Goal: Task Accomplishment & Management: Use online tool/utility

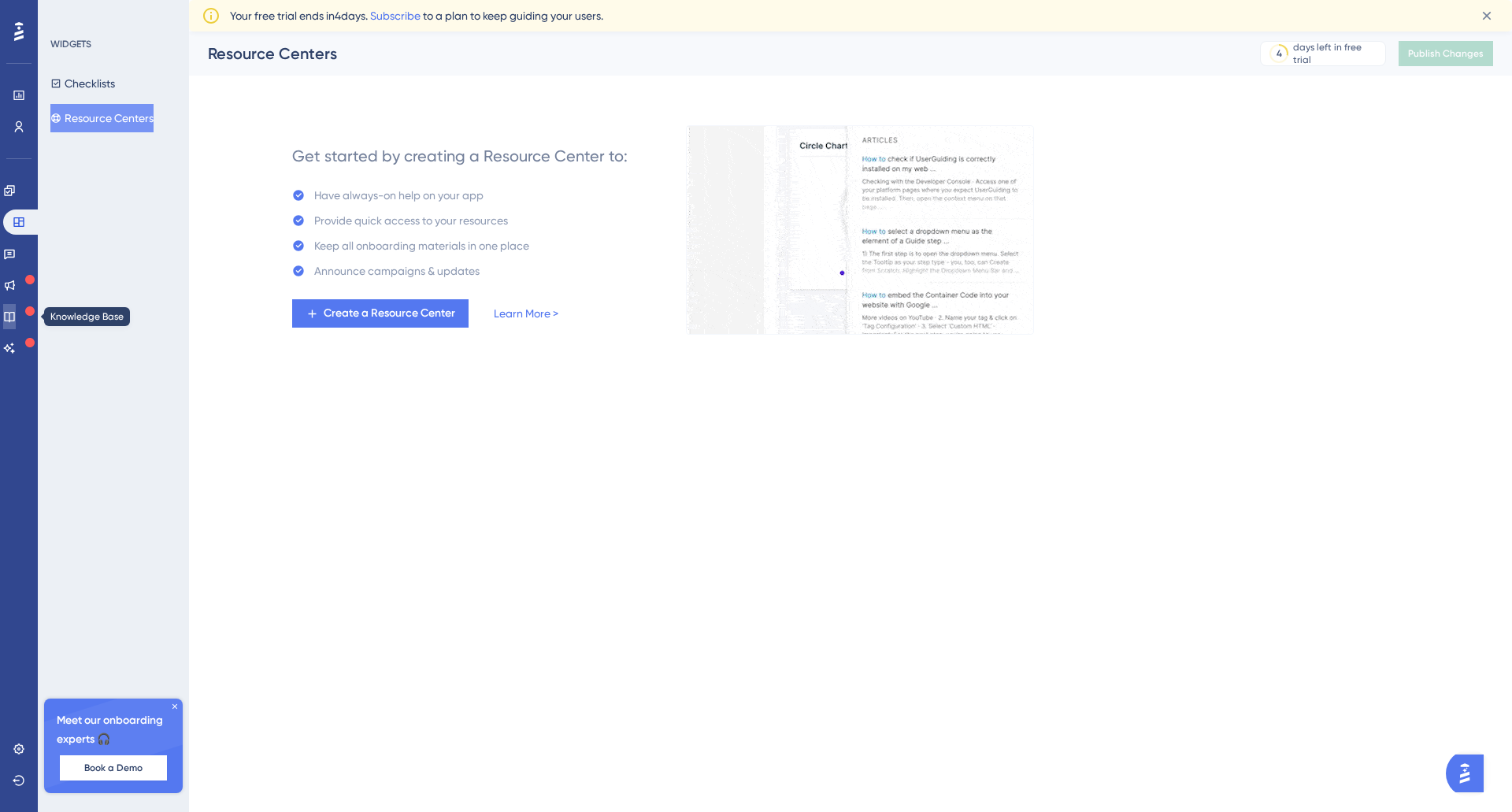
click at [16, 308] on link at bounding box center [9, 316] width 13 height 25
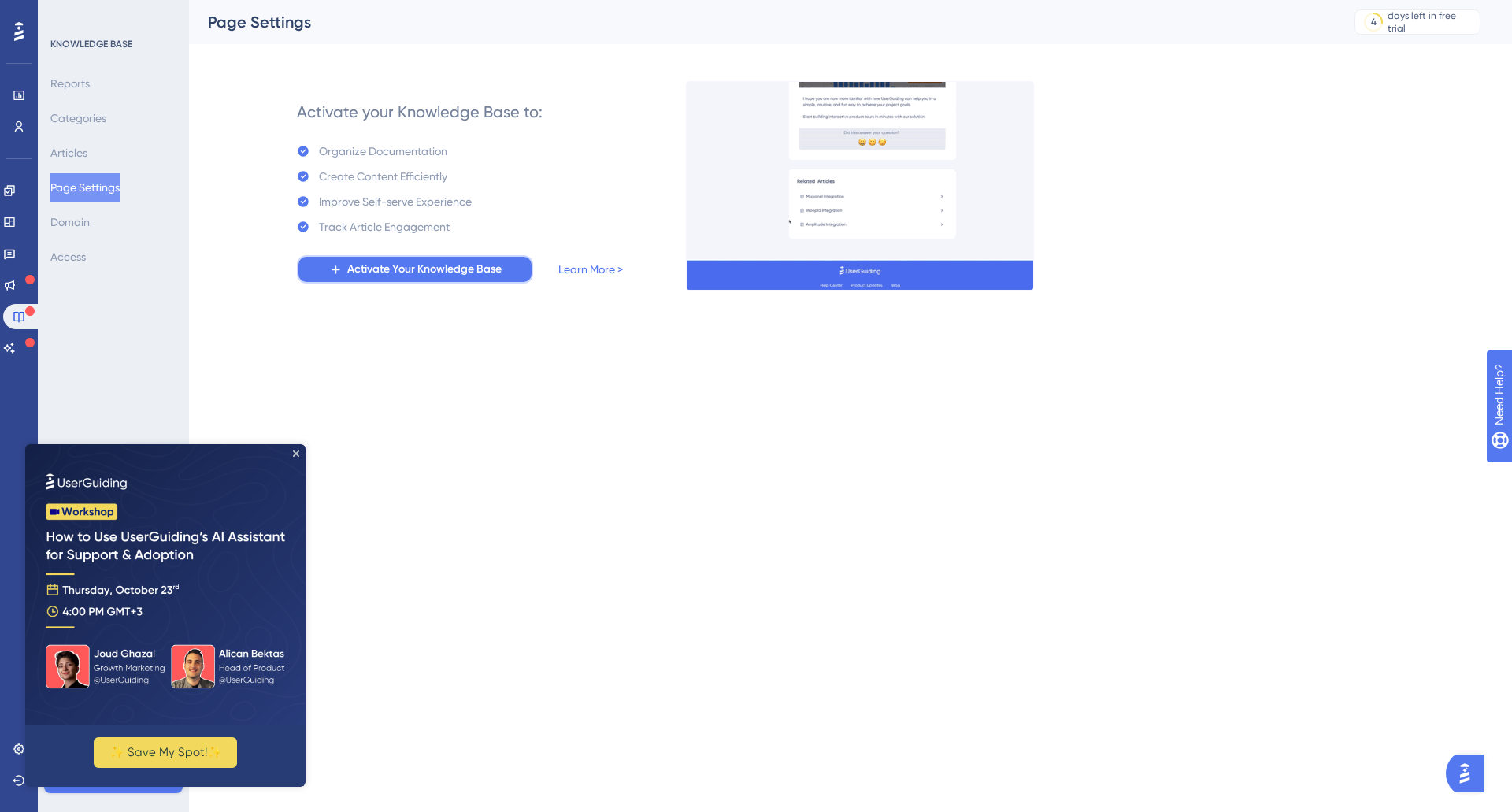
click at [444, 277] on span "Activate Your Knowledge Base" at bounding box center [425, 268] width 154 height 19
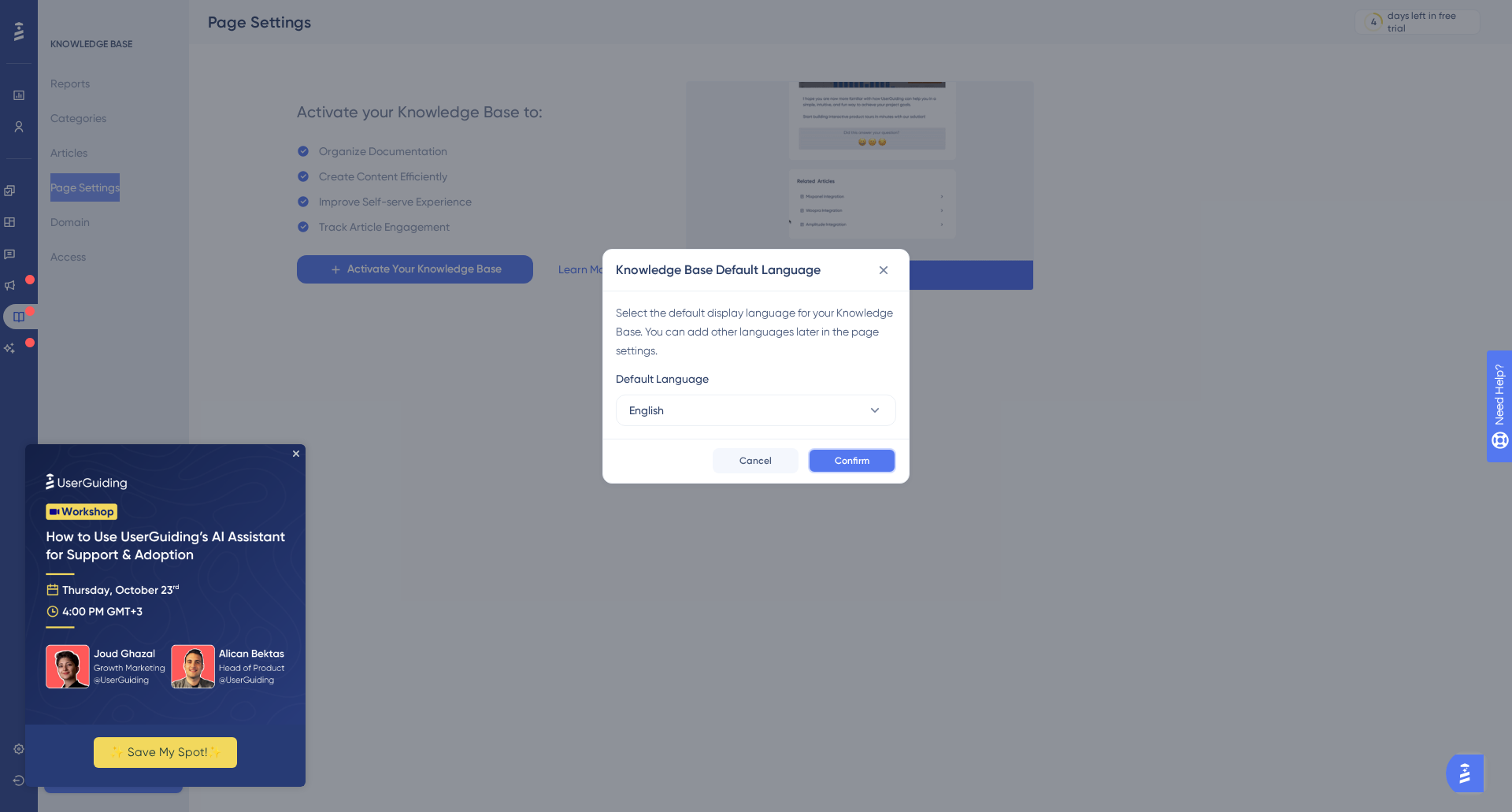
click at [844, 466] on span "Confirm" at bounding box center [851, 460] width 34 height 13
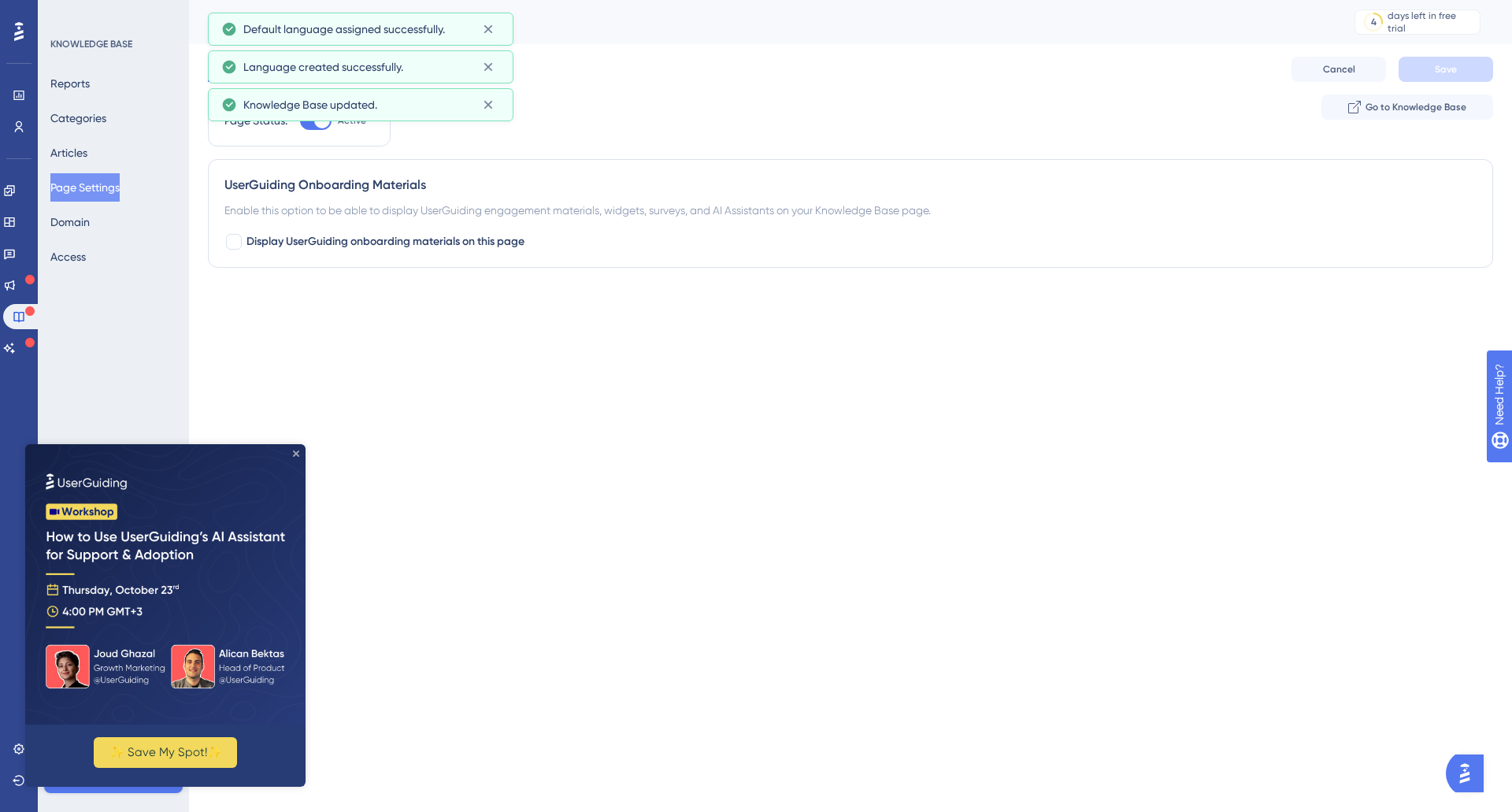
click at [297, 454] on icon "Close Preview" at bounding box center [296, 453] width 6 height 6
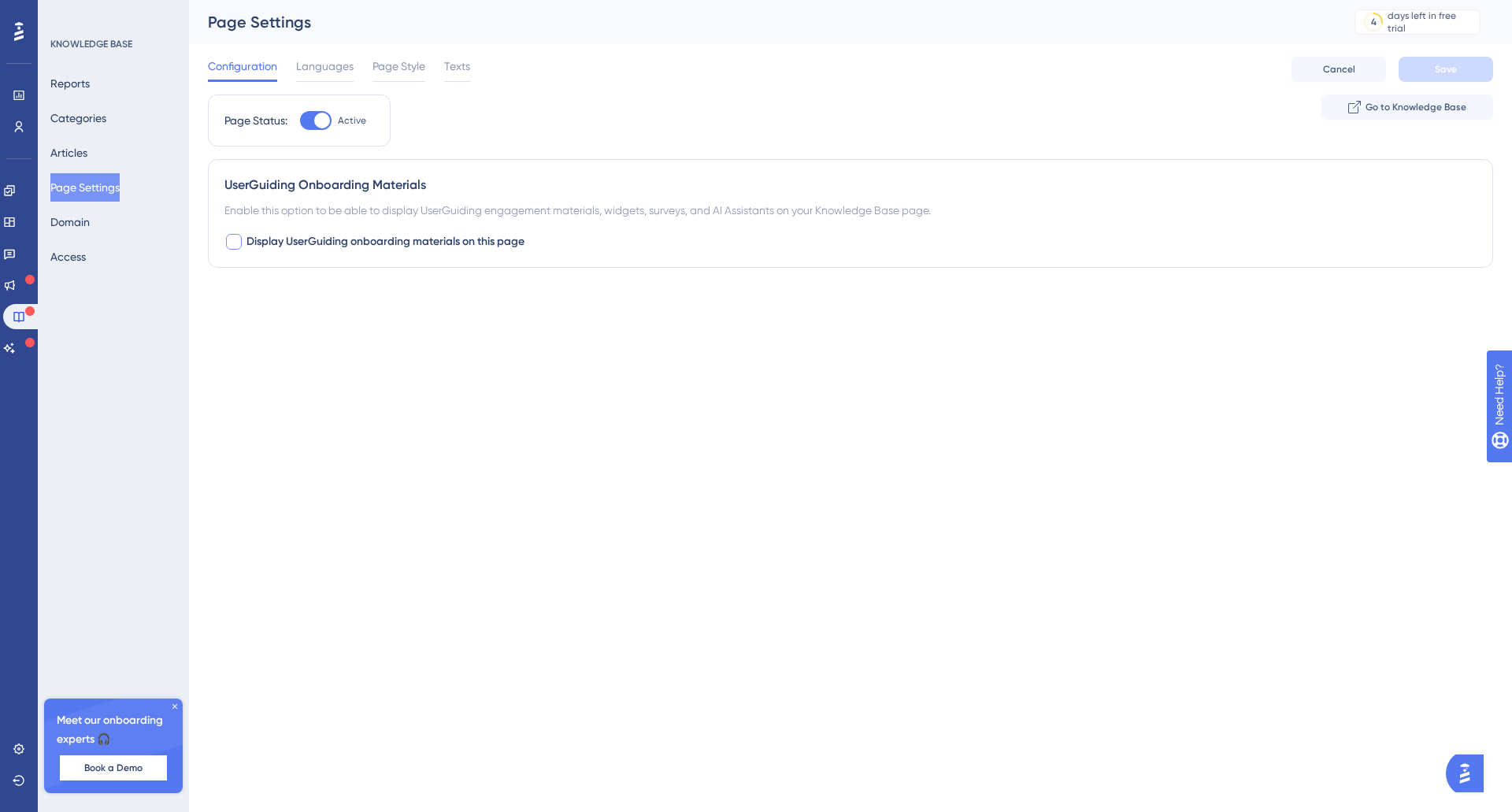
click at [419, 243] on span "Display UserGuiding onboarding materials on this page" at bounding box center [385, 241] width 278 height 19
checkbox input "true"
click at [312, 338] on button "Default" at bounding box center [310, 340] width 173 height 31
click at [1411, 61] on button "Save" at bounding box center [1446, 69] width 95 height 25
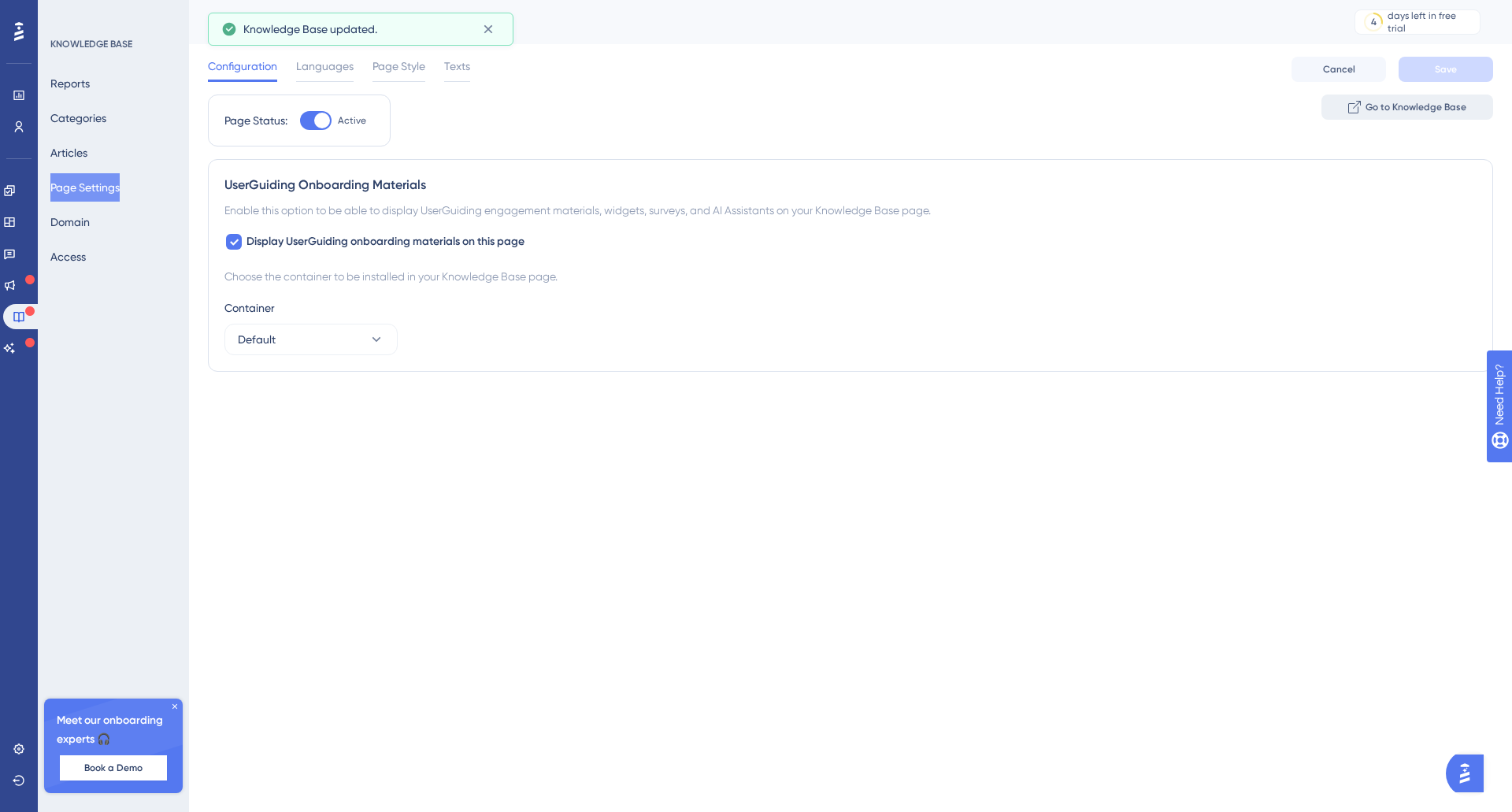
click at [1430, 111] on span "Go to Knowledge Base" at bounding box center [1415, 106] width 101 height 13
click at [419, 78] on div "Page Style" at bounding box center [399, 69] width 53 height 25
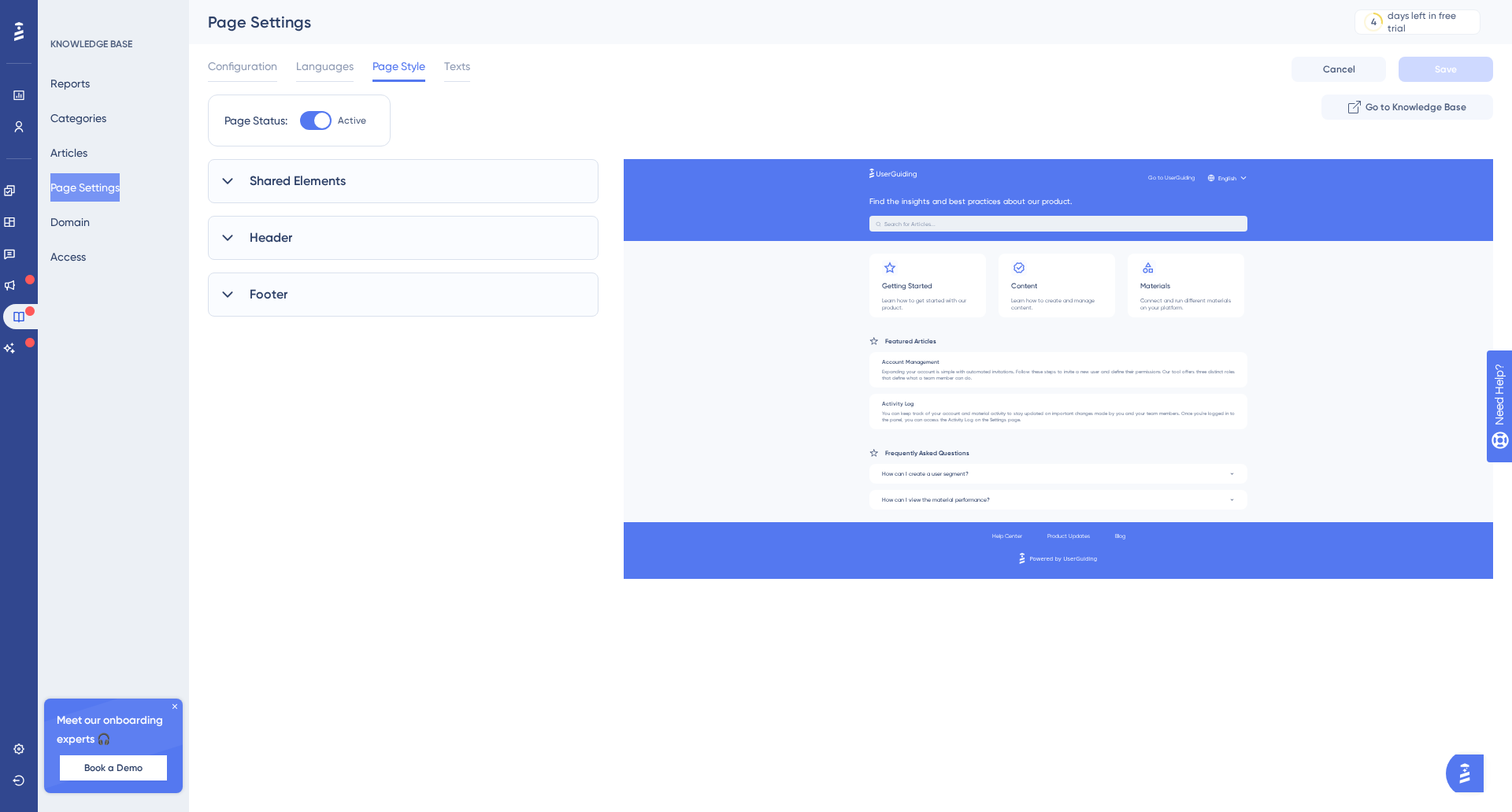
click at [226, 193] on div "Shared Elements" at bounding box center [403, 181] width 390 height 44
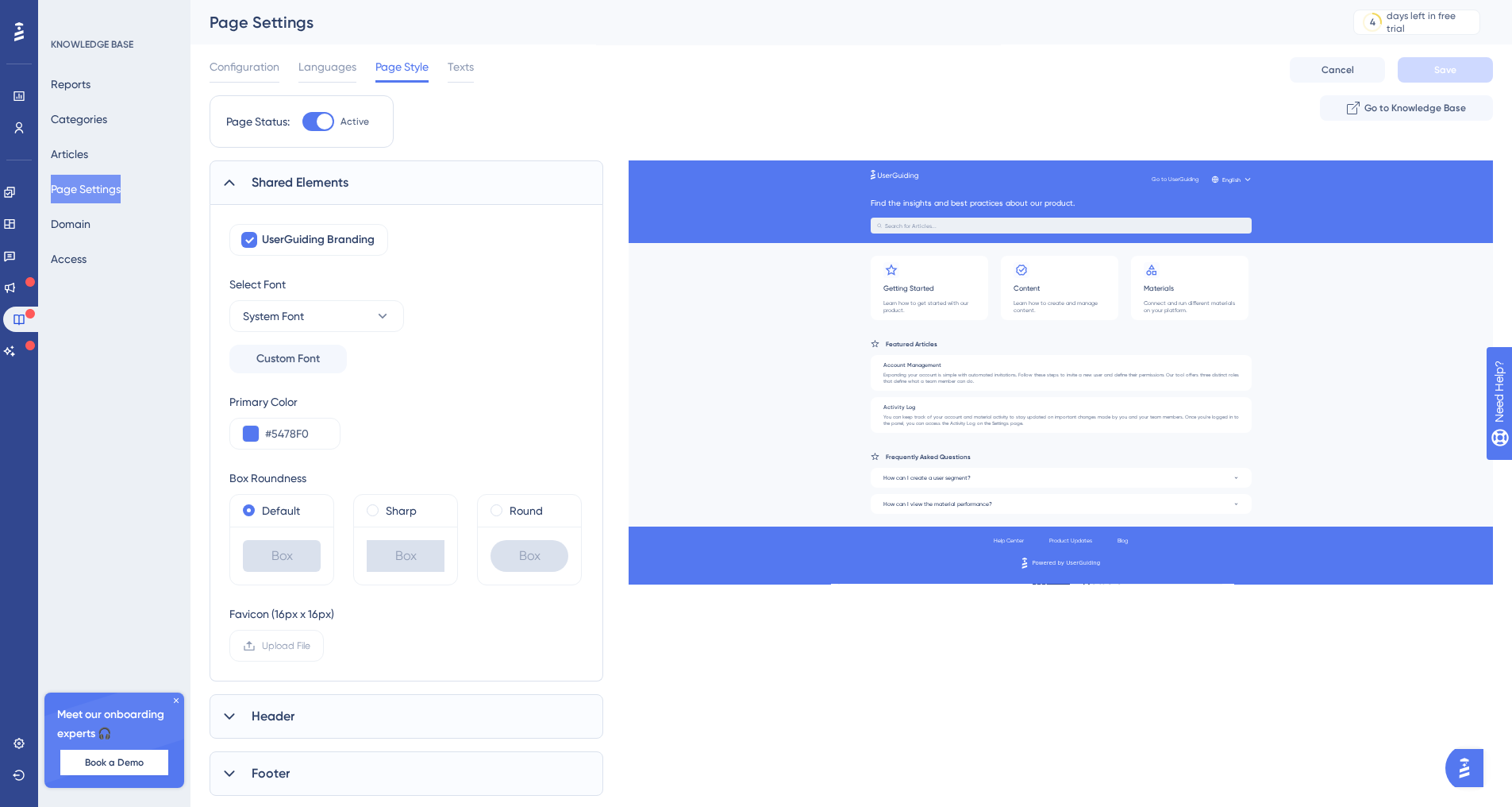
scroll to position [39, 0]
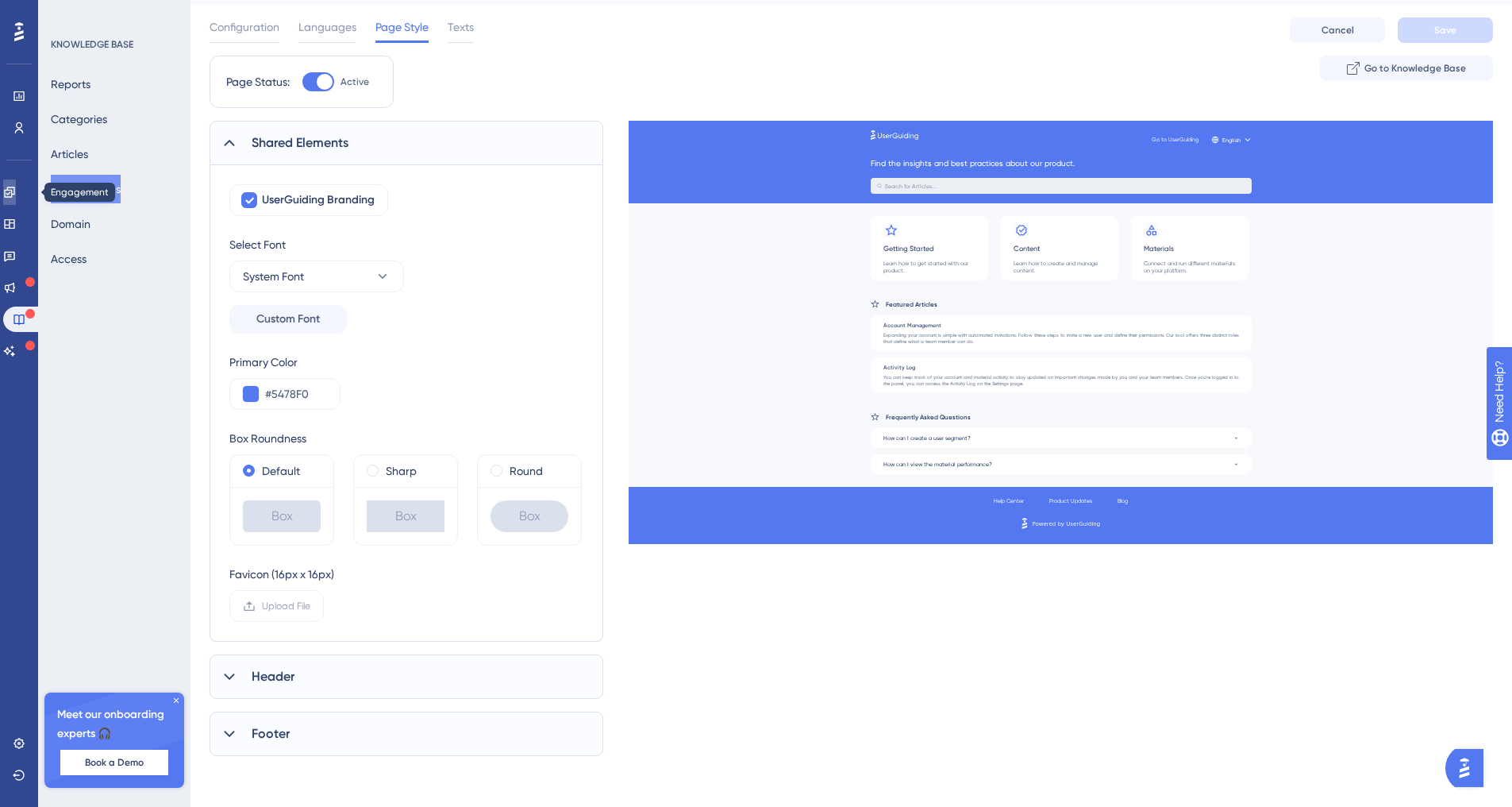
click at [16, 199] on link at bounding box center [9, 192] width 13 height 26
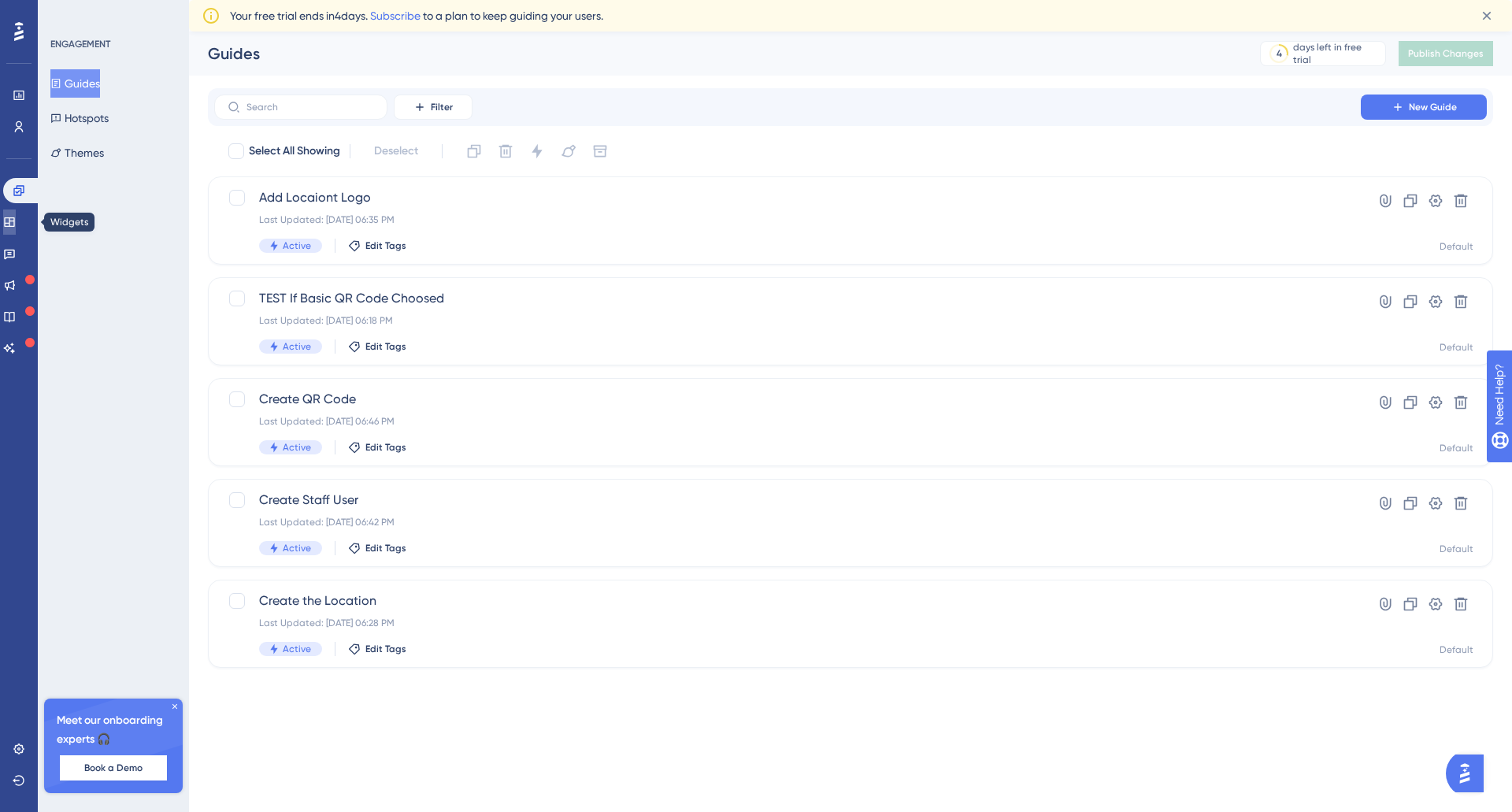
click at [16, 223] on icon at bounding box center [9, 222] width 13 height 13
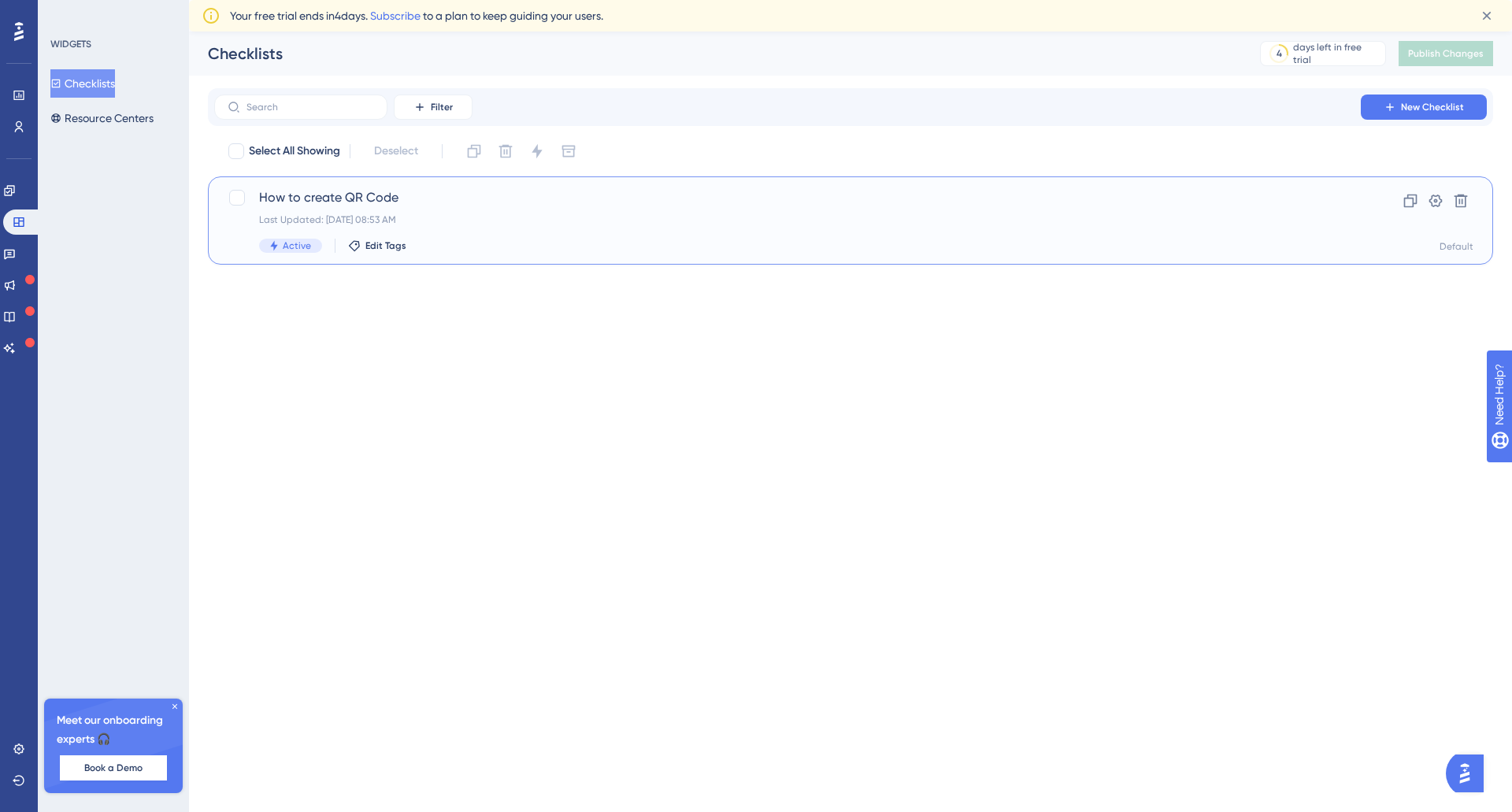
click at [358, 189] on span "How to create QR Code" at bounding box center [787, 197] width 1057 height 19
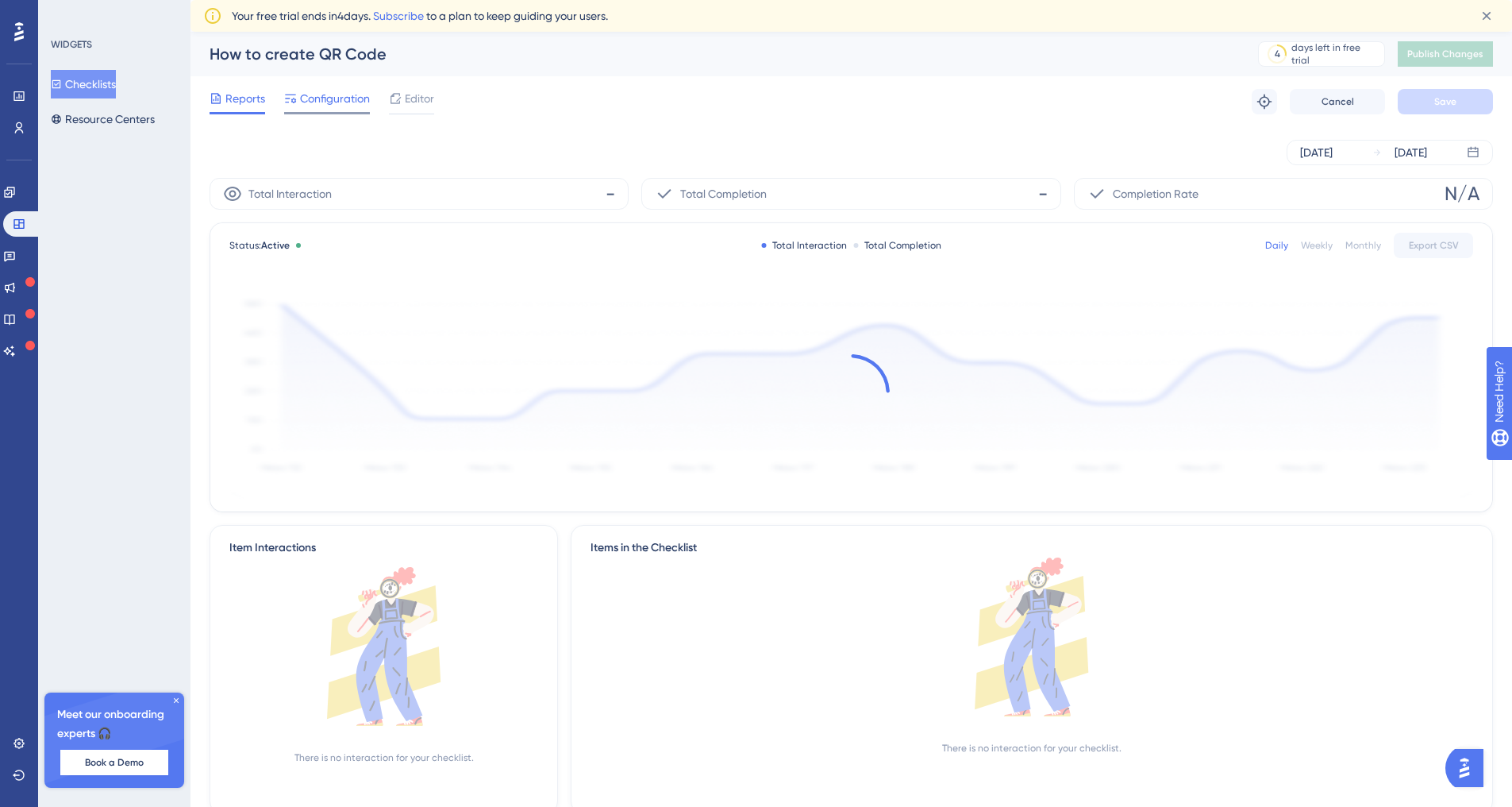
click at [334, 103] on span "Configuration" at bounding box center [334, 97] width 70 height 19
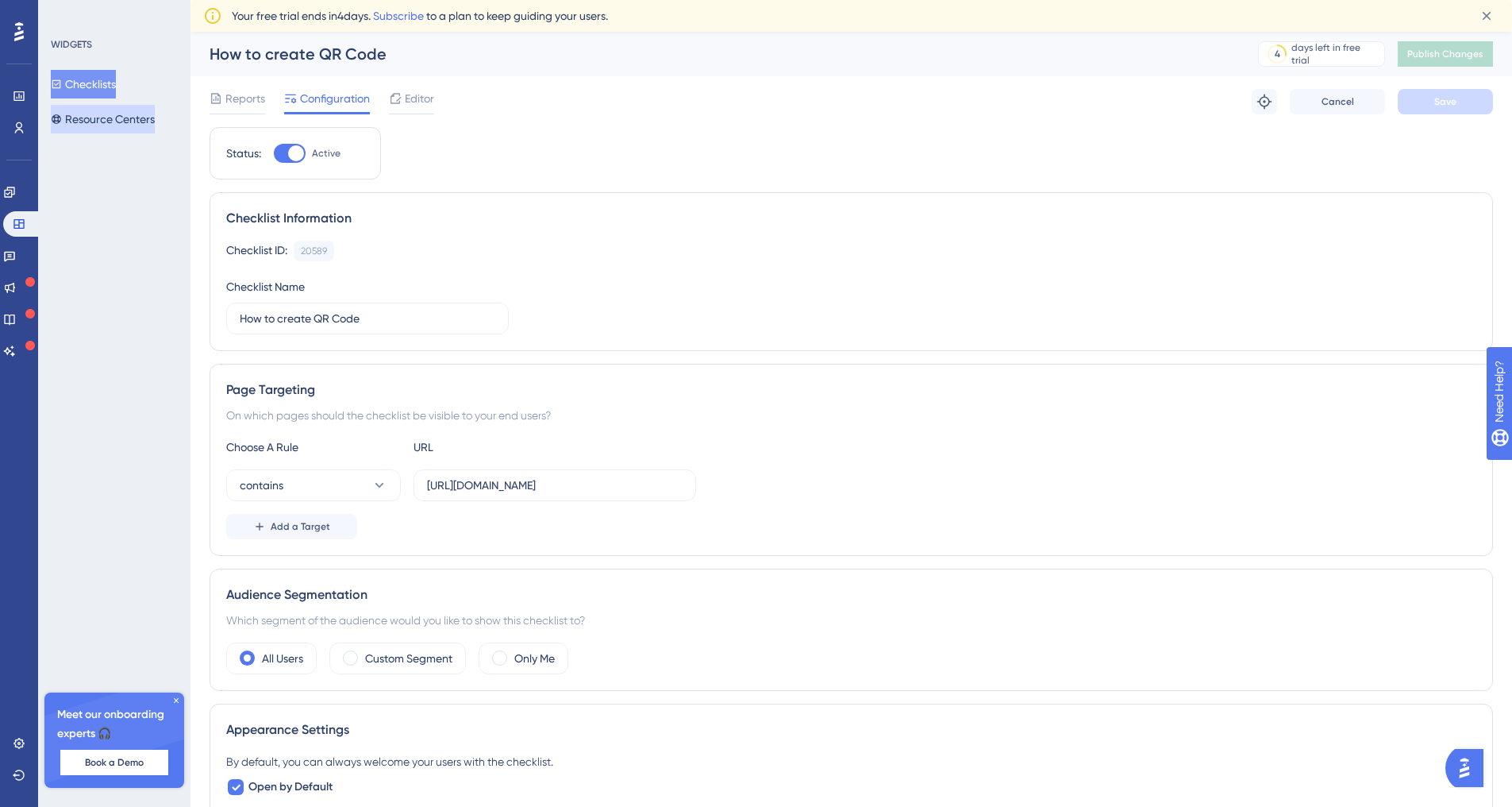
click at [83, 117] on button "Resource Centers" at bounding box center [103, 118] width 104 height 29
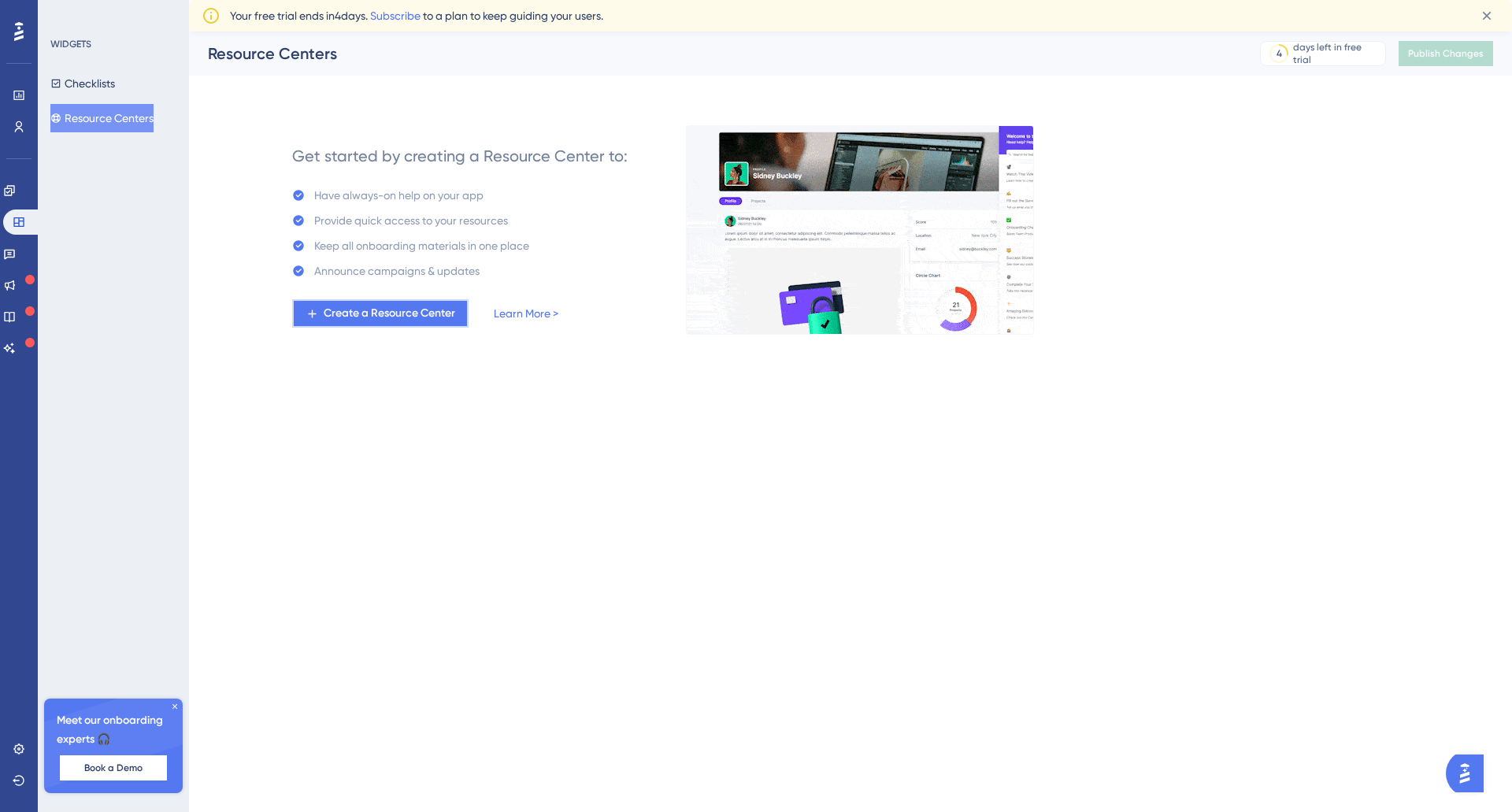
click at [364, 315] on span "Create a Resource Center" at bounding box center [389, 312] width 132 height 19
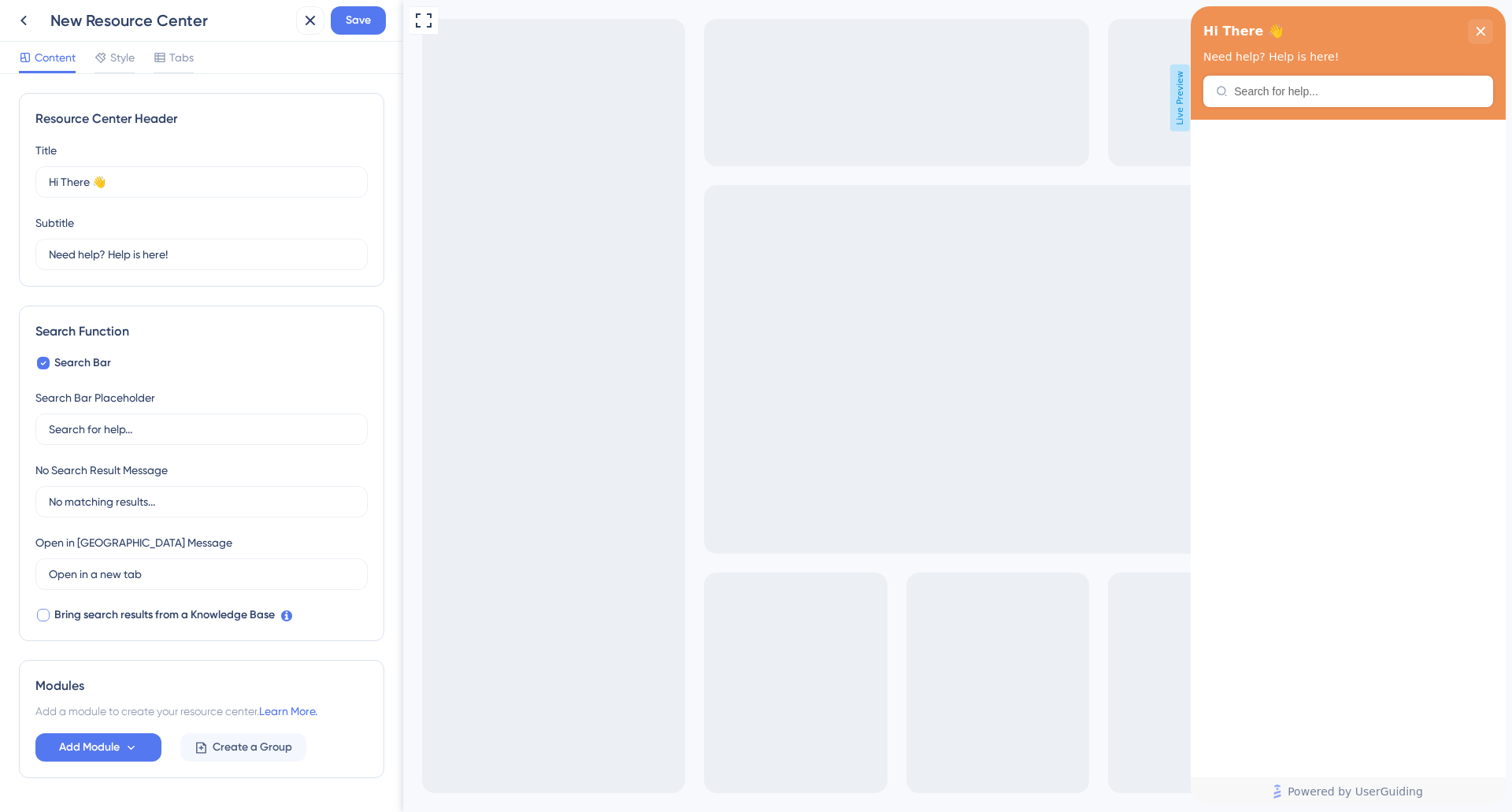
click at [48, 617] on div at bounding box center [43, 615] width 13 height 13
checkbox input "true"
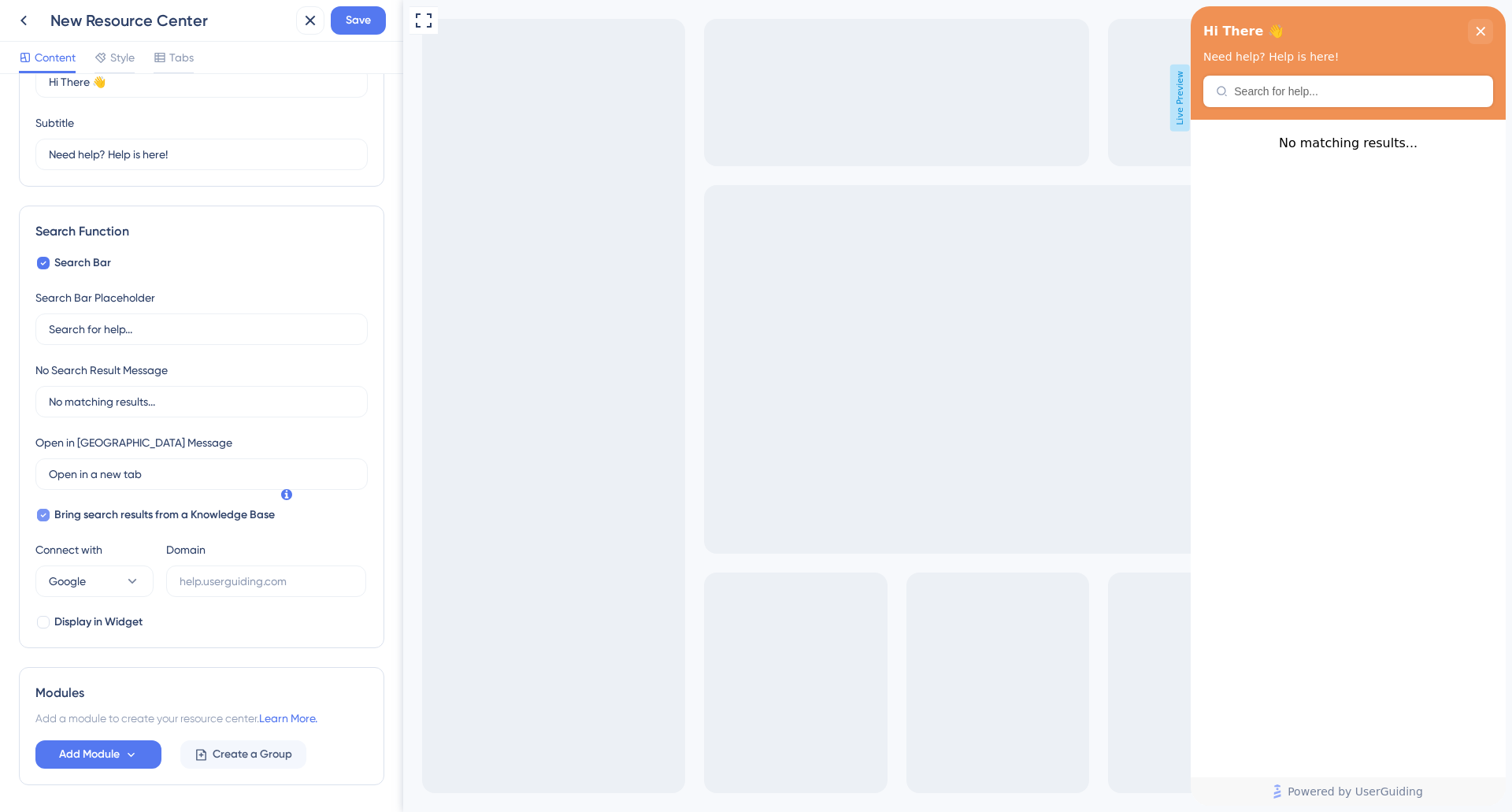
scroll to position [155, 0]
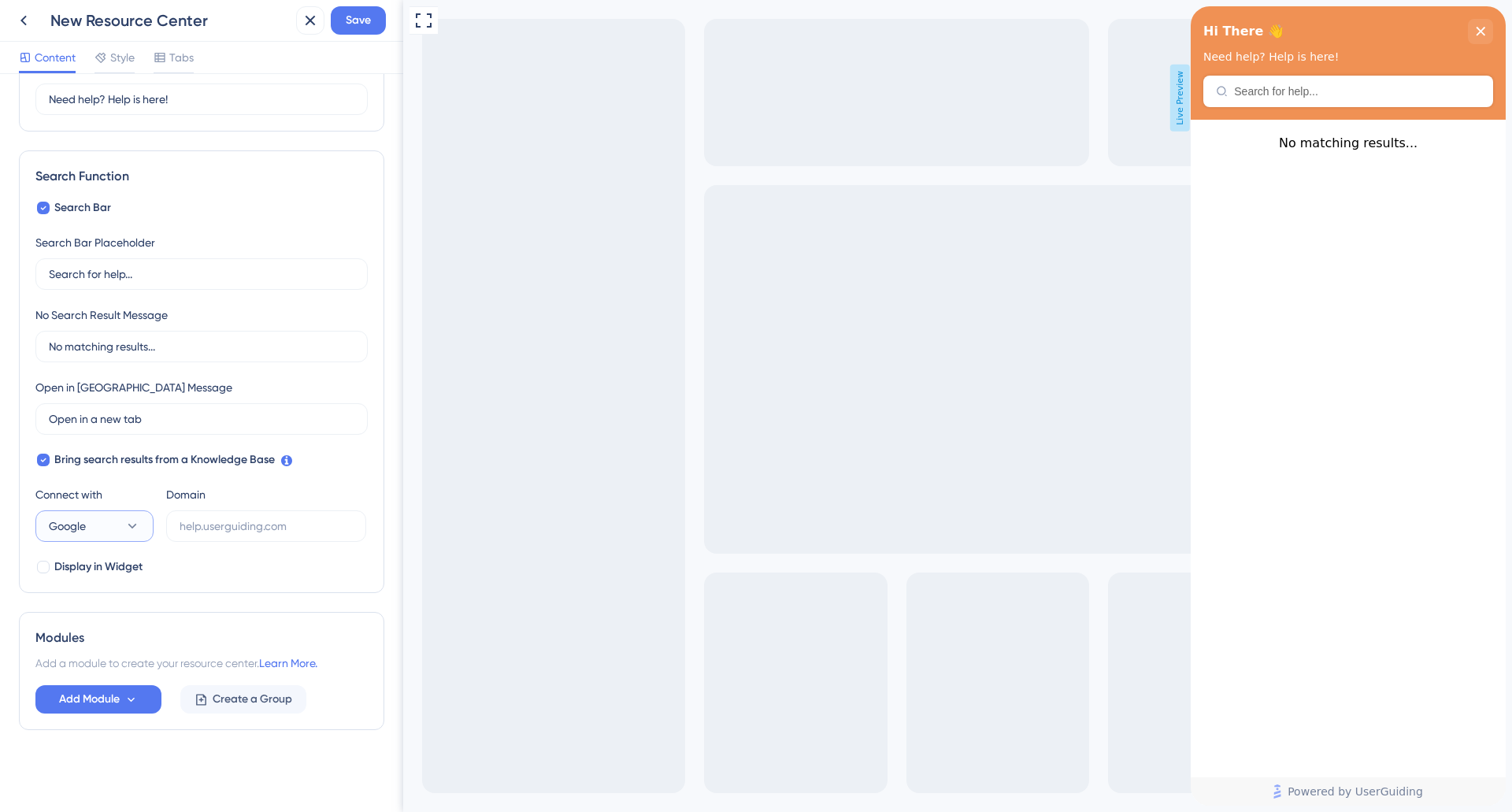
click at [125, 526] on icon at bounding box center [132, 526] width 16 height 16
click at [103, 630] on button "Zendesk Zendesk" at bounding box center [95, 636] width 98 height 31
click at [275, 527] on input "text" at bounding box center [266, 526] width 173 height 18
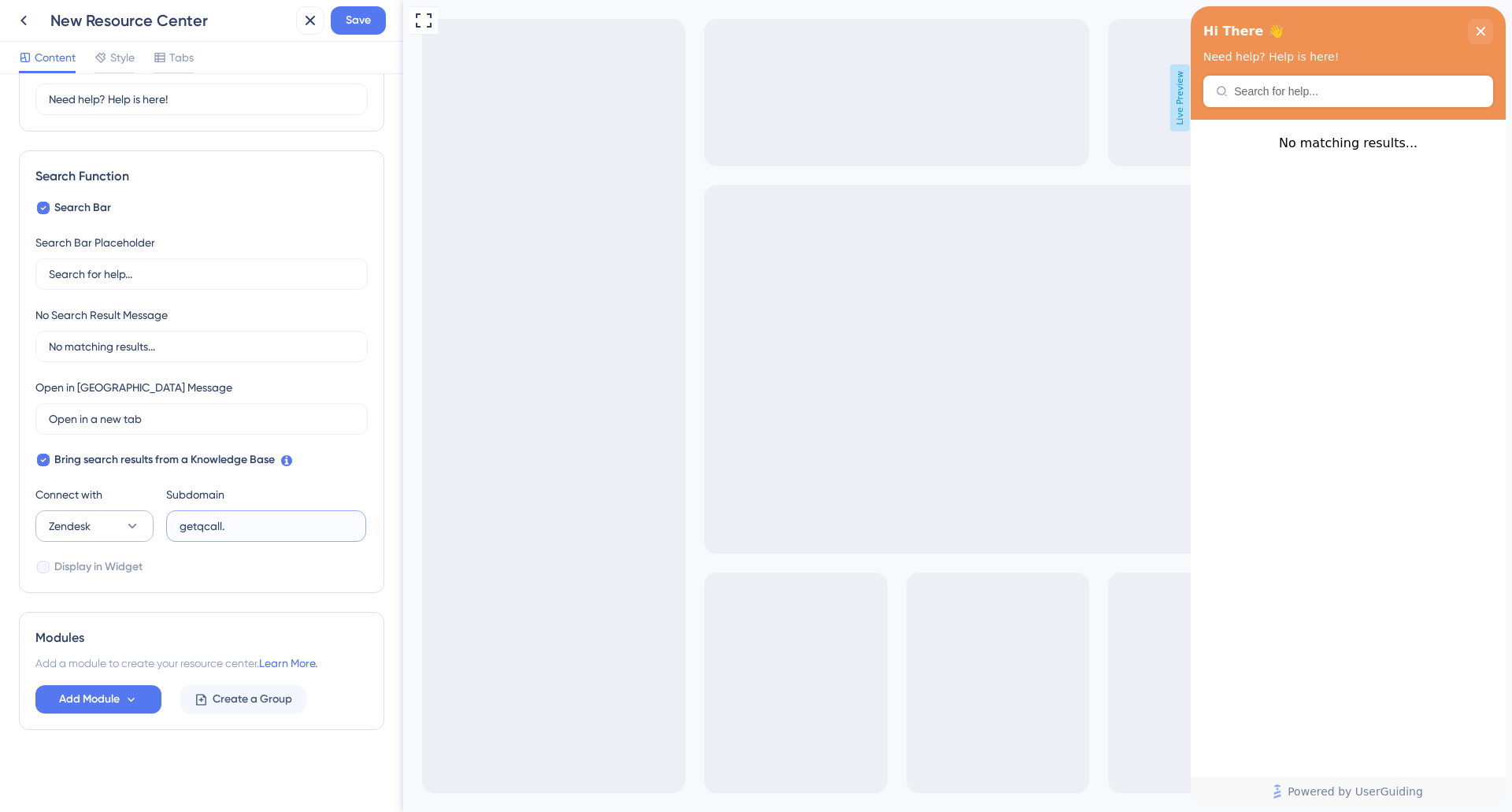
drag, startPoint x: 250, startPoint y: 525, endPoint x: 121, endPoint y: 525, distance: 129.0
click at [121, 525] on div "Connect with Zendesk Subdomain getqcall." at bounding box center [201, 513] width 332 height 57
paste input "[URL][DOMAIN_NAME]"
type input "[URL][DOMAIN_NAME]"
click at [106, 692] on span "Add Module" at bounding box center [90, 699] width 61 height 19
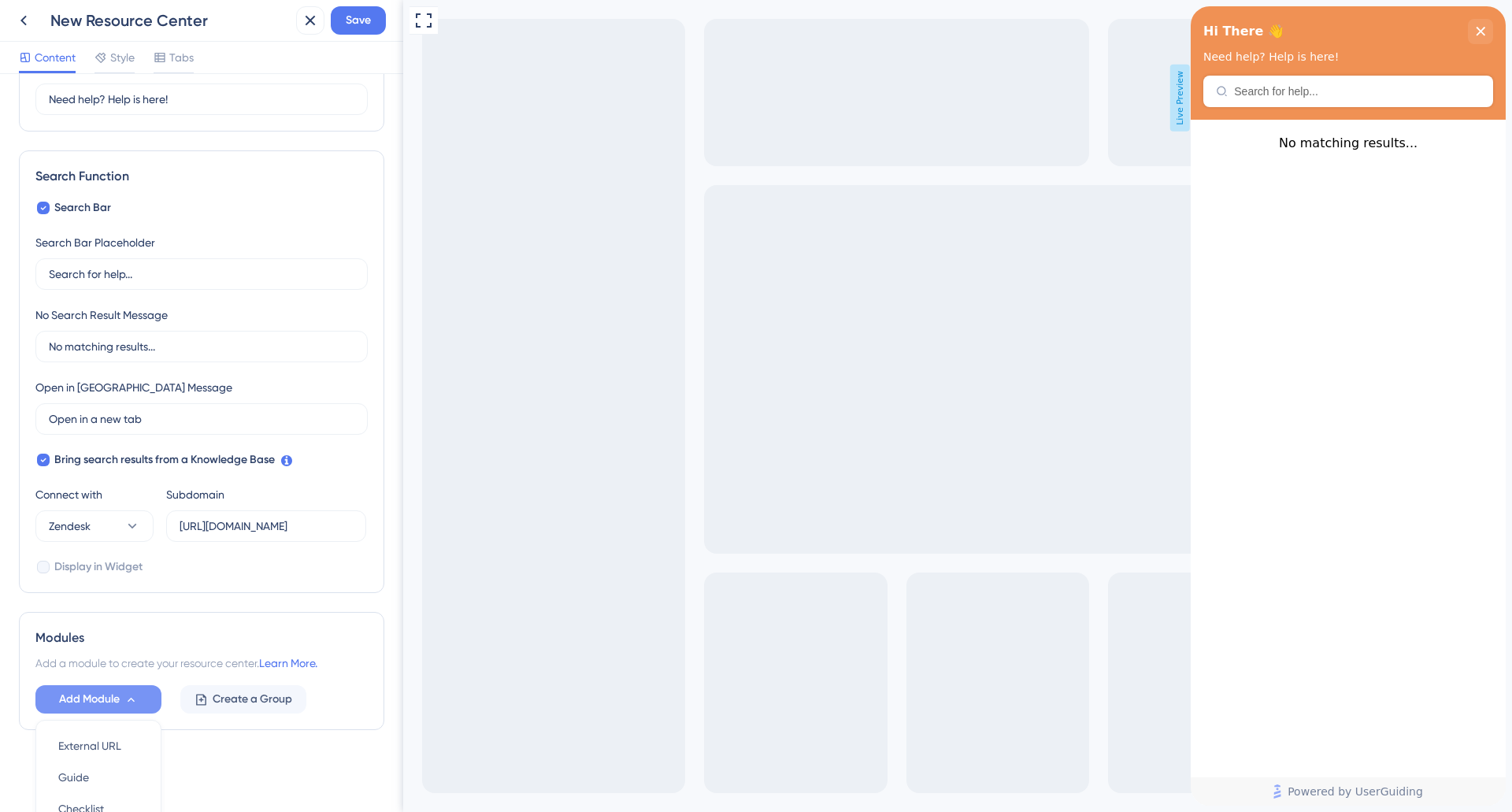
scroll to position [304, 0]
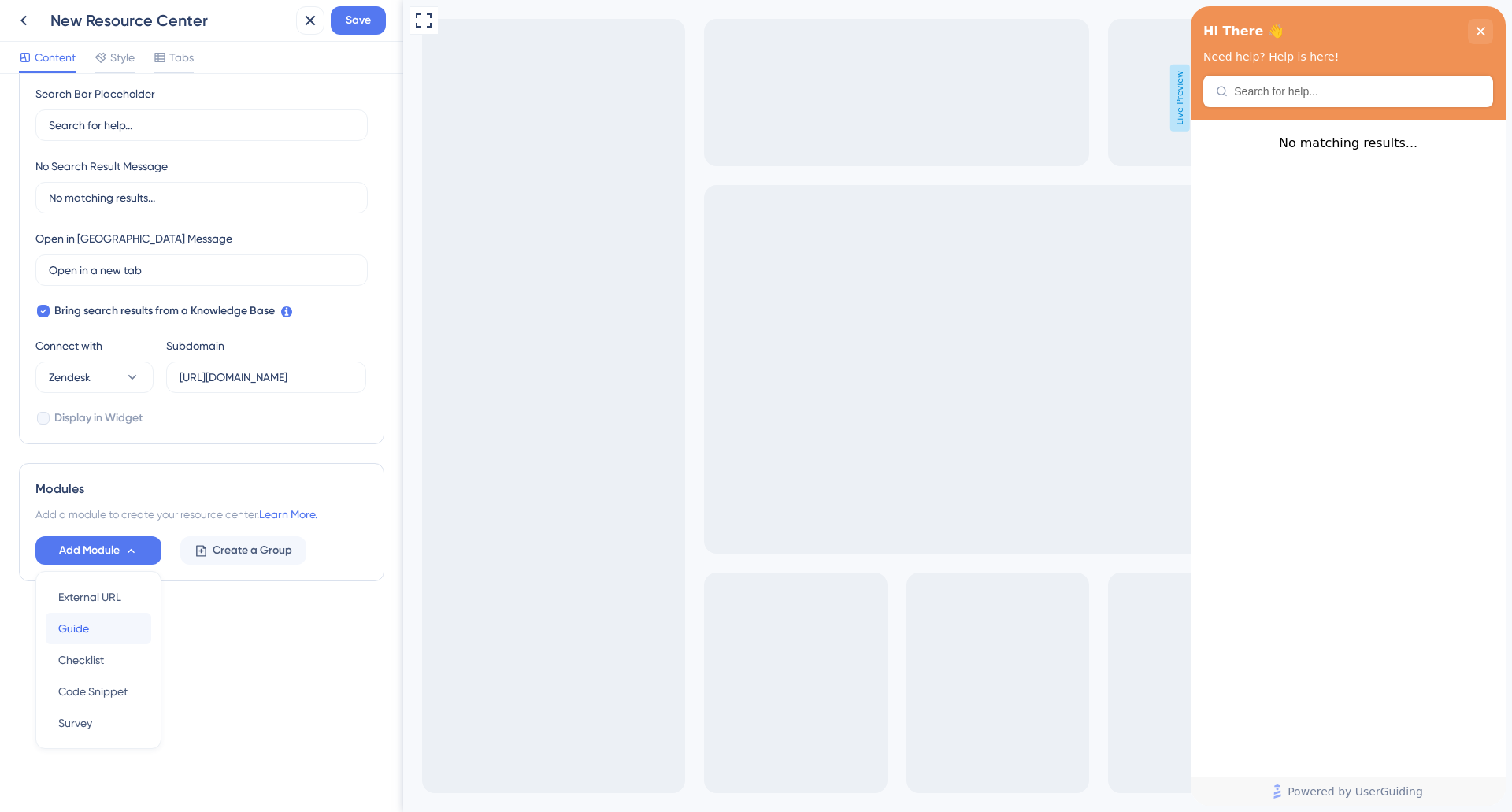
click at [100, 619] on div "Guide Guide" at bounding box center [99, 629] width 80 height 31
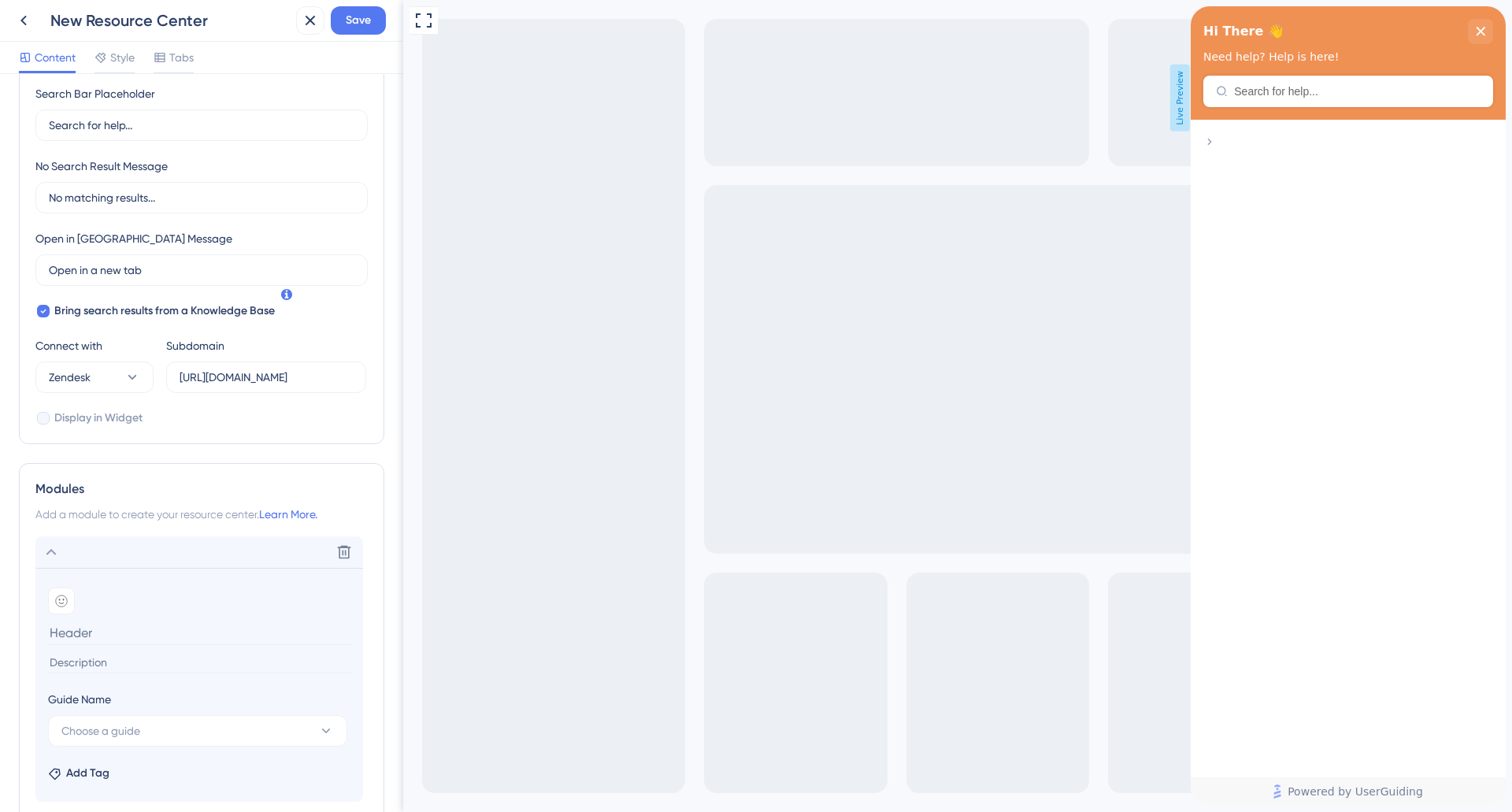
scroll to position [436, 0]
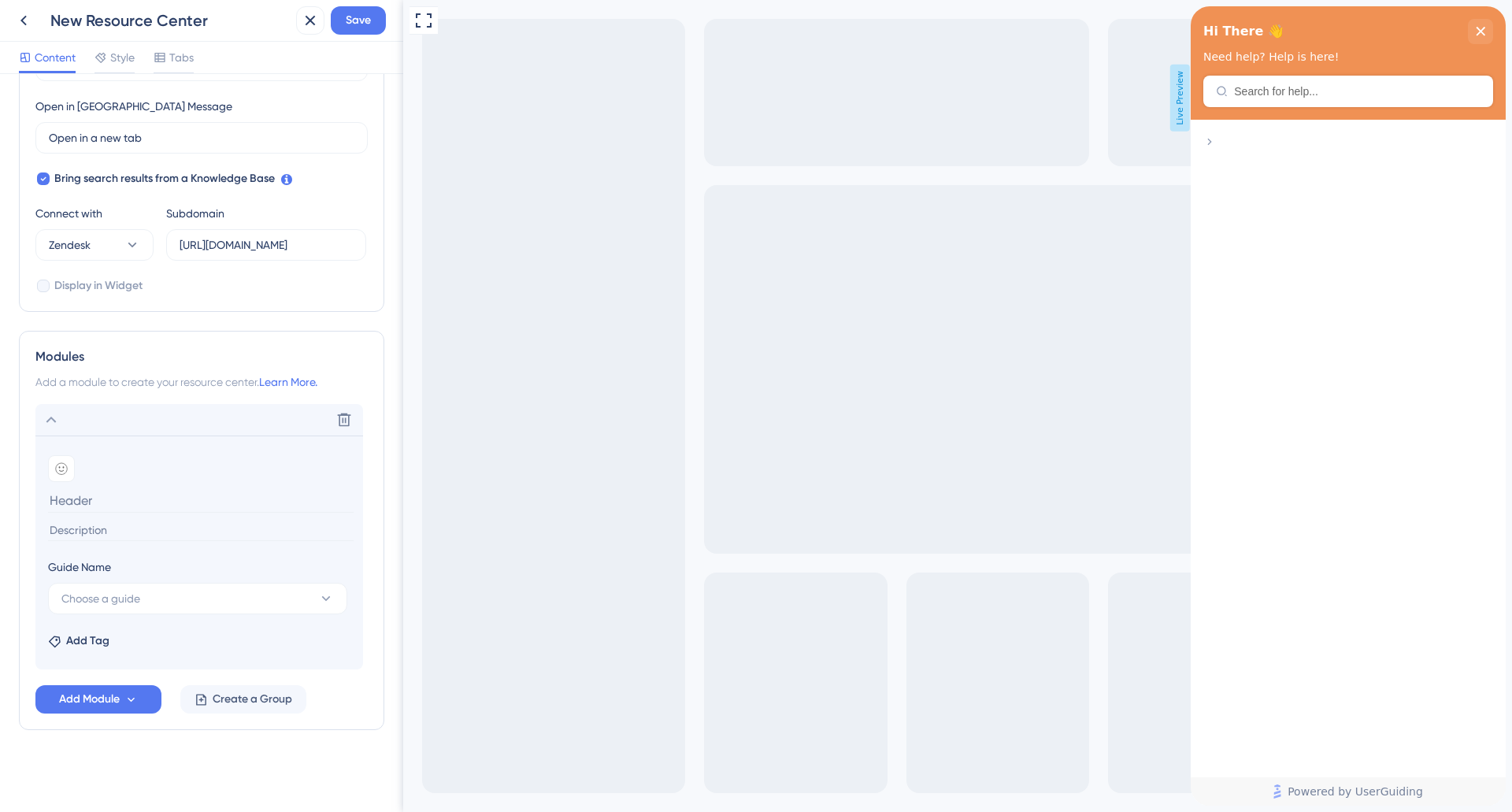
click at [50, 377] on span "Add a module to create your resource center." at bounding box center [146, 382] width 224 height 13
click at [46, 433] on div "Delete" at bounding box center [199, 420] width 328 height 31
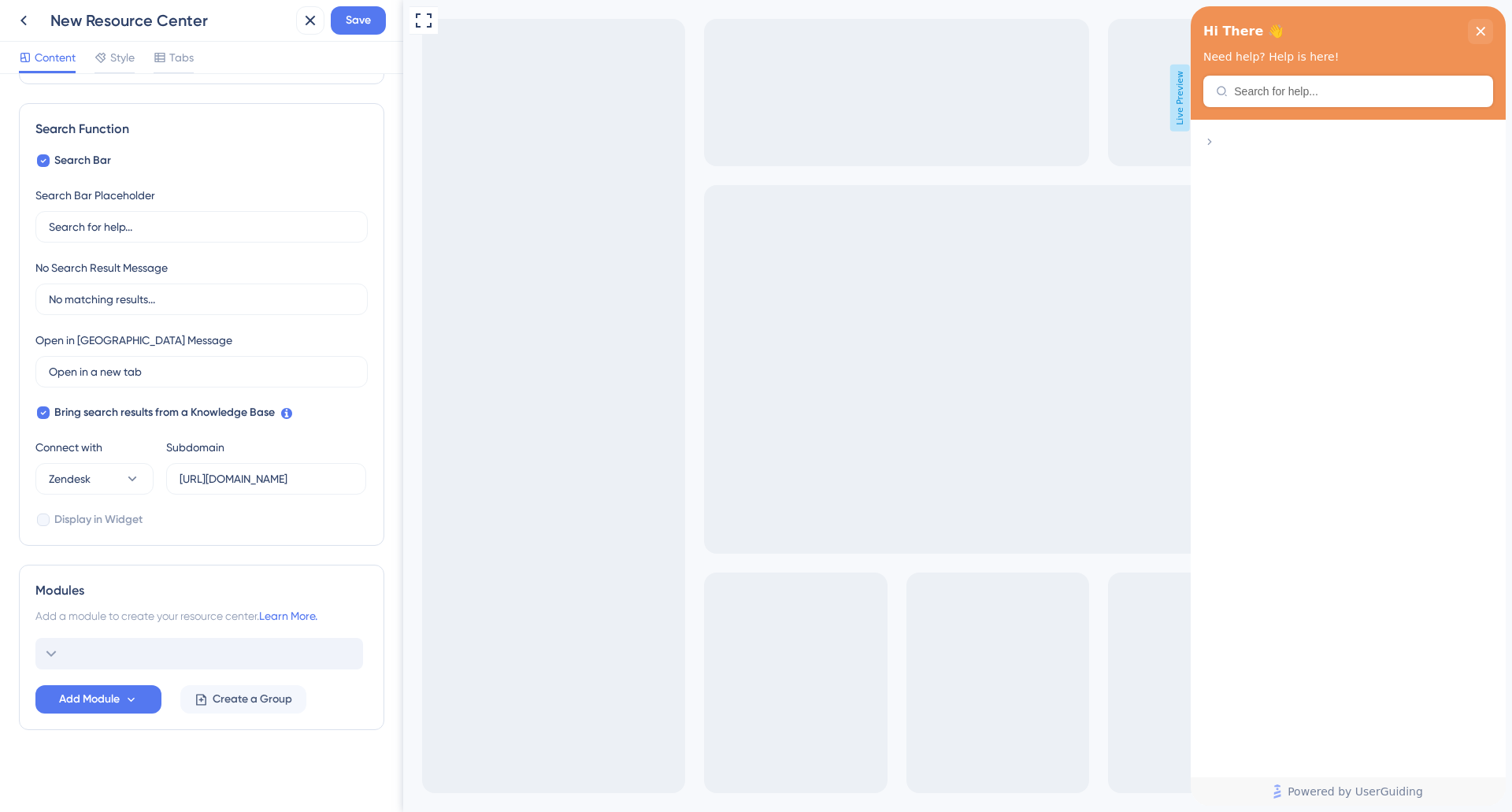
scroll to position [202, 0]
click at [78, 610] on span "Add a module to create your resource center." at bounding box center [146, 615] width 224 height 13
click at [201, 683] on div "Add Module Create a Group" at bounding box center [201, 674] width 332 height 75
click at [100, 697] on span "Add Module" at bounding box center [90, 699] width 61 height 19
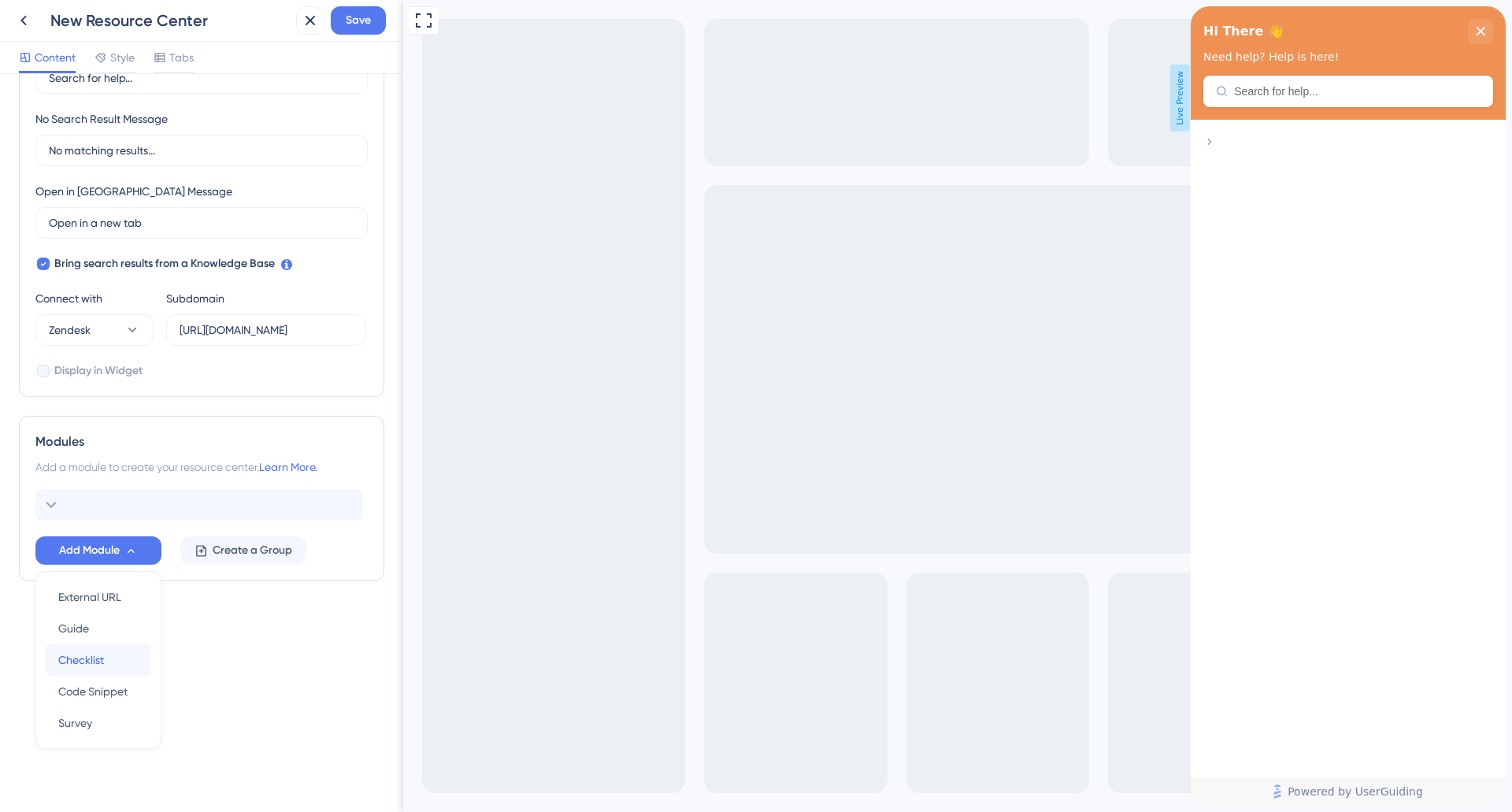
click at [72, 654] on span "Checklist" at bounding box center [81, 659] width 46 height 19
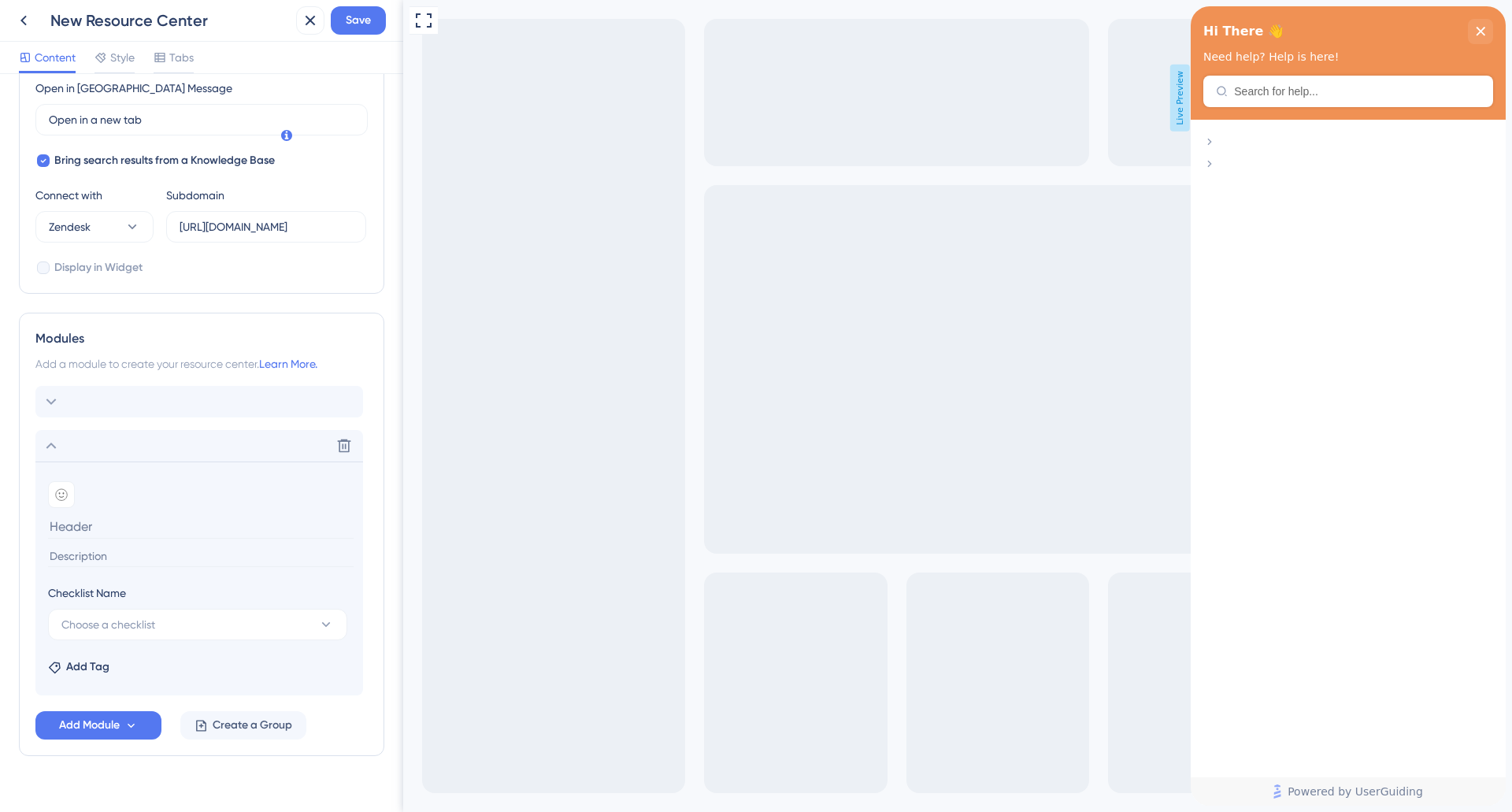
scroll to position [480, 0]
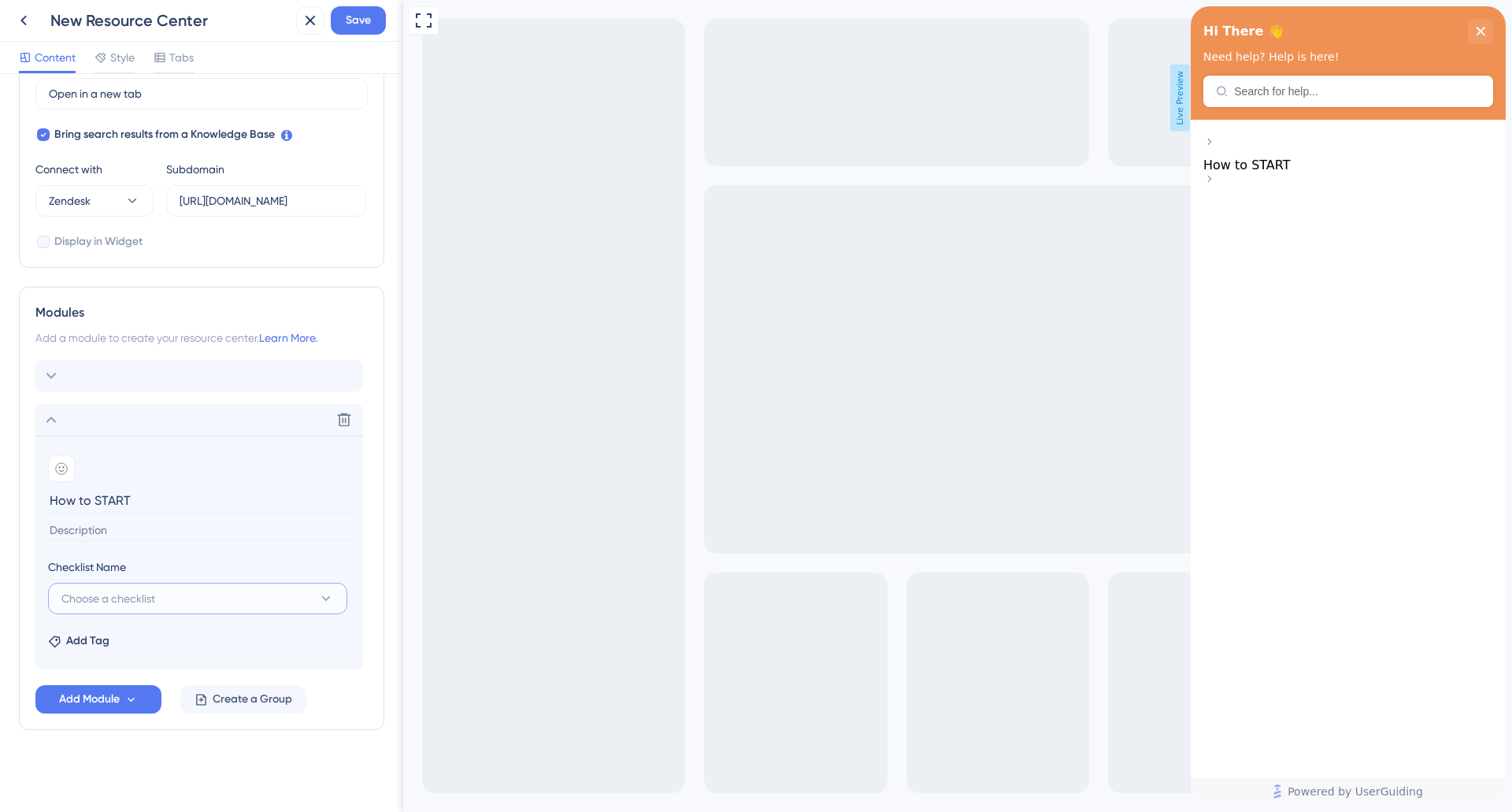
click at [186, 596] on button "Choose a checklist" at bounding box center [197, 598] width 300 height 31
click at [131, 684] on div "How to create QR Code How to create QR Code" at bounding box center [198, 694] width 254 height 31
type input "How to create QR Code"
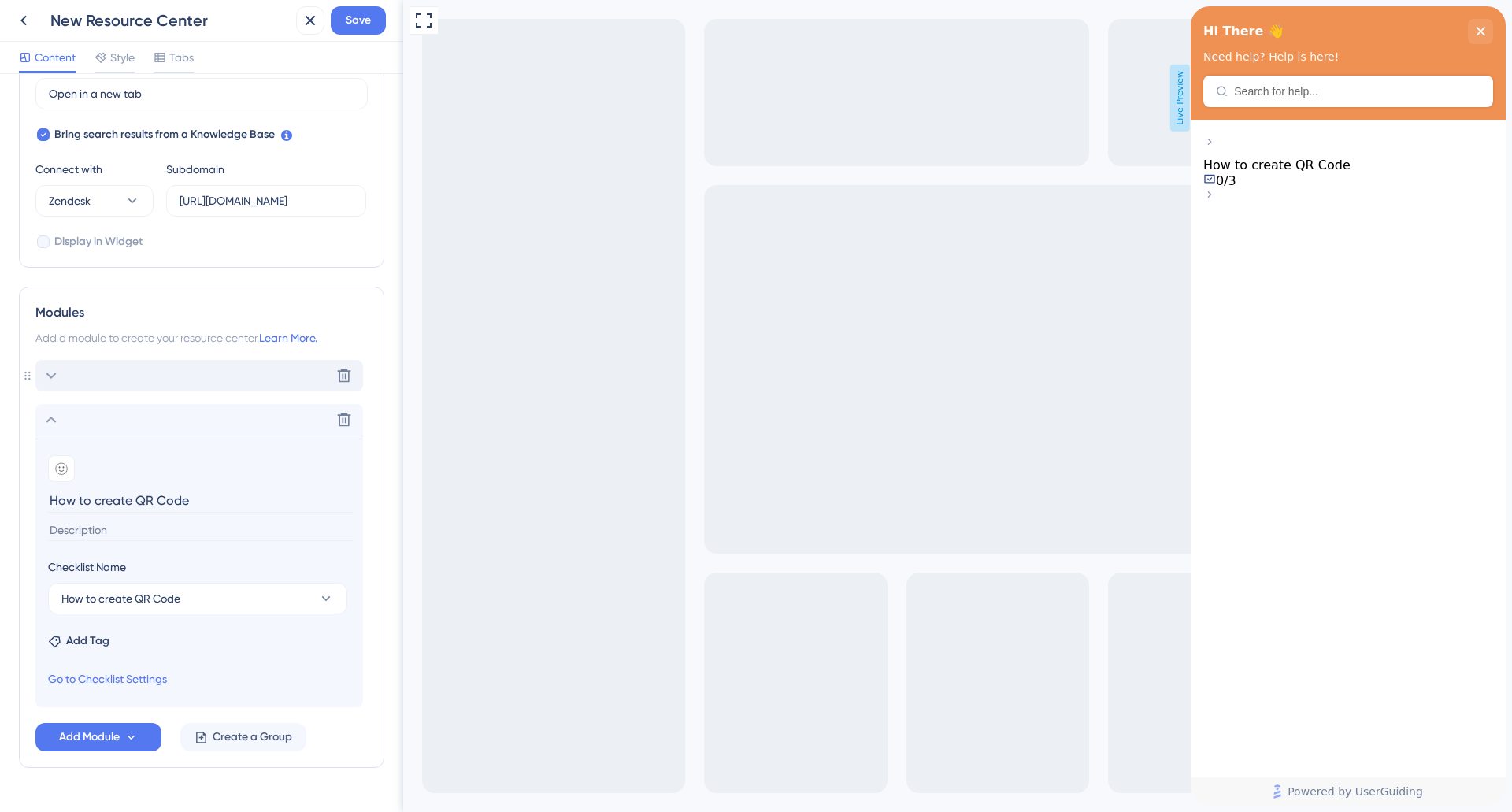
click at [86, 369] on div "Delete" at bounding box center [199, 376] width 328 height 31
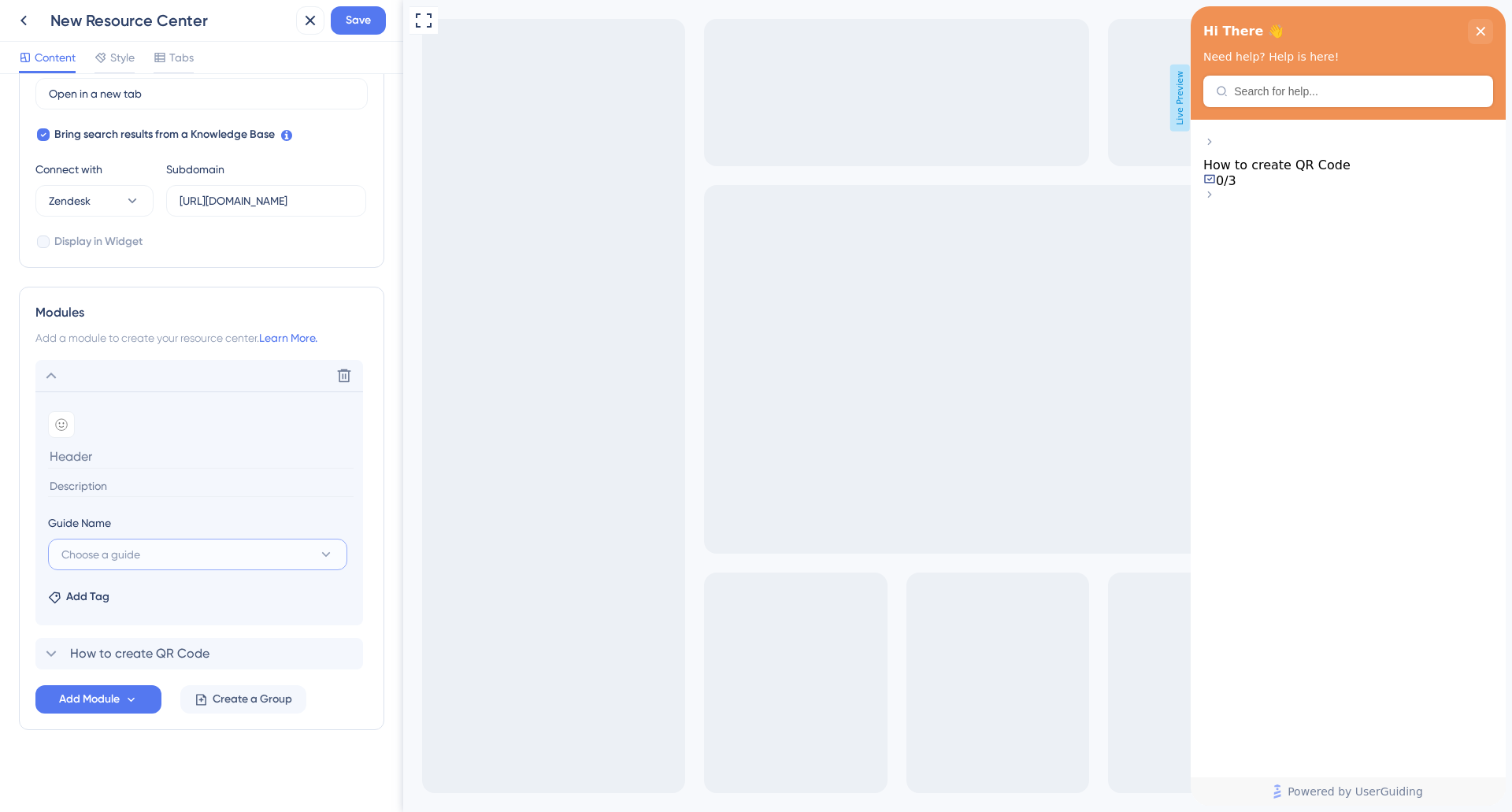
click at [148, 545] on button "Choose a guide" at bounding box center [197, 554] width 300 height 31
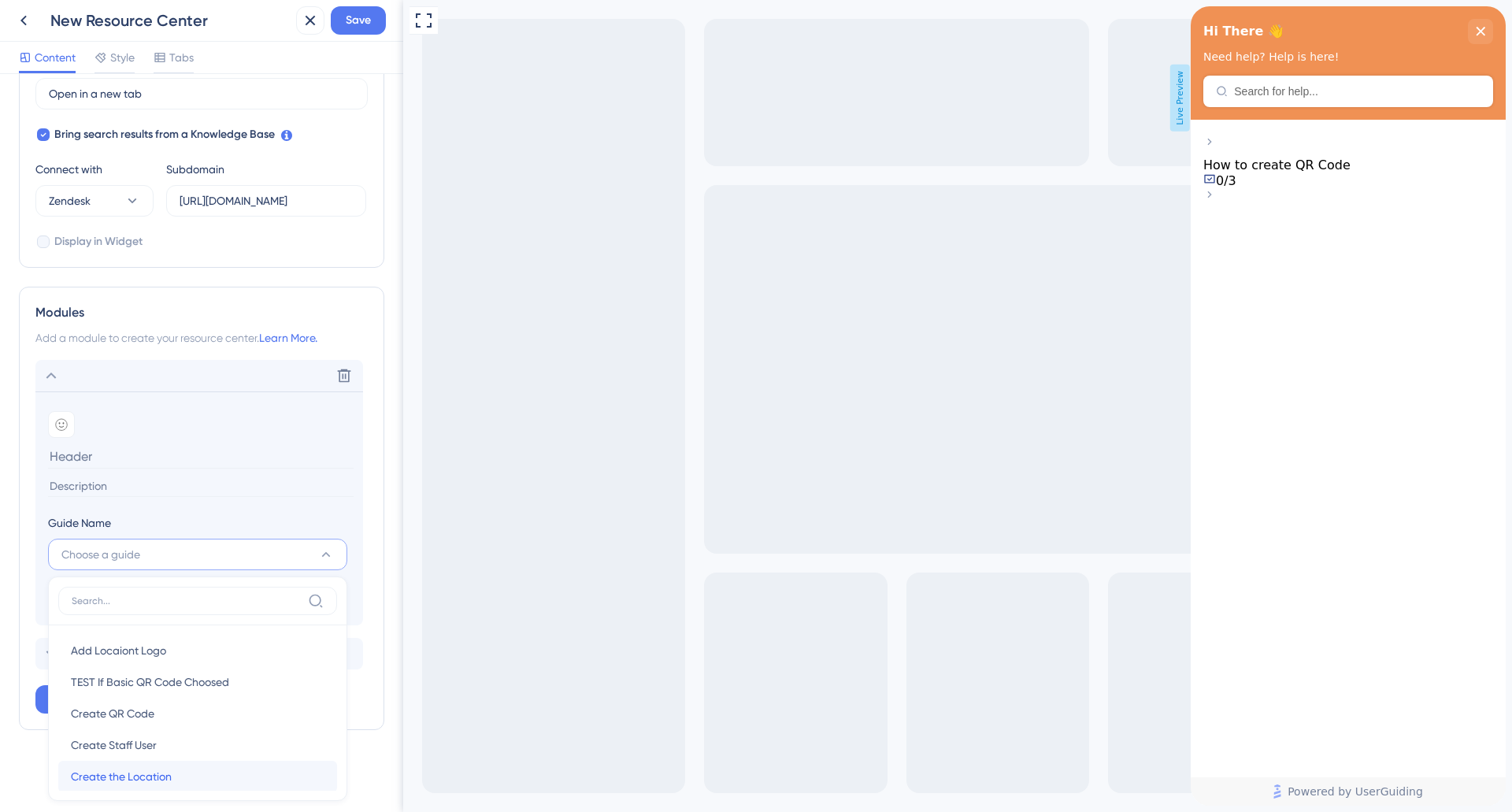
click at [123, 777] on span "Create the Location" at bounding box center [121, 776] width 101 height 19
type input "Create the Location"
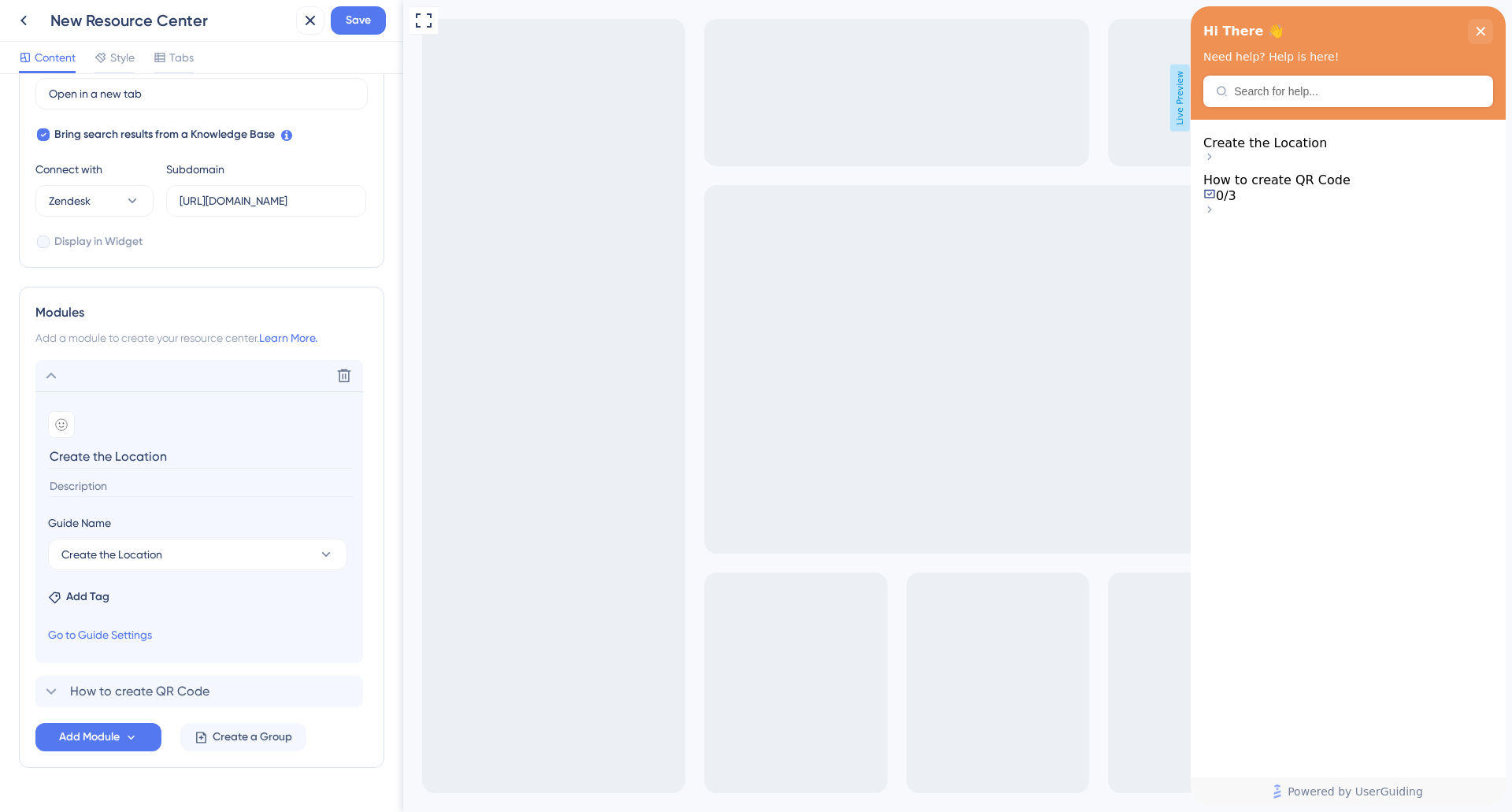
click at [133, 487] on input at bounding box center [200, 486] width 306 height 21
type input "How to Create the Location"
click at [98, 601] on span "Add Tag" at bounding box center [88, 596] width 43 height 19
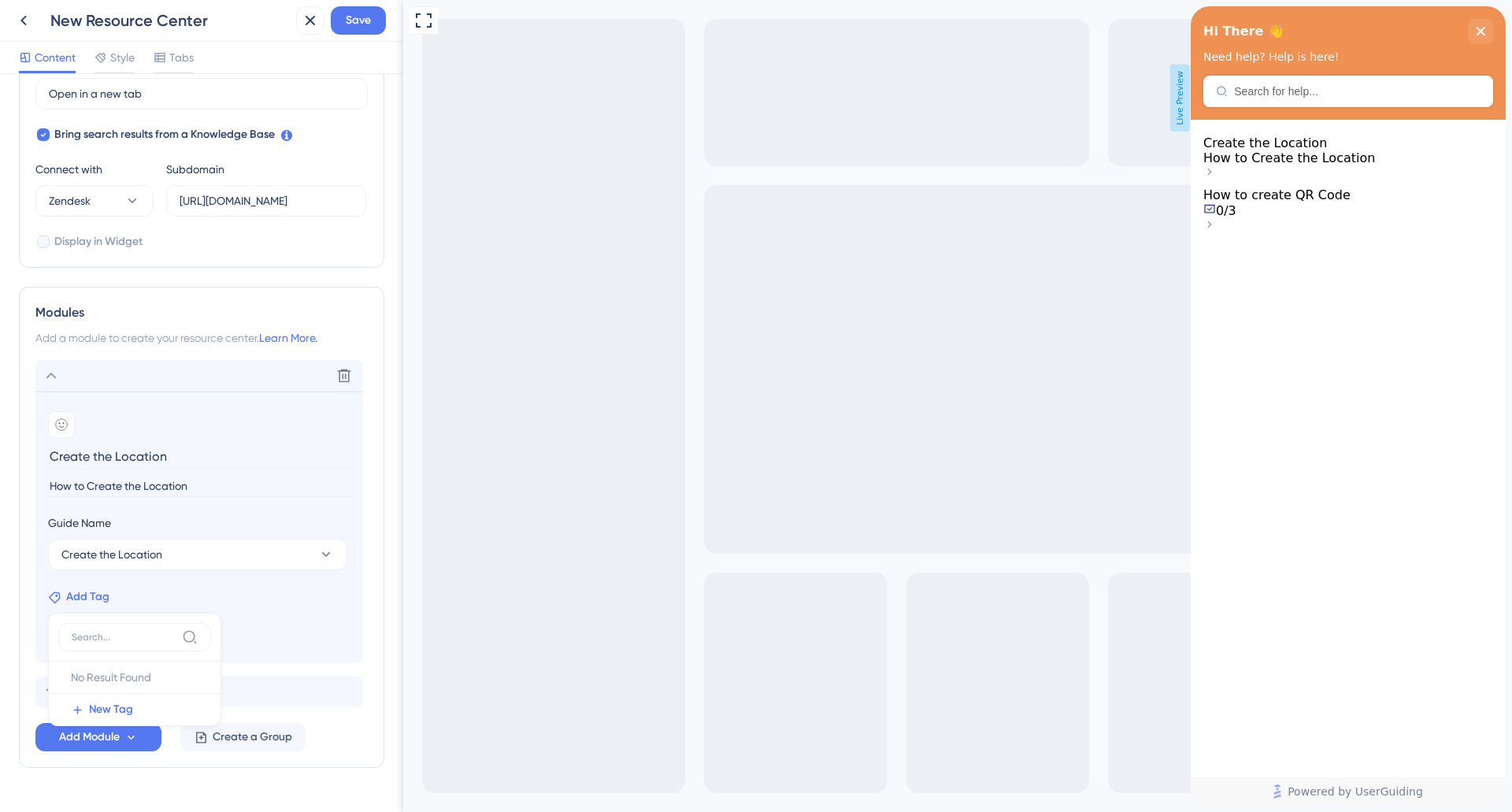
scroll to position [518, 0]
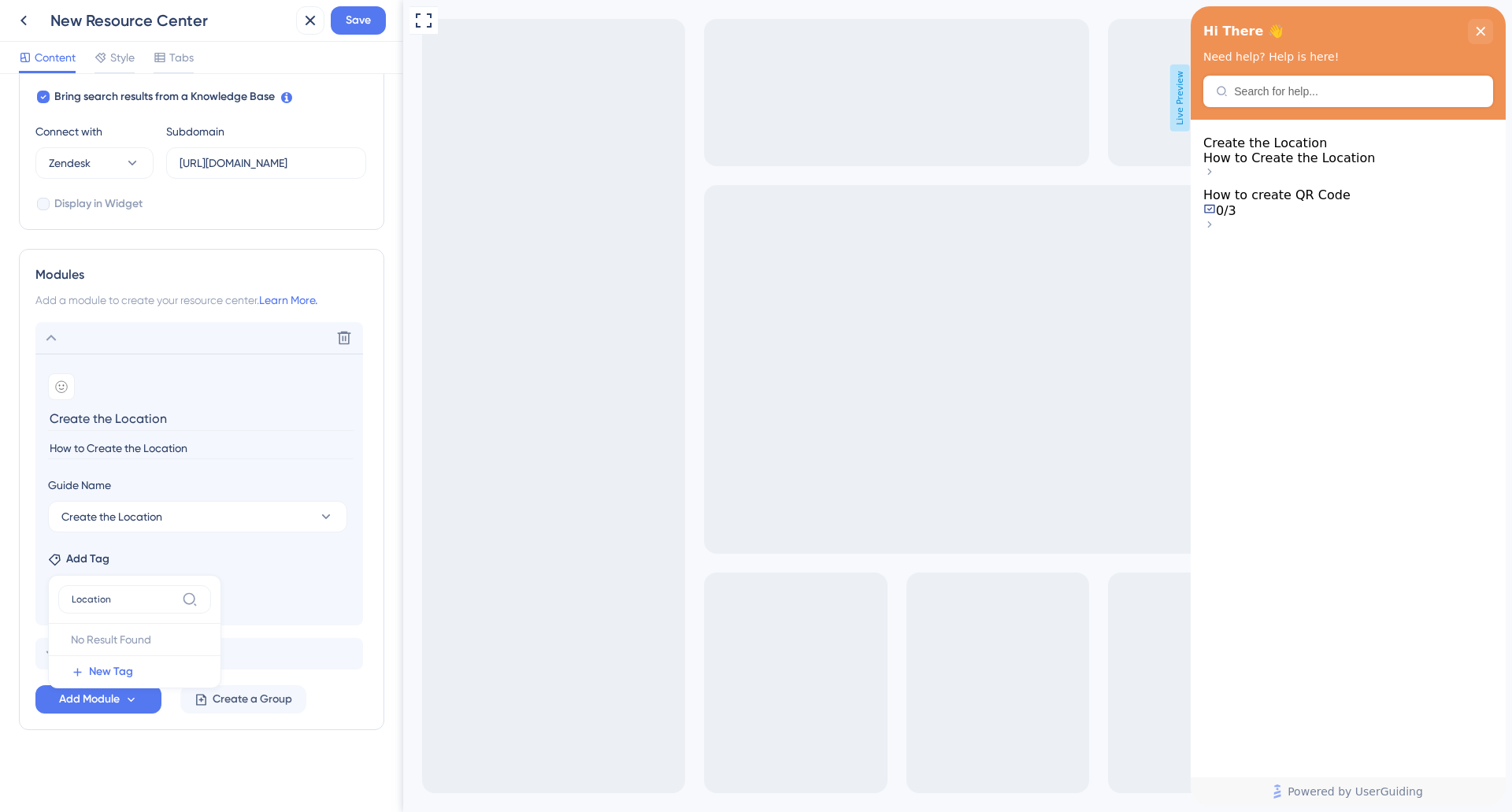
type input "Location"
click at [105, 671] on span "New Tag" at bounding box center [110, 670] width 44 height 19
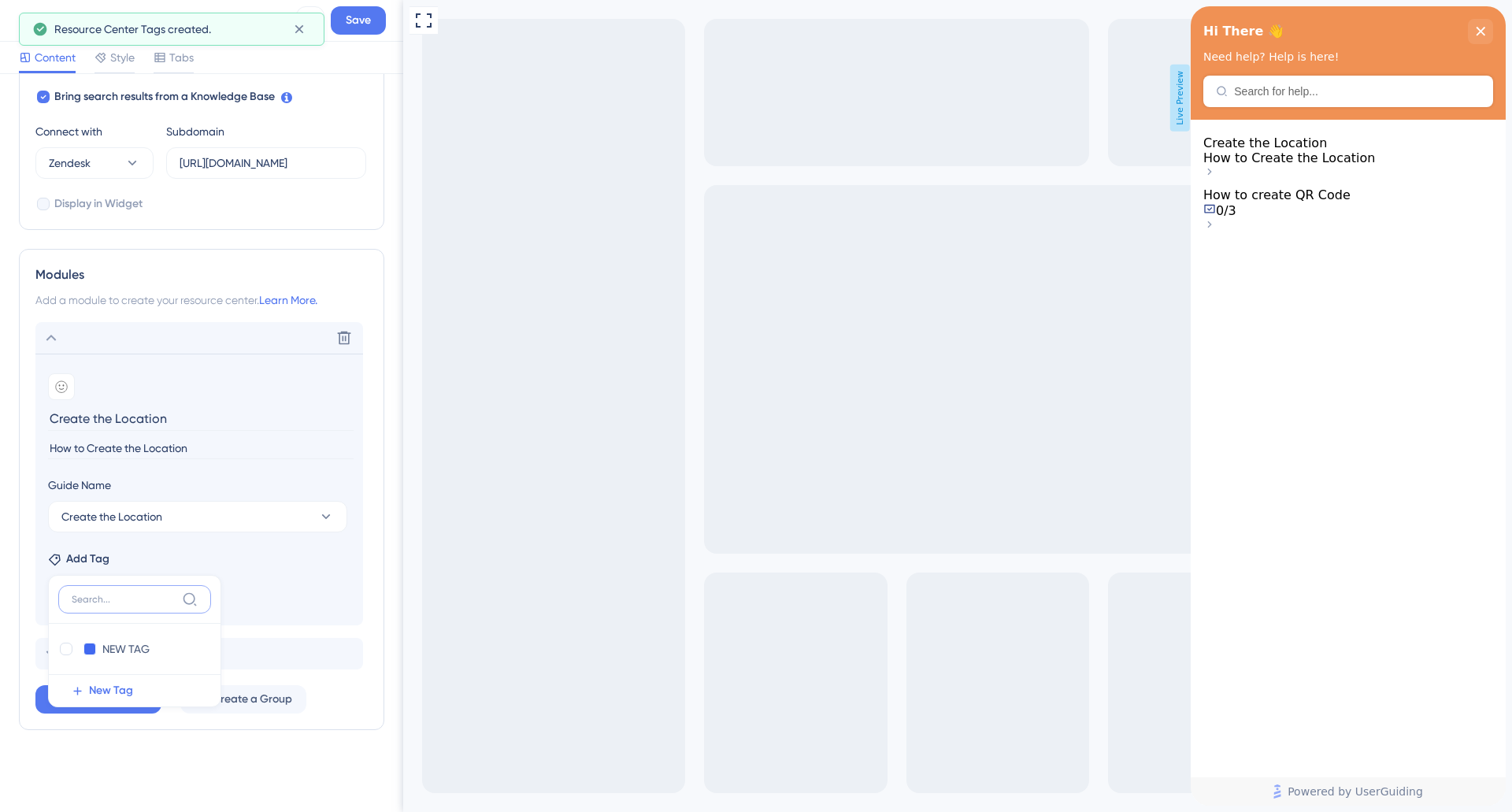
click at [110, 603] on input at bounding box center [123, 598] width 103 height 13
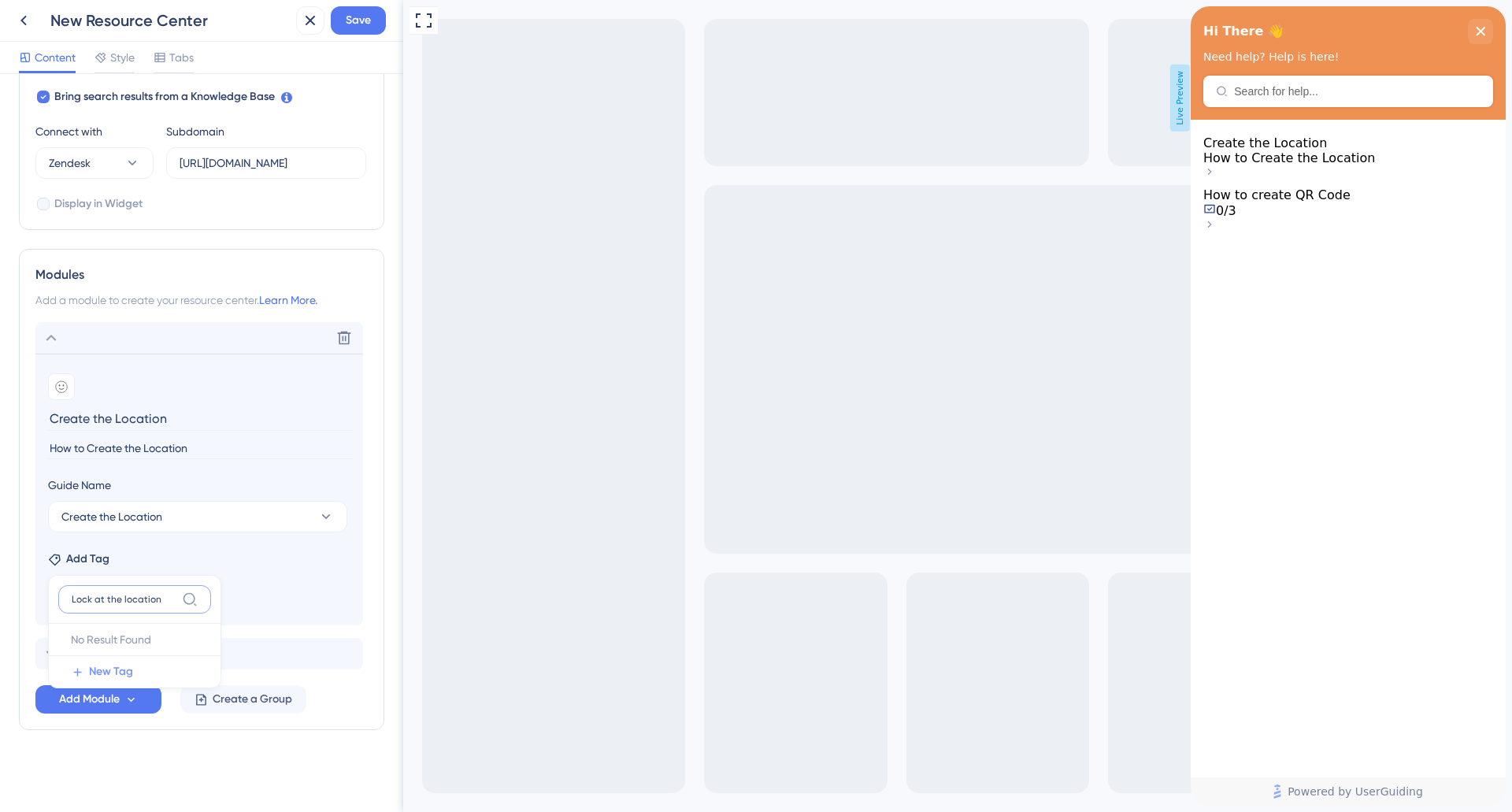
type input "Lock at the location"
click at [106, 674] on span "New Tag" at bounding box center [110, 670] width 44 height 19
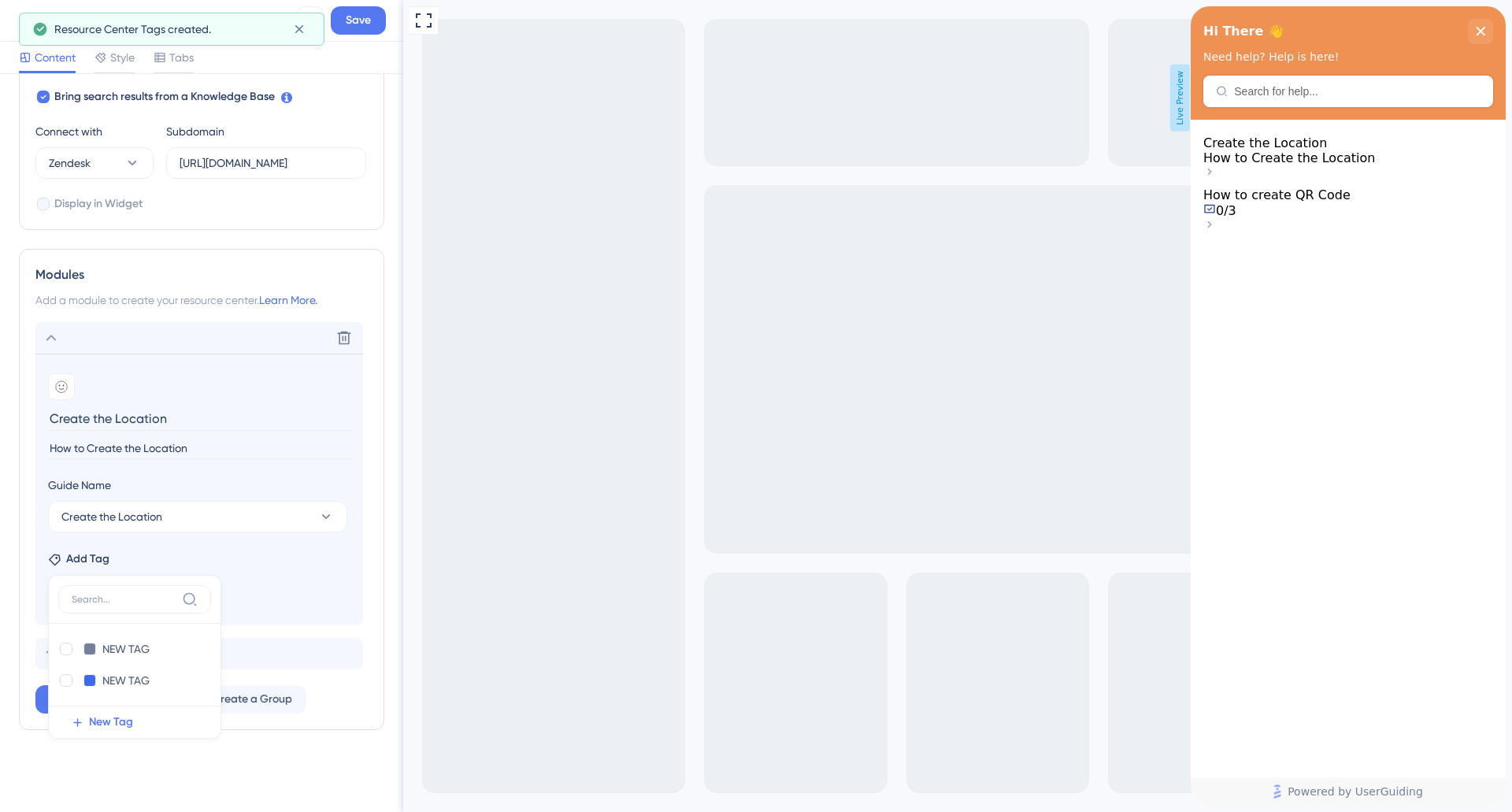
click at [244, 556] on div "Add Tag NEW TAG NEW TAG Delete NEW TAG NEW TAG Delete New Tag" at bounding box center [199, 556] width 303 height 25
click at [105, 699] on span "Add Module" at bounding box center [90, 699] width 61 height 19
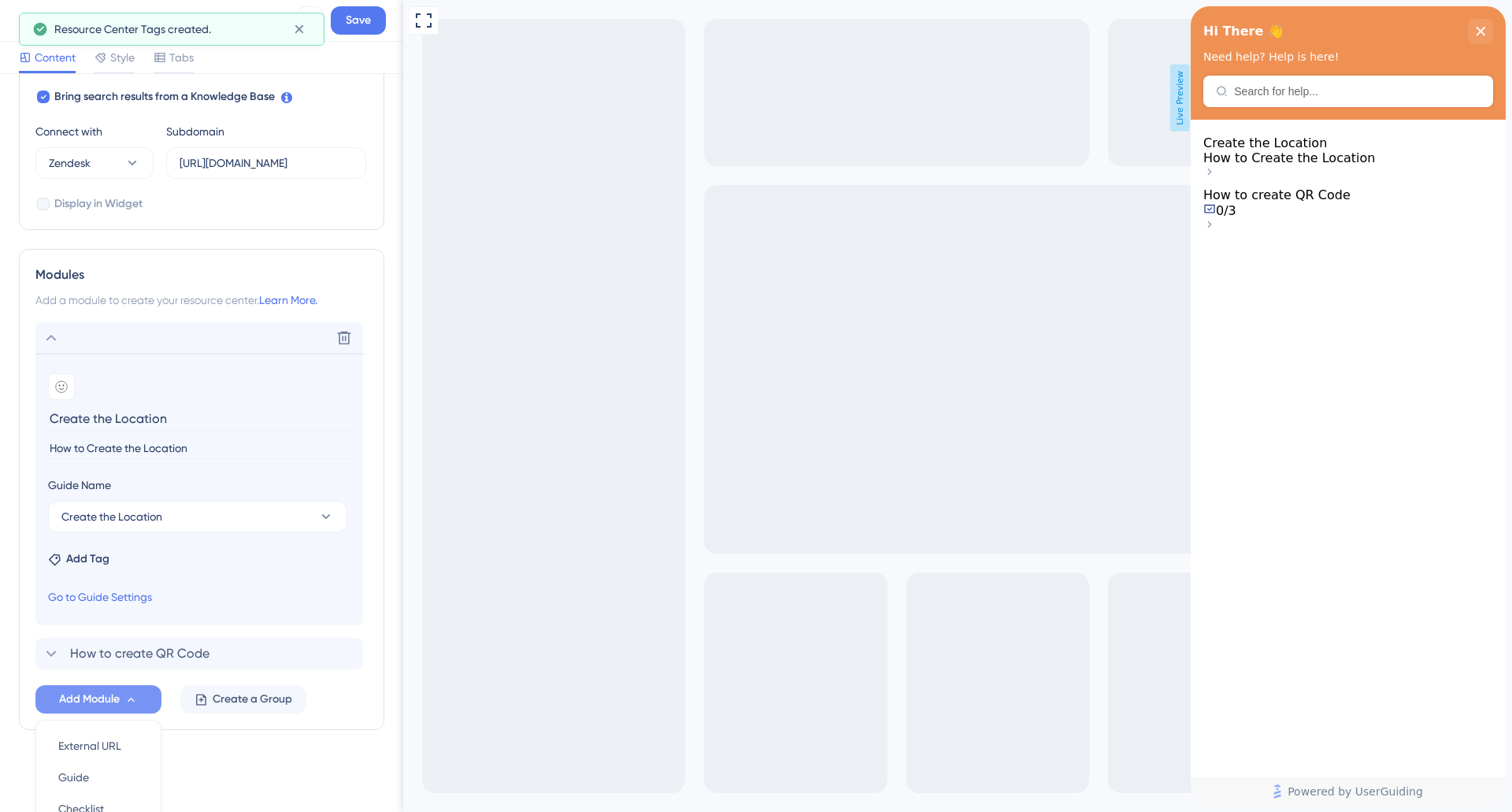
scroll to position [667, 0]
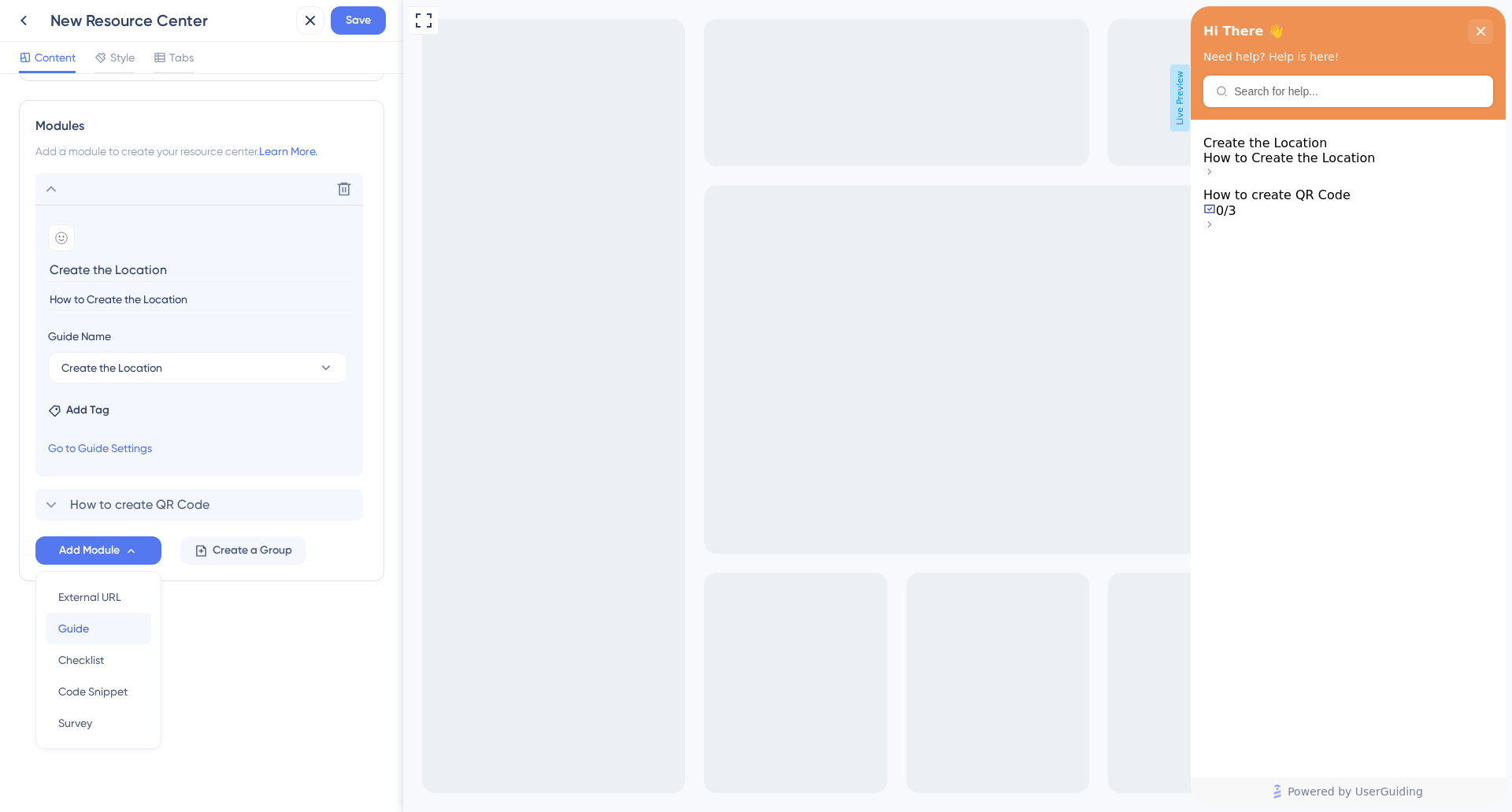
click at [106, 639] on div "Guide Guide" at bounding box center [99, 629] width 80 height 31
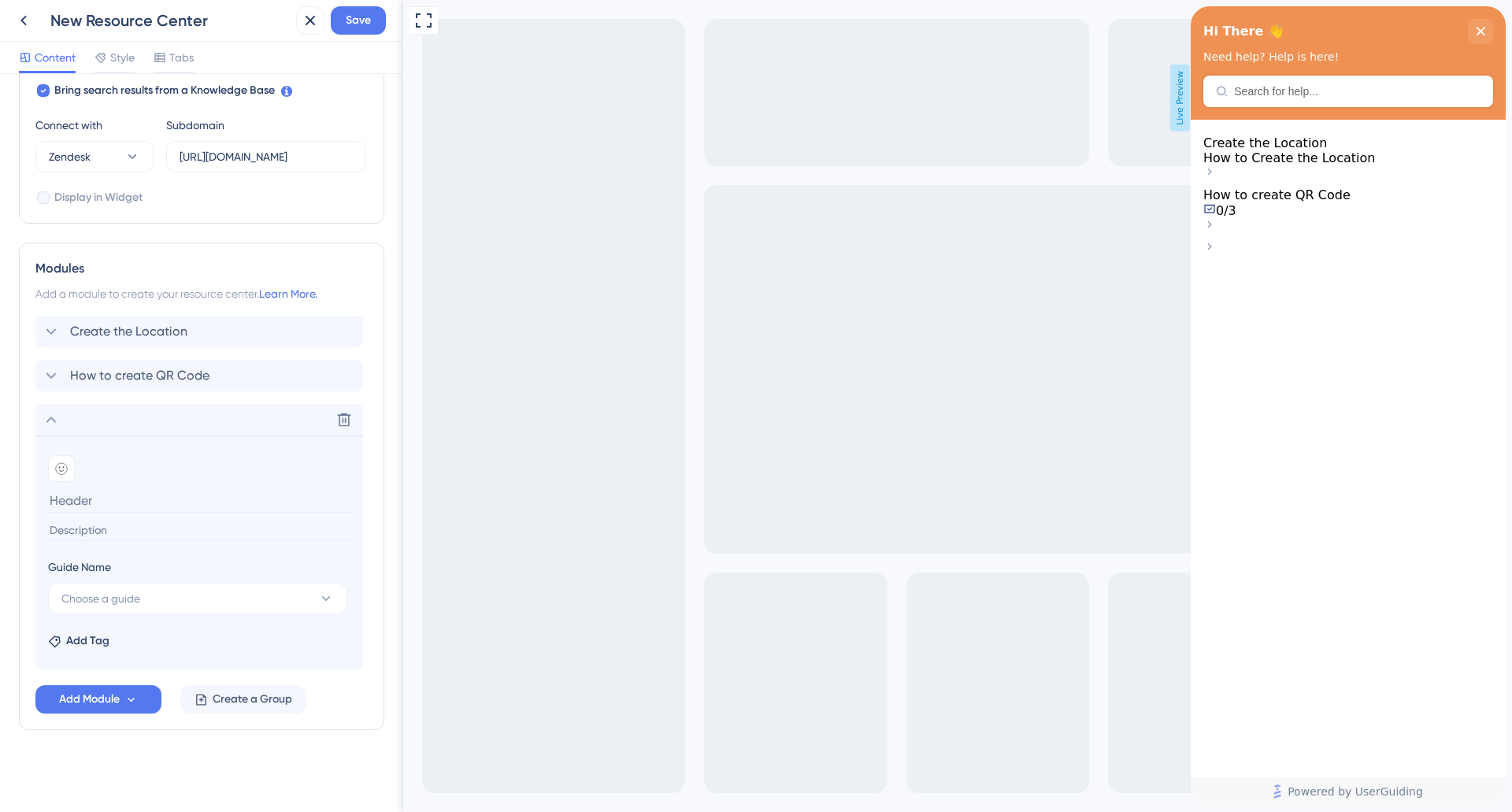
scroll to position [524, 0]
click at [103, 599] on span "Choose a guide" at bounding box center [101, 597] width 79 height 19
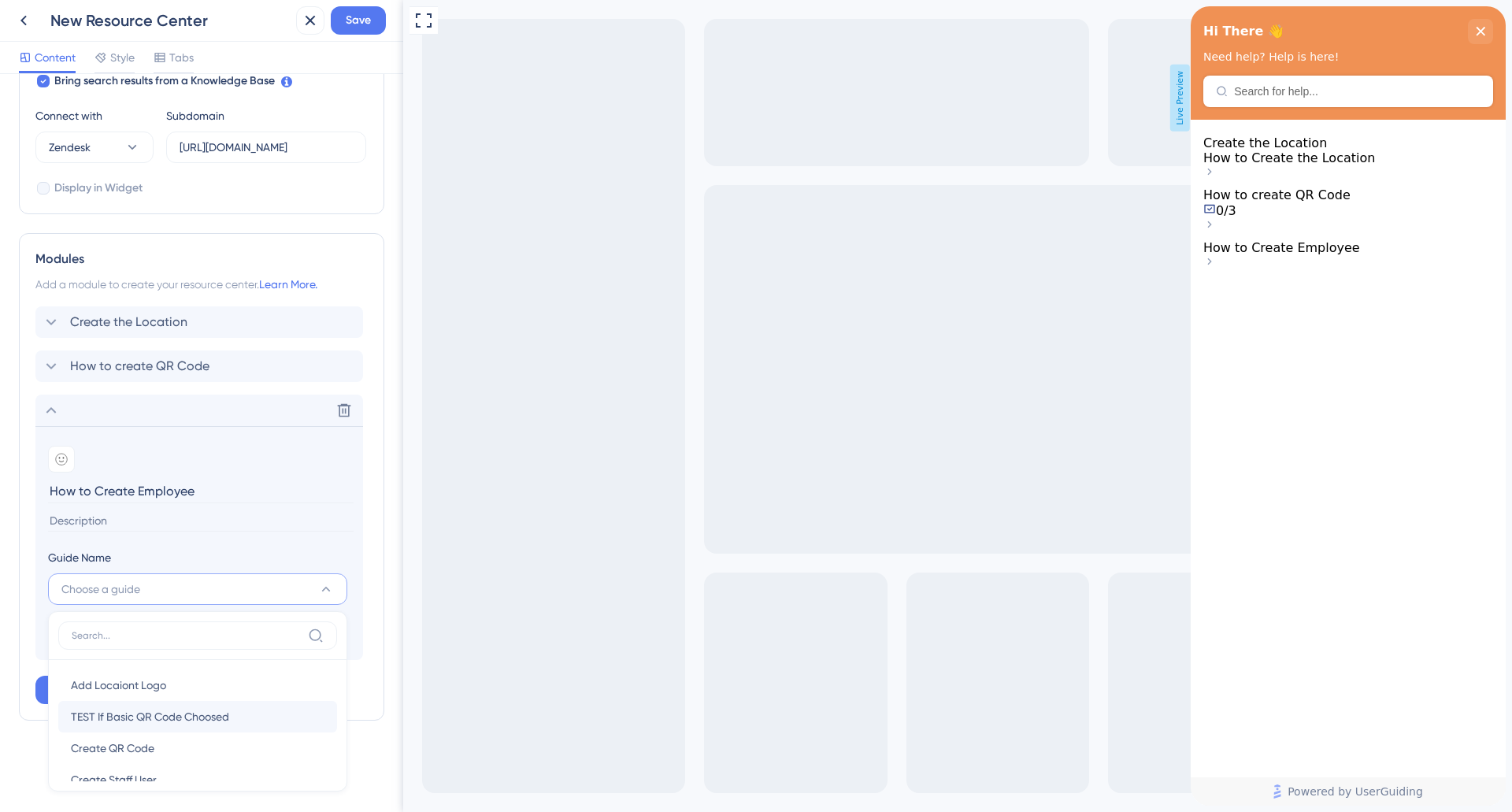
scroll to position [55, 0]
click at [145, 722] on span "Create Staff User" at bounding box center [114, 723] width 86 height 19
type input "Create Staff User"
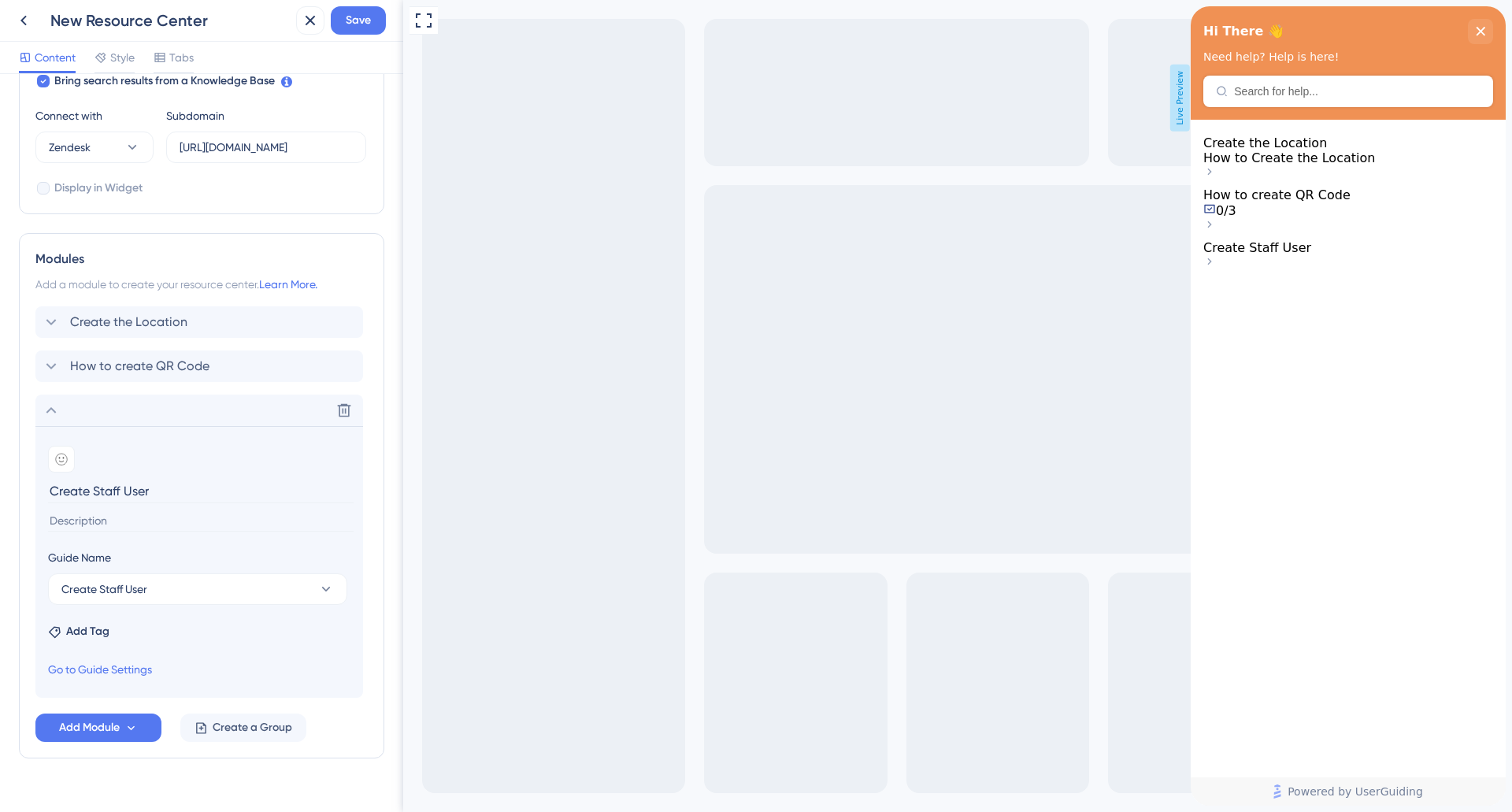
click at [134, 498] on input "Create Staff User" at bounding box center [200, 490] width 306 height 24
click at [110, 737] on button "Add Module" at bounding box center [98, 727] width 126 height 28
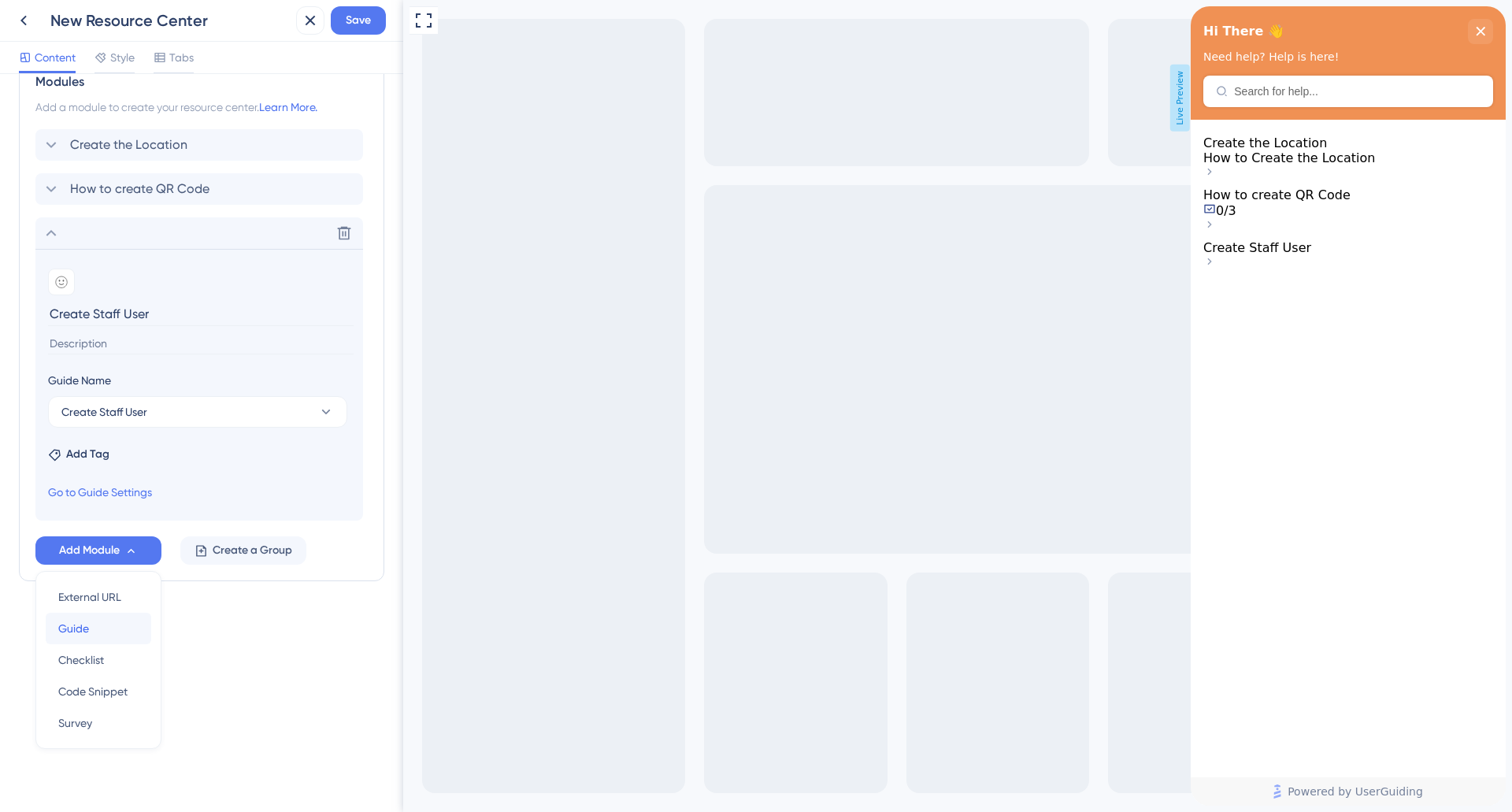
click at [90, 625] on div "Guide Guide" at bounding box center [99, 629] width 80 height 31
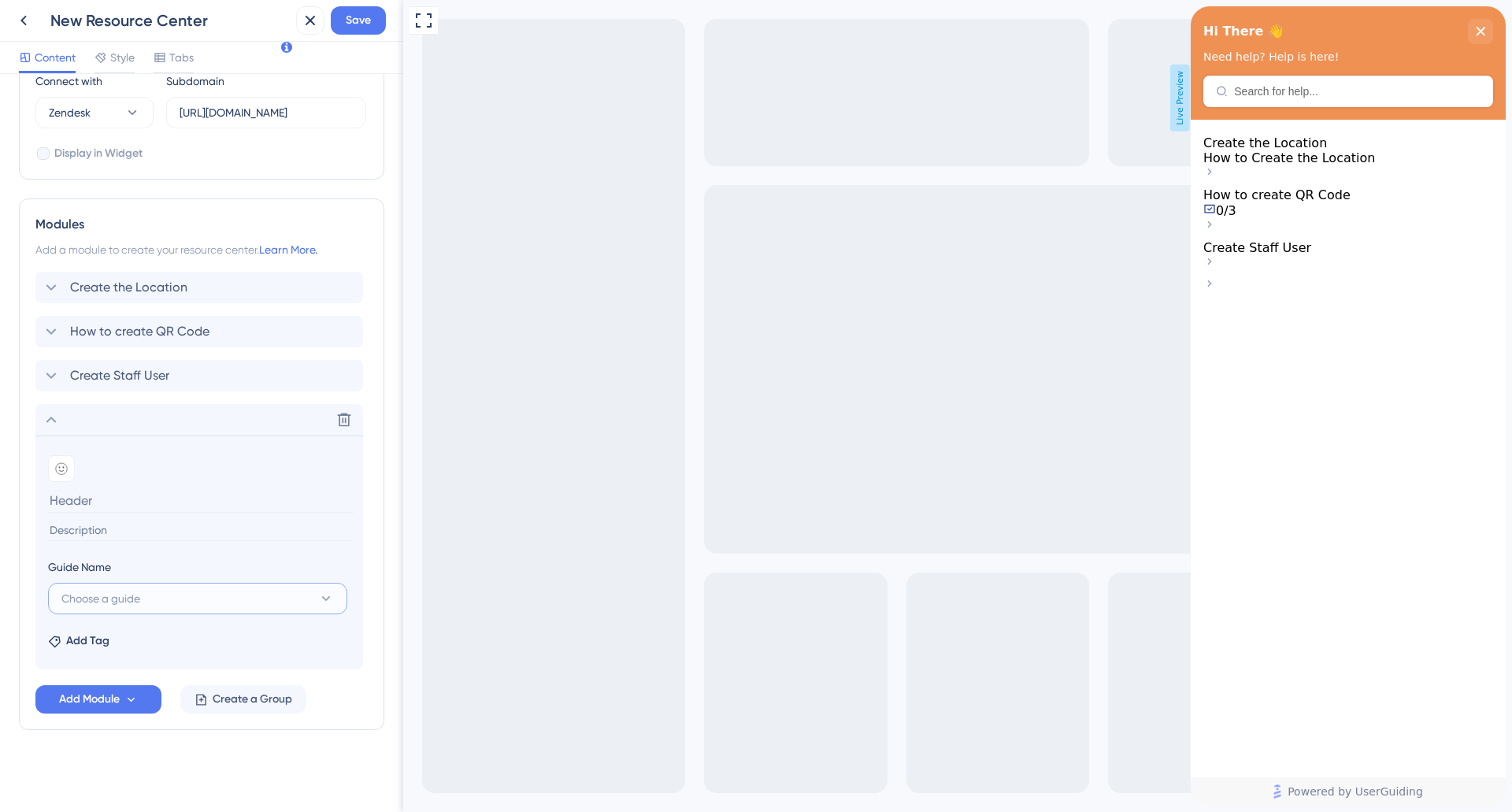
click at [148, 592] on button "Choose a guide" at bounding box center [197, 598] width 300 height 31
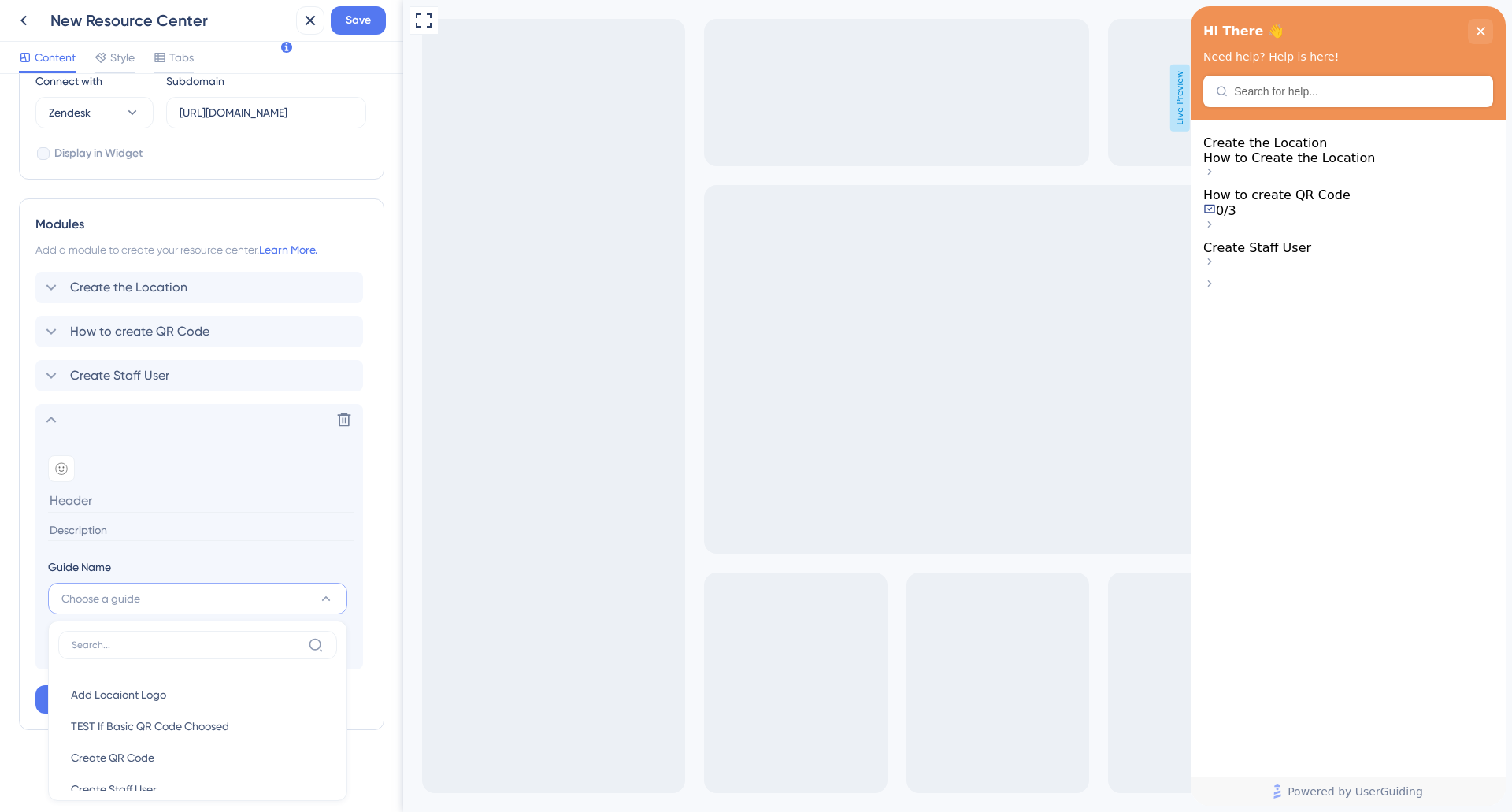
scroll to position [578, 0]
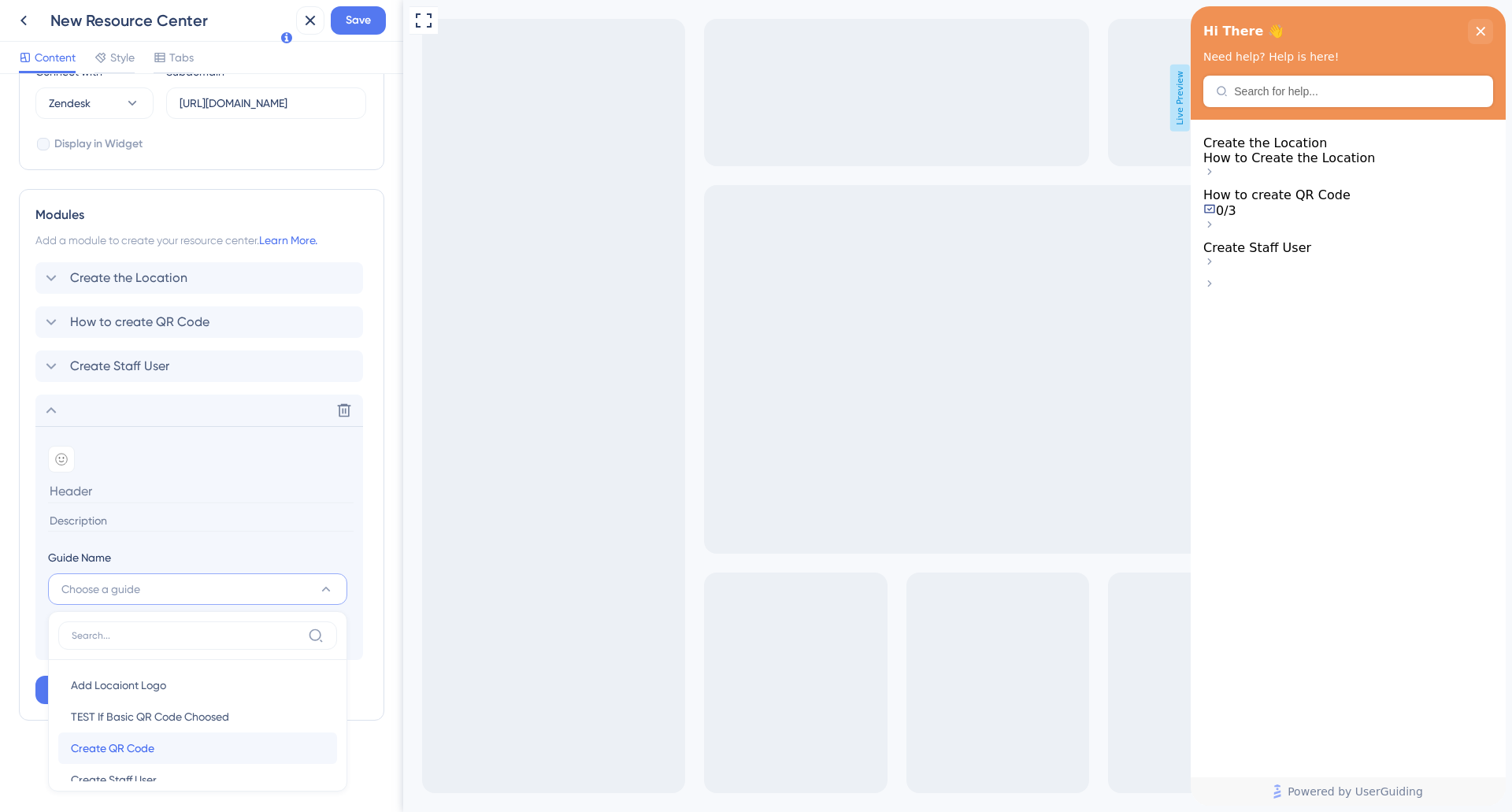
click at [146, 754] on span "Create QR Code" at bounding box center [113, 748] width 84 height 19
type input "Create QR Code"
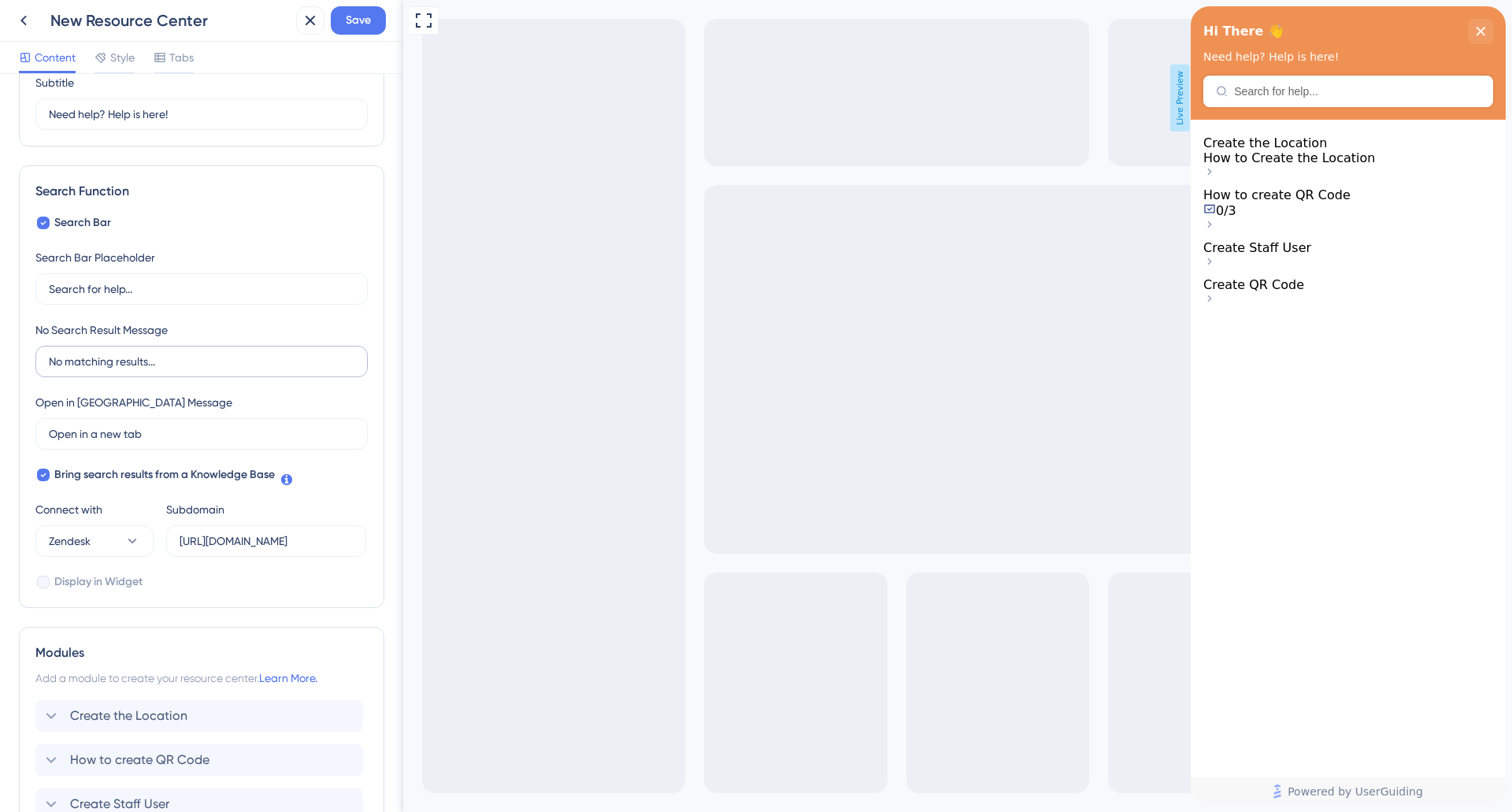
scroll to position [137, 0]
click at [359, 19] on span "Save" at bounding box center [358, 20] width 25 height 19
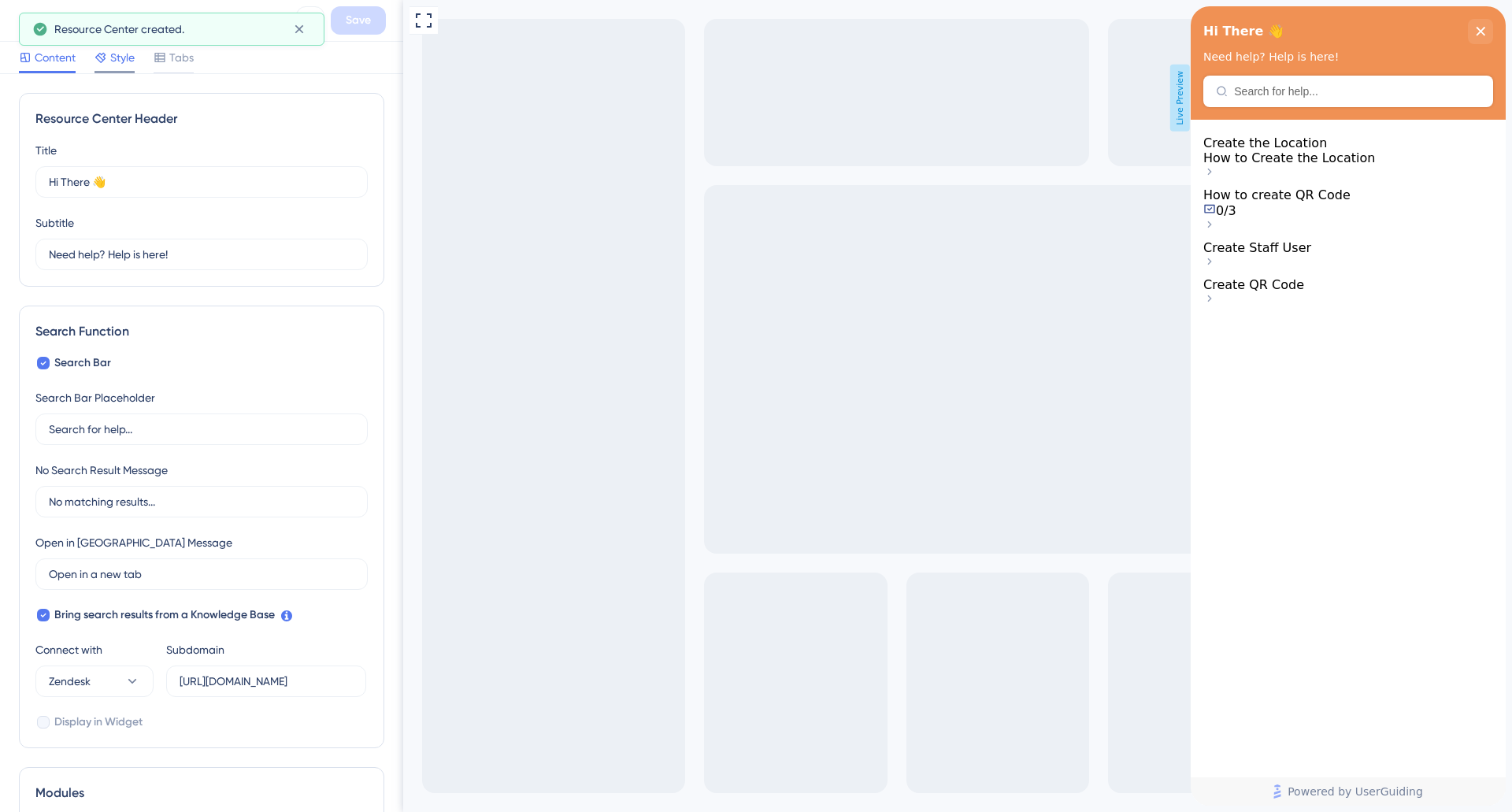
click at [107, 61] on icon at bounding box center [101, 57] width 13 height 13
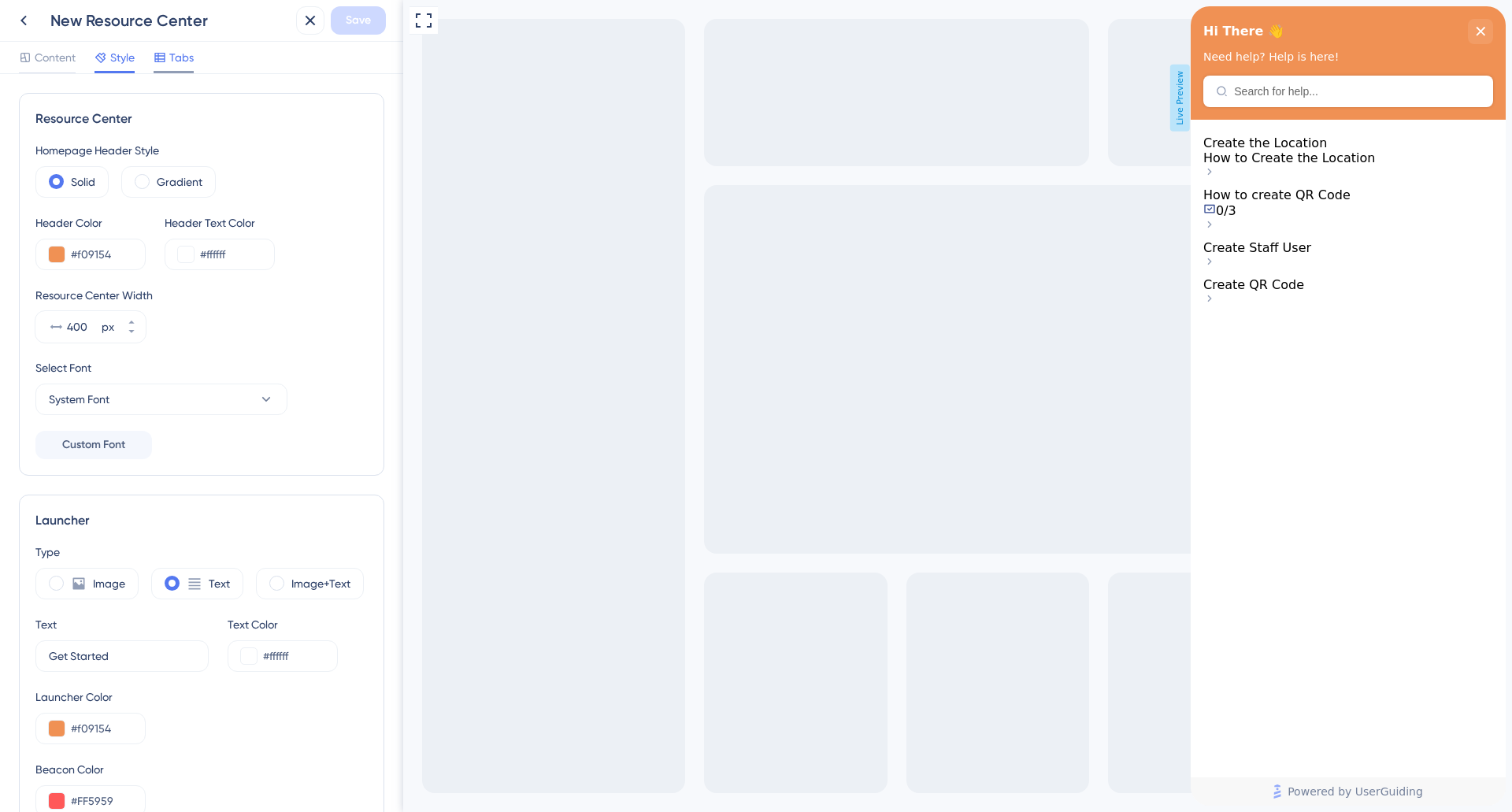
click at [184, 55] on span "Tabs" at bounding box center [181, 57] width 24 height 19
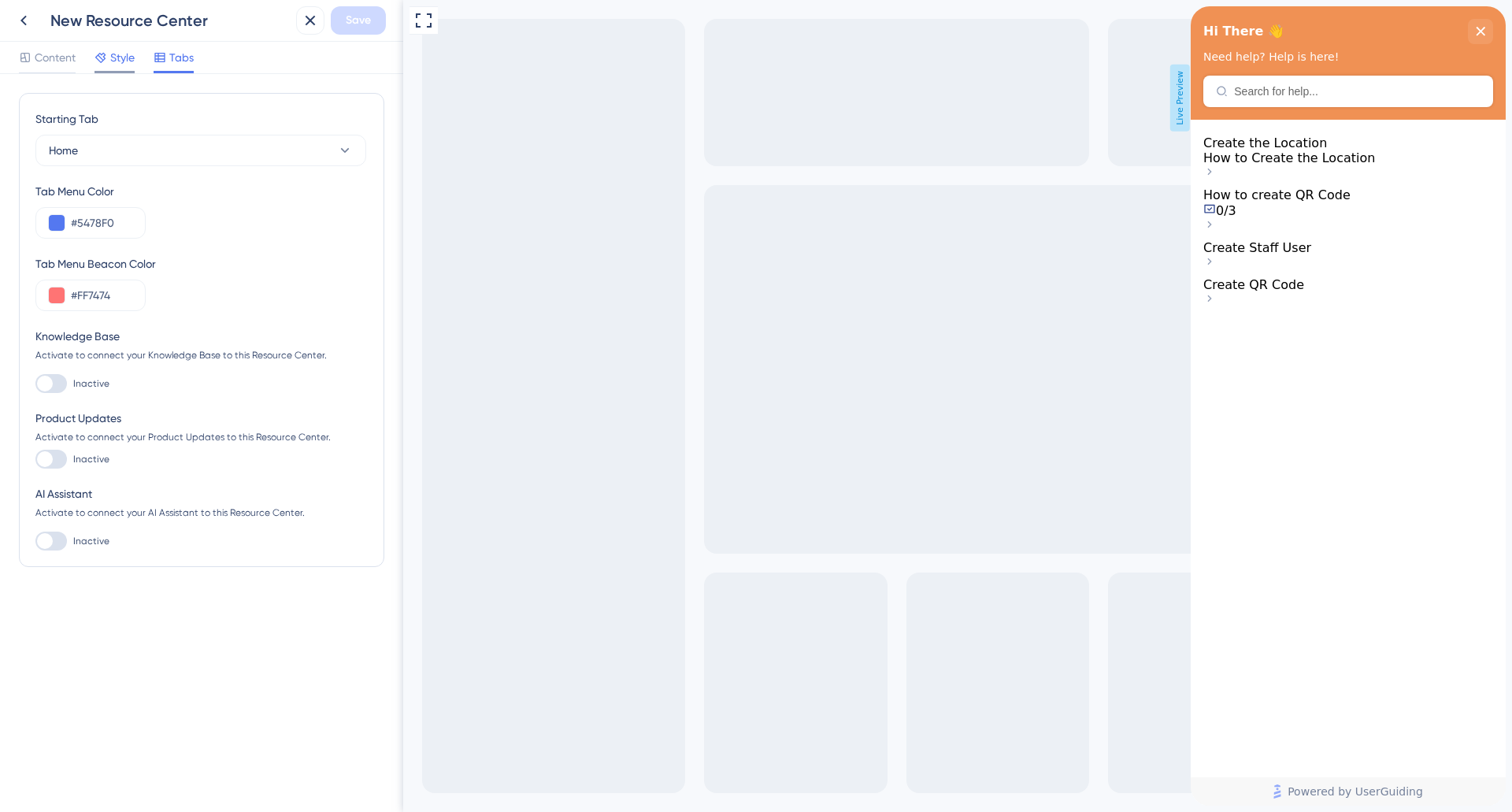
click at [129, 63] on span "Style" at bounding box center [122, 57] width 24 height 19
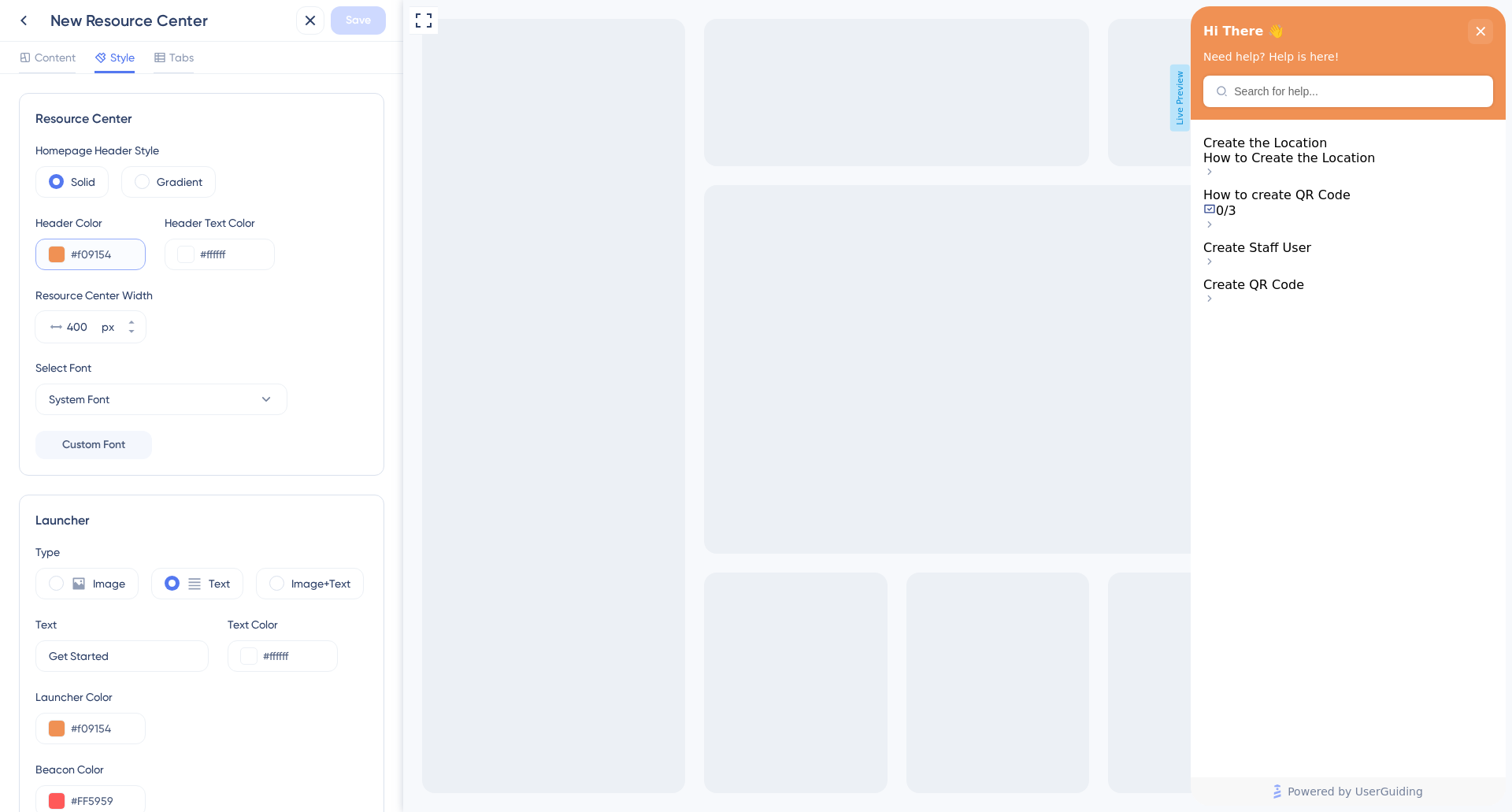
click at [97, 251] on input "#f09154" at bounding box center [102, 254] width 61 height 19
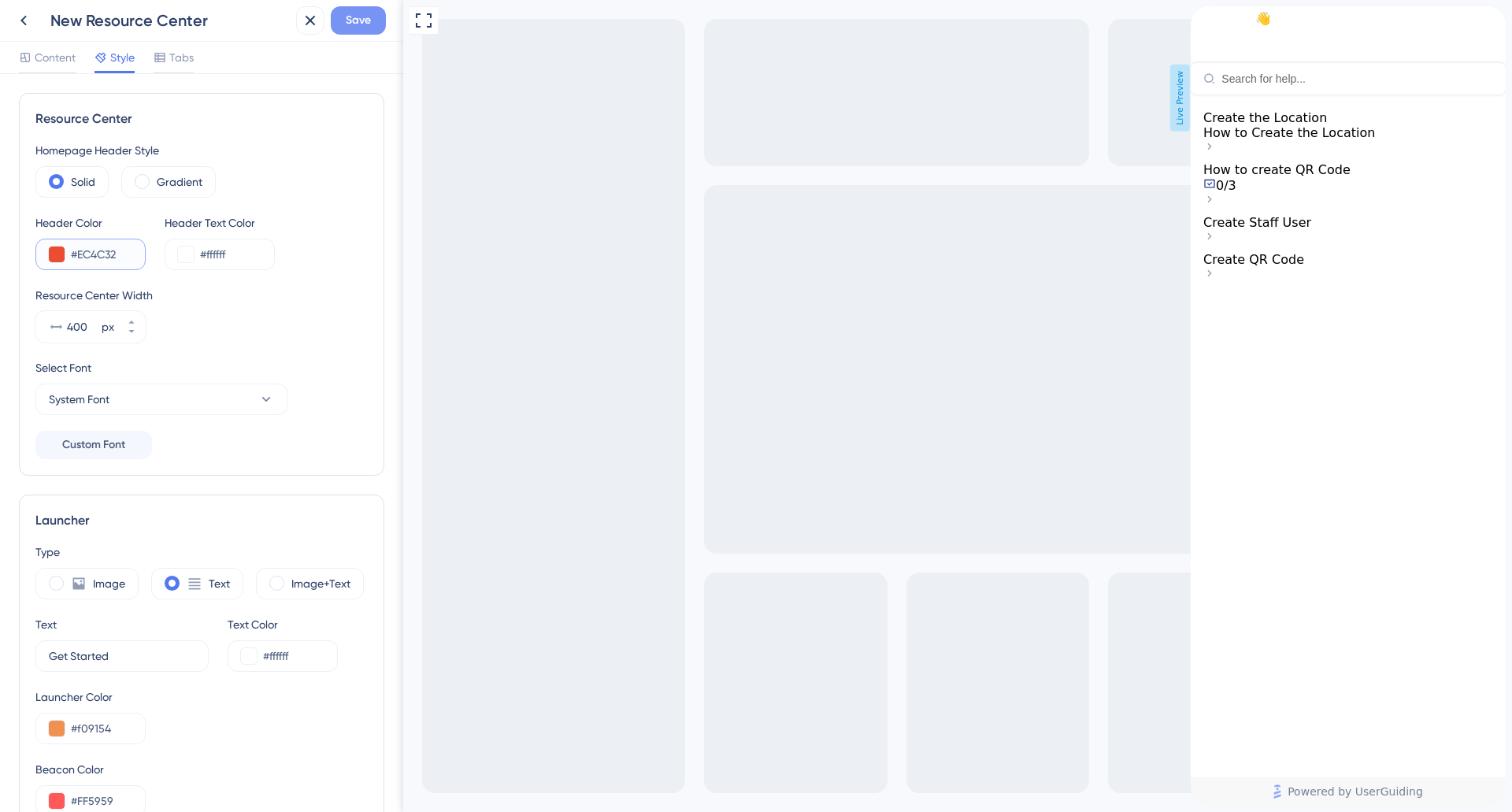
type input "#EC4C32"
click at [350, 9] on button "Save" at bounding box center [358, 20] width 55 height 28
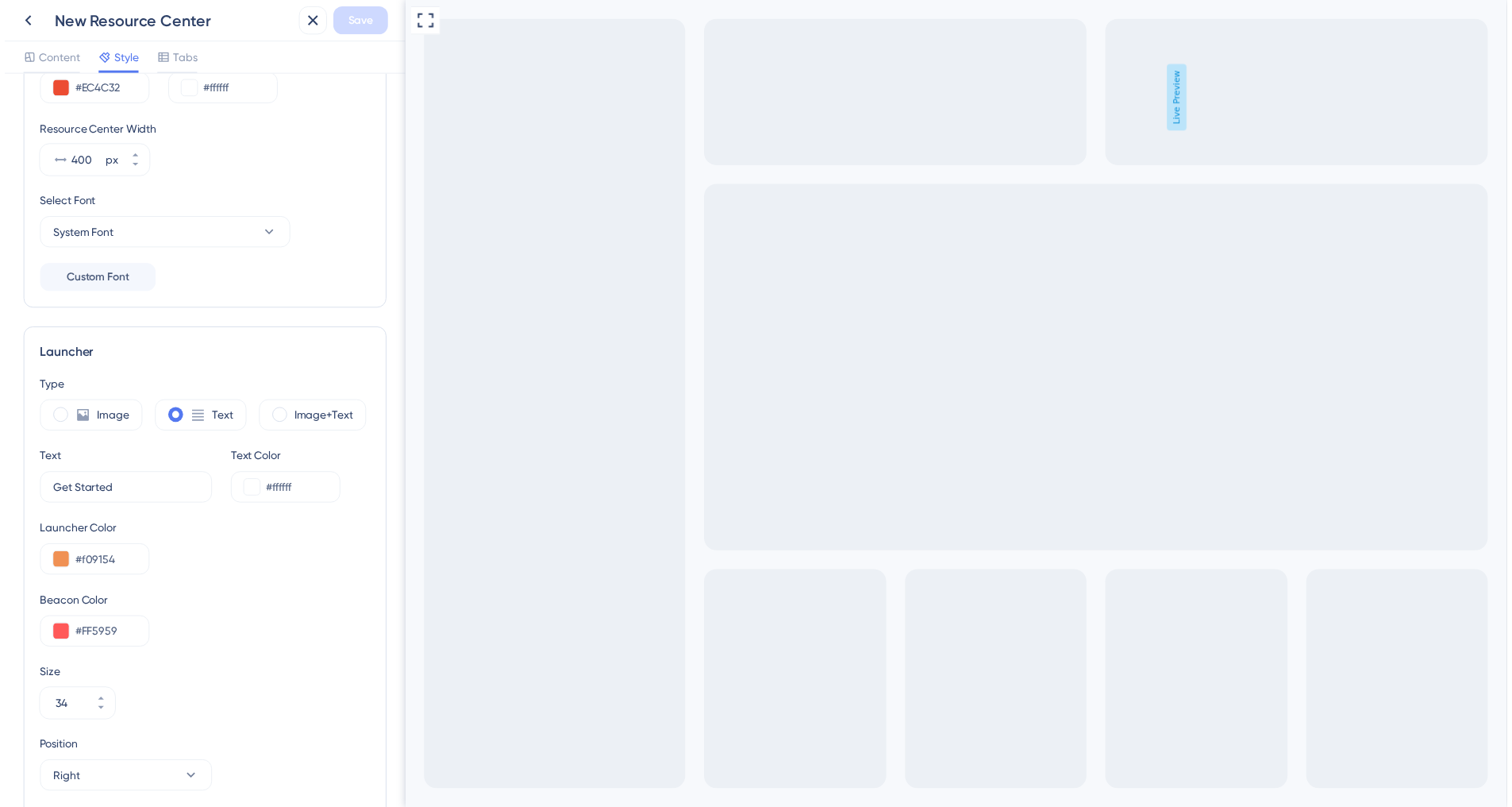
scroll to position [168, 0]
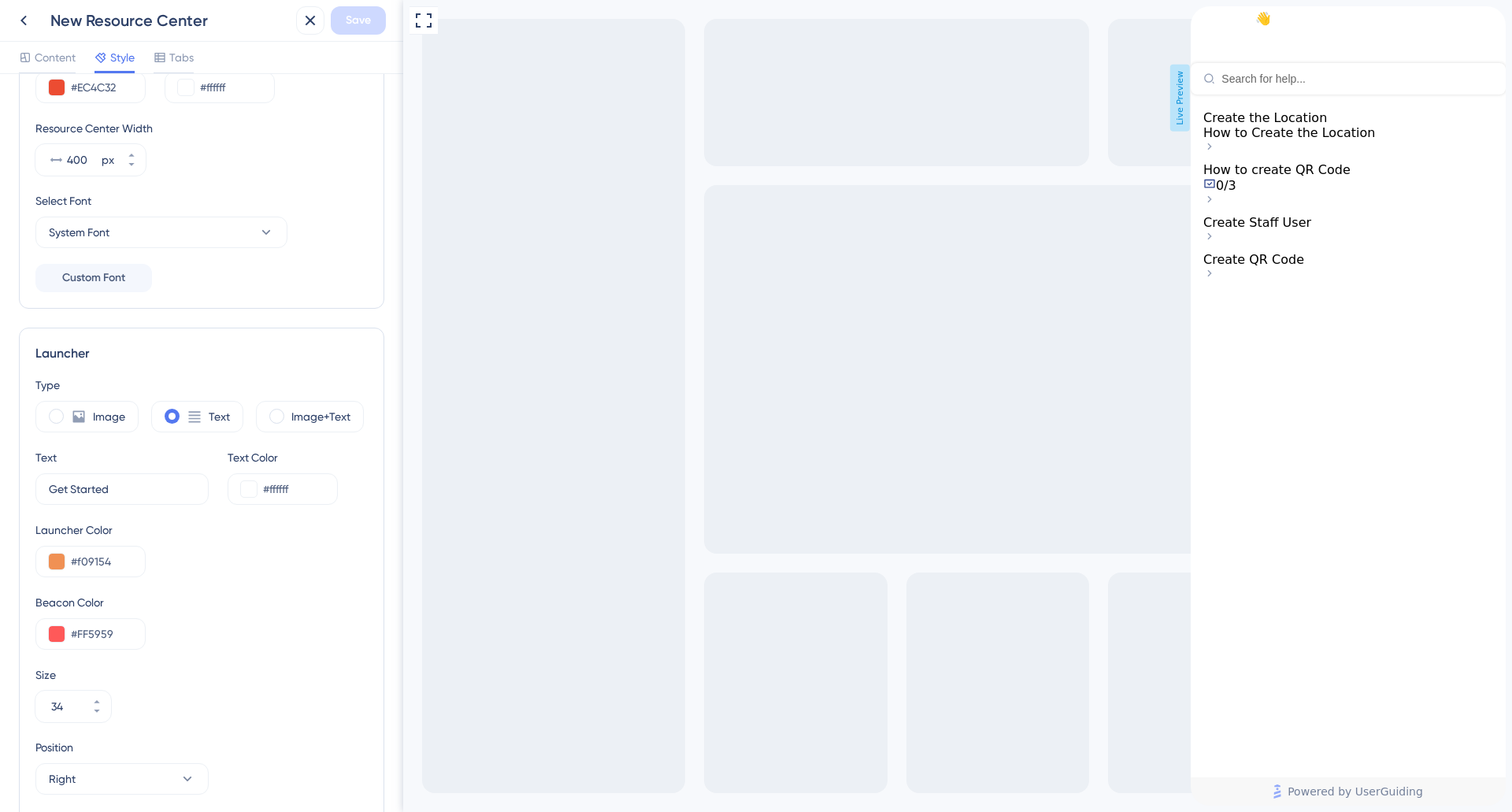
click at [1477, 152] on div at bounding box center [1348, 148] width 290 height 16
click at [1374, 141] on span "How to Create the Location" at bounding box center [1289, 132] width 172 height 15
click at [1370, 193] on div "0/3" at bounding box center [1348, 185] width 290 height 16
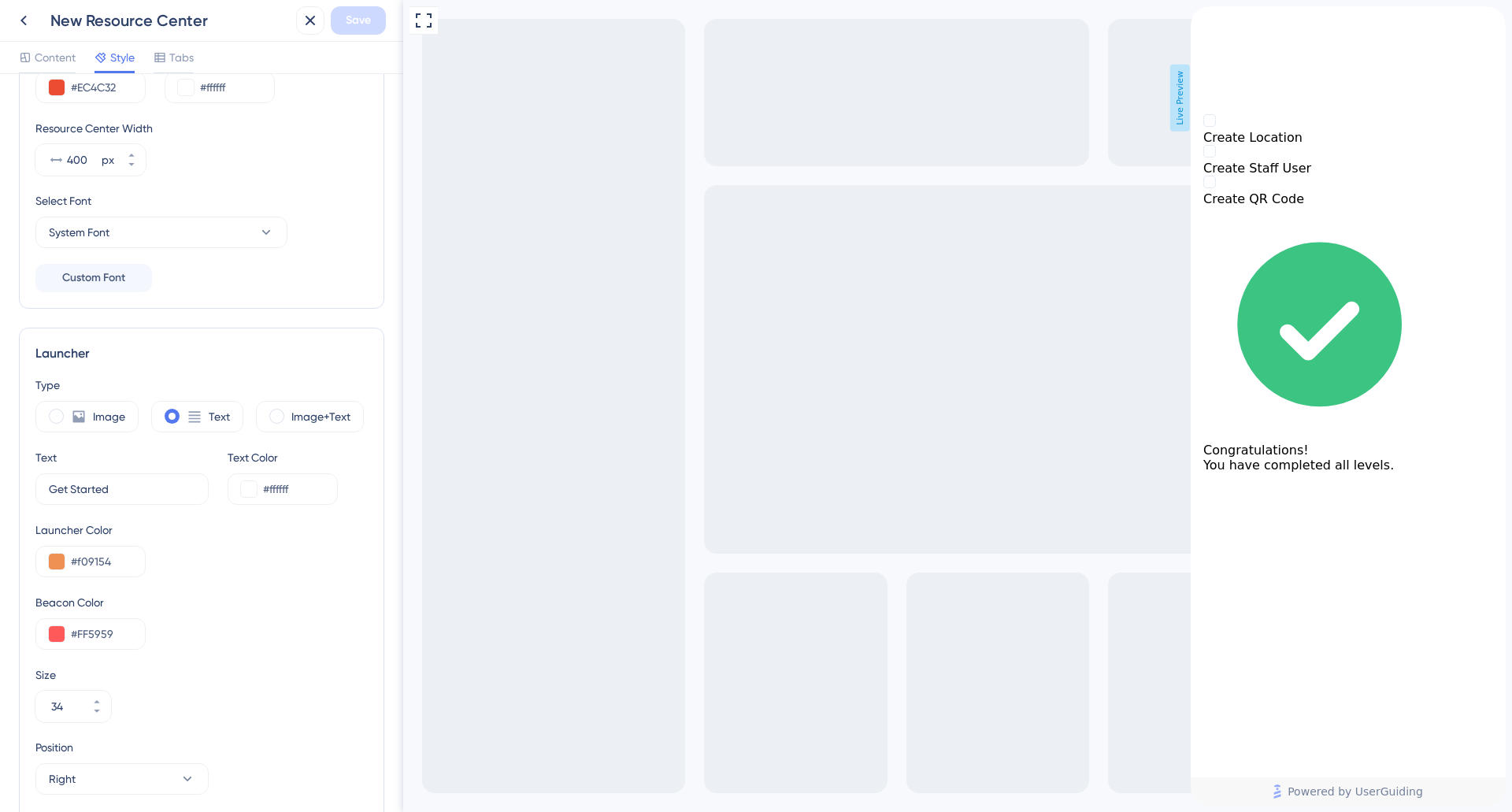
click at [1216, 22] on div "back to header" at bounding box center [1348, 14] width 315 height 16
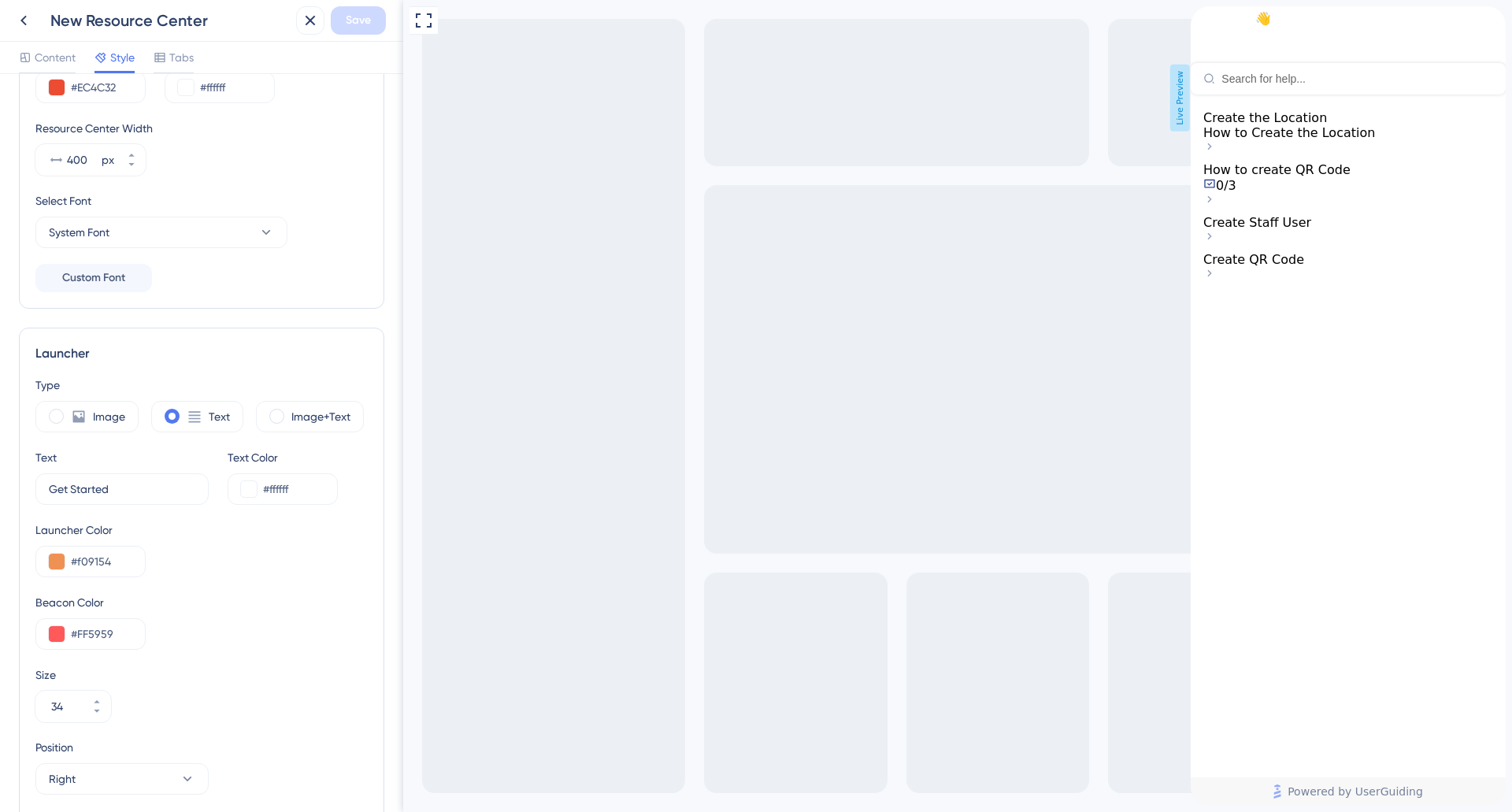
click at [1179, 97] on span "Live Preview" at bounding box center [1180, 98] width 20 height 67
click at [15, 15] on icon at bounding box center [23, 20] width 19 height 19
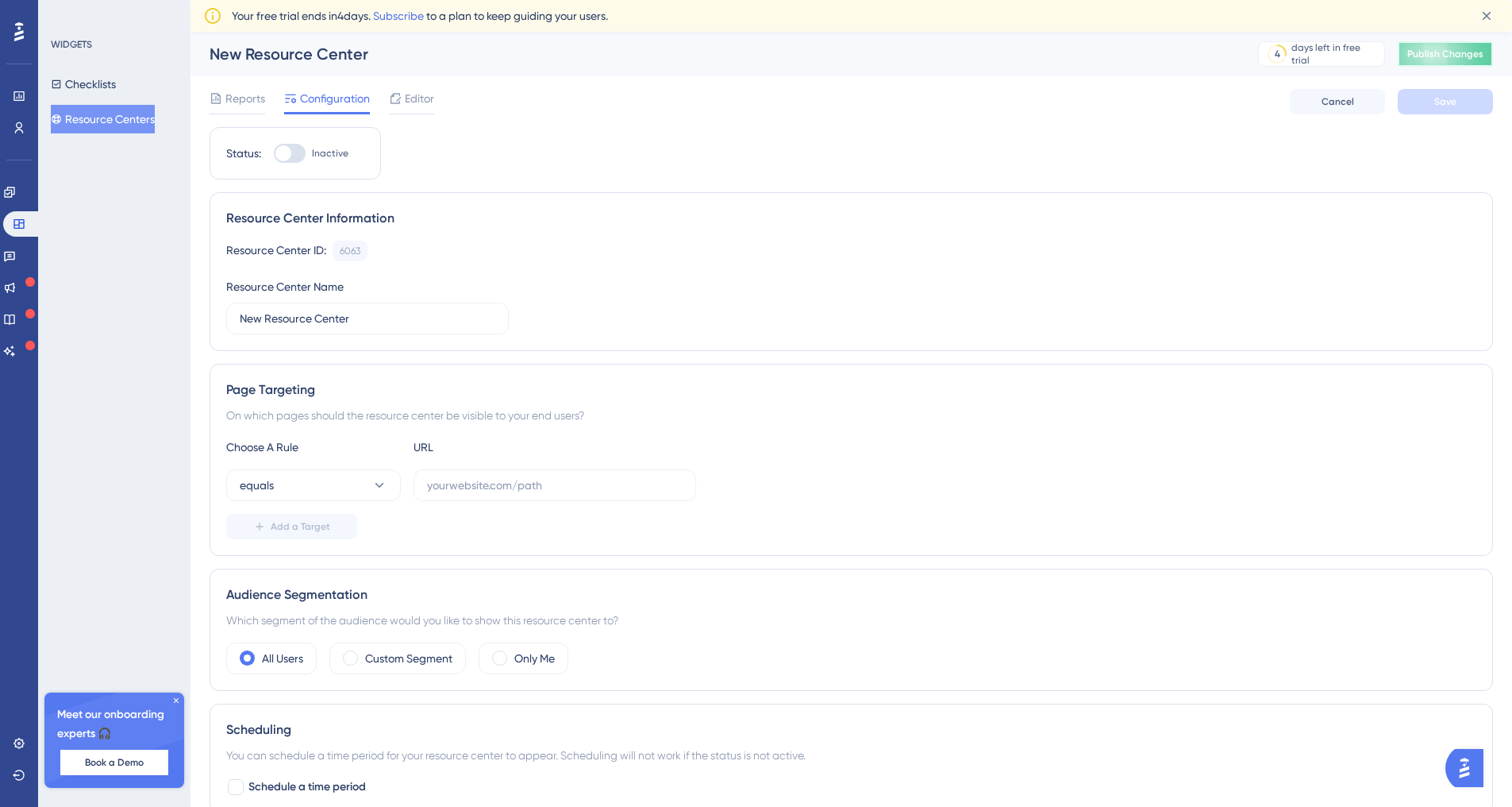
click at [1480, 43] on button "Publish Changes" at bounding box center [1445, 54] width 95 height 26
click at [300, 164] on div "Status: Inactive" at bounding box center [295, 153] width 171 height 52
click at [293, 158] on div at bounding box center [289, 153] width 31 height 19
click at [273, 154] on input "Inactive" at bounding box center [273, 154] width 1 height 1
checkbox input "false"
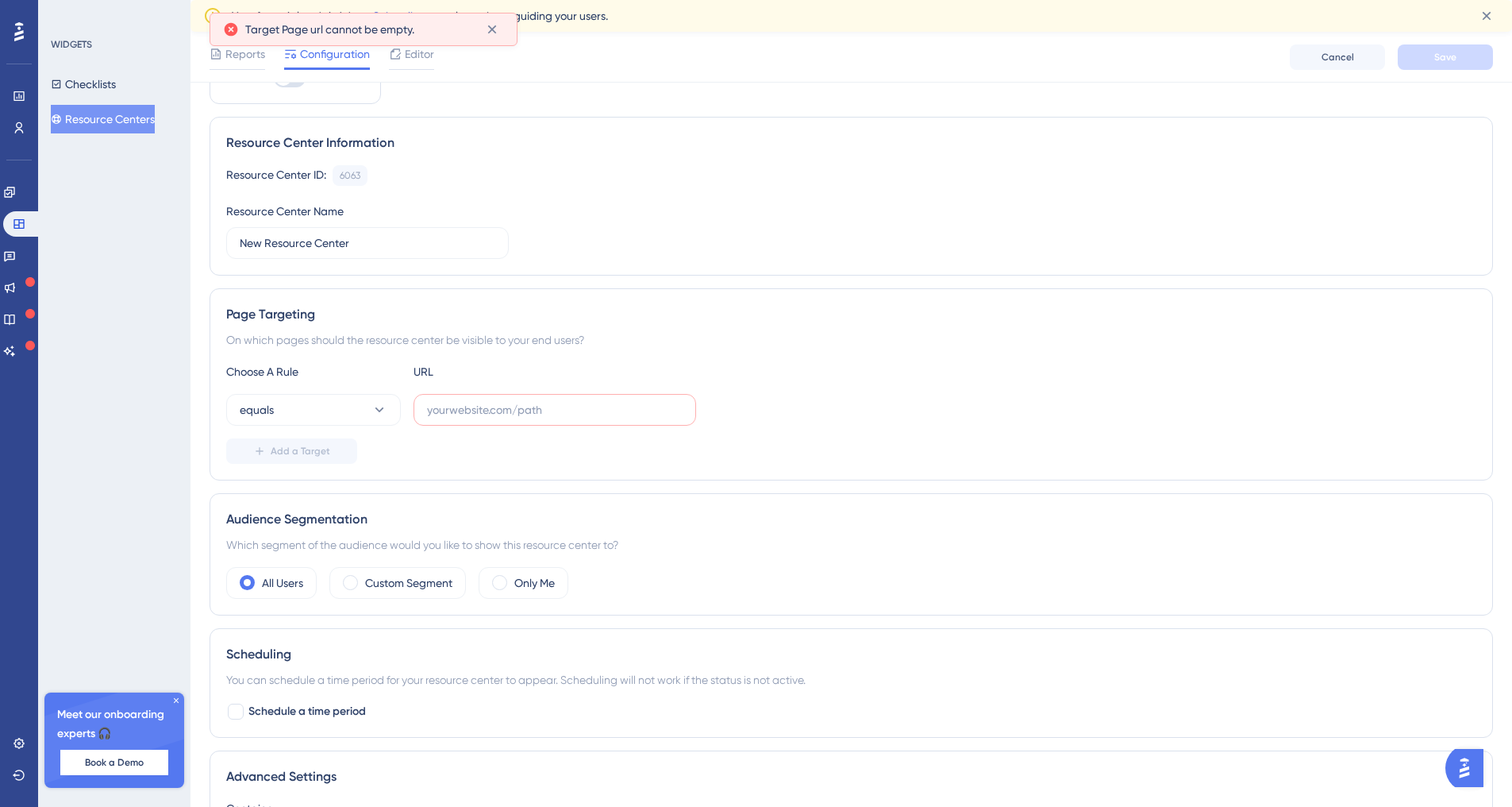
scroll to position [0, 12]
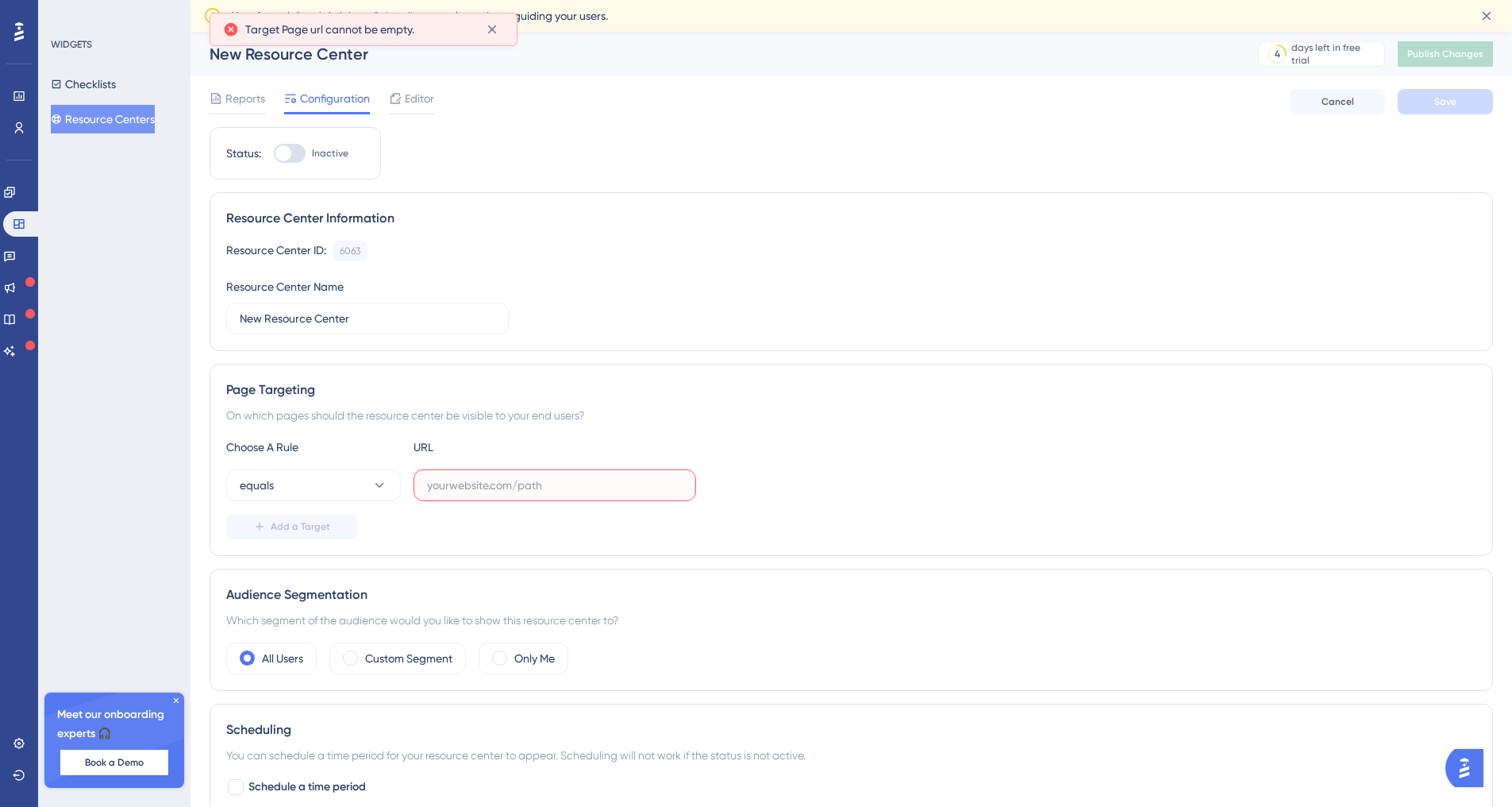
click at [519, 480] on input "text" at bounding box center [555, 485] width 256 height 18
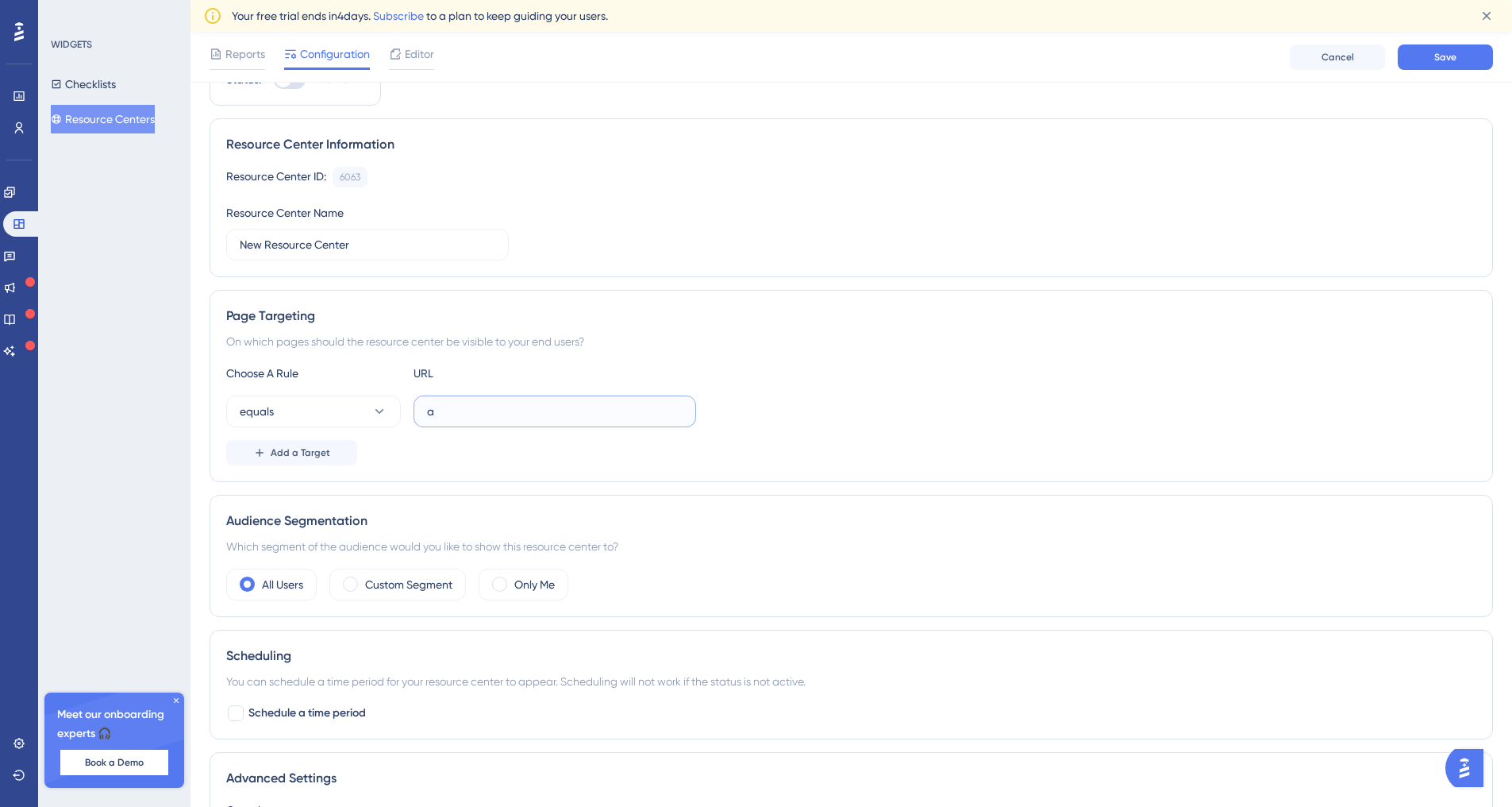
scroll to position [82, 12]
type input "[DOMAIN_NAME]"
click at [1422, 59] on button "Save" at bounding box center [1445, 57] width 95 height 26
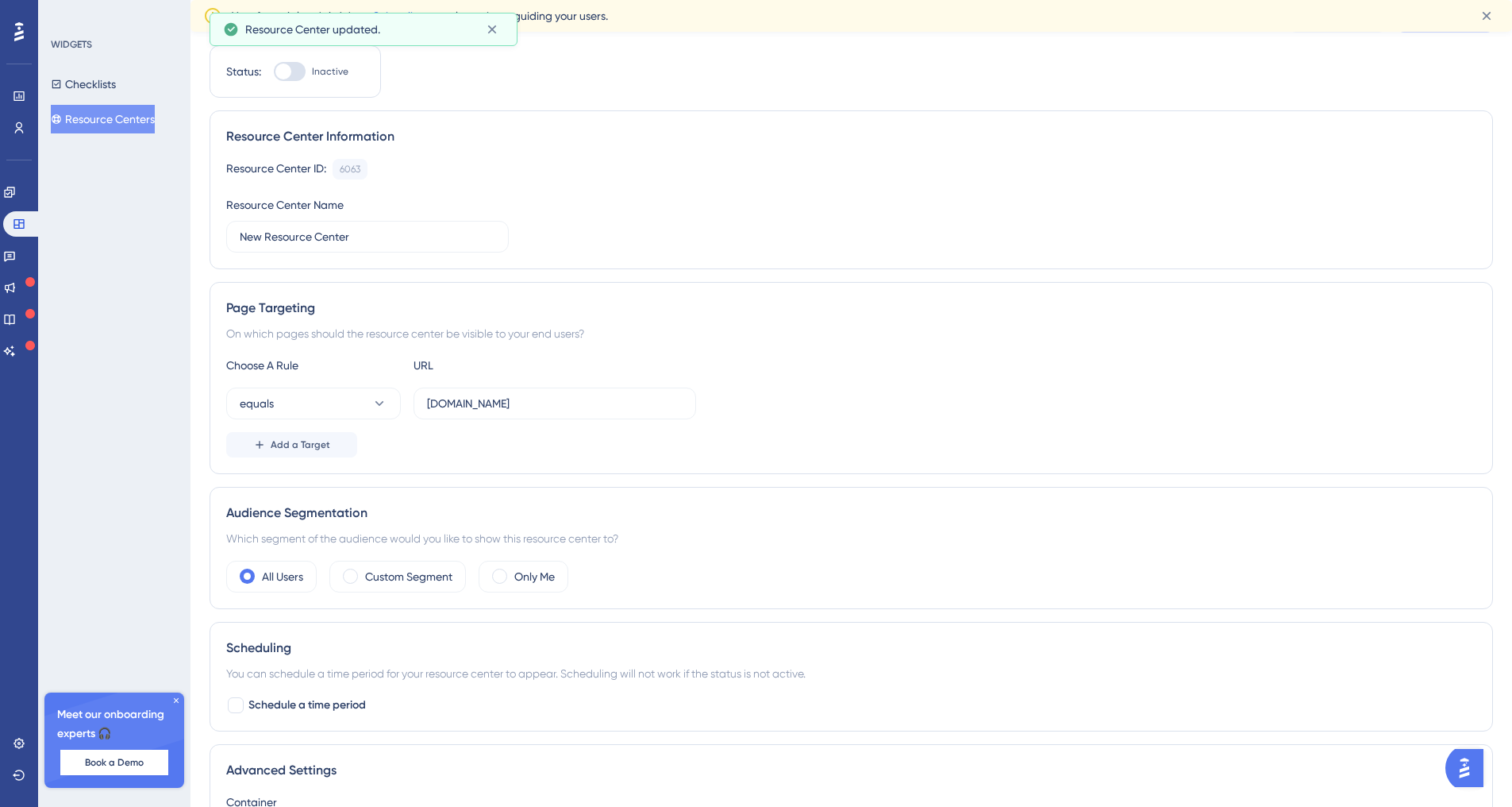
scroll to position [0, 12]
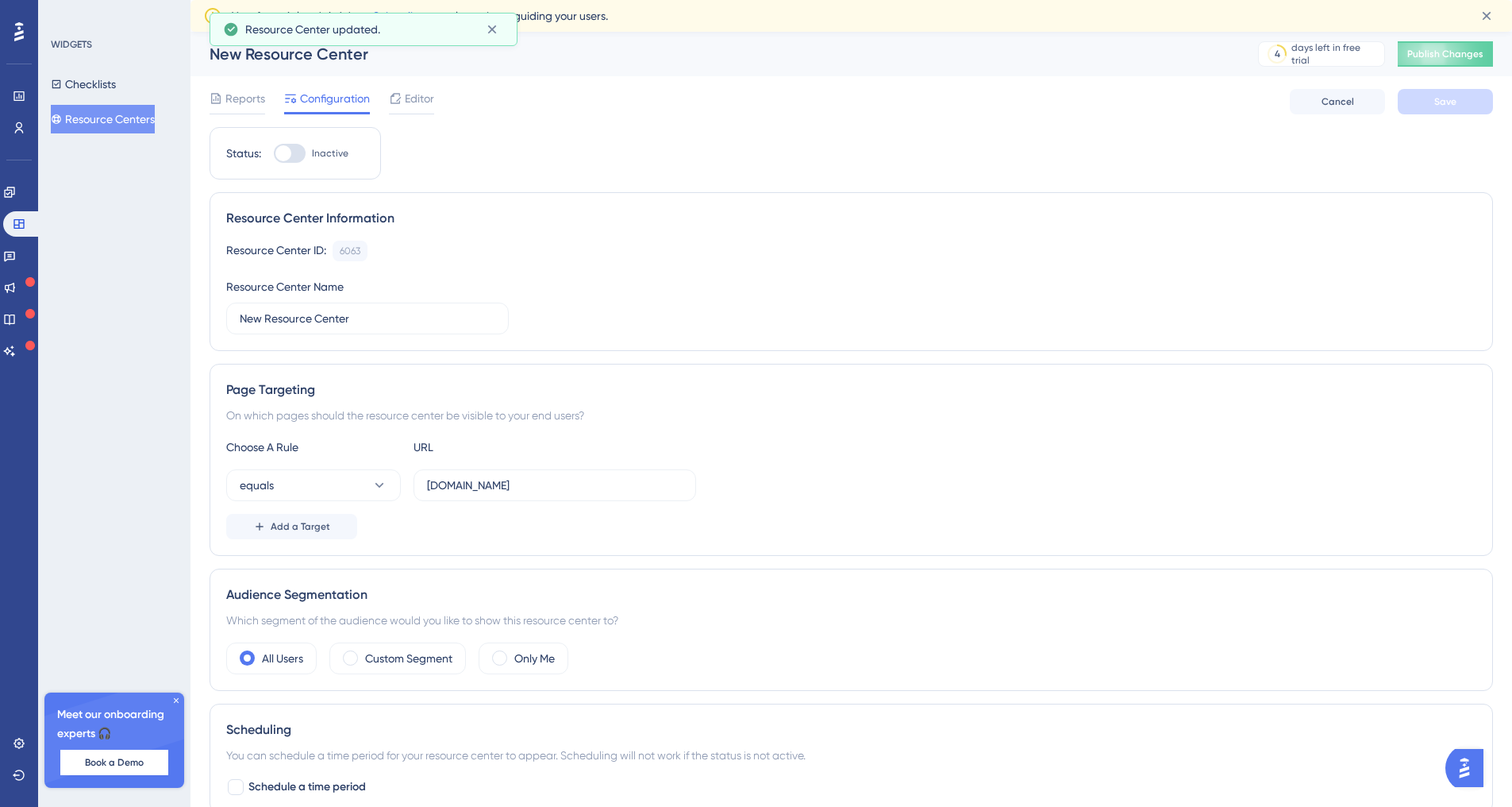
click at [257, 151] on div "Status: Inactive" at bounding box center [295, 153] width 138 height 19
click at [277, 152] on div at bounding box center [283, 154] width 16 height 16
click at [273, 154] on input "Inactive" at bounding box center [273, 154] width 1 height 1
checkbox input "true"
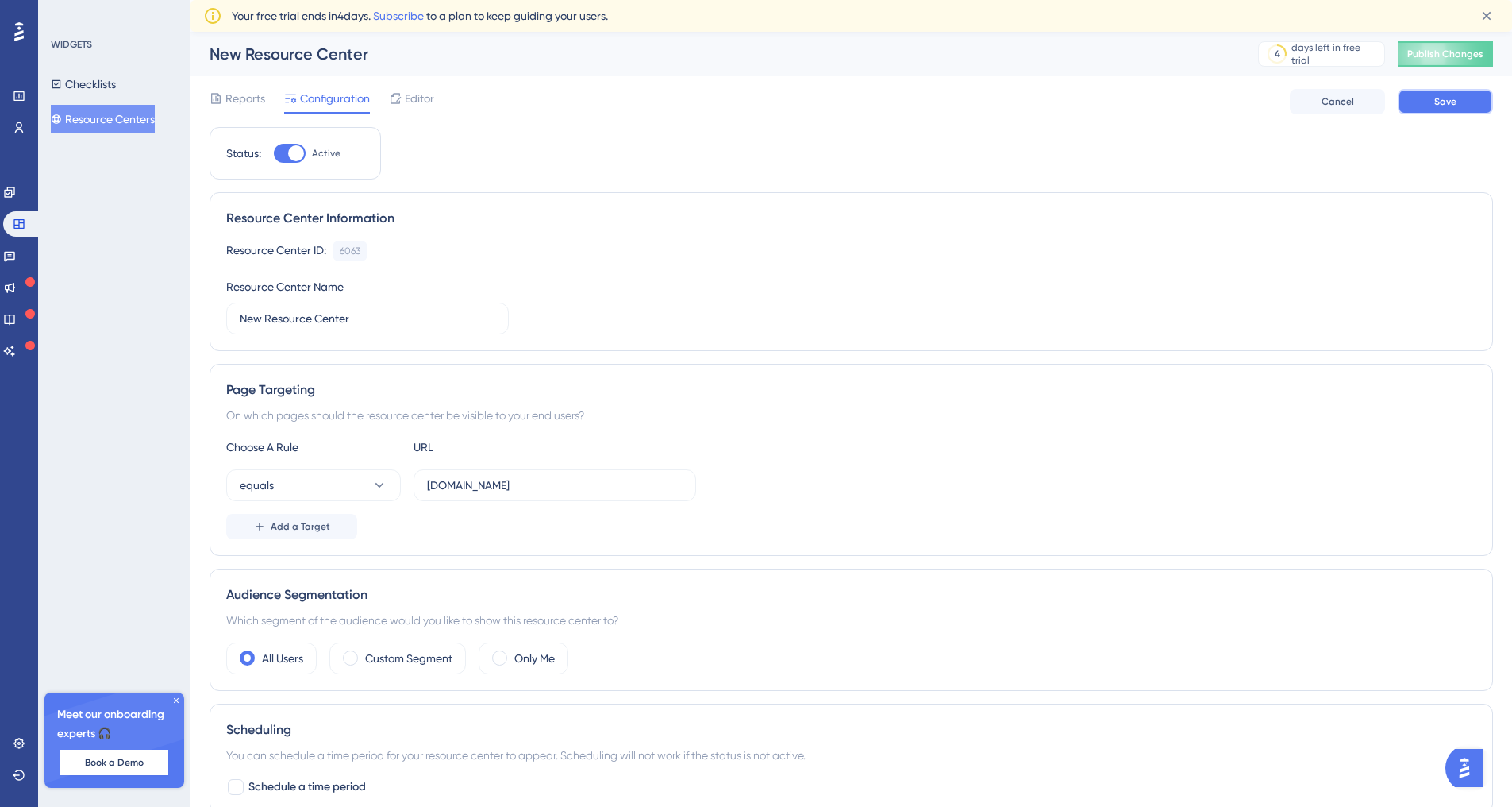
click at [1441, 100] on span "Save" at bounding box center [1445, 101] width 23 height 13
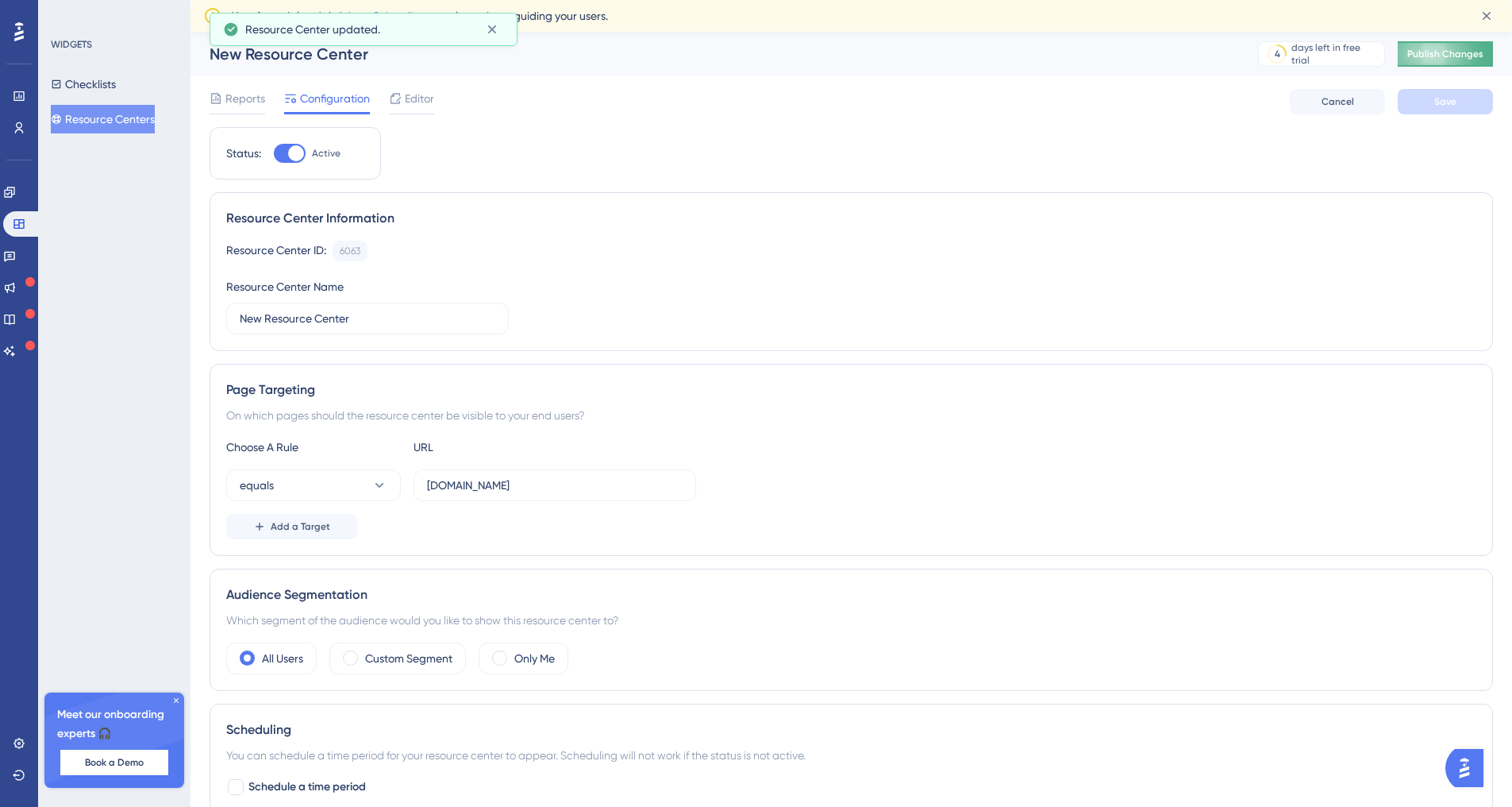
click at [1438, 54] on span "Publish Changes" at bounding box center [1444, 53] width 76 height 13
drag, startPoint x: 535, startPoint y: 487, endPoint x: 272, endPoint y: 450, distance: 265.6
click at [272, 450] on div "Choose A Rule URL equals [DOMAIN_NAME] Add a Target" at bounding box center [851, 487] width 1250 height 101
paste input "[URL][DOMAIN_NAME]"
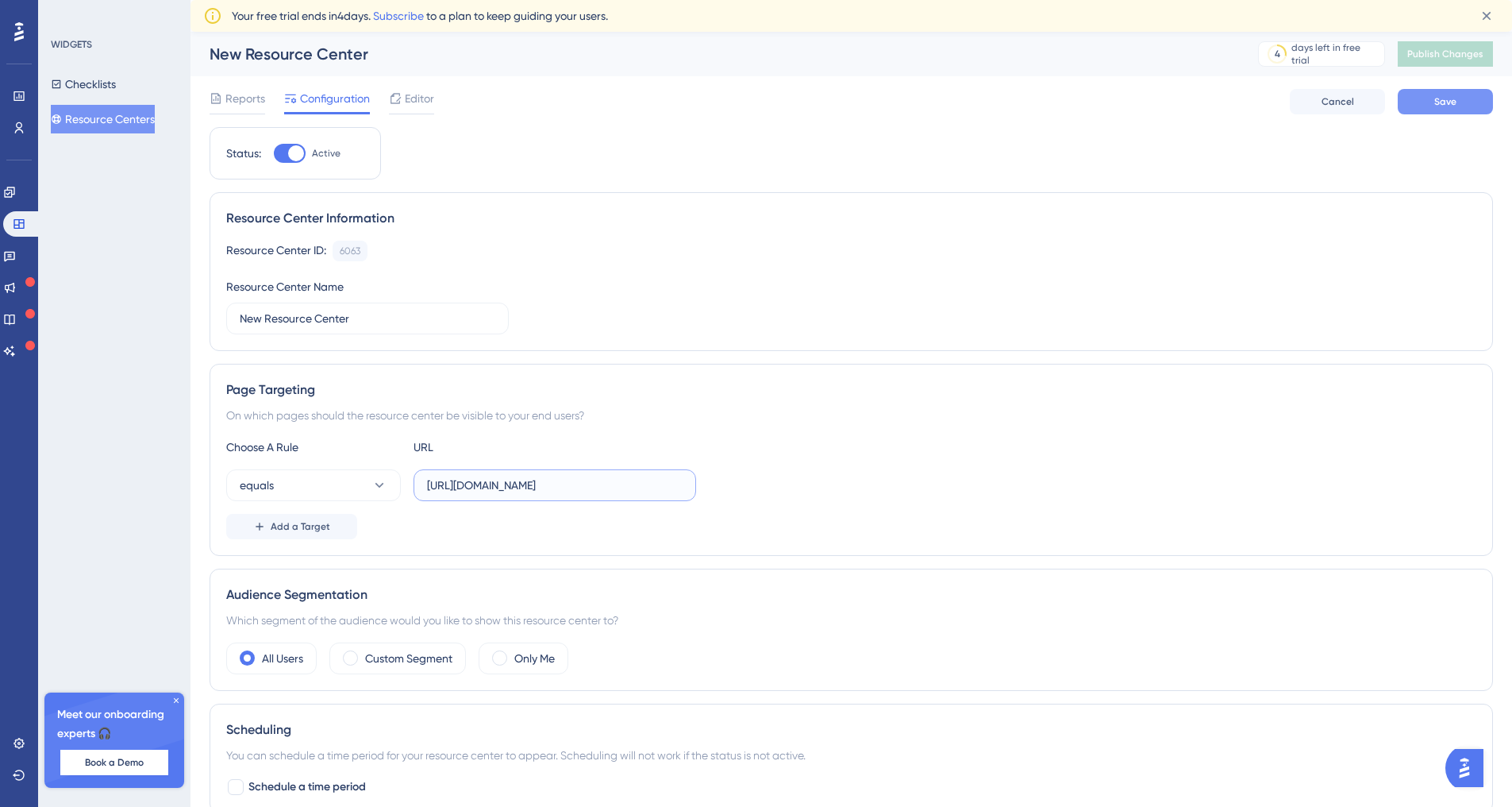
type input "[URL][DOMAIN_NAME]"
click at [1445, 106] on button "Save" at bounding box center [1445, 101] width 95 height 26
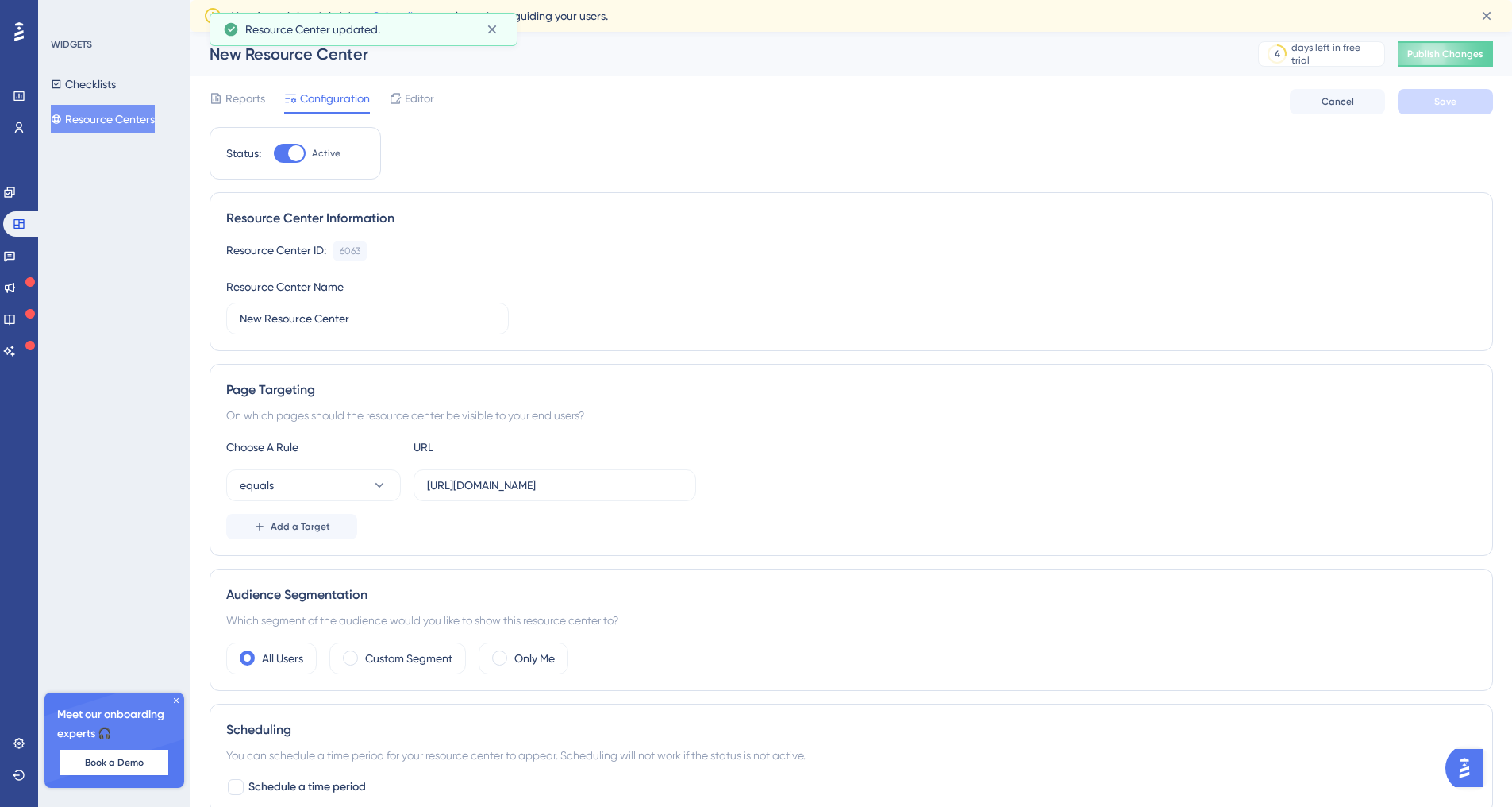
click at [1455, 53] on span "Publish Changes" at bounding box center [1444, 53] width 76 height 13
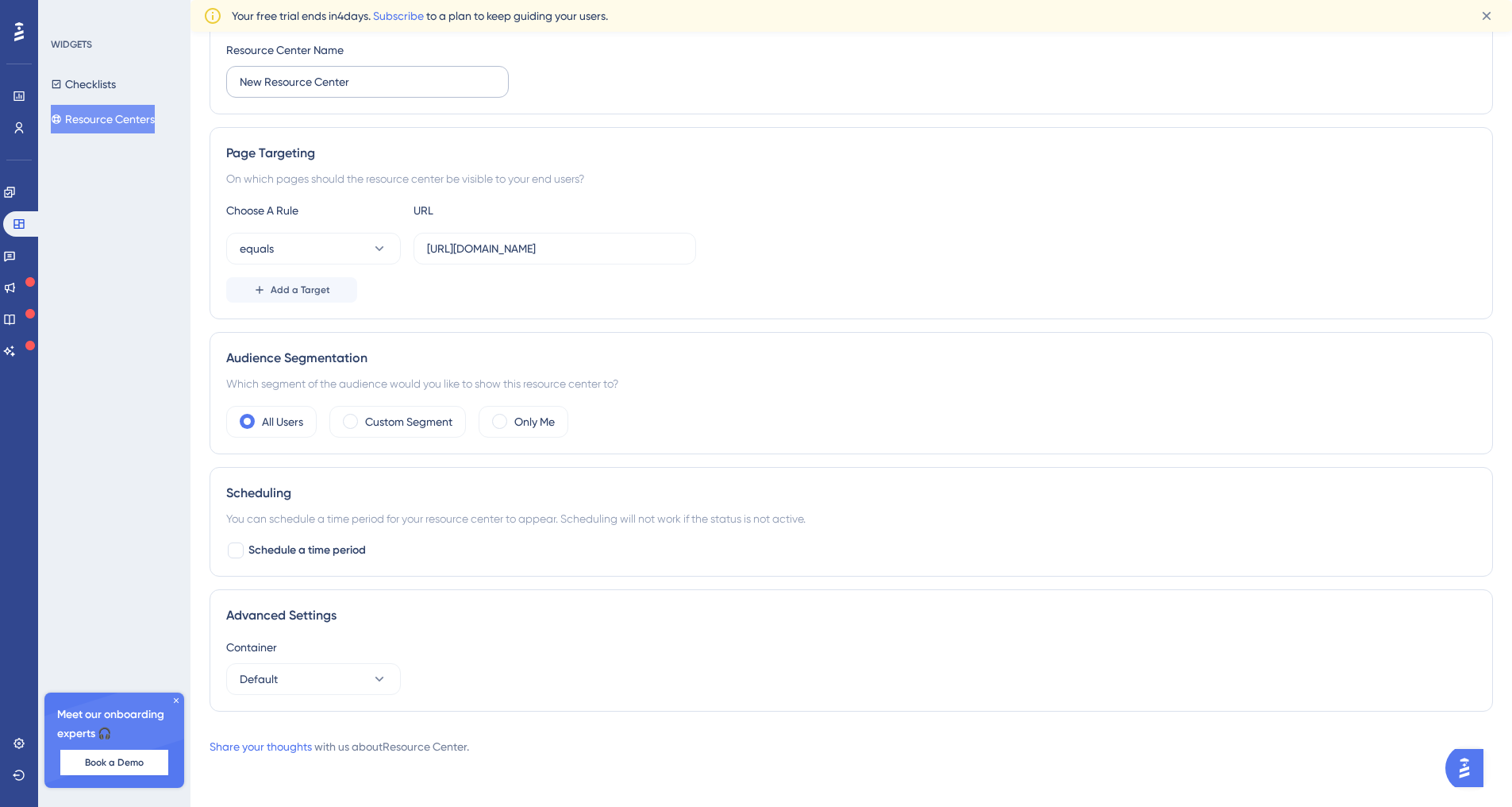
scroll to position [0, 12]
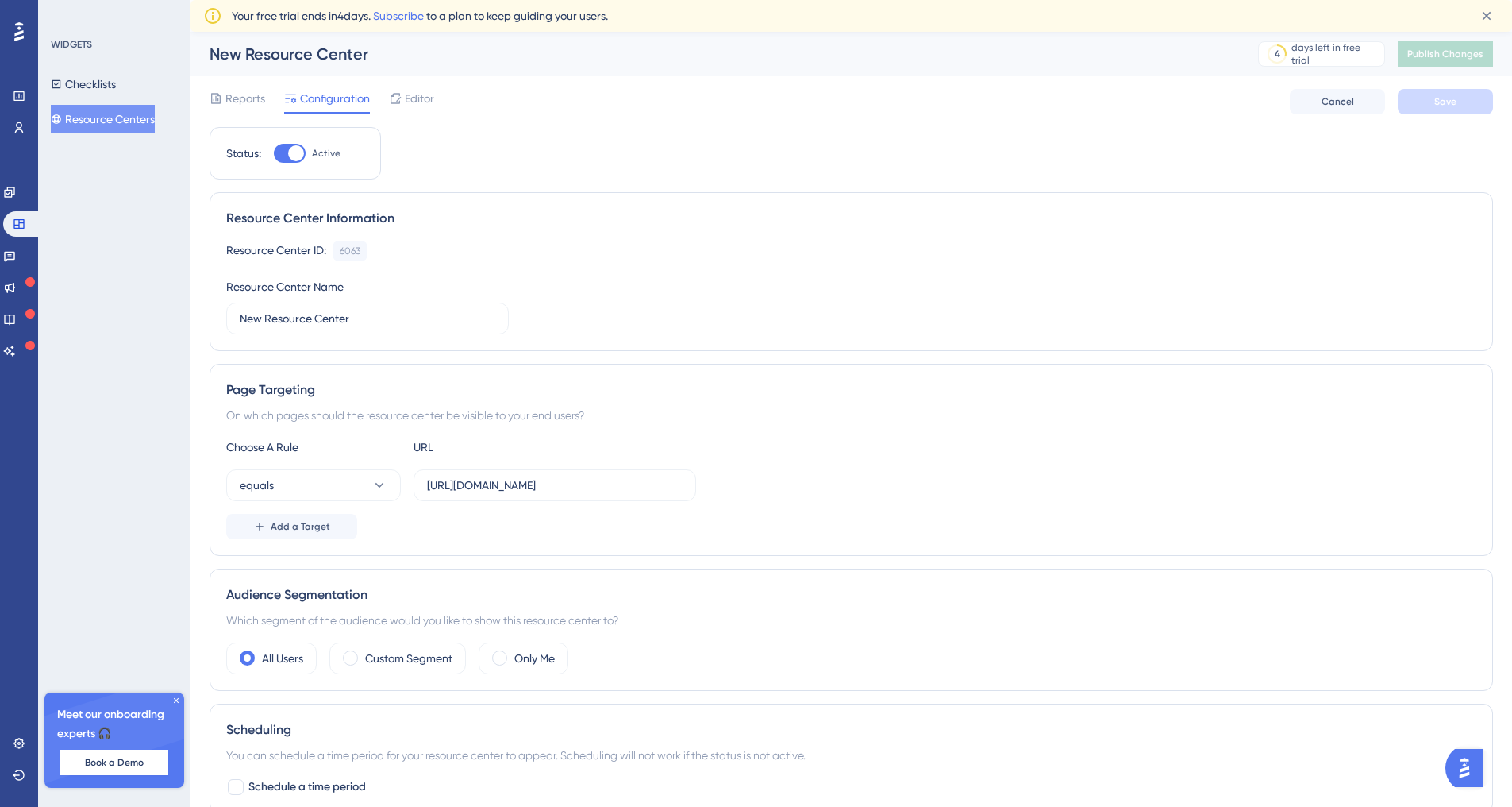
click at [367, 93] on div "Reports Configuration Editor" at bounding box center [322, 101] width 224 height 26
click at [107, 87] on button "Checklists" at bounding box center [84, 84] width 65 height 29
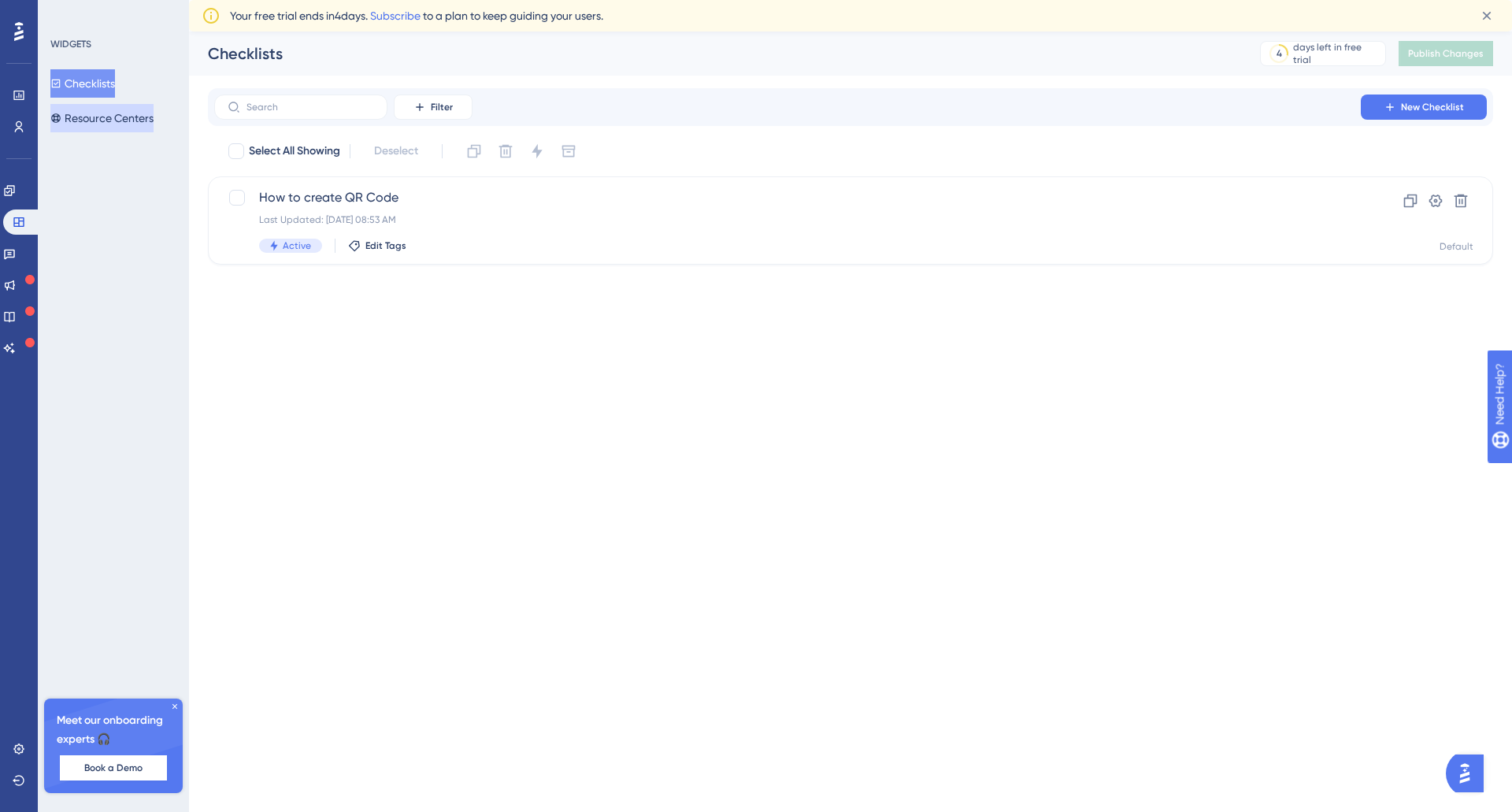
click at [108, 129] on button "Resource Centers" at bounding box center [102, 117] width 103 height 28
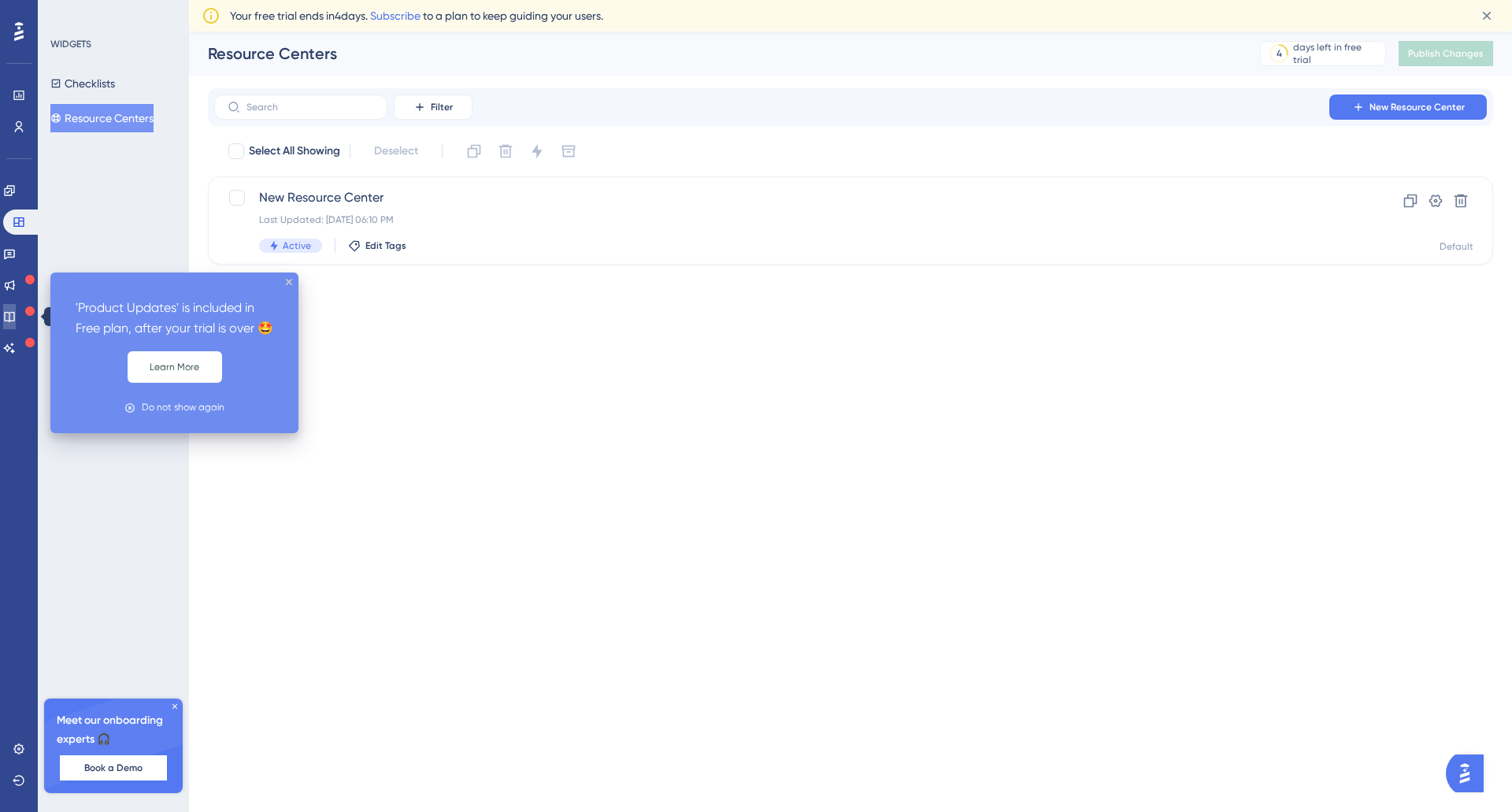
click at [8, 311] on link at bounding box center [9, 316] width 13 height 25
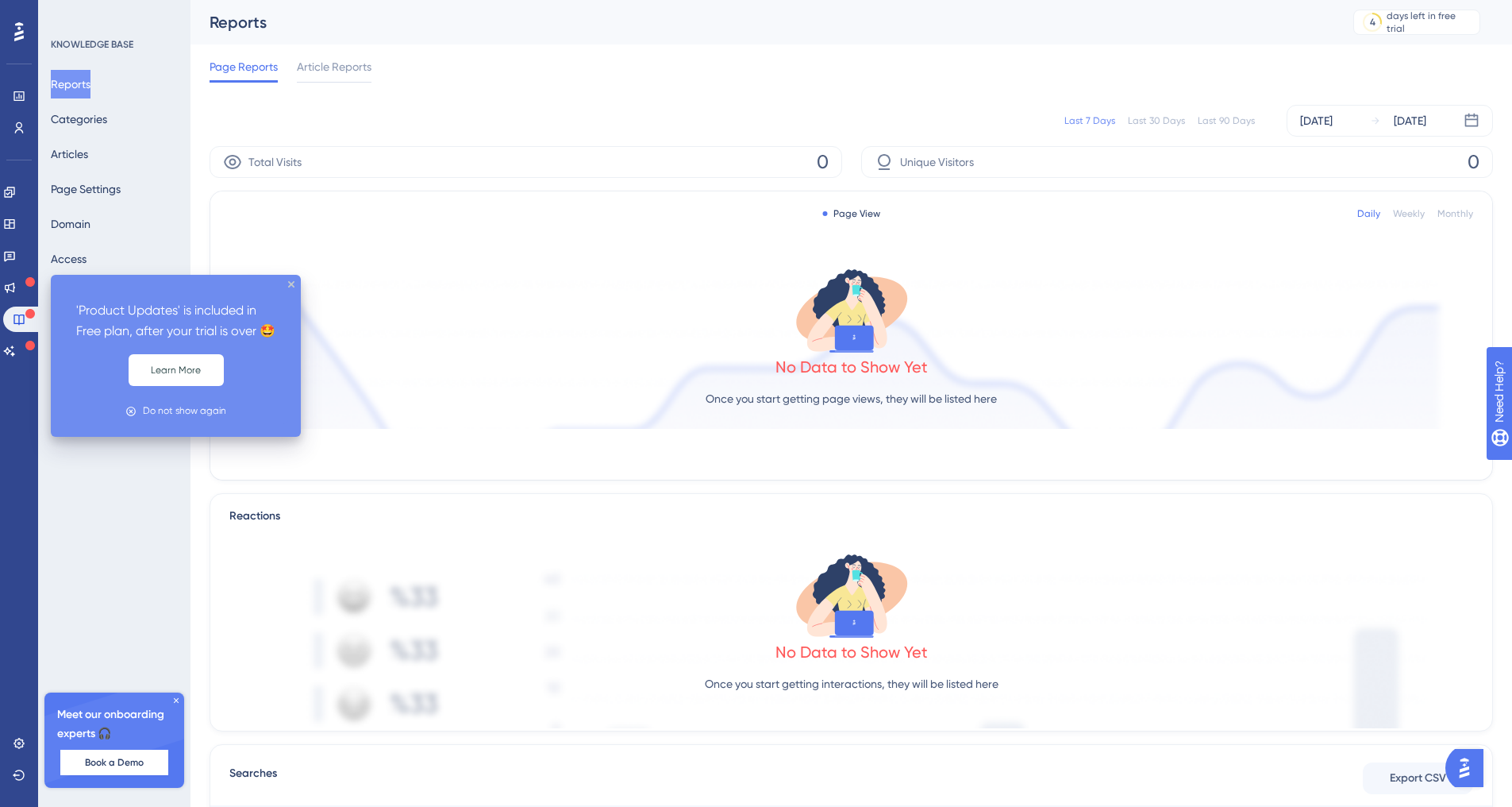
click at [30, 287] on div at bounding box center [30, 281] width 10 height 15
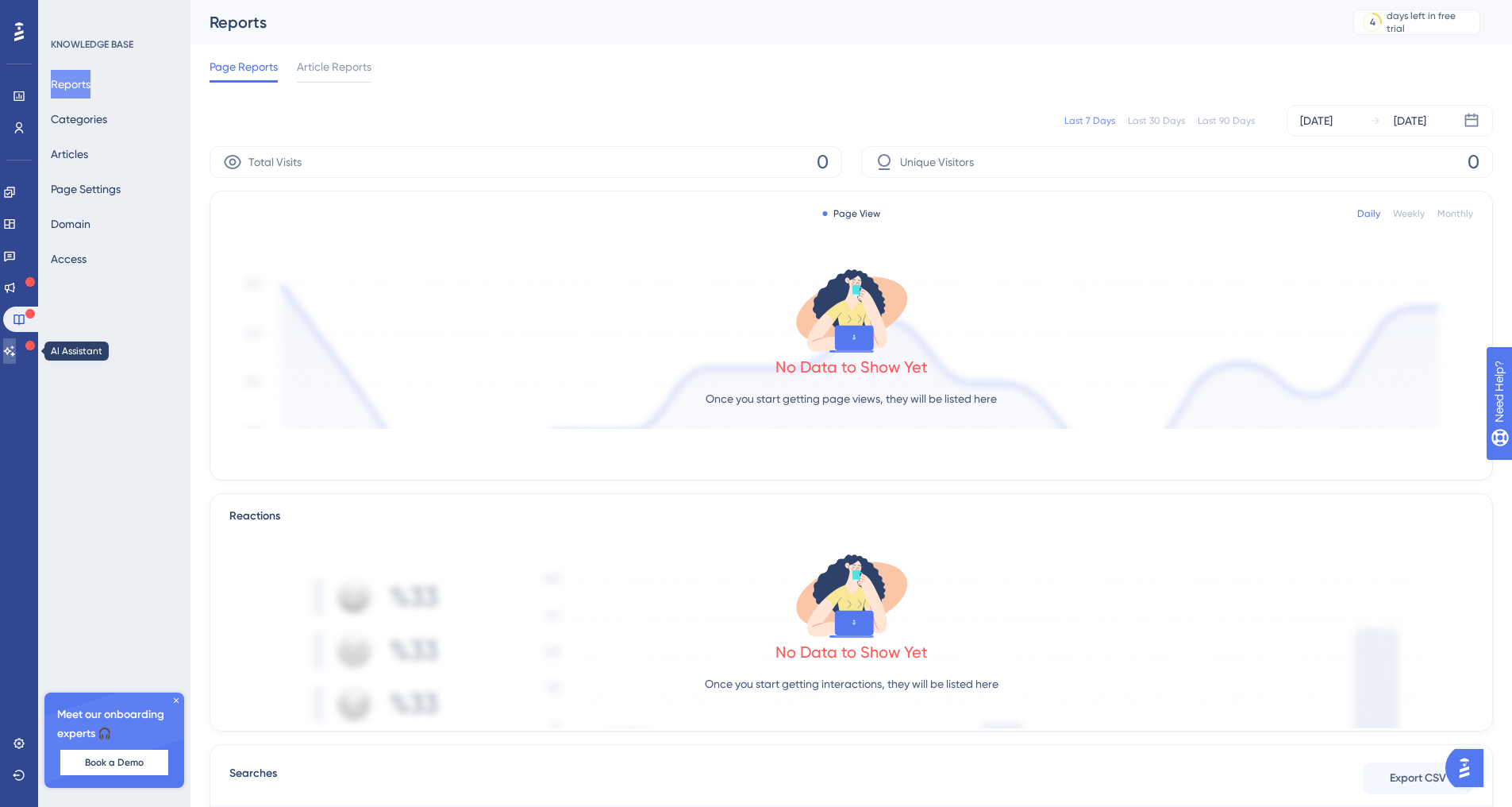
click at [16, 341] on link at bounding box center [9, 351] width 13 height 26
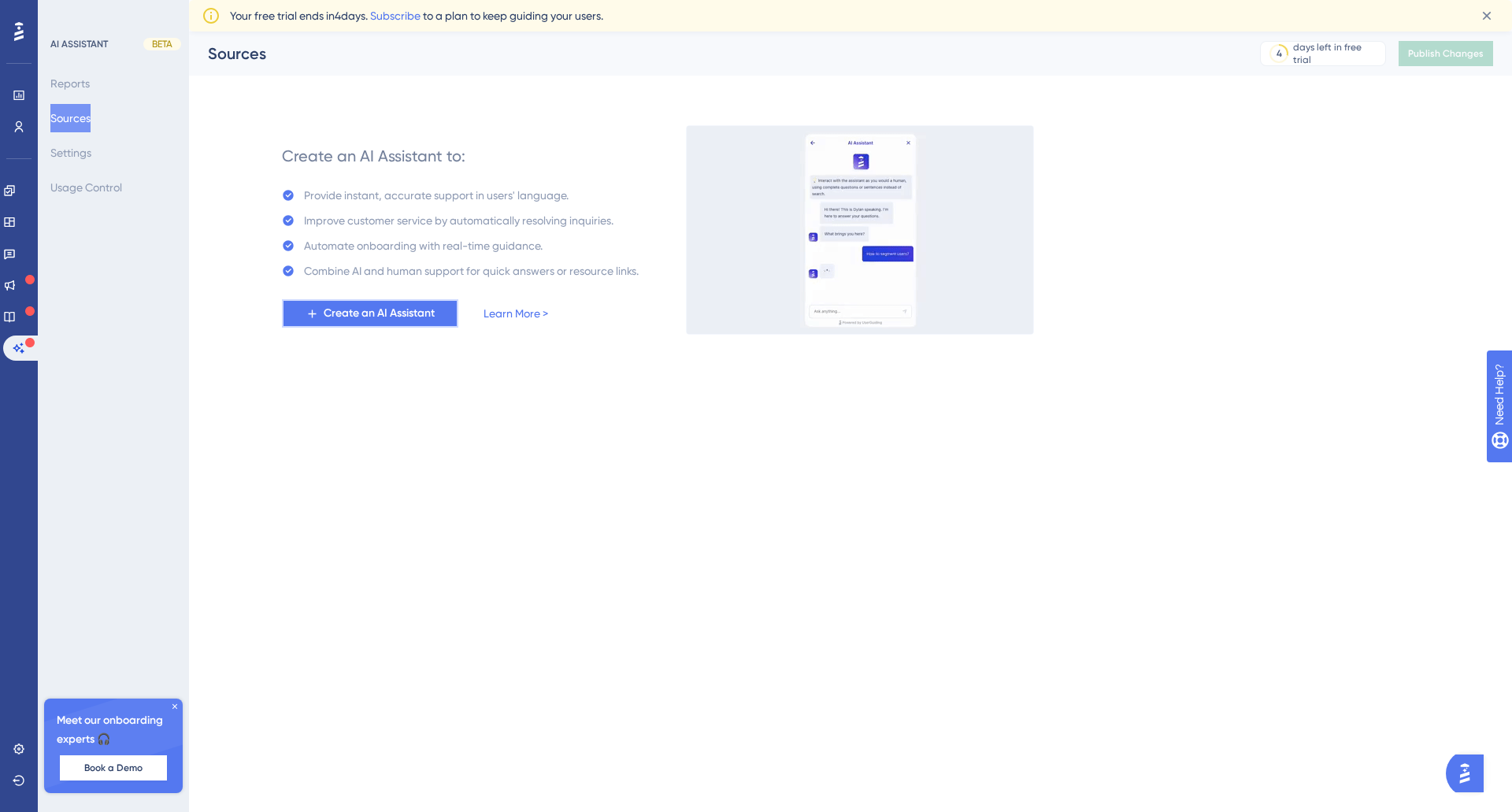
click at [382, 312] on span "Create an AI Assistant" at bounding box center [380, 312] width 111 height 19
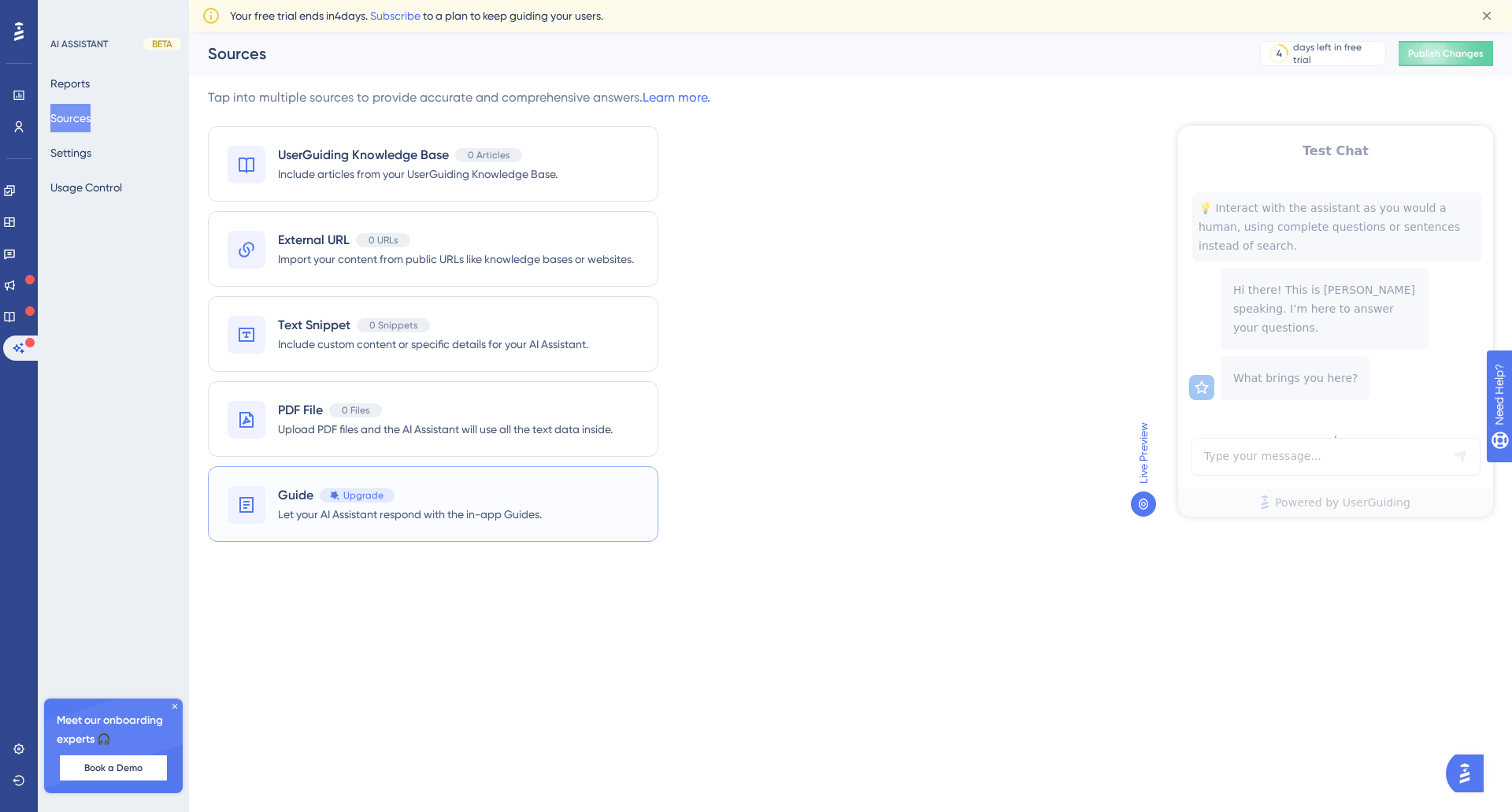
click at [605, 475] on div "Guide Upgrade Let your AI Assistant respond with the in-app Guides." at bounding box center [432, 504] width 450 height 75
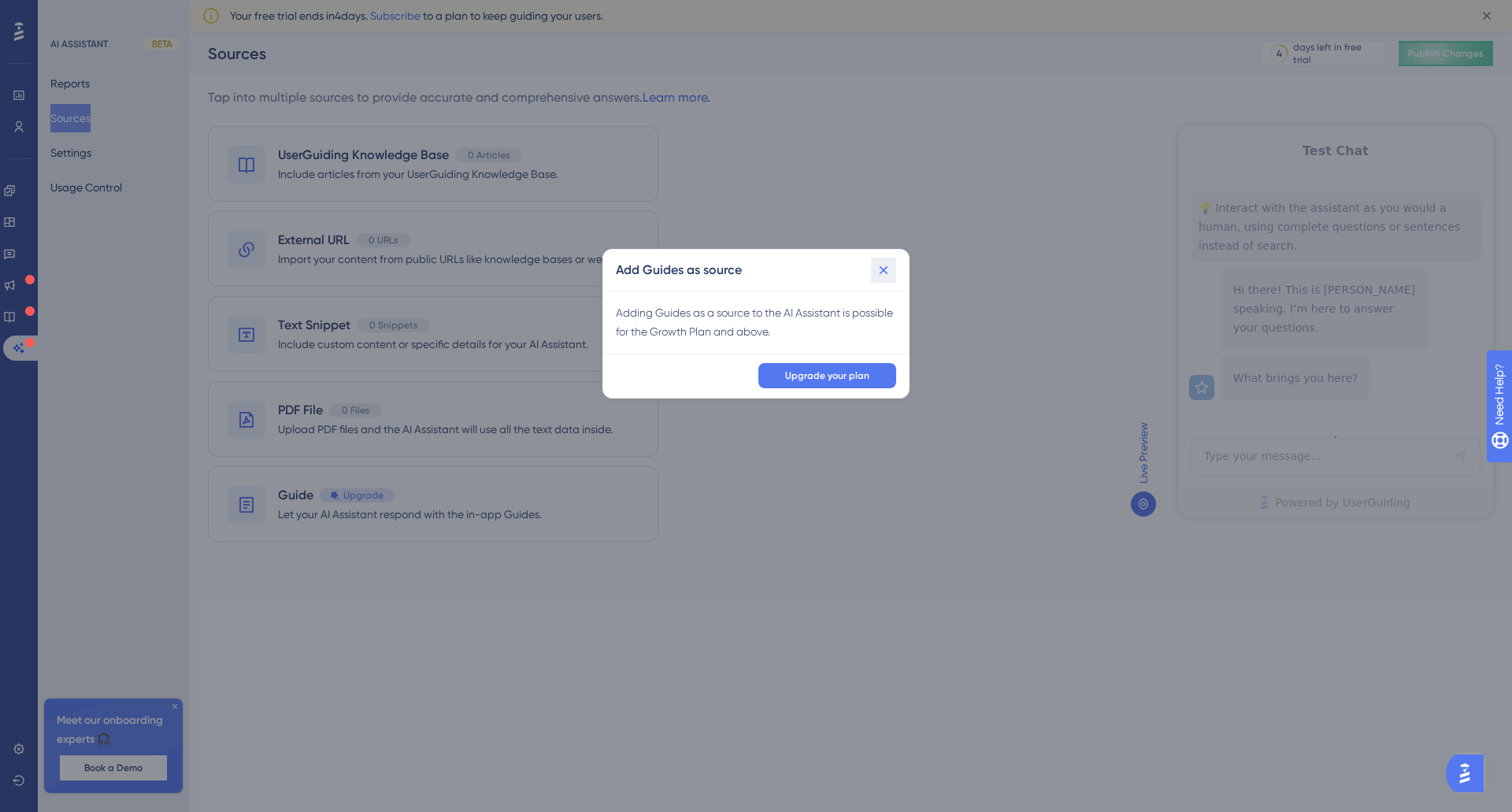
click at [888, 264] on icon at bounding box center [883, 270] width 16 height 16
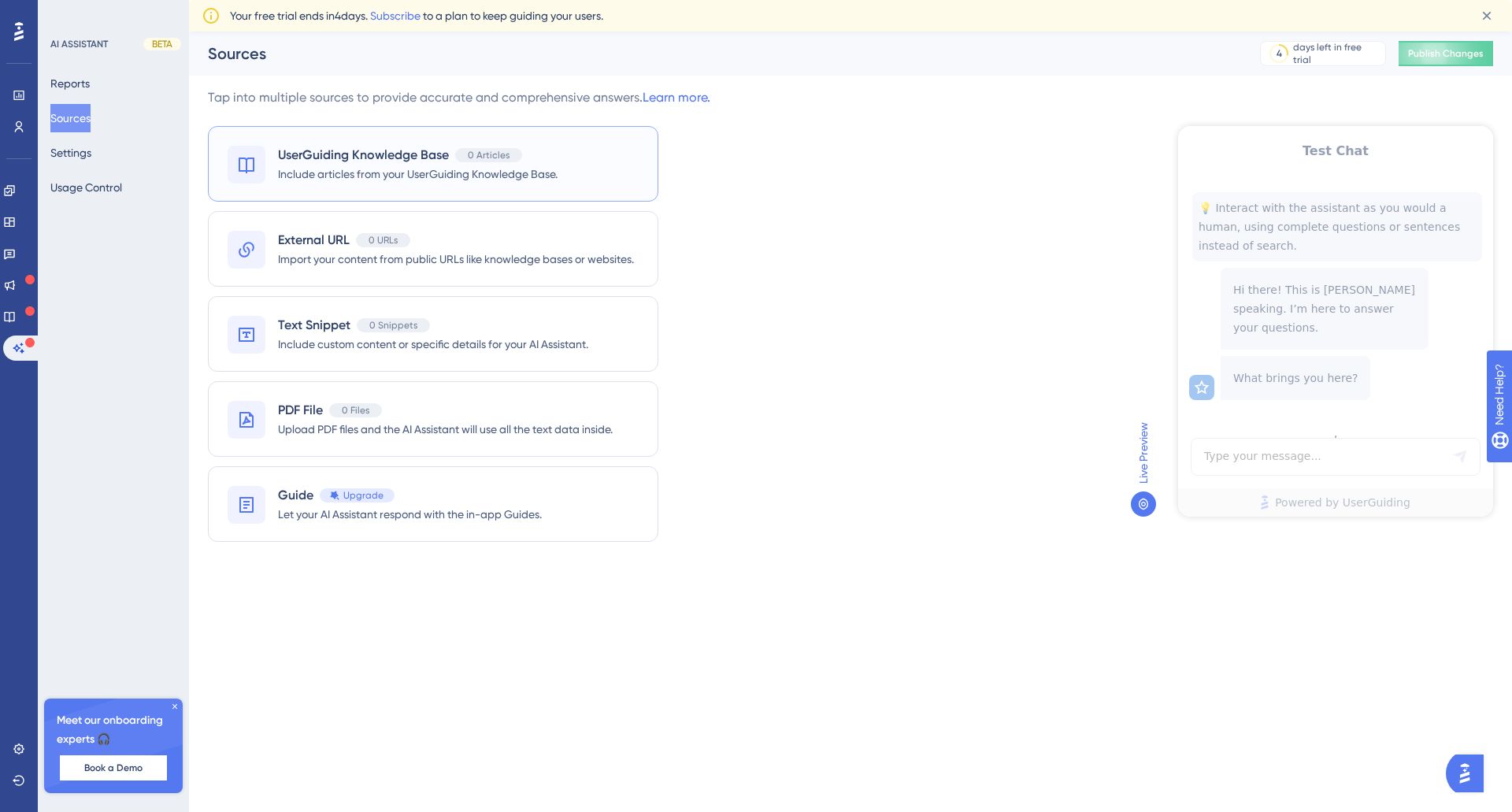
click at [577, 173] on div "UserGuiding Knowledge Base 0 Articles Include articles from your UserGuiding Kn…" at bounding box center [432, 163] width 450 height 75
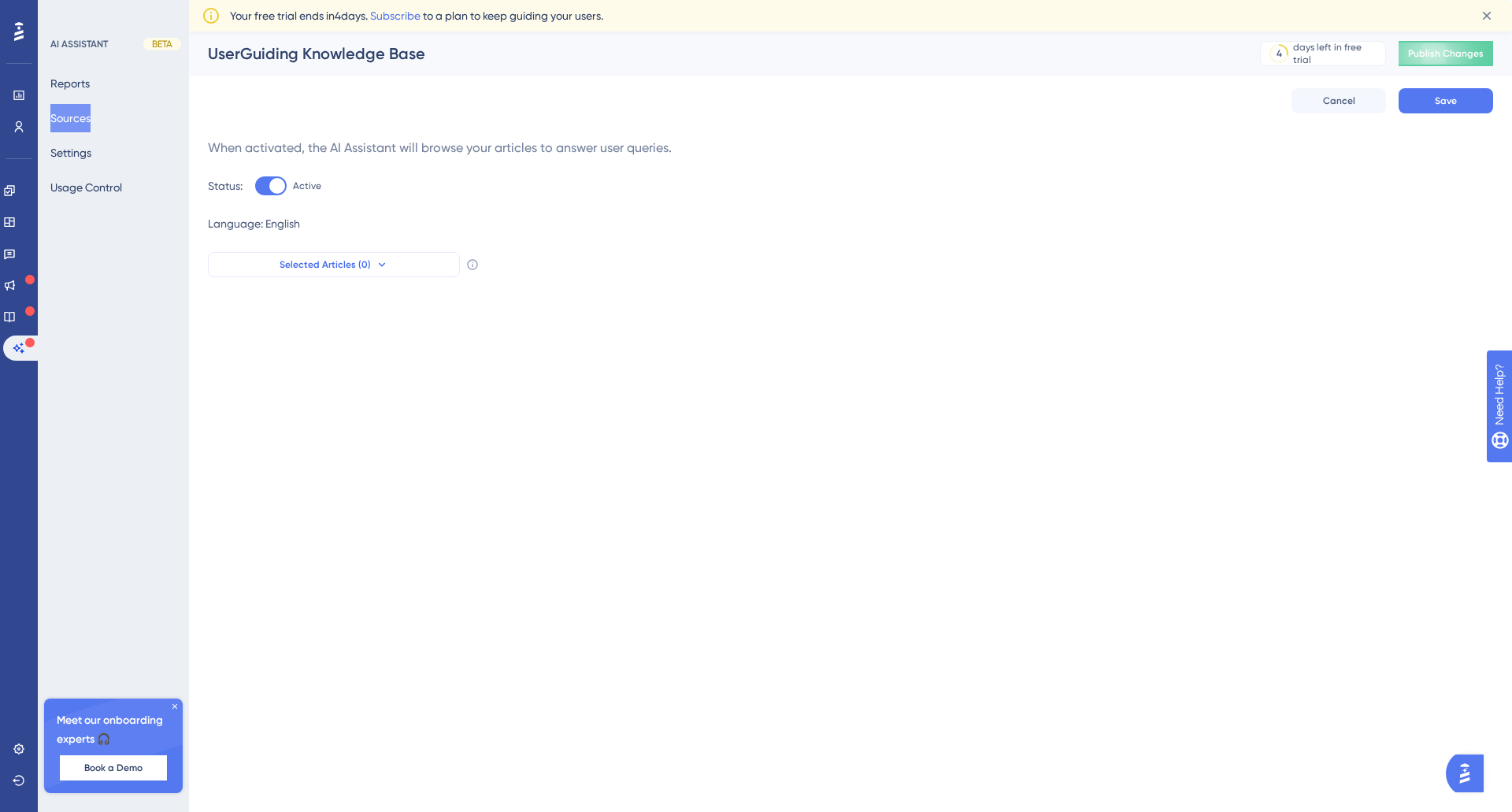
click at [406, 262] on button "Selected Articles (0)" at bounding box center [334, 264] width 252 height 25
click at [92, 148] on button "Settings" at bounding box center [71, 152] width 41 height 28
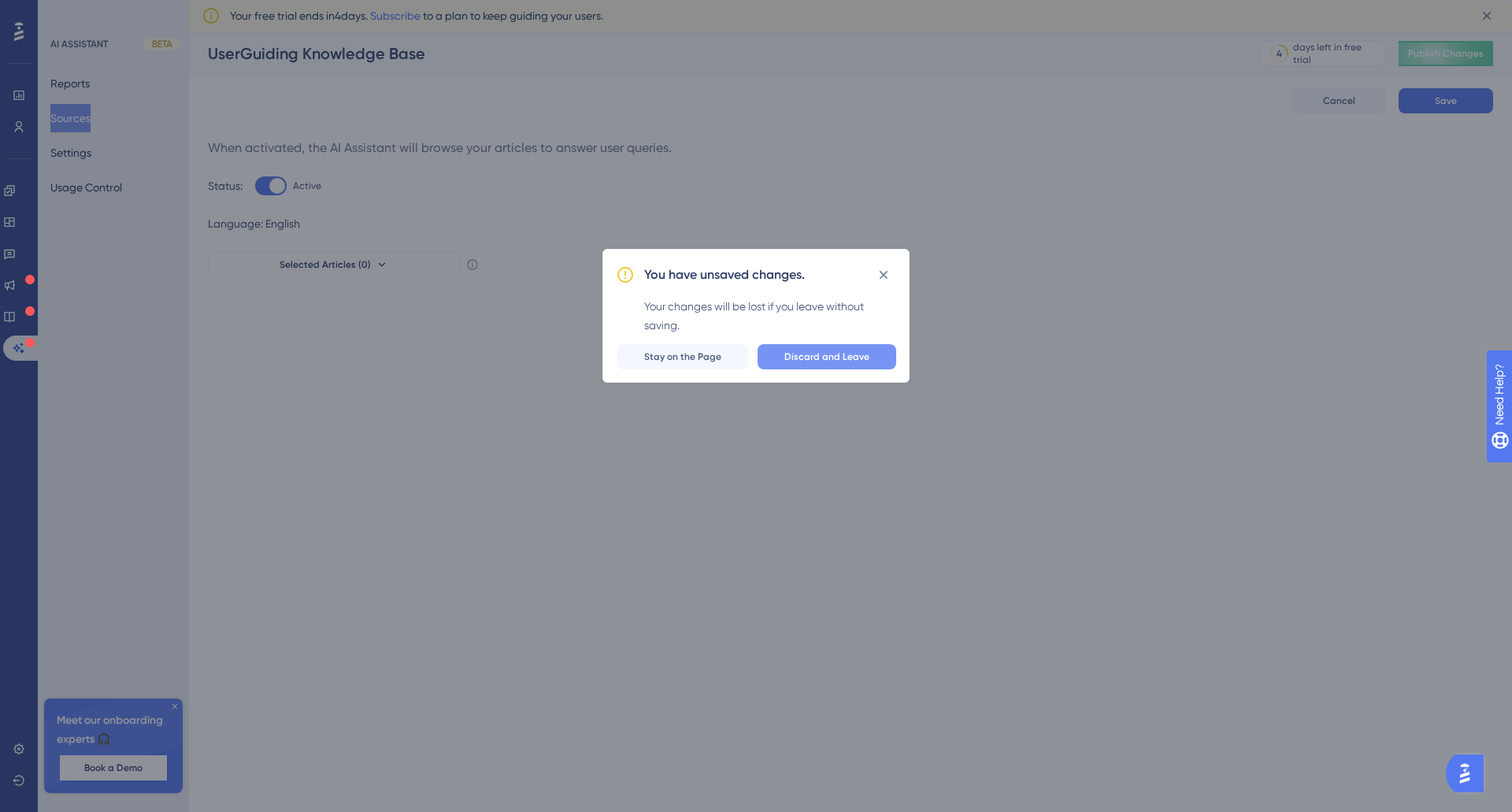
click at [870, 352] on button "Discard and Leave" at bounding box center [827, 357] width 139 height 25
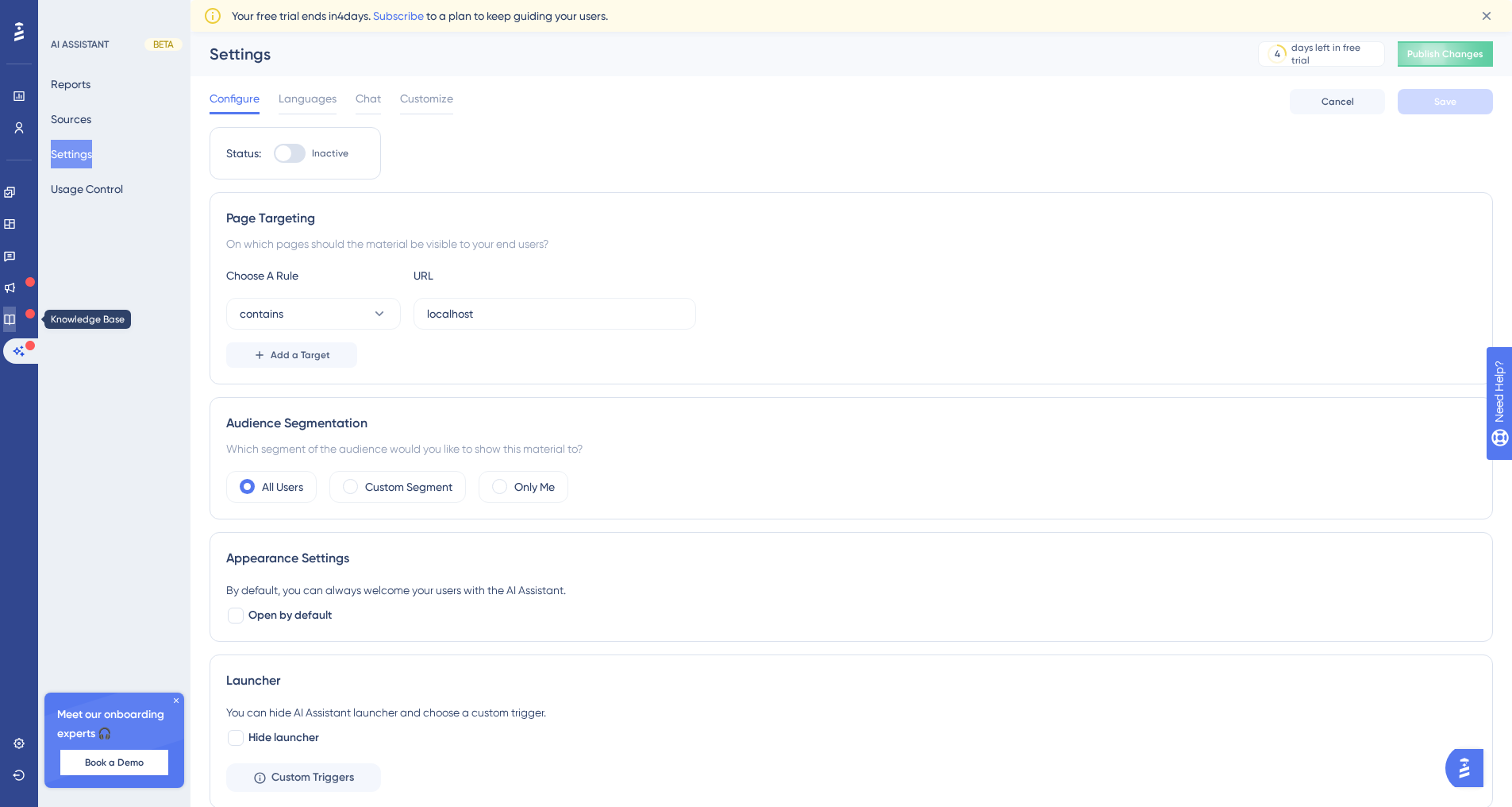
click at [16, 323] on icon at bounding box center [9, 319] width 13 height 13
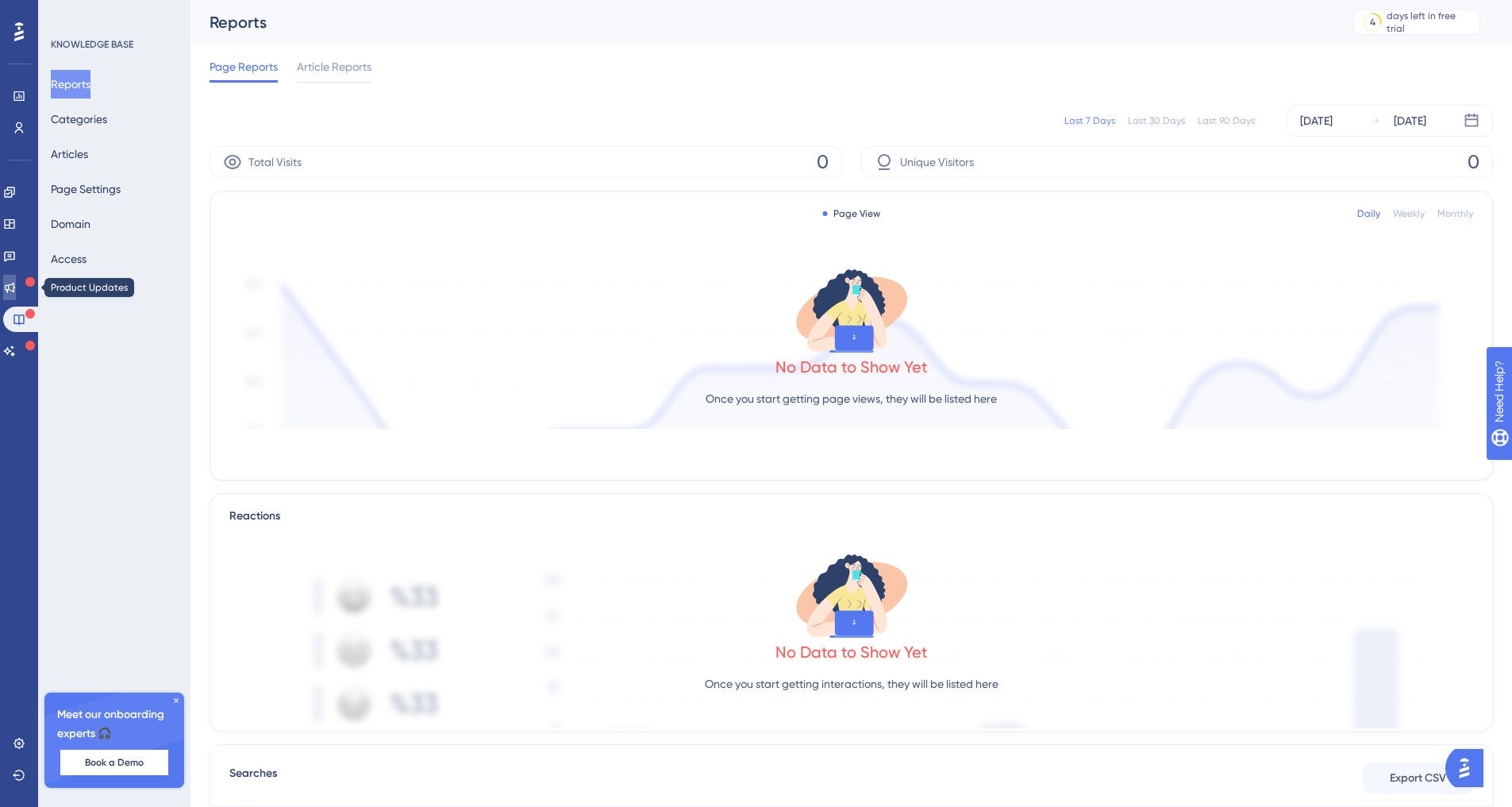
click at [16, 286] on icon at bounding box center [9, 287] width 13 height 13
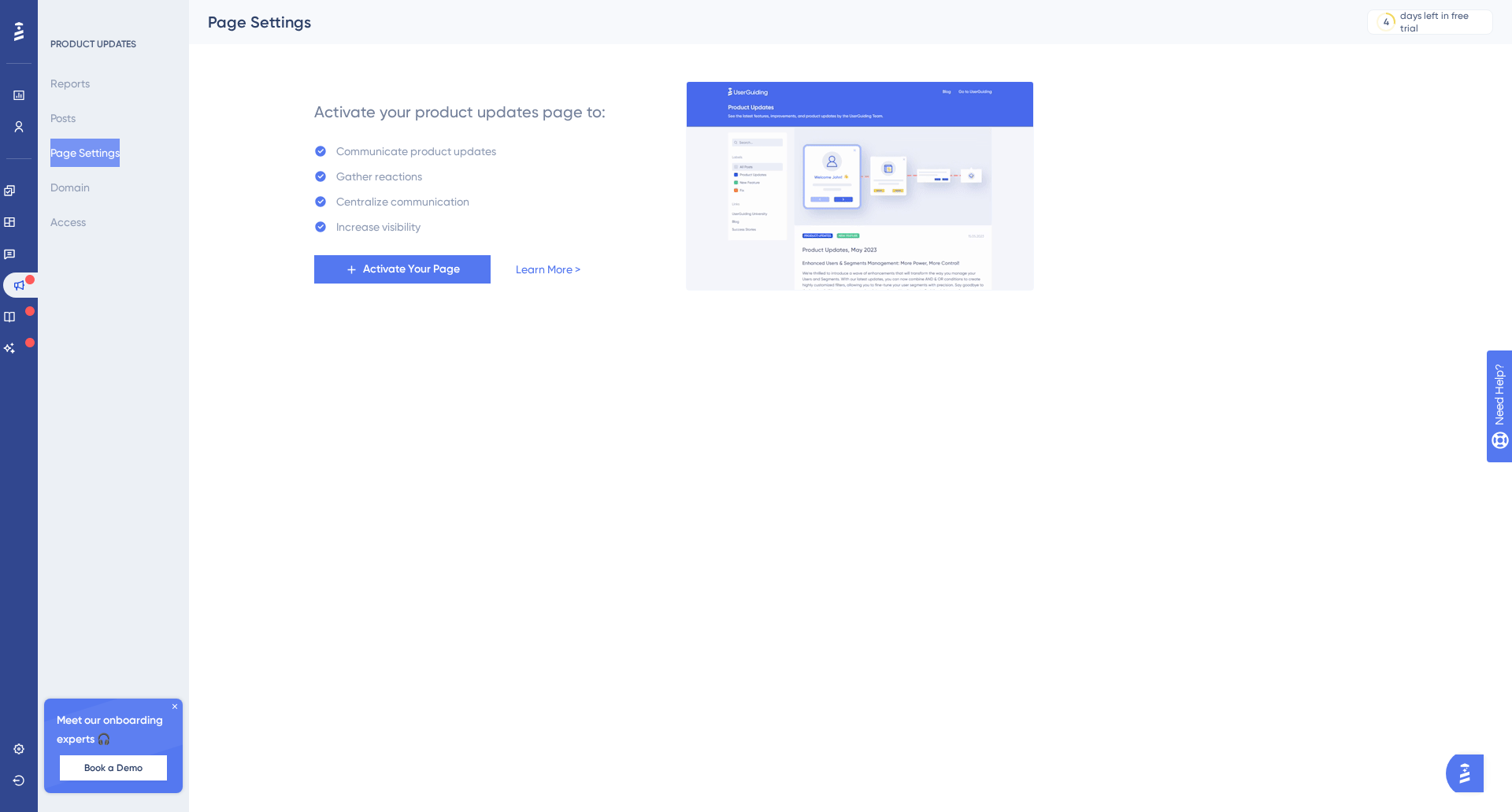
click at [9, 241] on div "Feedback" at bounding box center [19, 254] width 31 height 25
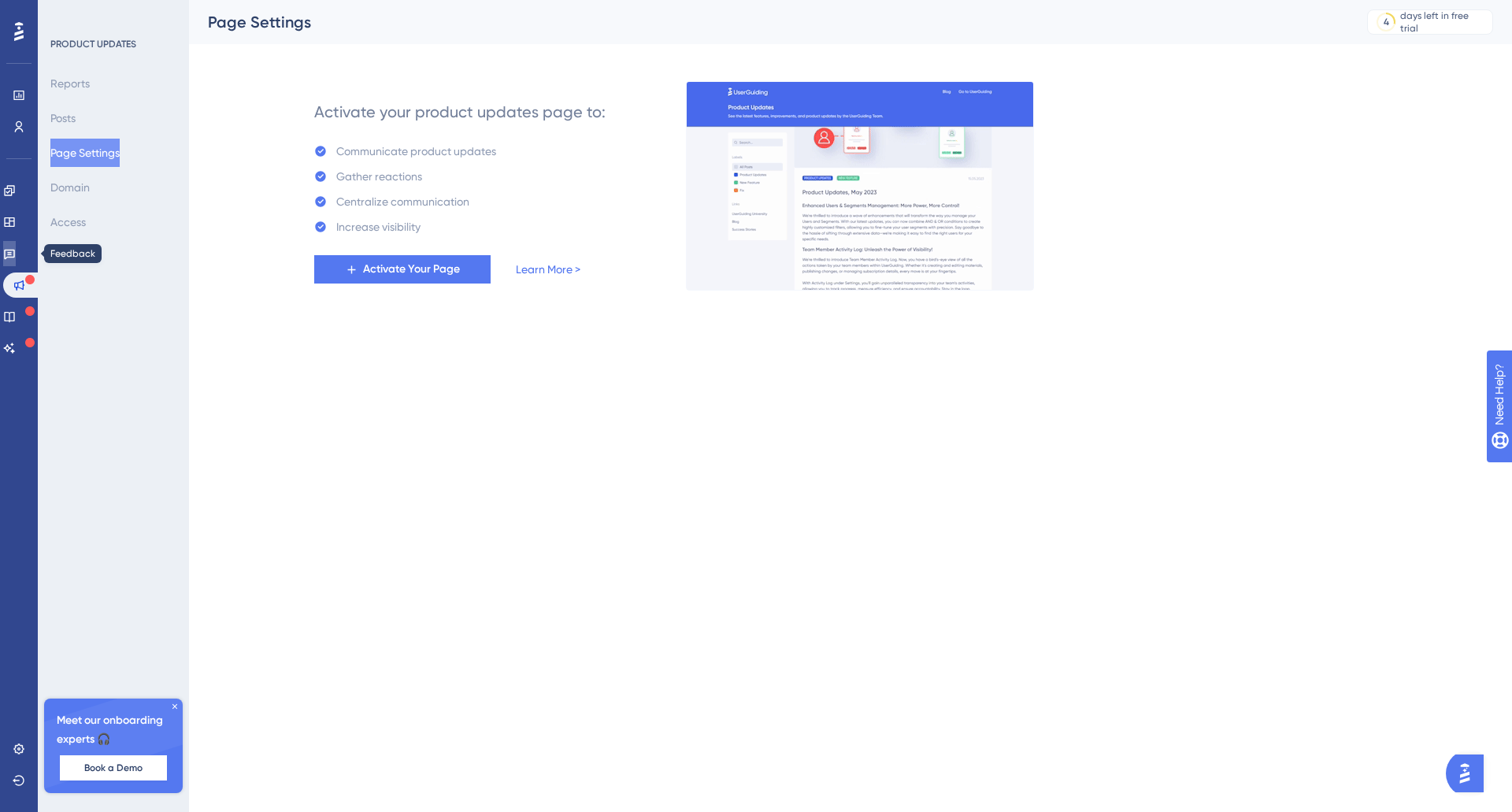
click at [9, 251] on link at bounding box center [9, 254] width 13 height 25
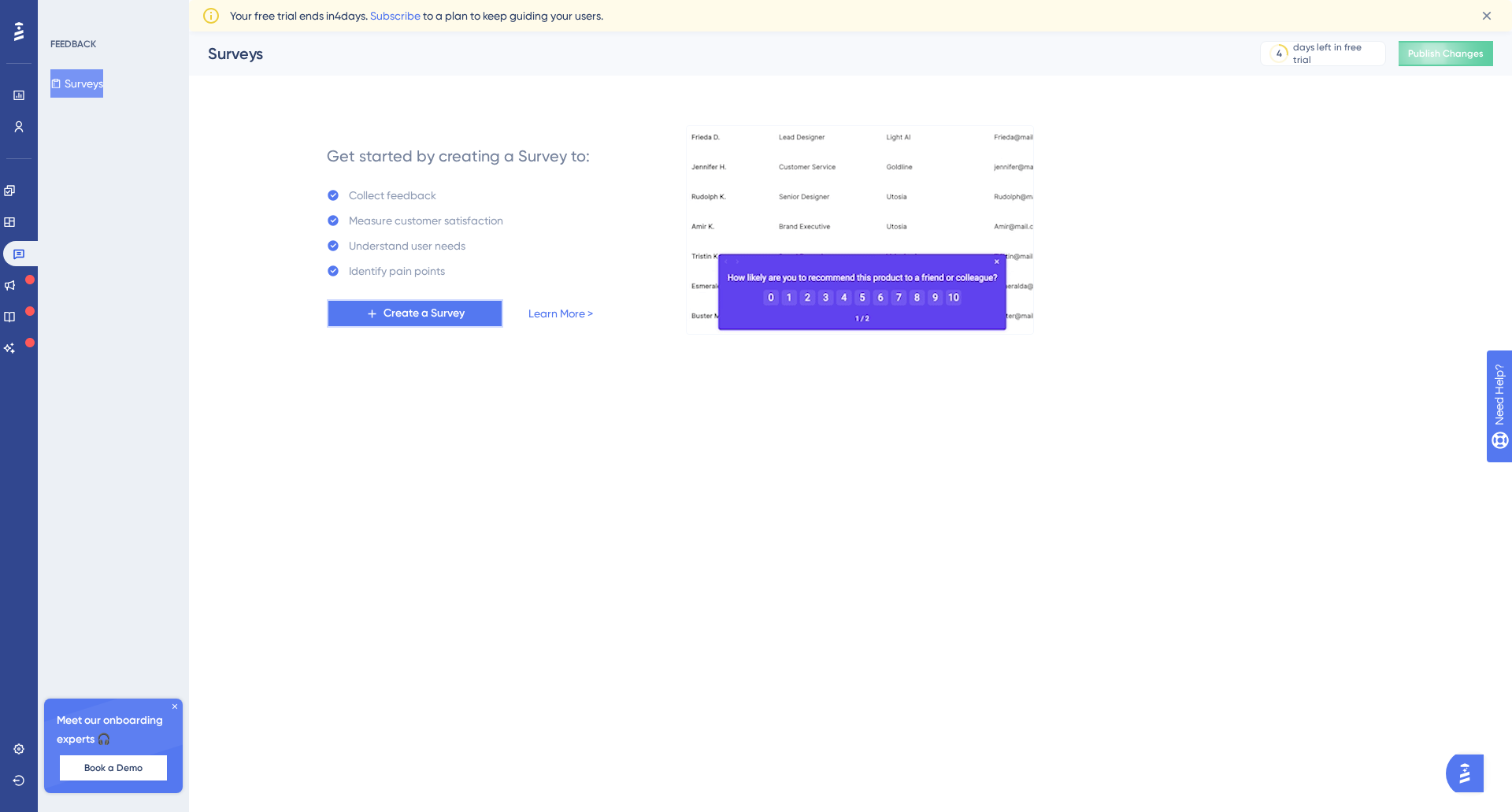
click at [401, 316] on span "Create a Survey" at bounding box center [424, 312] width 81 height 19
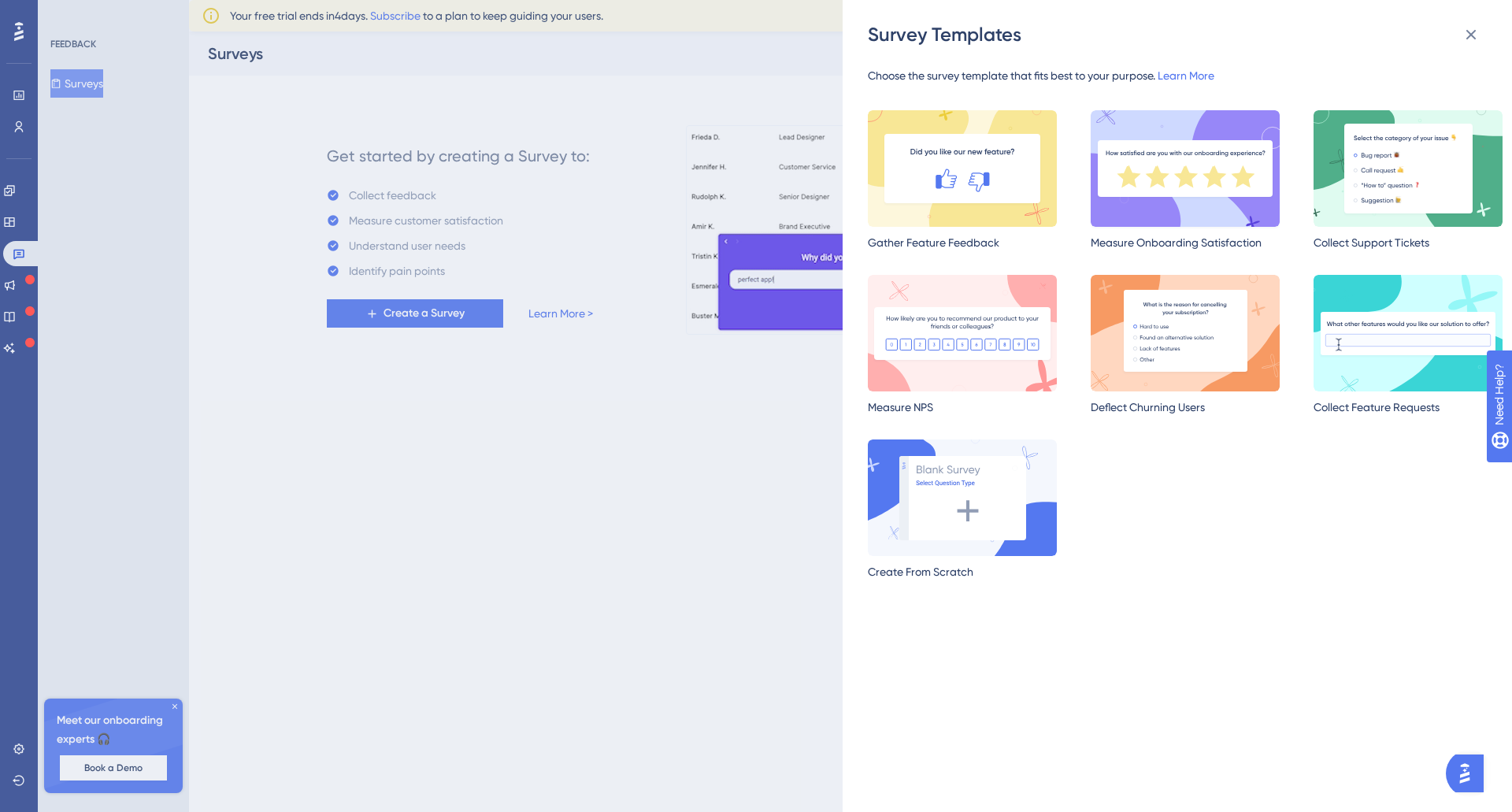
click at [1221, 152] on img at bounding box center [1185, 168] width 189 height 116
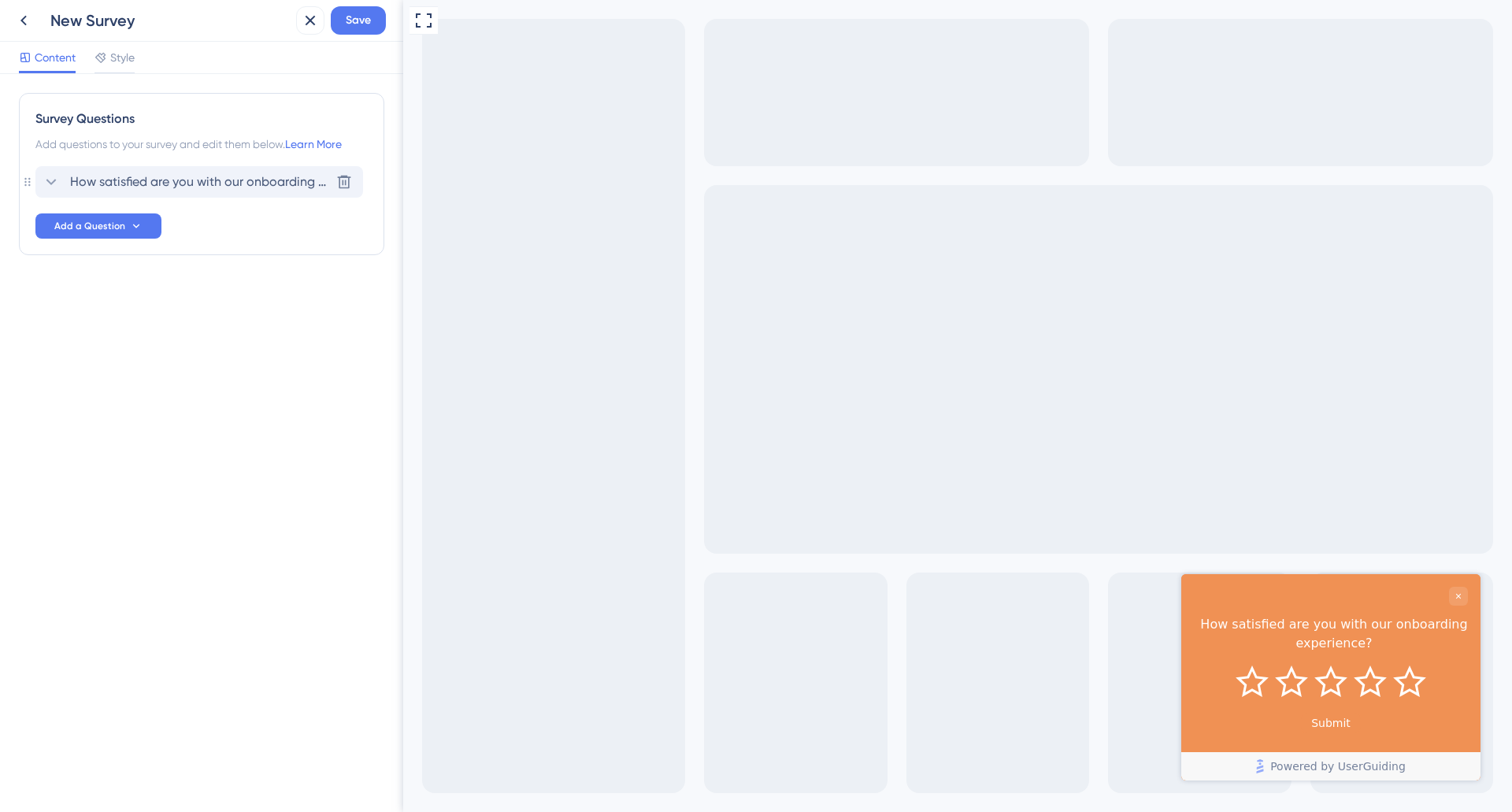
click at [197, 183] on span "How satisfied are you with our onboarding experience?" at bounding box center [200, 182] width 260 height 19
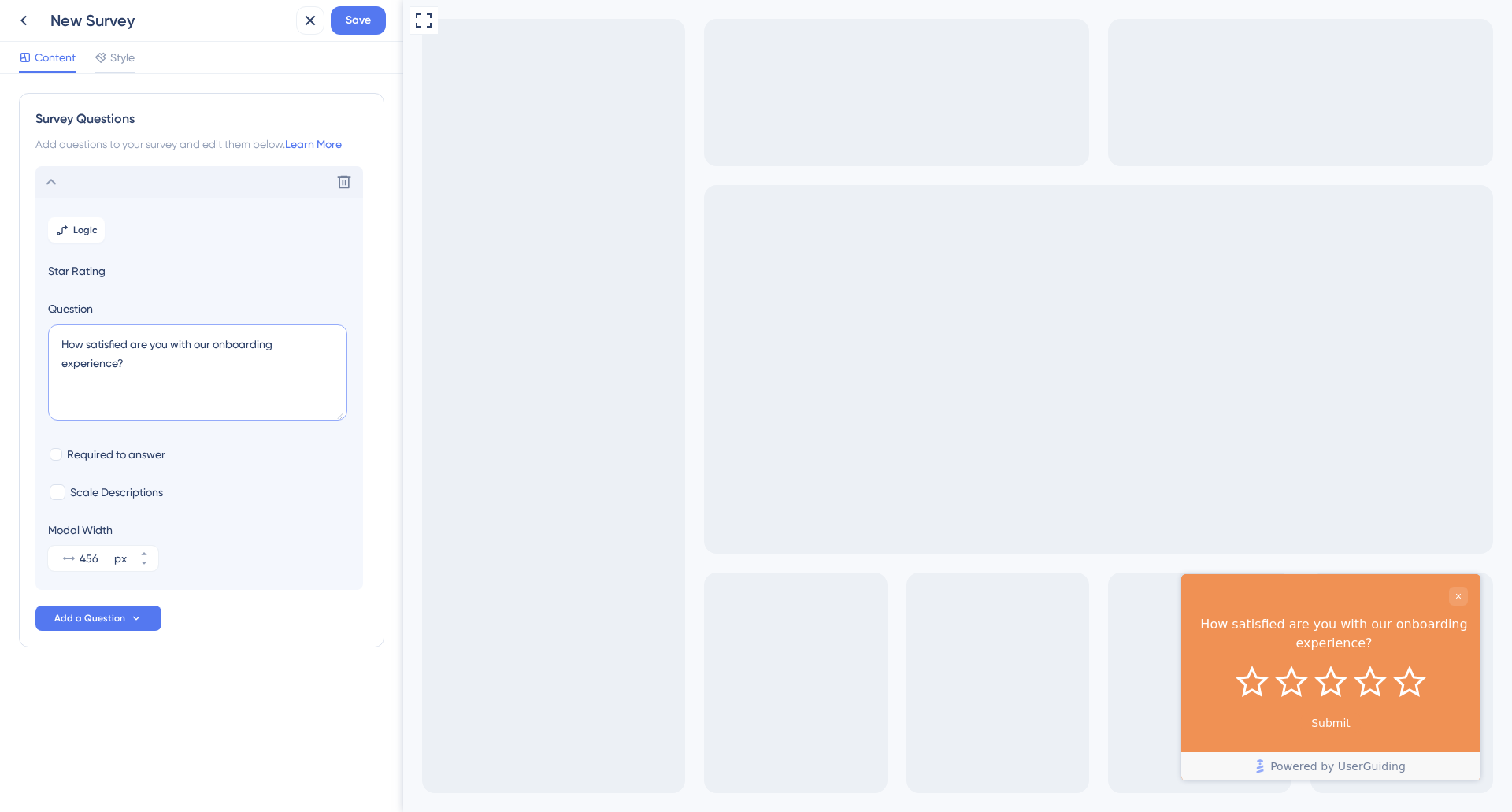
drag, startPoint x: 142, startPoint y: 375, endPoint x: 22, endPoint y: 329, distance: 128.5
click at [22, 329] on div "Survey Questions Add questions to your survey and edit them below. Learn More D…" at bounding box center [201, 370] width 365 height 554
click at [80, 349] on textarea "How satisfied are you with our onboarding experience?" at bounding box center [197, 372] width 300 height 96
click at [71, 345] on textarea "How satisfied are you with our onboarding experience?" at bounding box center [197, 372] width 300 height 96
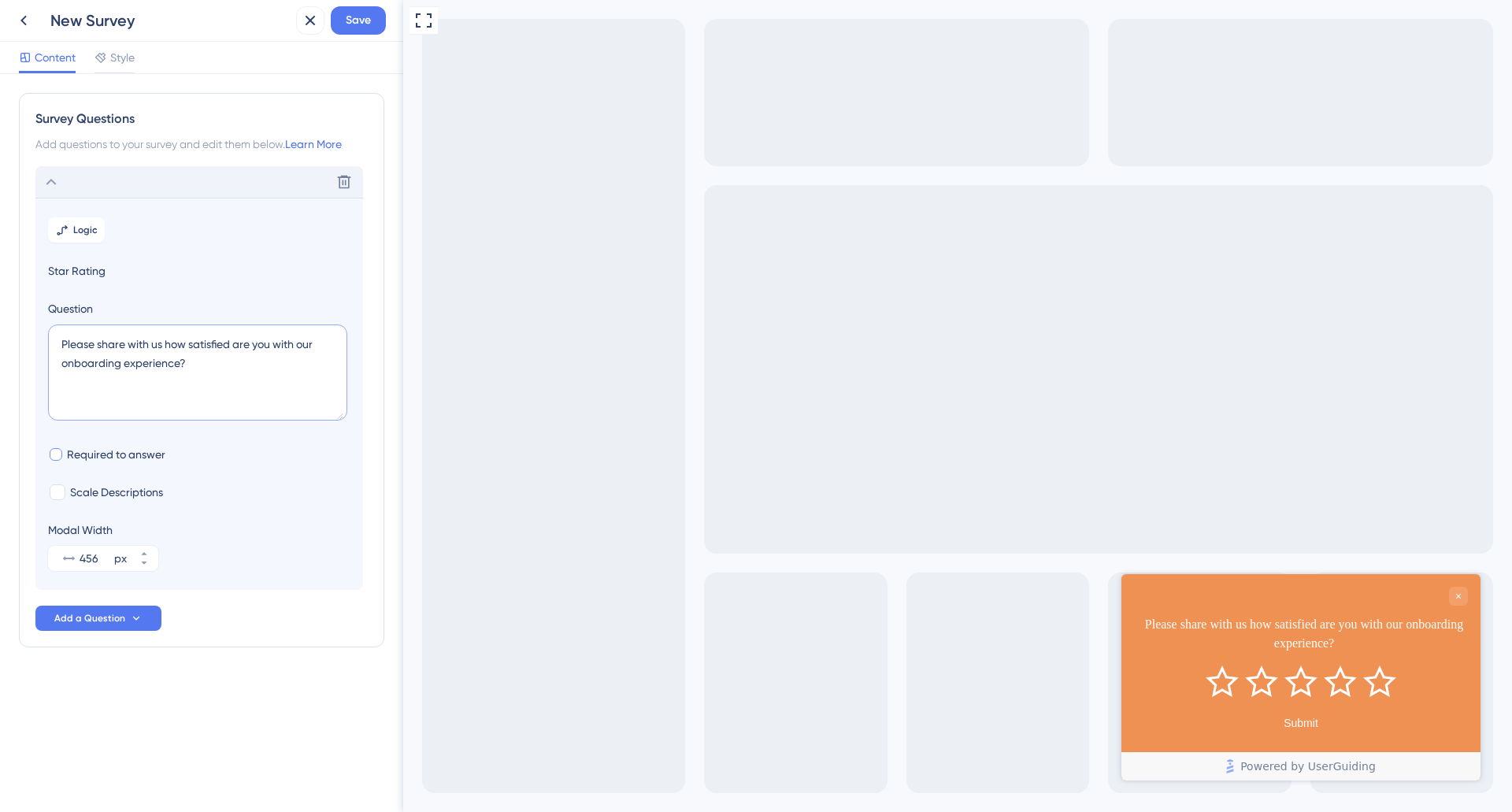
type textarea "Please share with us how satisfied are you with our onboarding experience?"
click at [62, 454] on div at bounding box center [56, 454] width 16 height 16
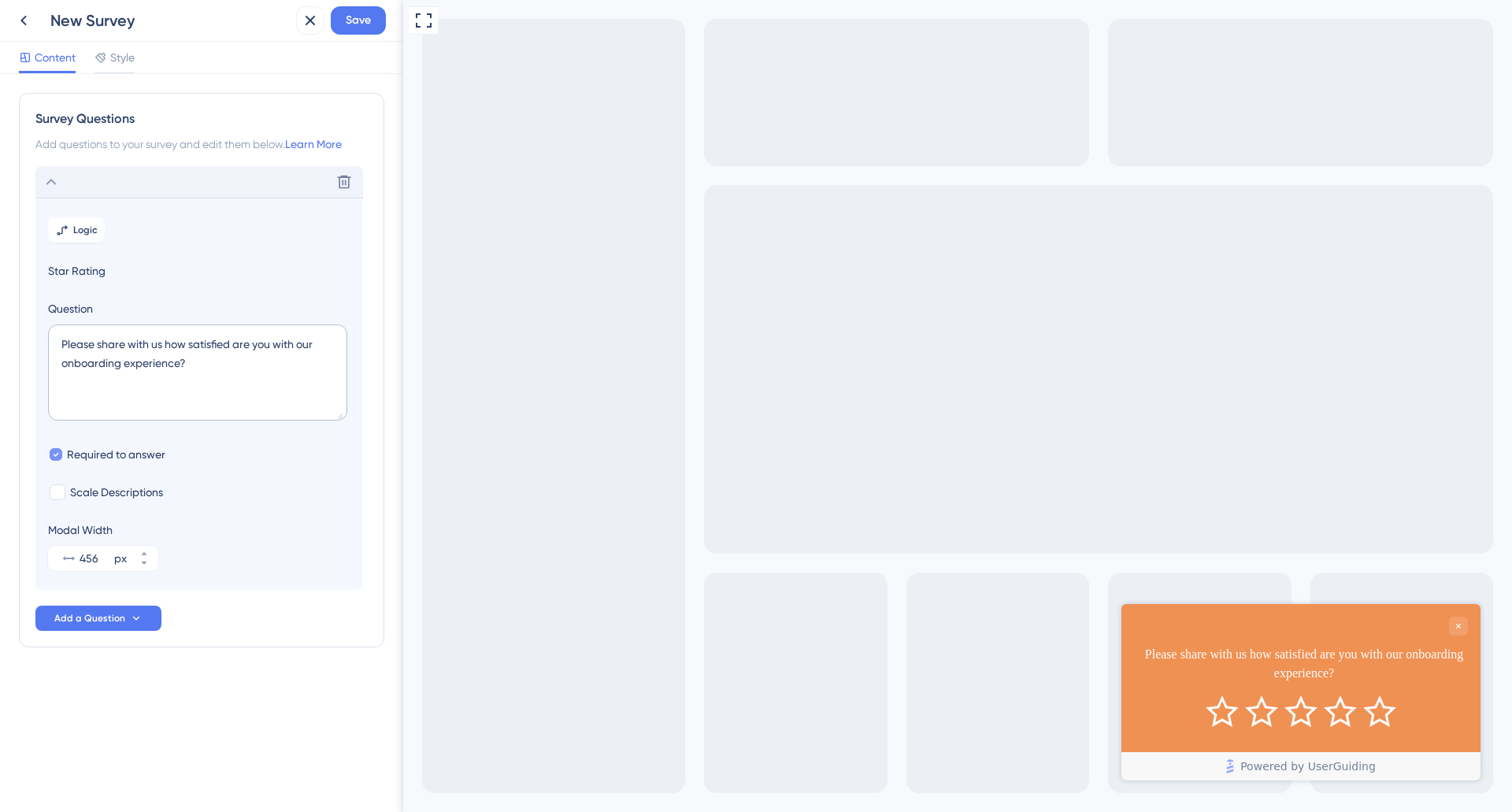
click at [62, 454] on div at bounding box center [56, 454] width 16 height 16
checkbox input "false"
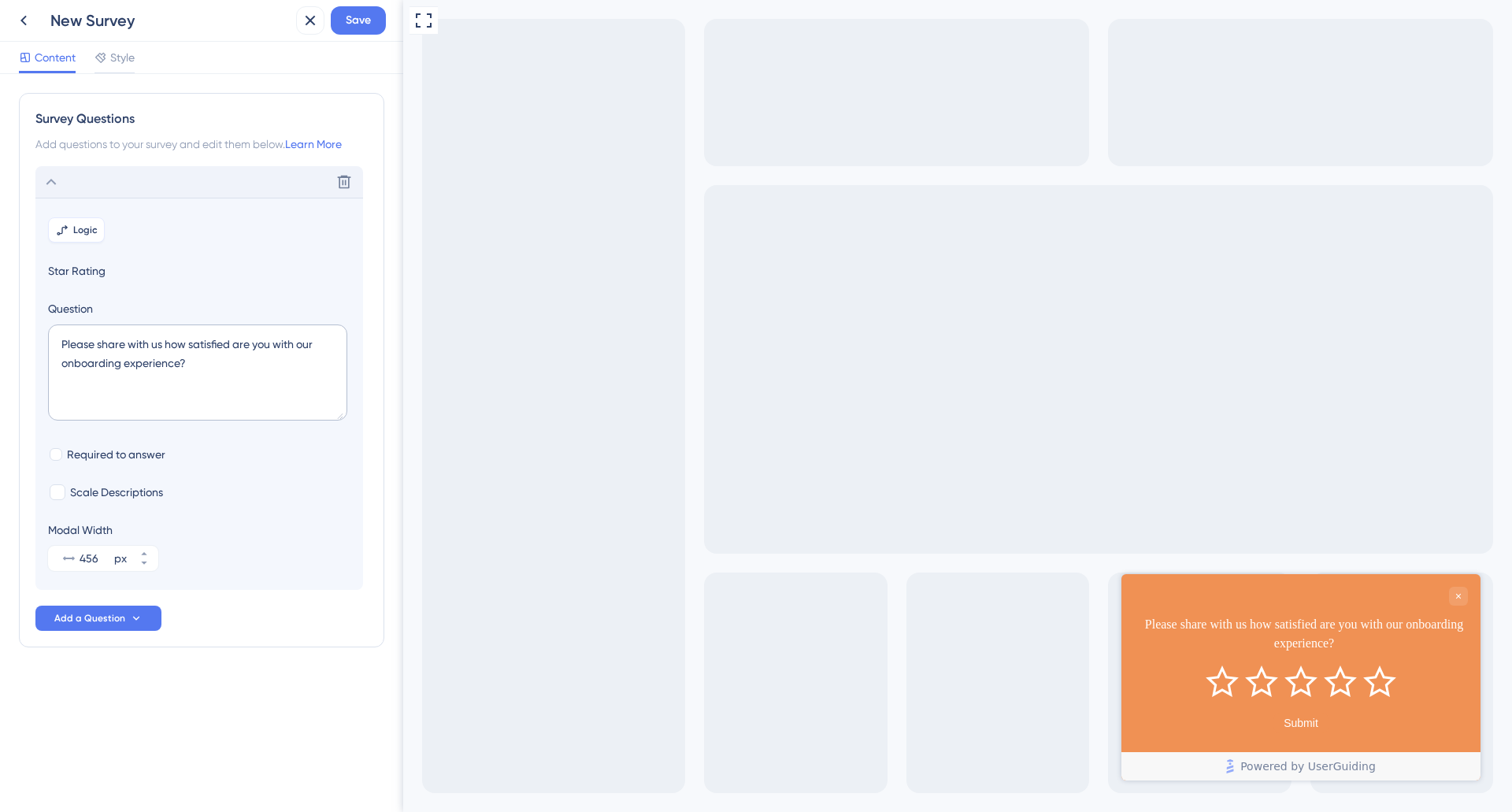
click at [81, 233] on button "Logic" at bounding box center [76, 230] width 57 height 25
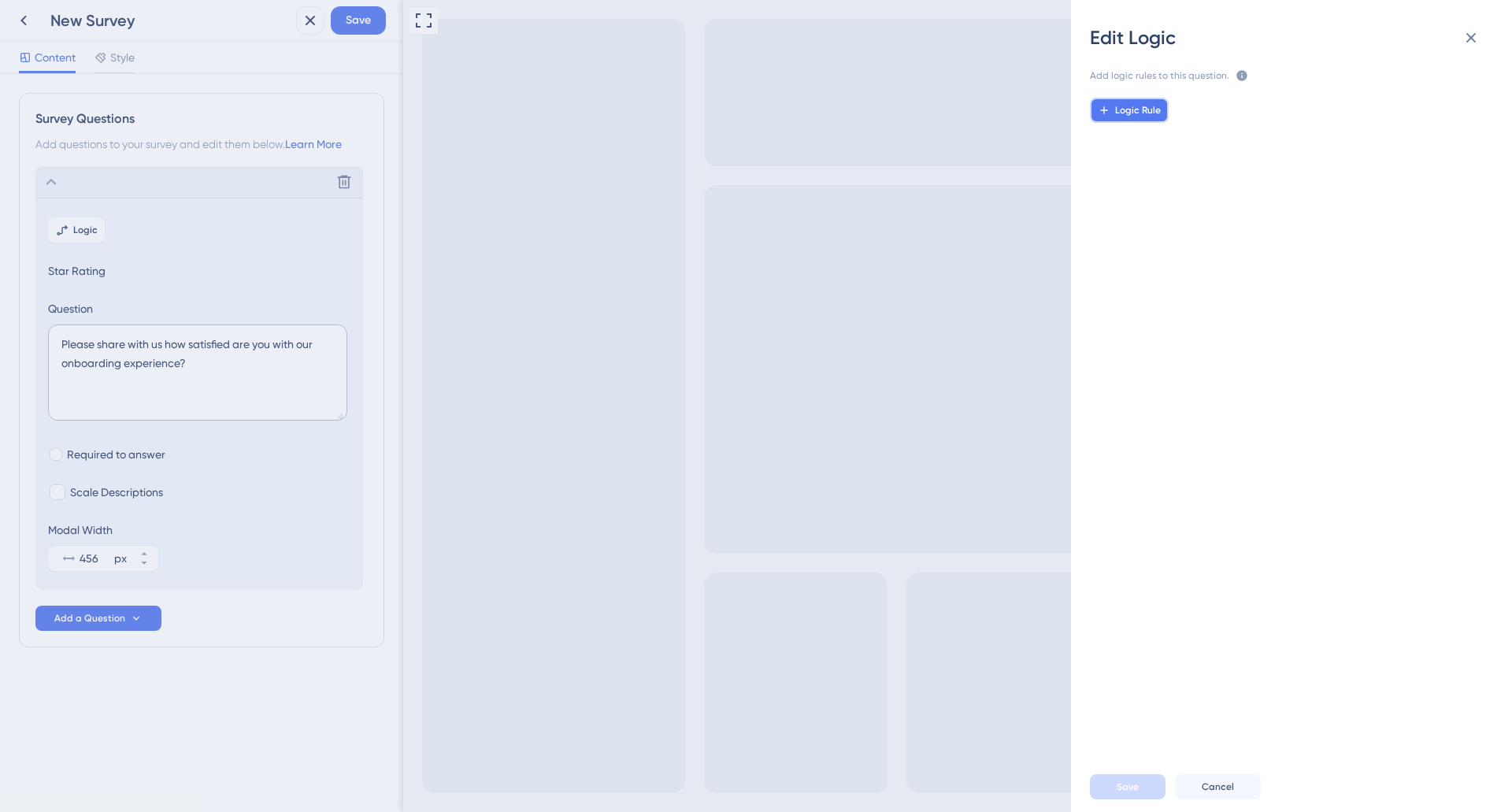
click at [1157, 109] on span "Logic Rule" at bounding box center [1137, 109] width 46 height 13
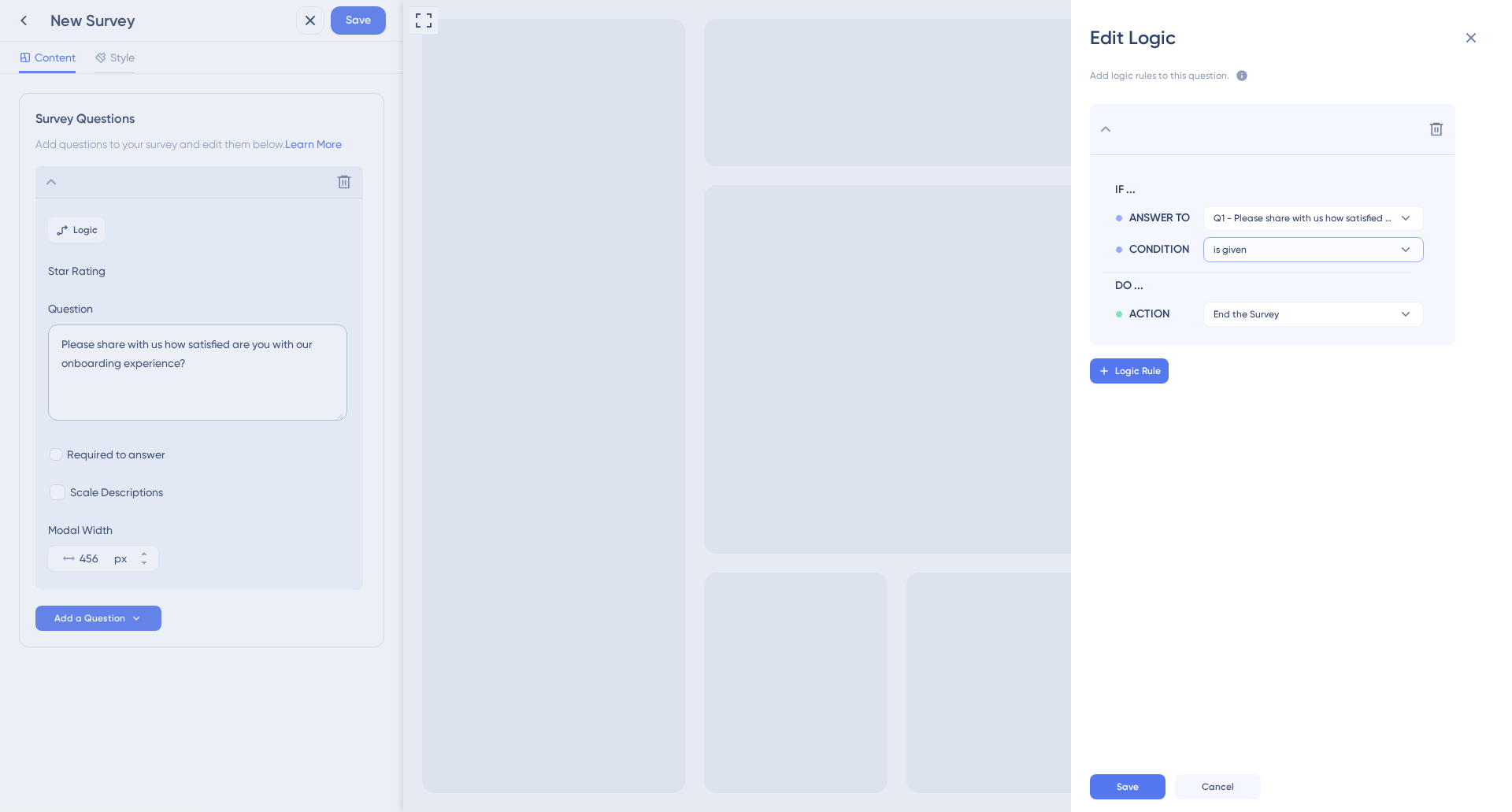
click at [1264, 243] on button "is given" at bounding box center [1314, 250] width 221 height 25
click at [1265, 323] on button "End the Survey" at bounding box center [1314, 314] width 221 height 25
click at [1122, 774] on button "Save" at bounding box center [1126, 787] width 75 height 25
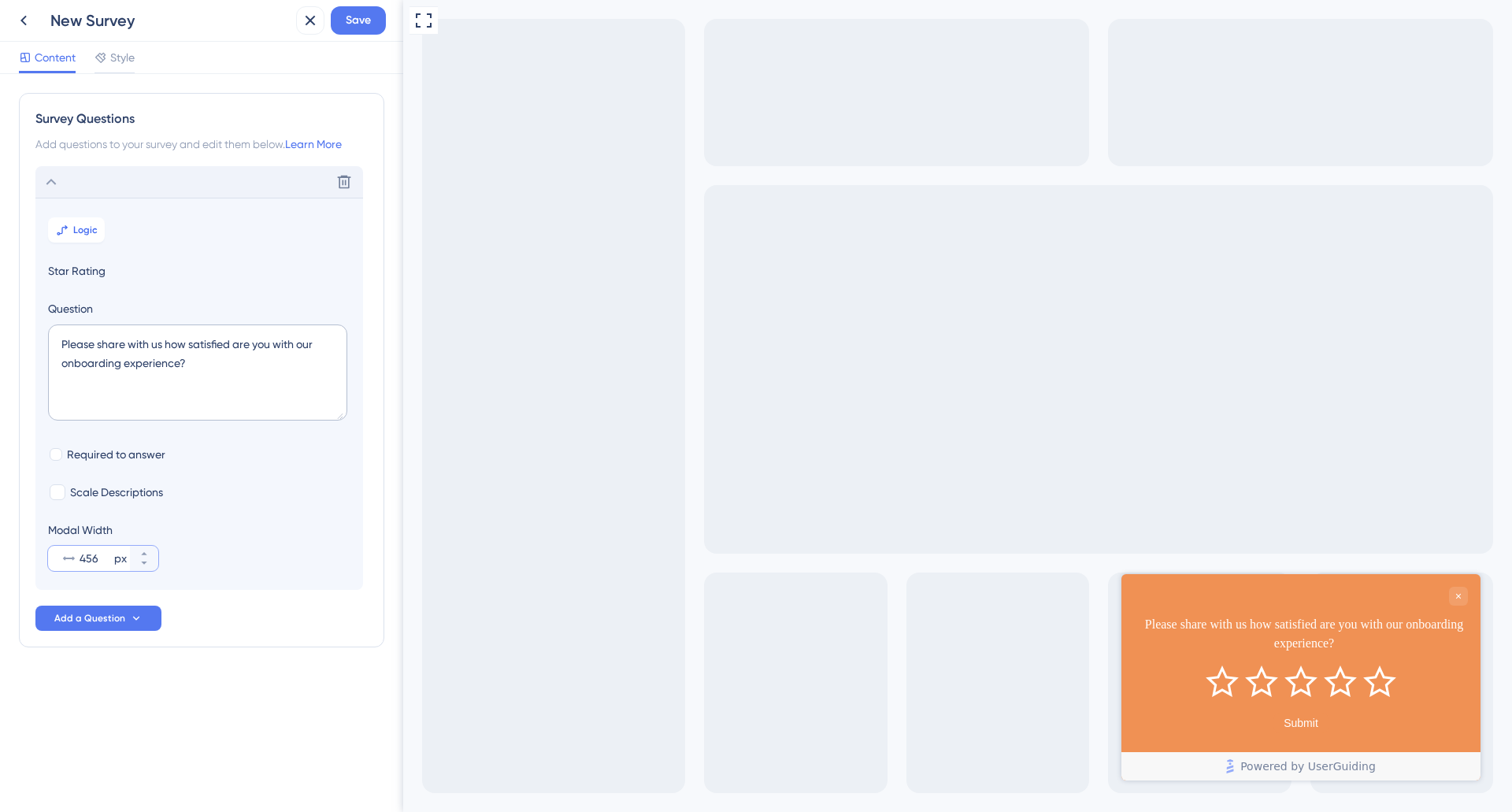
click at [92, 560] on input "456" at bounding box center [95, 557] width 31 height 19
click at [74, 557] on icon at bounding box center [69, 558] width 12 height 4
click at [79, 557] on input "456" at bounding box center [95, 557] width 31 height 19
click at [146, 564] on icon at bounding box center [144, 563] width 10 height 10
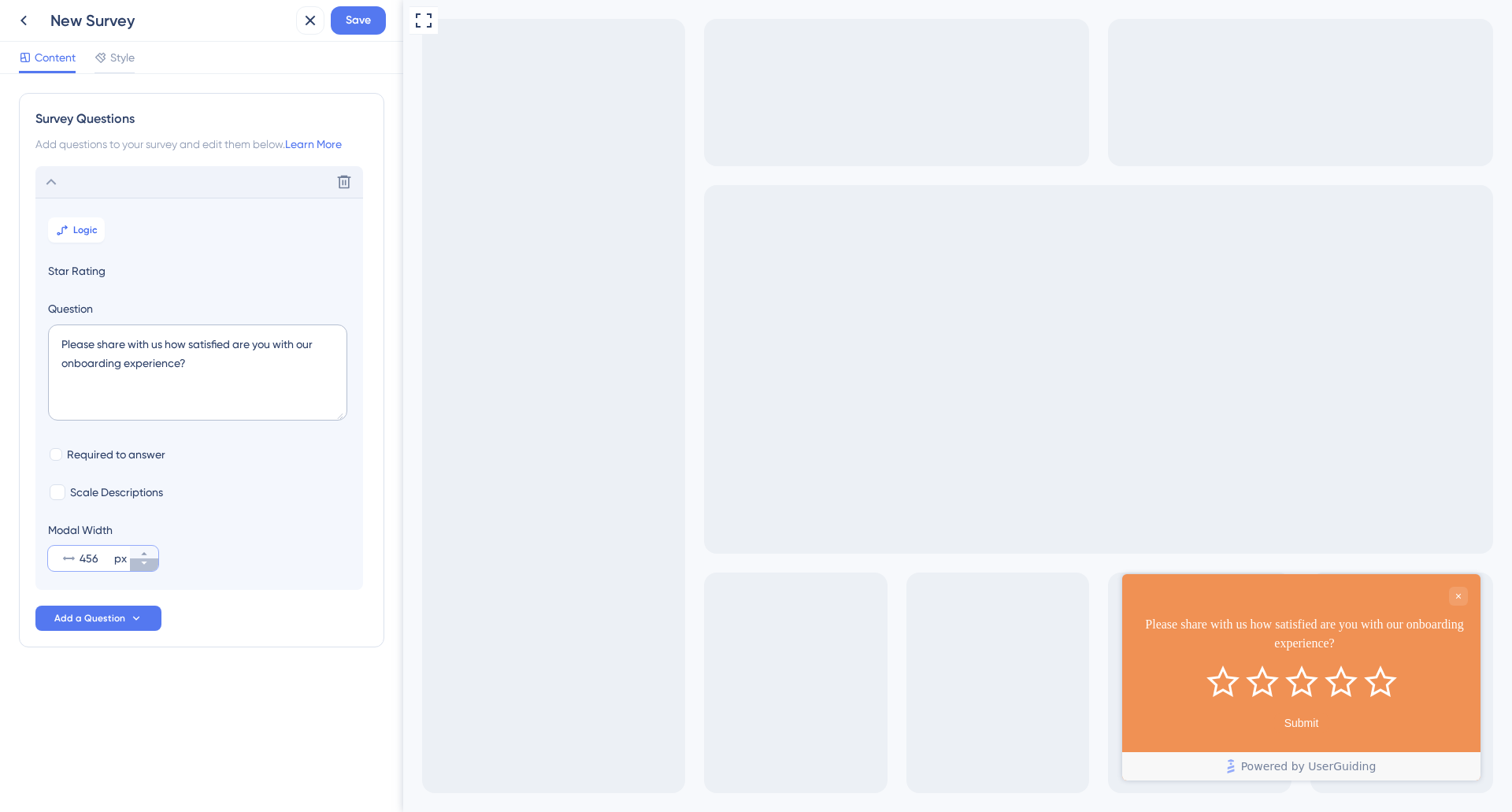
click at [146, 564] on icon at bounding box center [144, 563] width 10 height 10
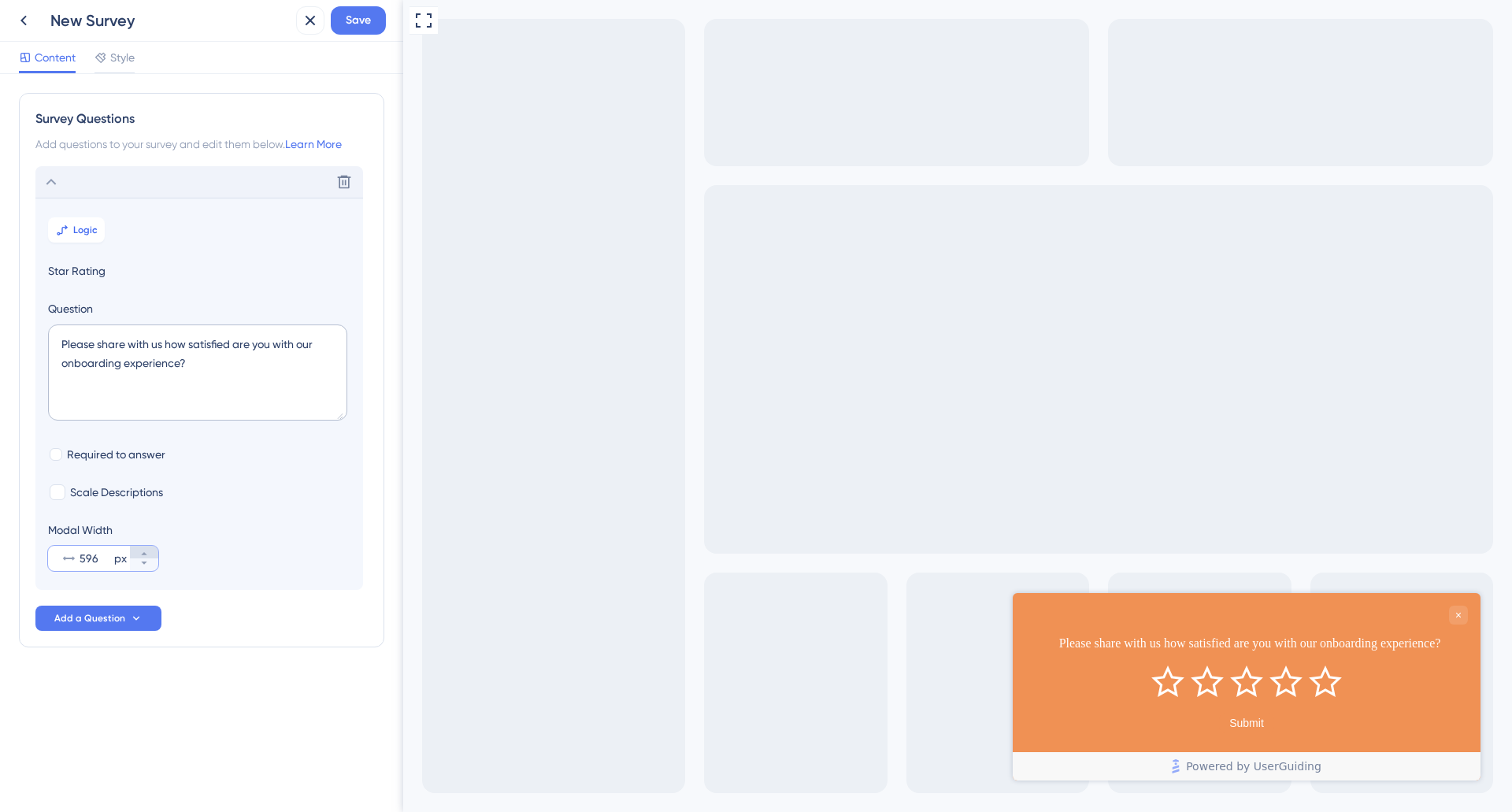
click at [142, 552] on icon at bounding box center [144, 553] width 10 height 10
drag, startPoint x: 98, startPoint y: 558, endPoint x: 78, endPoint y: 560, distance: 20.1
click at [78, 560] on div "597 px" at bounding box center [89, 558] width 82 height 25
click at [79, 560] on input "597" at bounding box center [95, 557] width 31 height 19
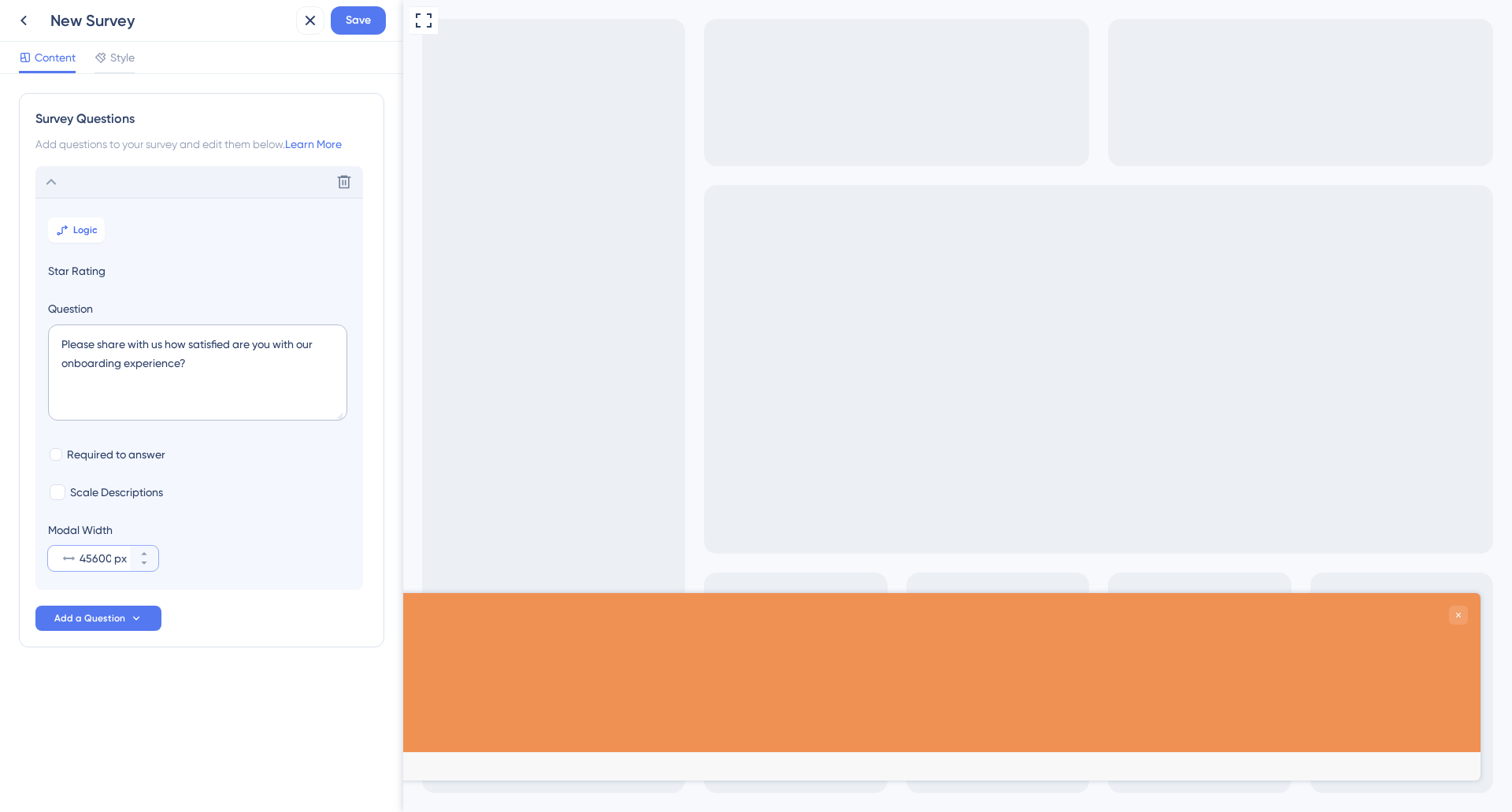
click at [95, 560] on input "45600" at bounding box center [95, 557] width 31 height 19
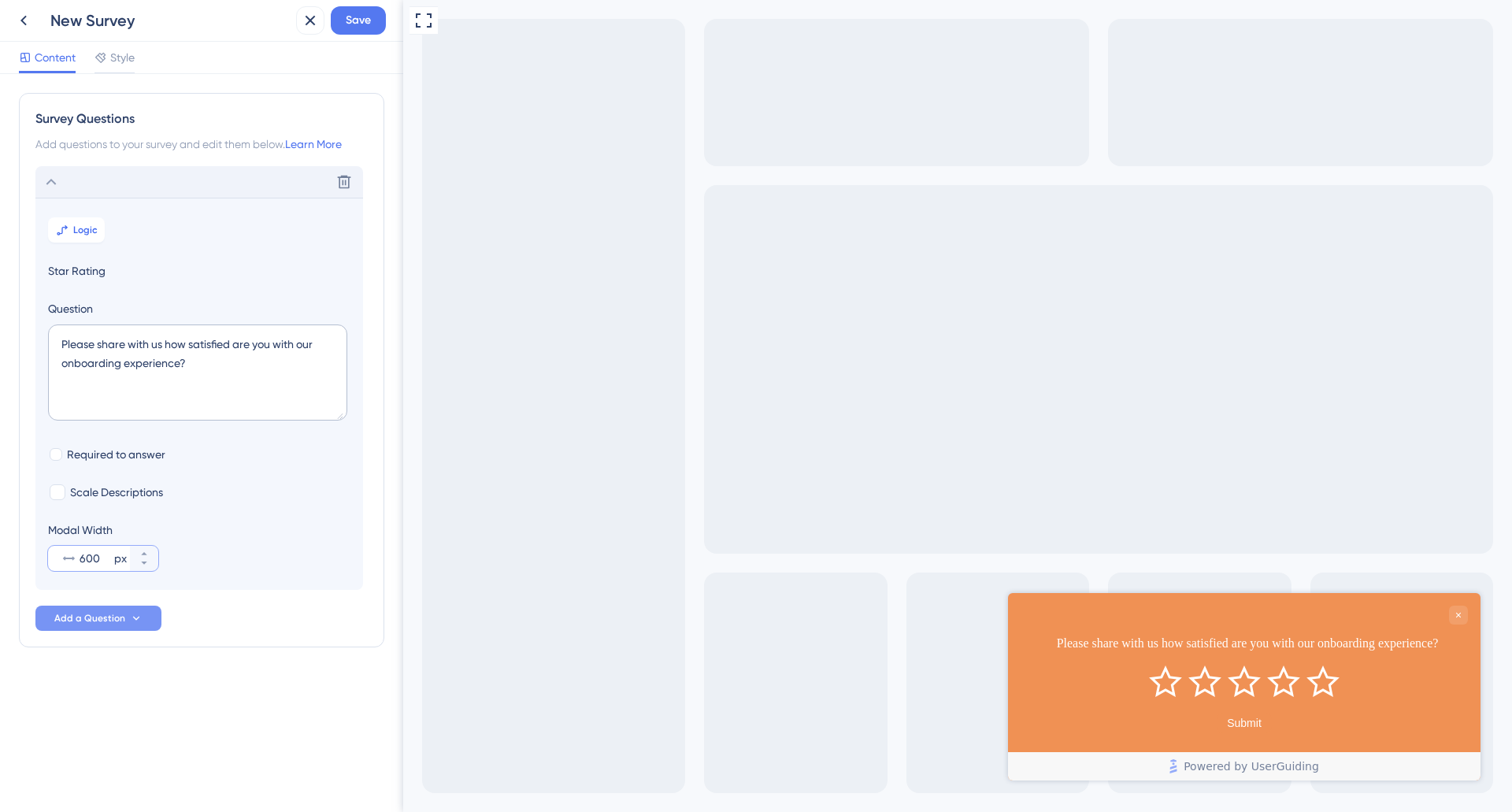
type input "600"
click at [141, 624] on icon at bounding box center [136, 618] width 13 height 13
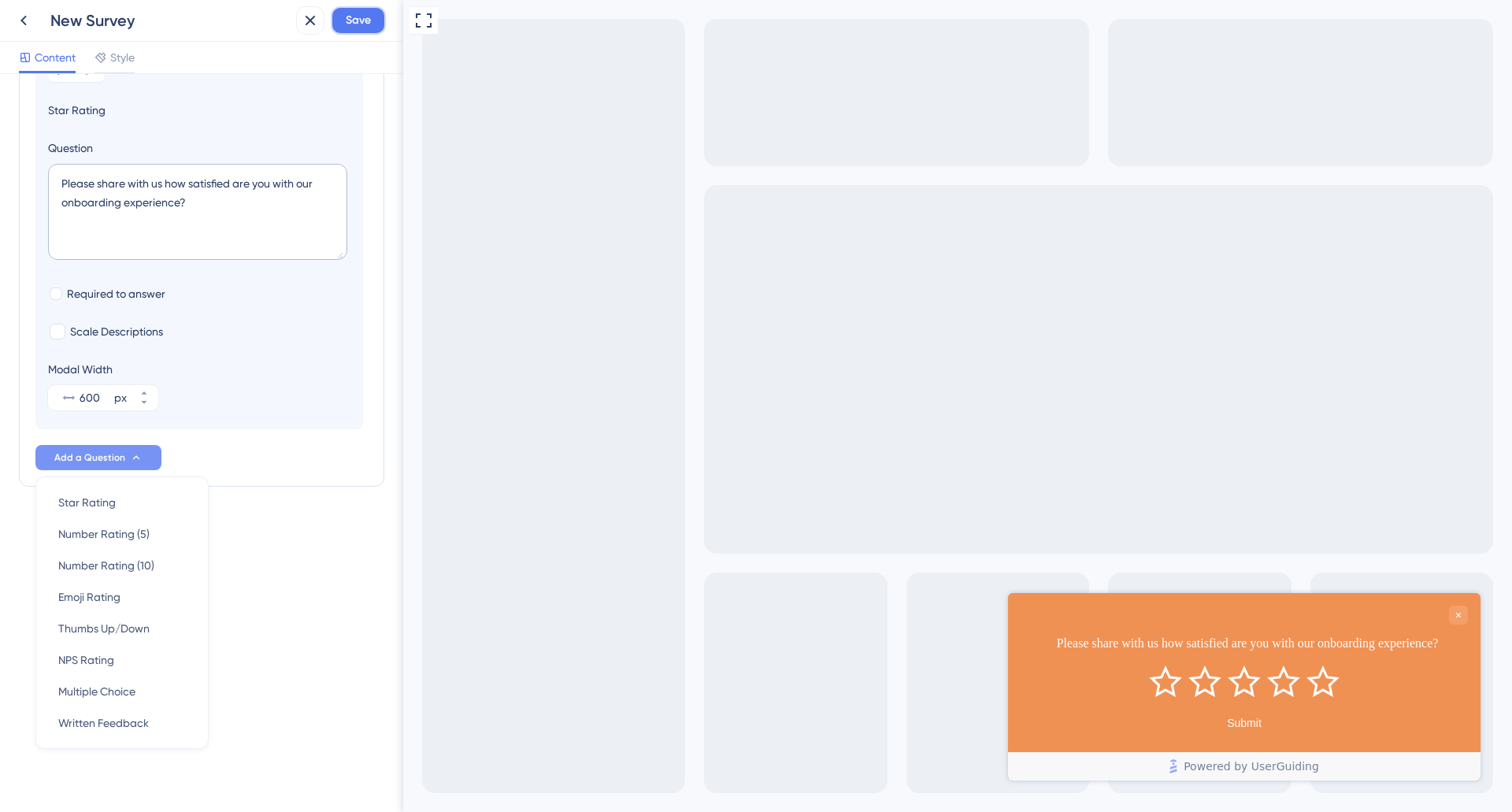
click at [359, 18] on span "Save" at bounding box center [358, 20] width 25 height 19
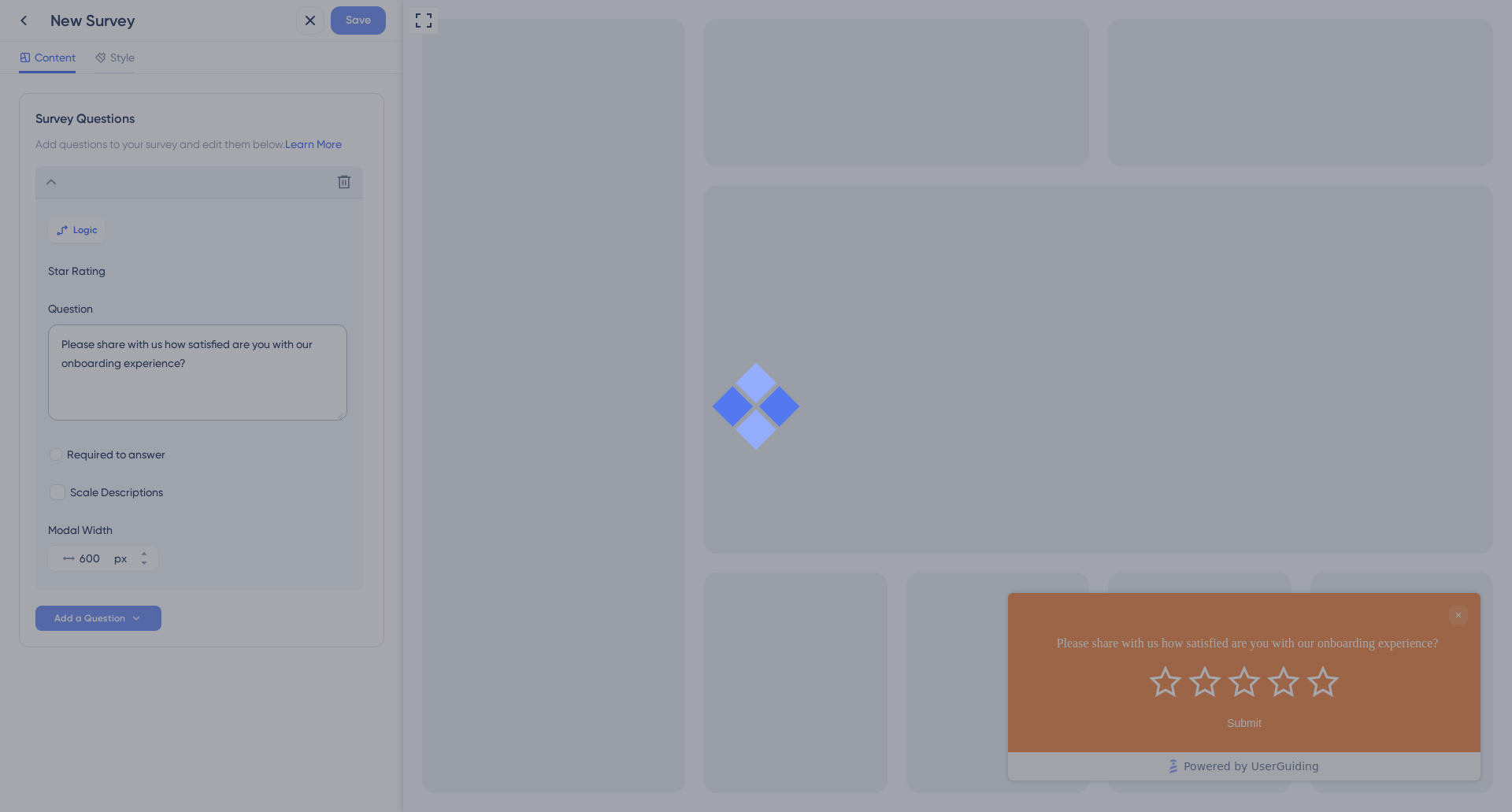
scroll to position [0, 0]
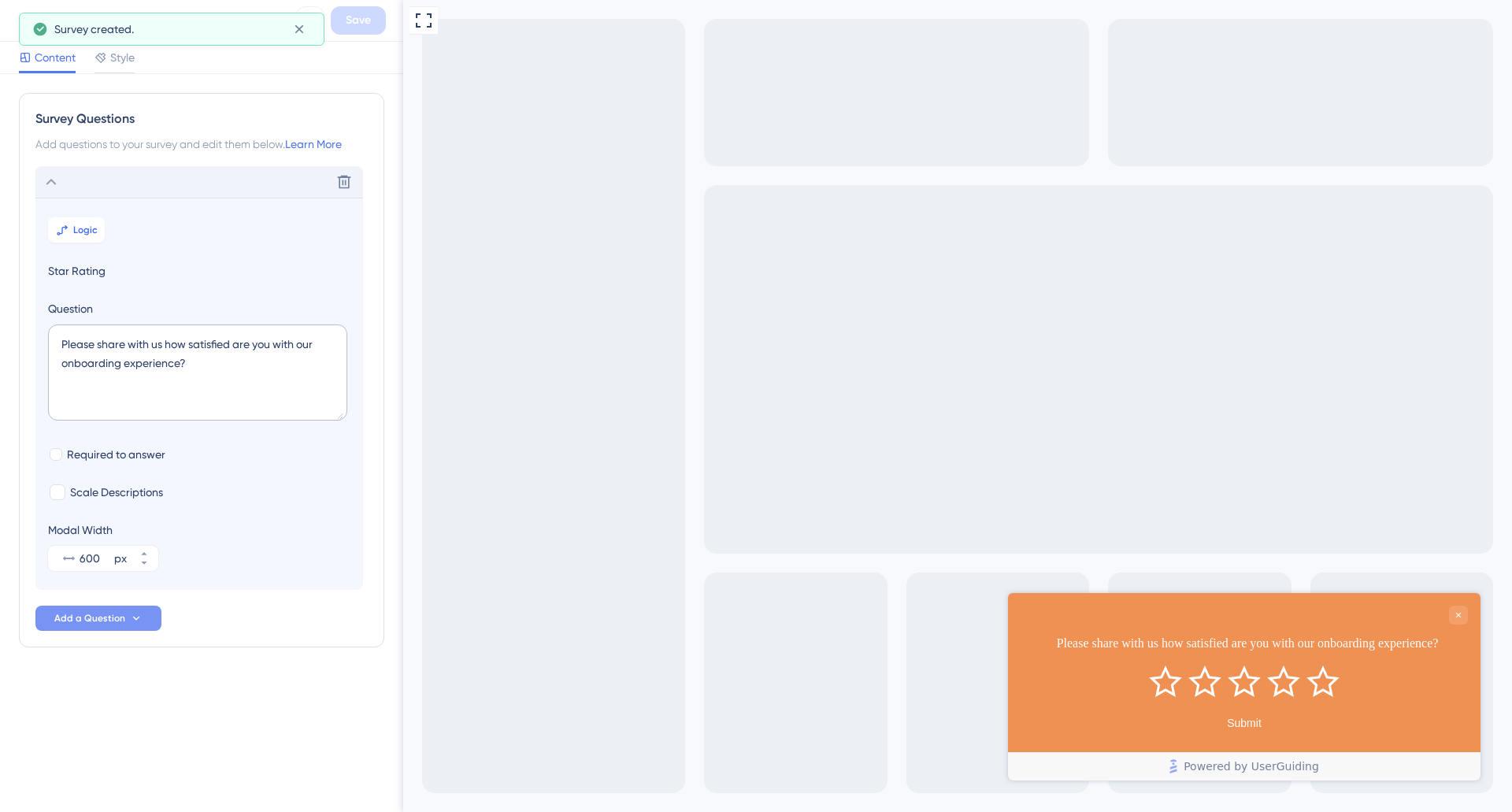
click at [121, 60] on span "Style" at bounding box center [122, 57] width 24 height 19
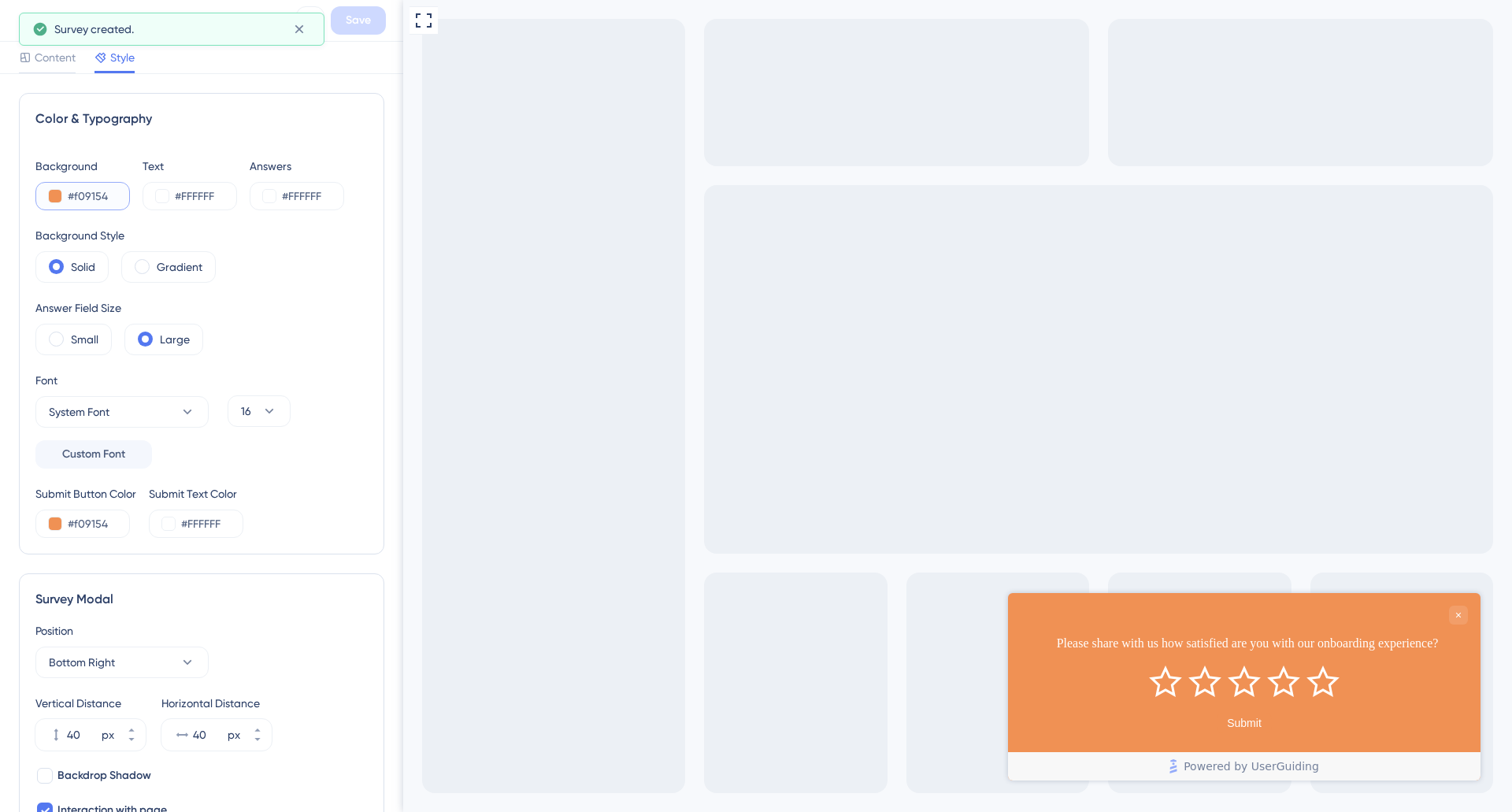
drag, startPoint x: 111, startPoint y: 197, endPoint x: 58, endPoint y: 197, distance: 53.0
click at [58, 197] on div "#f09154" at bounding box center [82, 195] width 95 height 28
paste input "text"
type input "#7C56E9"
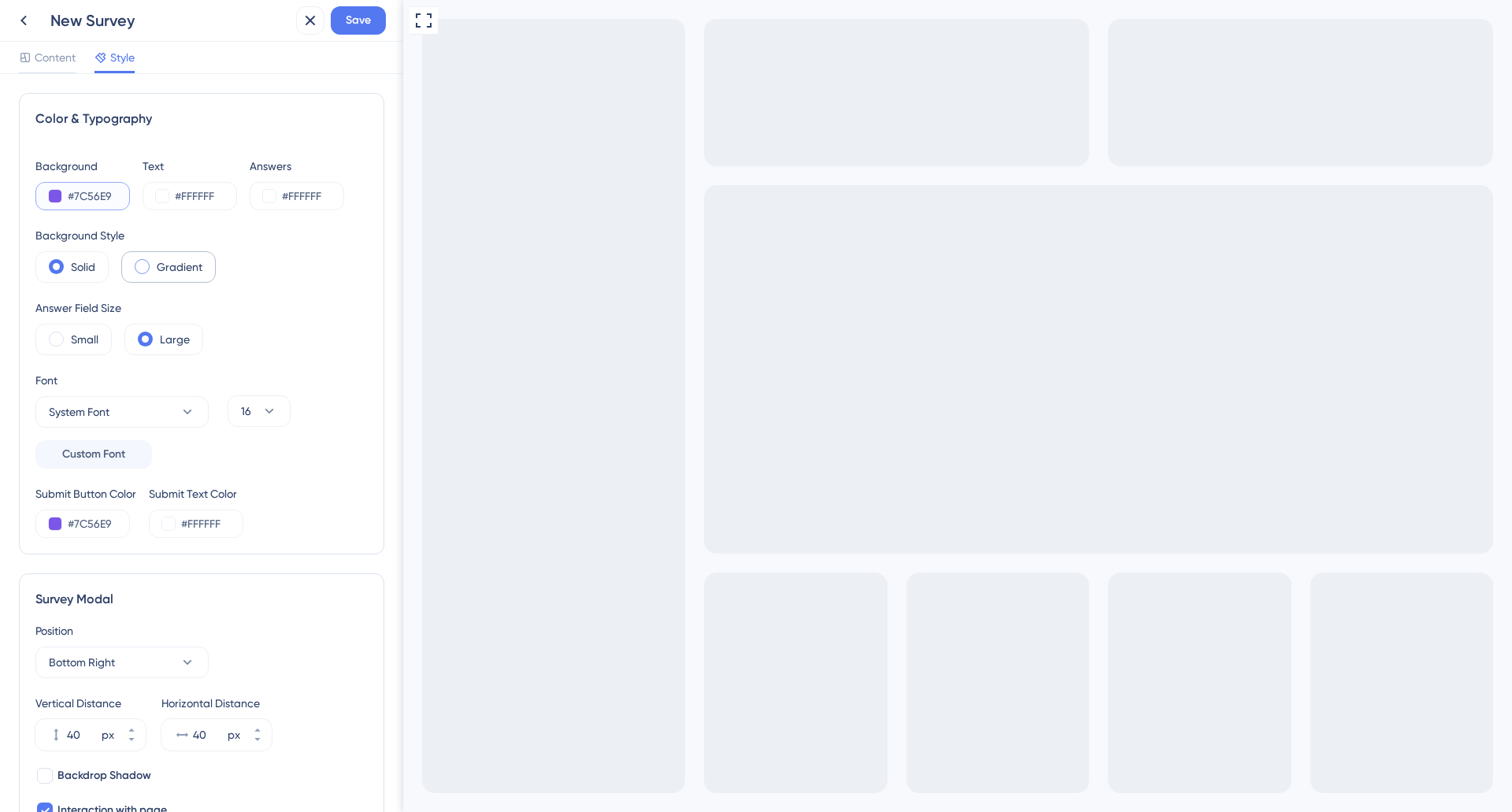
type input "#7C56E9"
click at [191, 276] on div "Gradient" at bounding box center [168, 266] width 95 height 31
click at [81, 275] on label "Solid" at bounding box center [83, 266] width 24 height 19
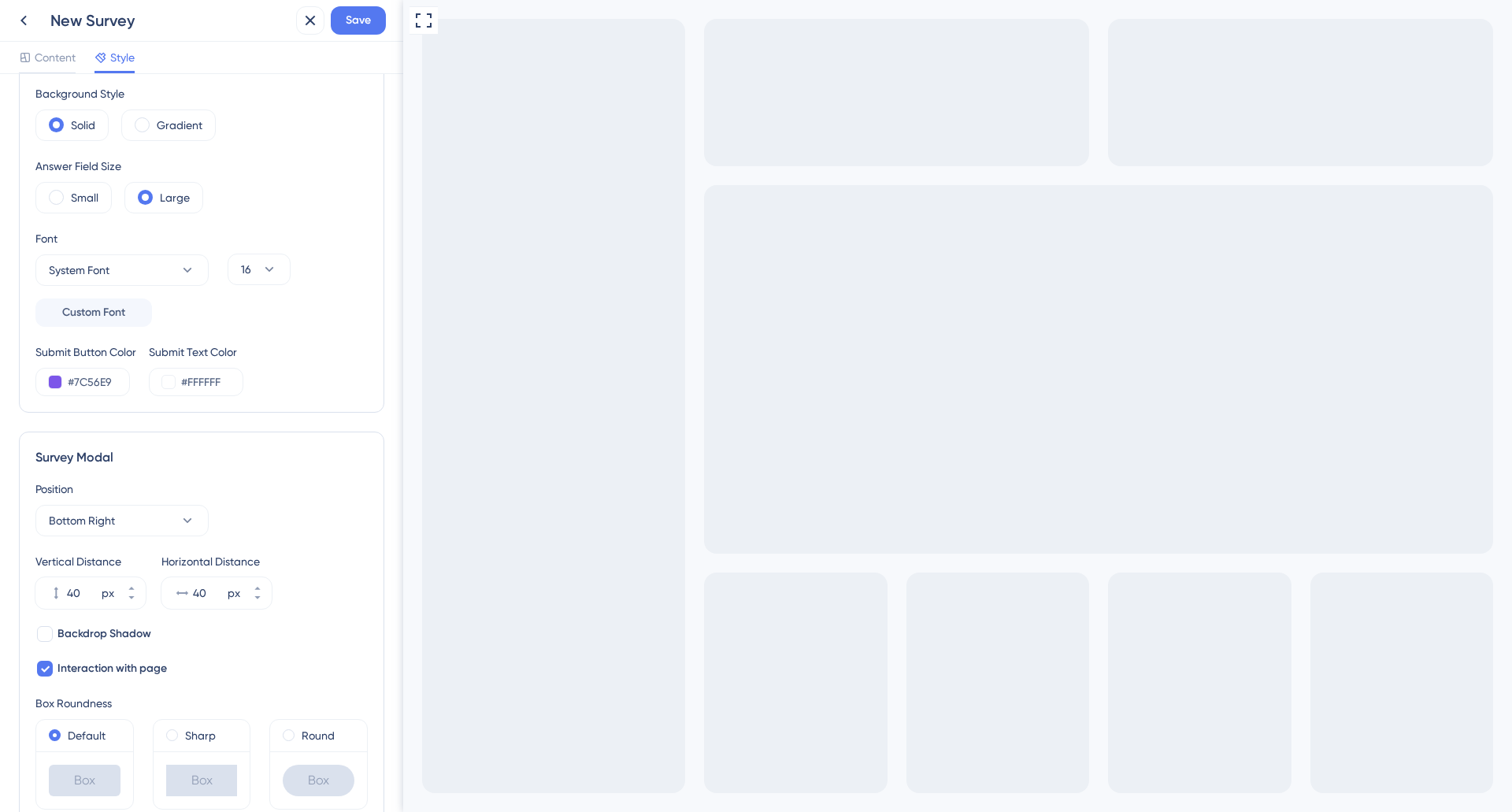
scroll to position [142, 0]
click at [85, 187] on label "Small" at bounding box center [85, 196] width 27 height 19
click at [167, 194] on label "Large" at bounding box center [175, 196] width 30 height 19
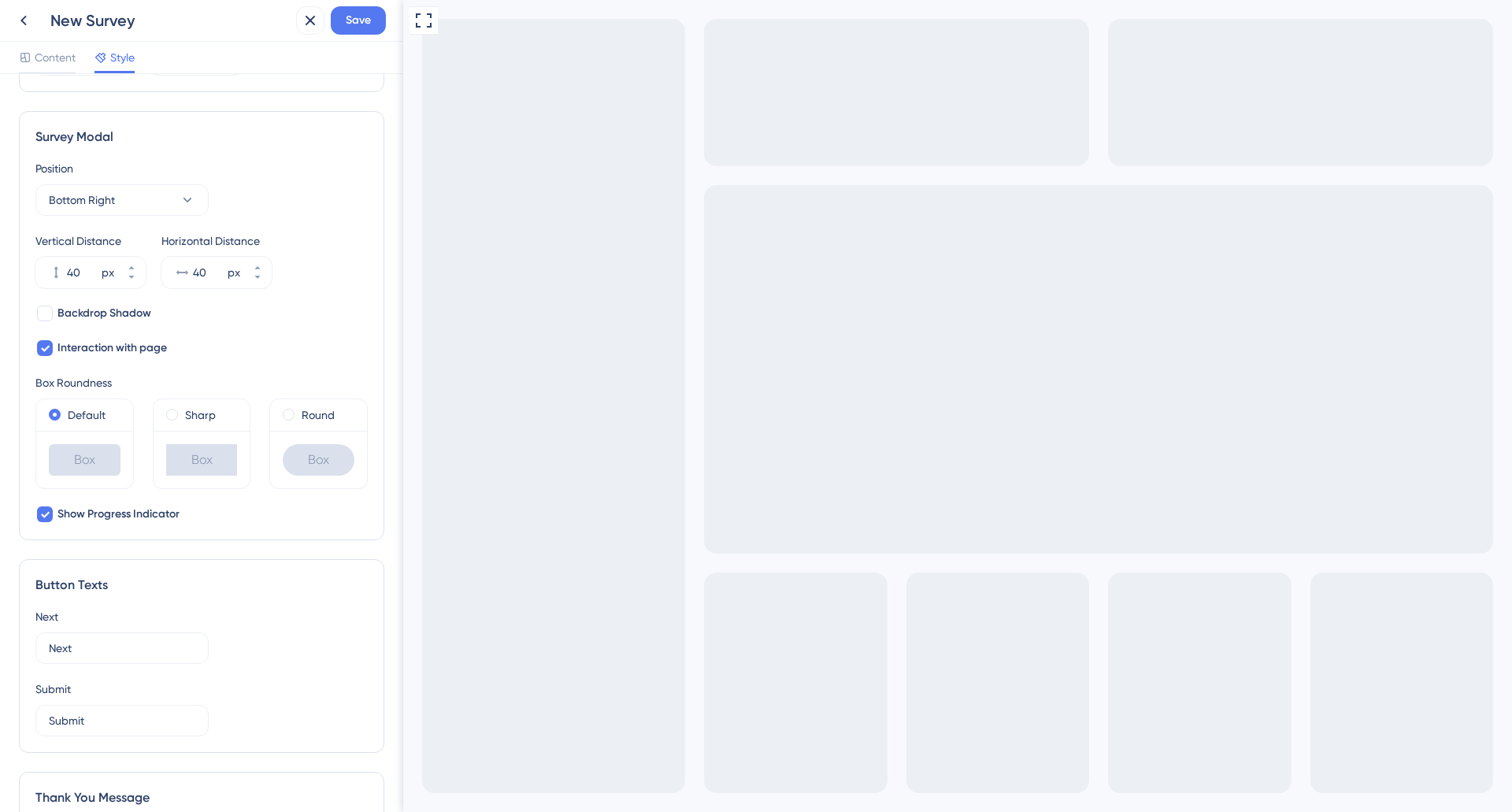
scroll to position [463, 0]
click at [150, 203] on button "Bottom Right" at bounding box center [121, 199] width 173 height 31
click at [111, 259] on div "Center Center" at bounding box center [122, 247] width 128 height 31
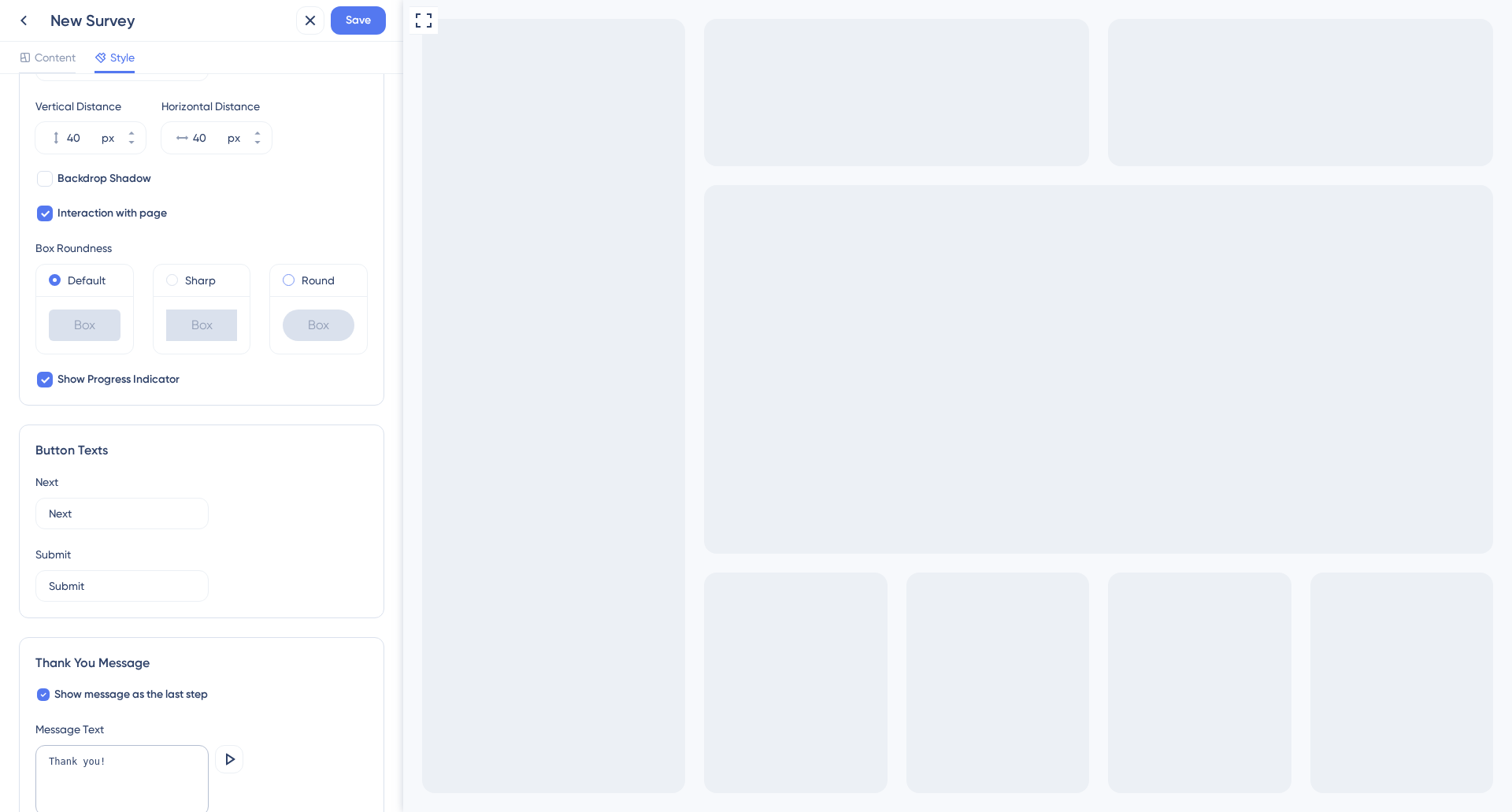
click at [283, 275] on span at bounding box center [289, 280] width 12 height 12
click at [300, 276] on input "radio" at bounding box center [300, 276] width 0 height 0
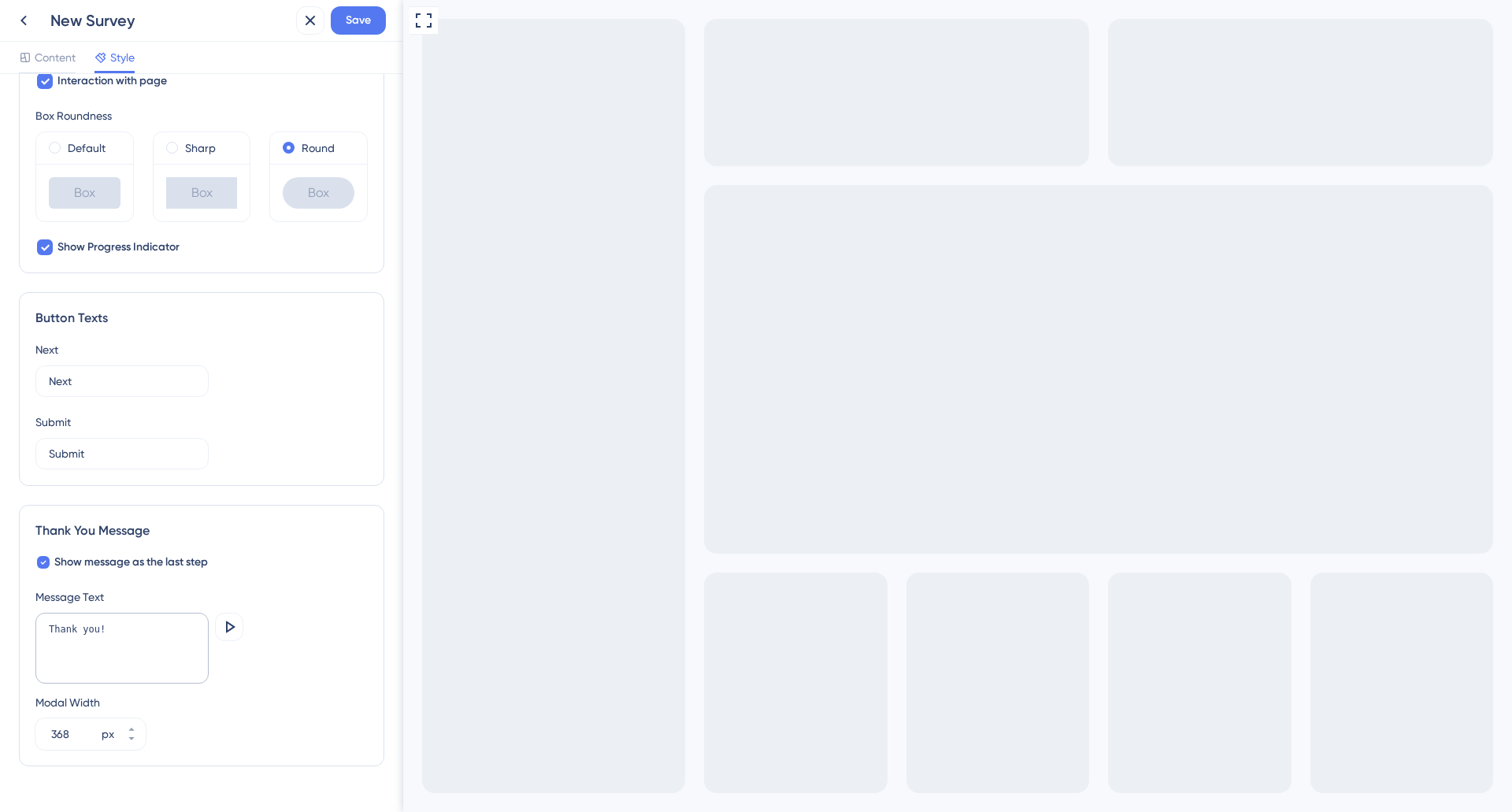
scroll to position [765, 0]
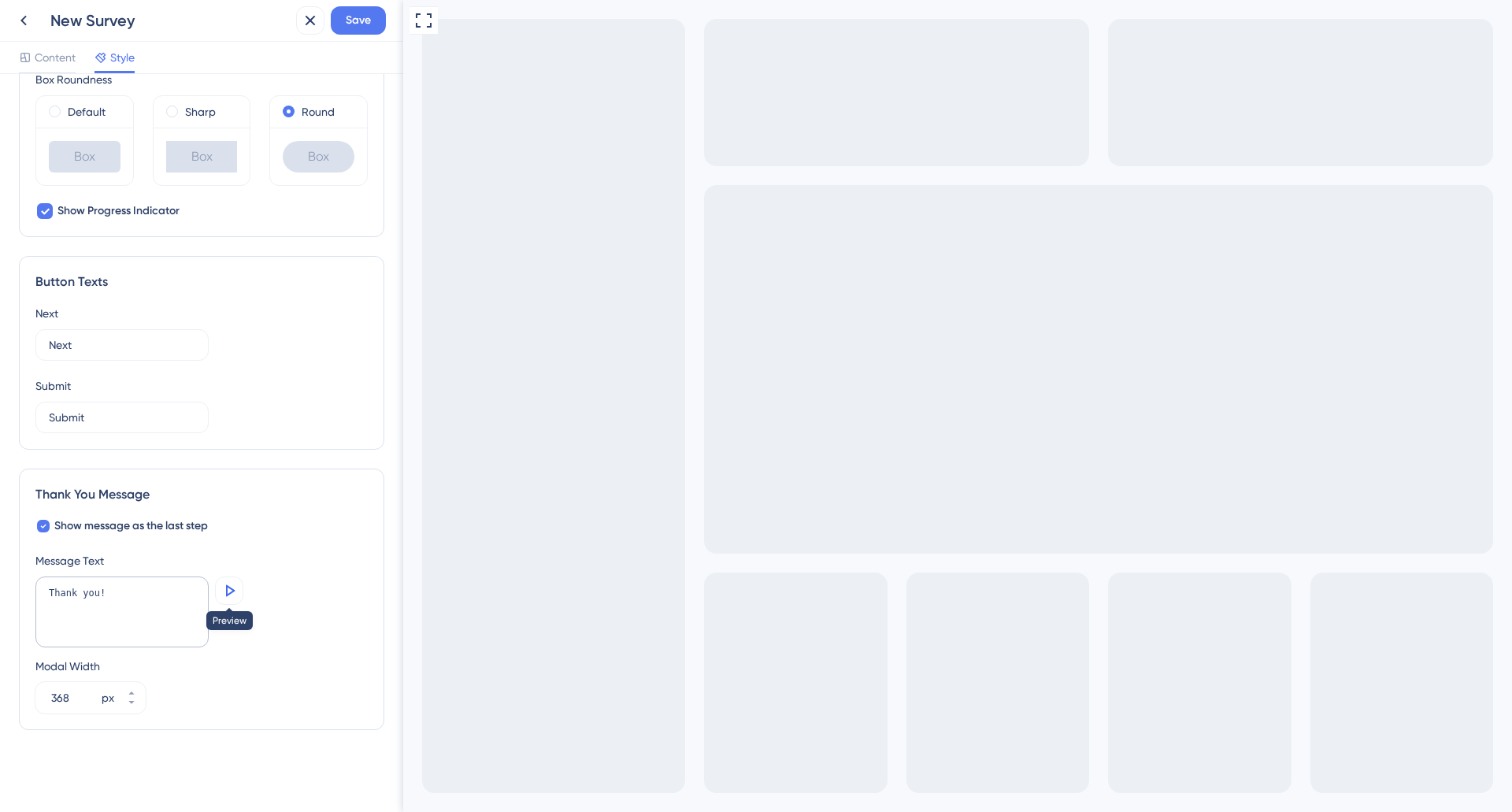
click at [218, 589] on button at bounding box center [228, 590] width 28 height 28
drag, startPoint x: 71, startPoint y: 690, endPoint x: 35, endPoint y: 694, distance: 36.2
click at [35, 694] on div "368 px" at bounding box center [76, 698] width 82 height 31
type input "600"
click at [272, 465] on div "Color & Typography Background #7C56E9 Text #FFFFFF Answers #FFFFFF Background S…" at bounding box center [201, 28] width 365 height 1402
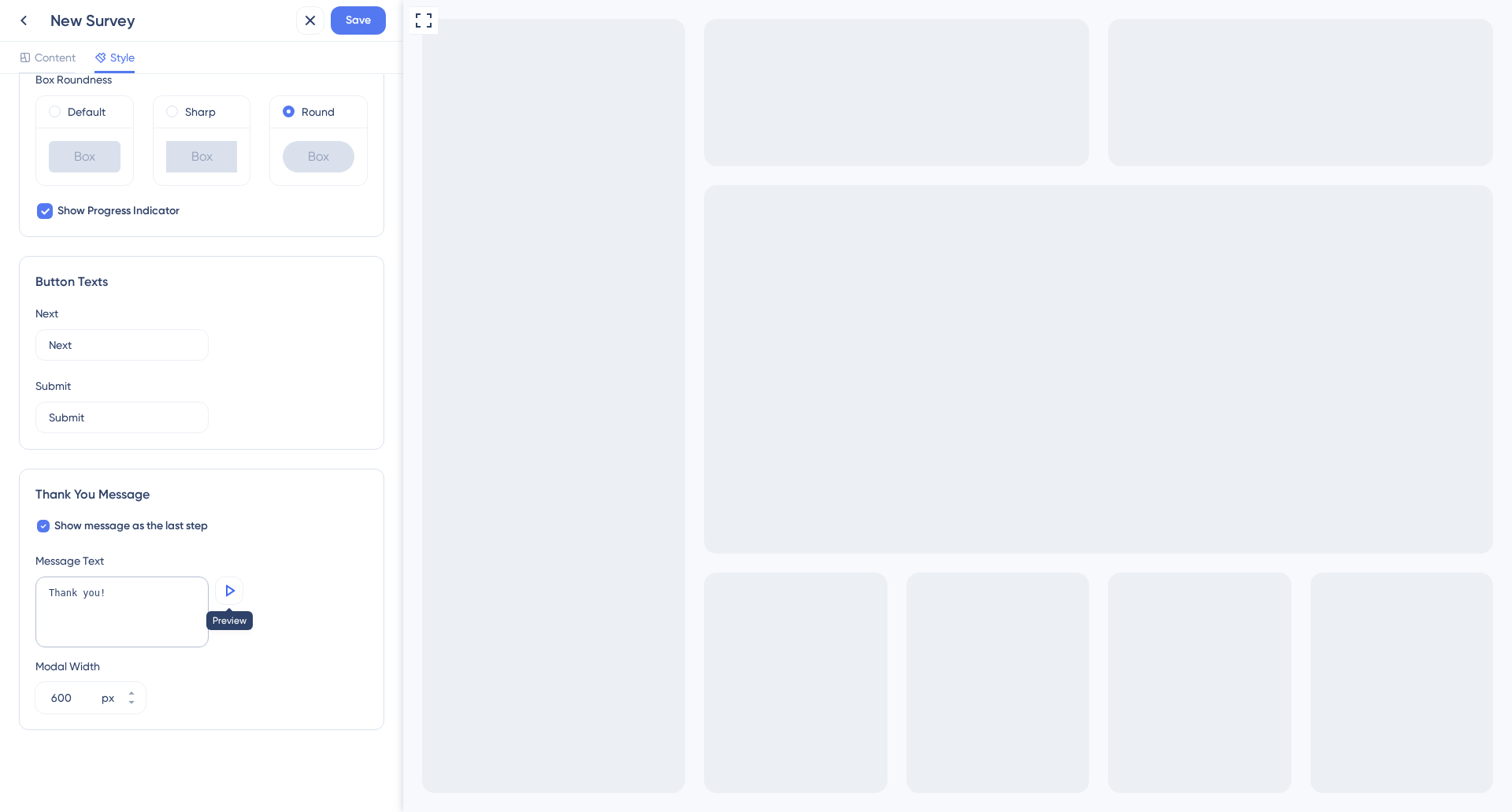
click at [222, 592] on icon at bounding box center [228, 589] width 19 height 19
click at [360, 21] on span "Save" at bounding box center [358, 20] width 25 height 19
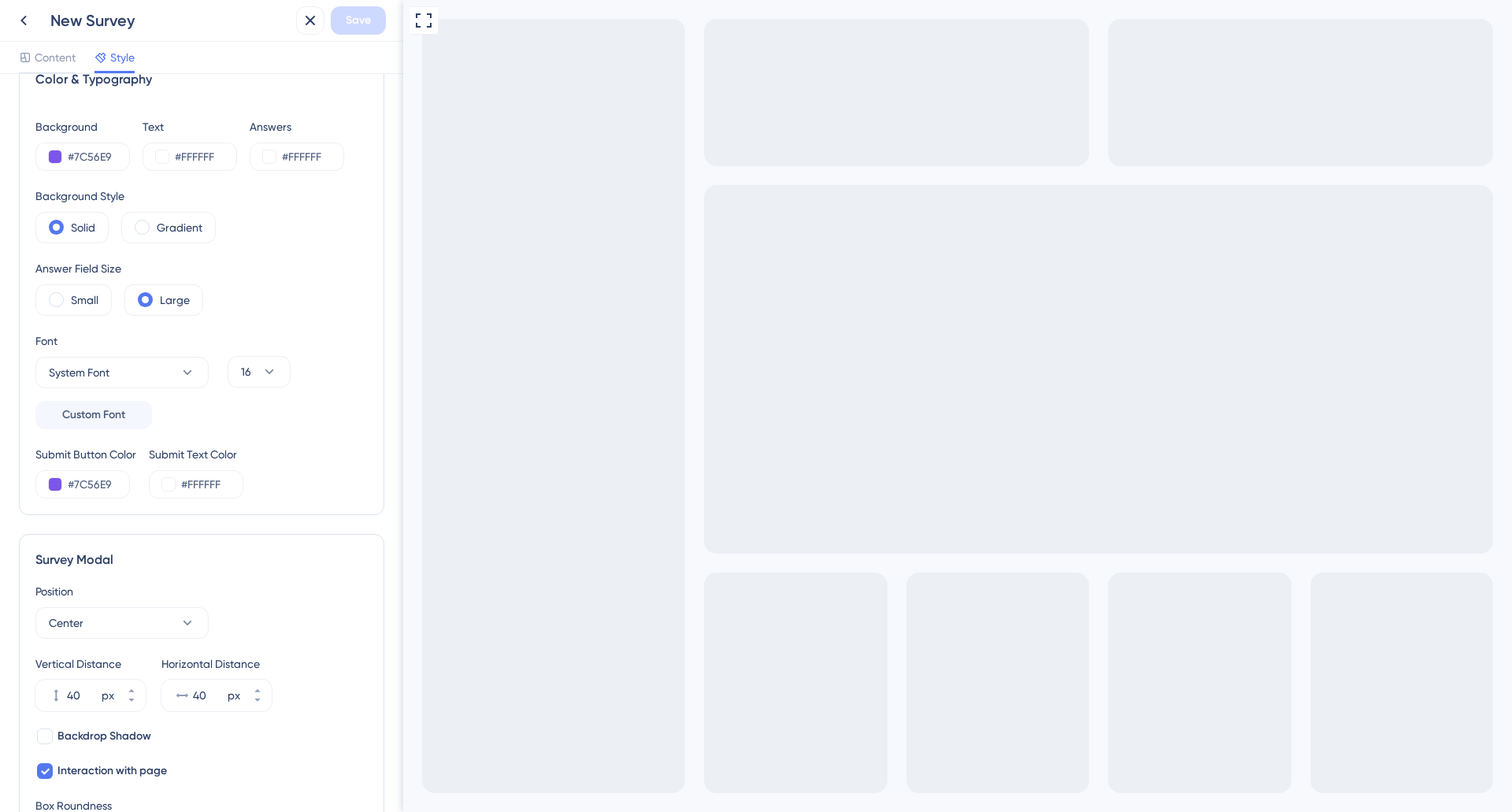
scroll to position [0, 0]
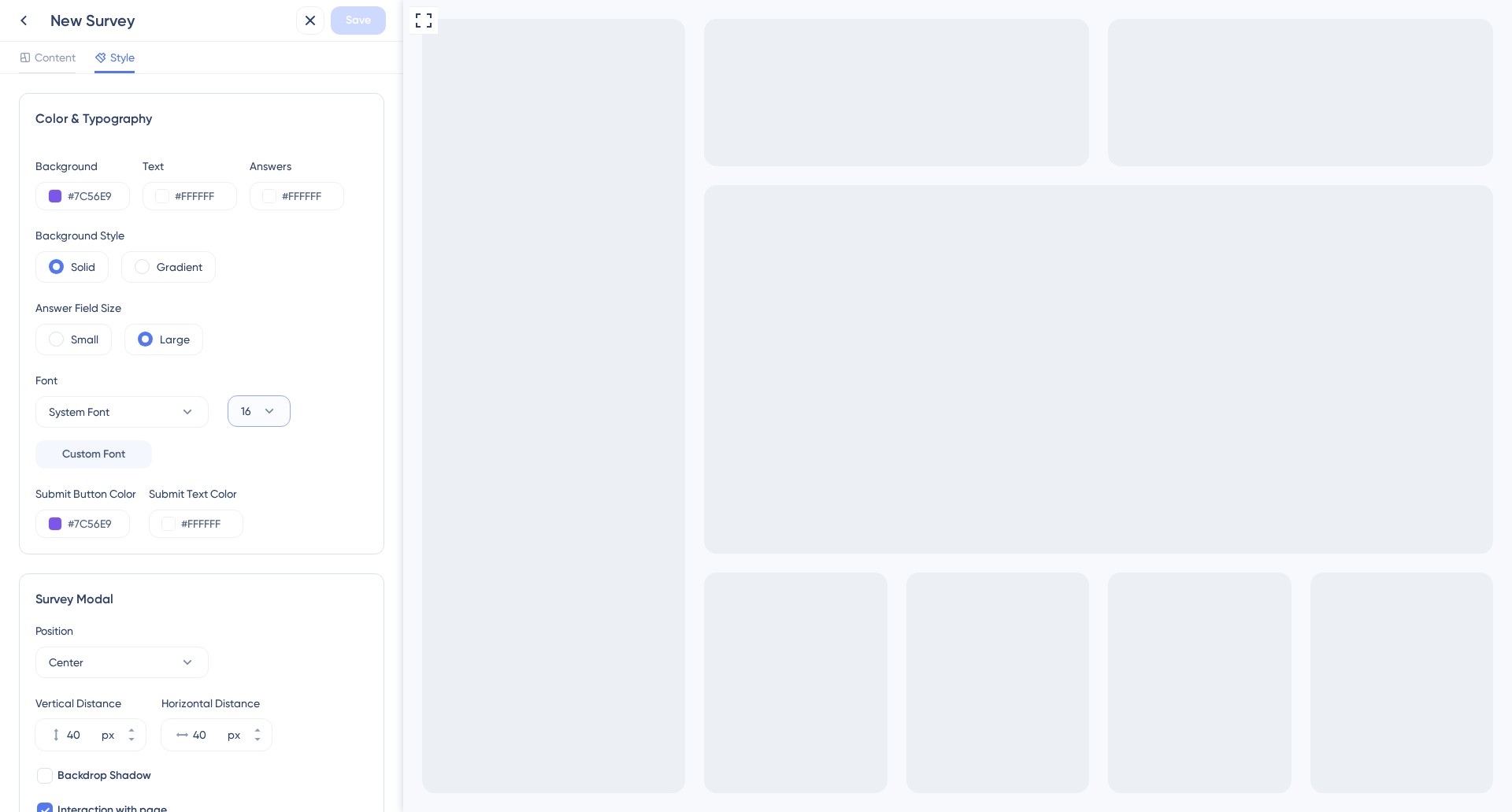
drag, startPoint x: 284, startPoint y: 402, endPoint x: 275, endPoint y: 422, distance: 21.9
click at [283, 402] on button "16" at bounding box center [259, 411] width 63 height 31
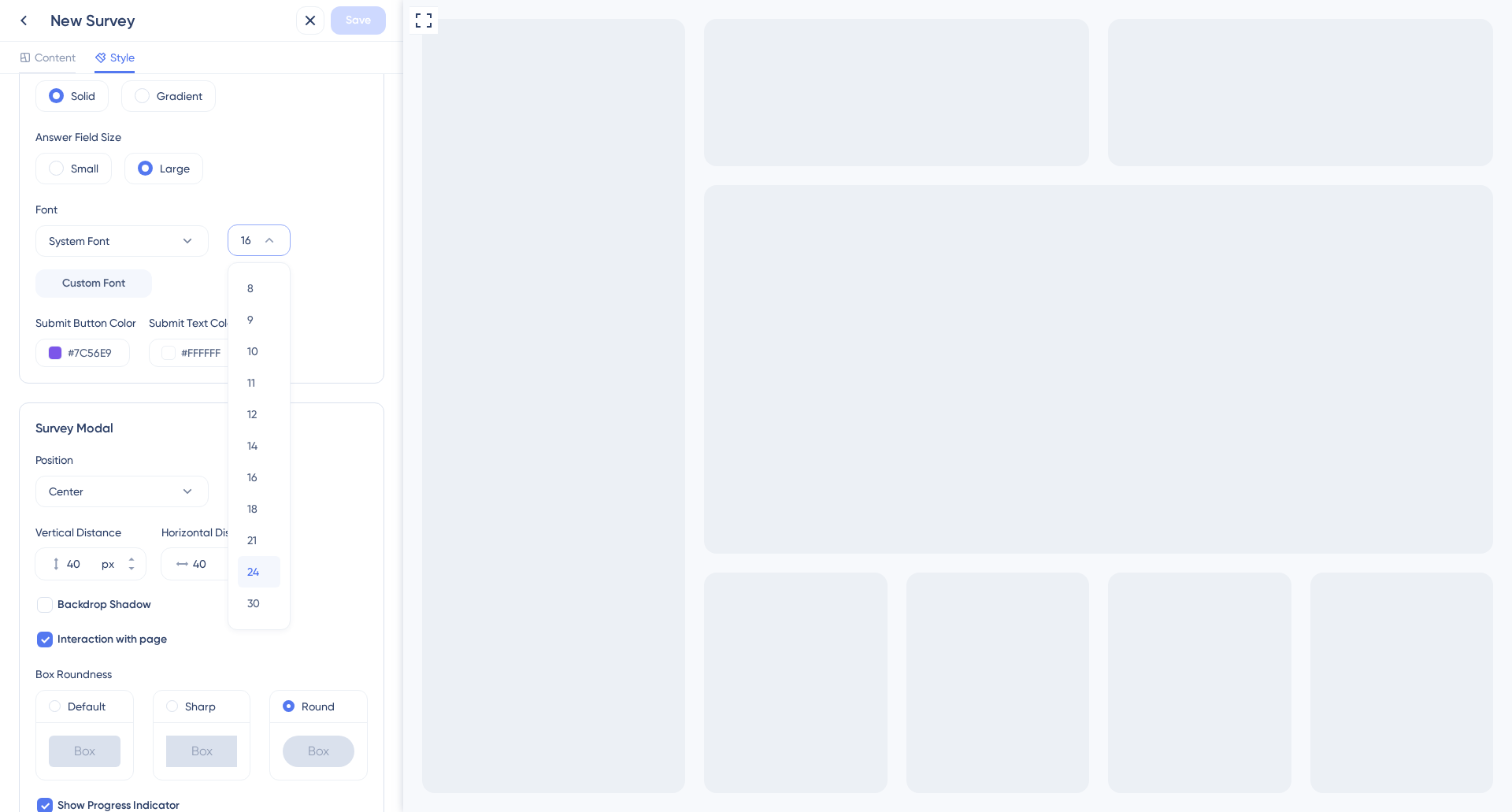
click at [254, 574] on span "24" at bounding box center [253, 571] width 12 height 19
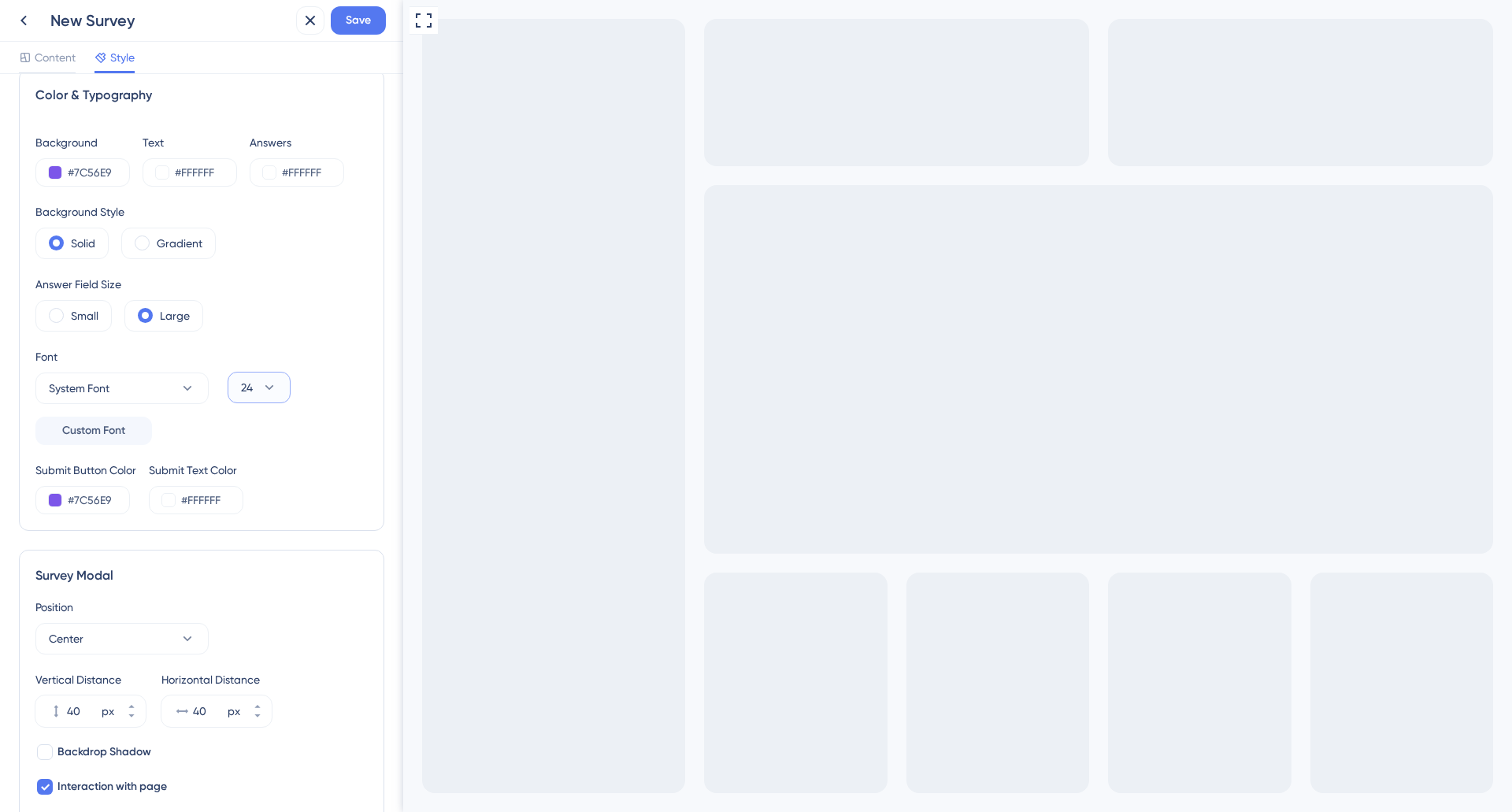
click at [268, 384] on icon at bounding box center [269, 387] width 16 height 16
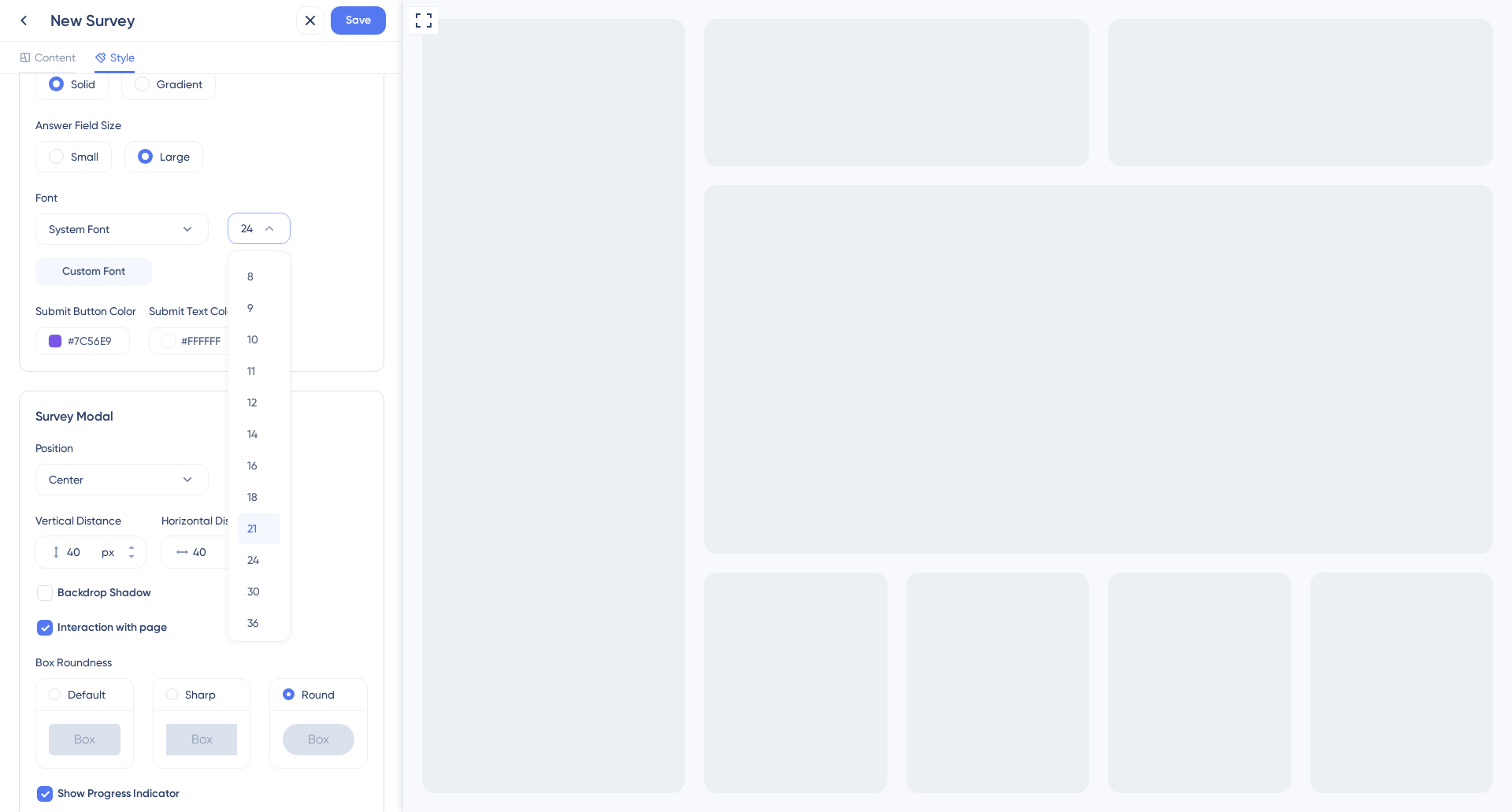
click at [257, 523] on span "21" at bounding box center [252, 528] width 10 height 19
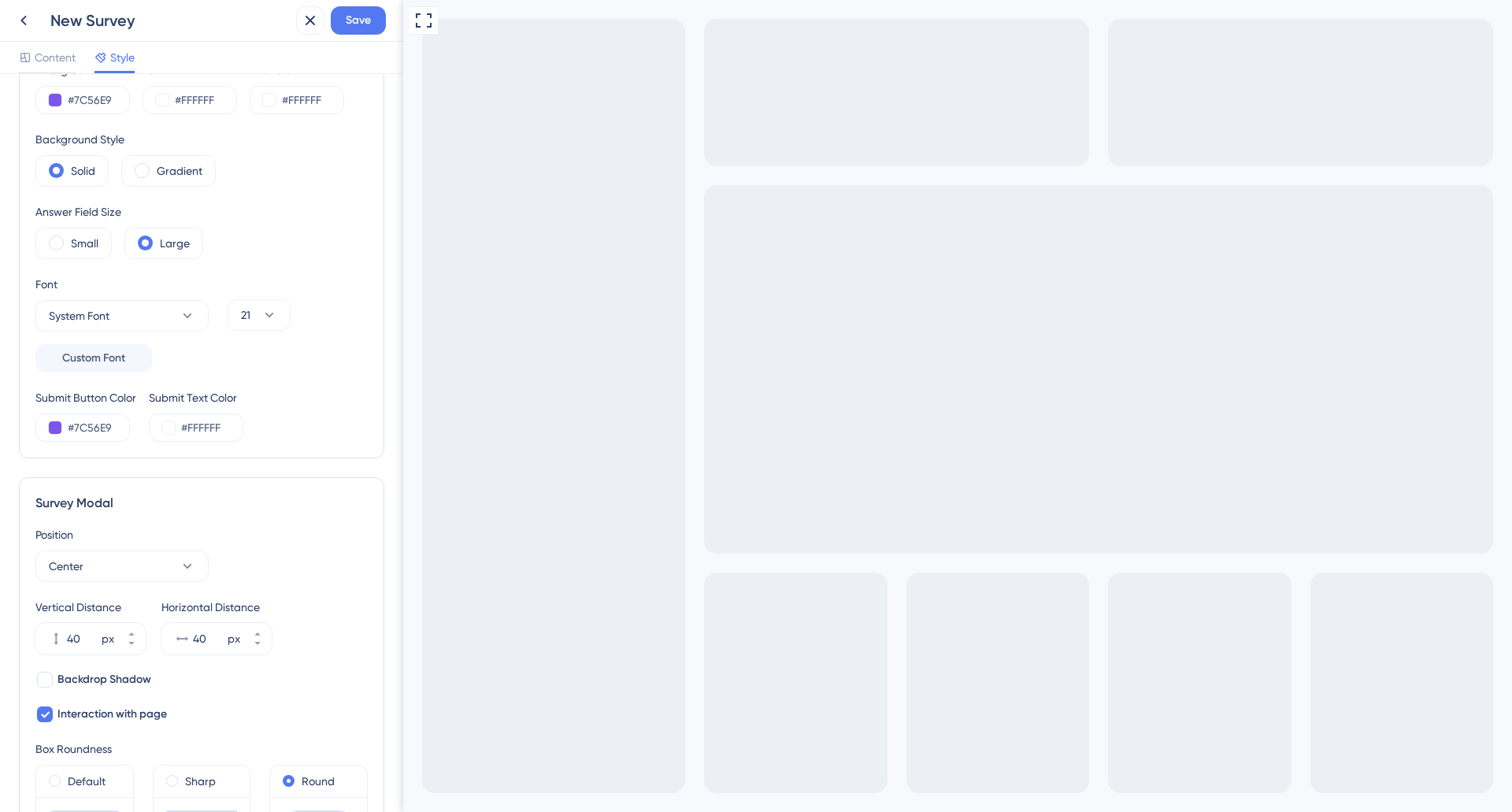
scroll to position [0, 0]
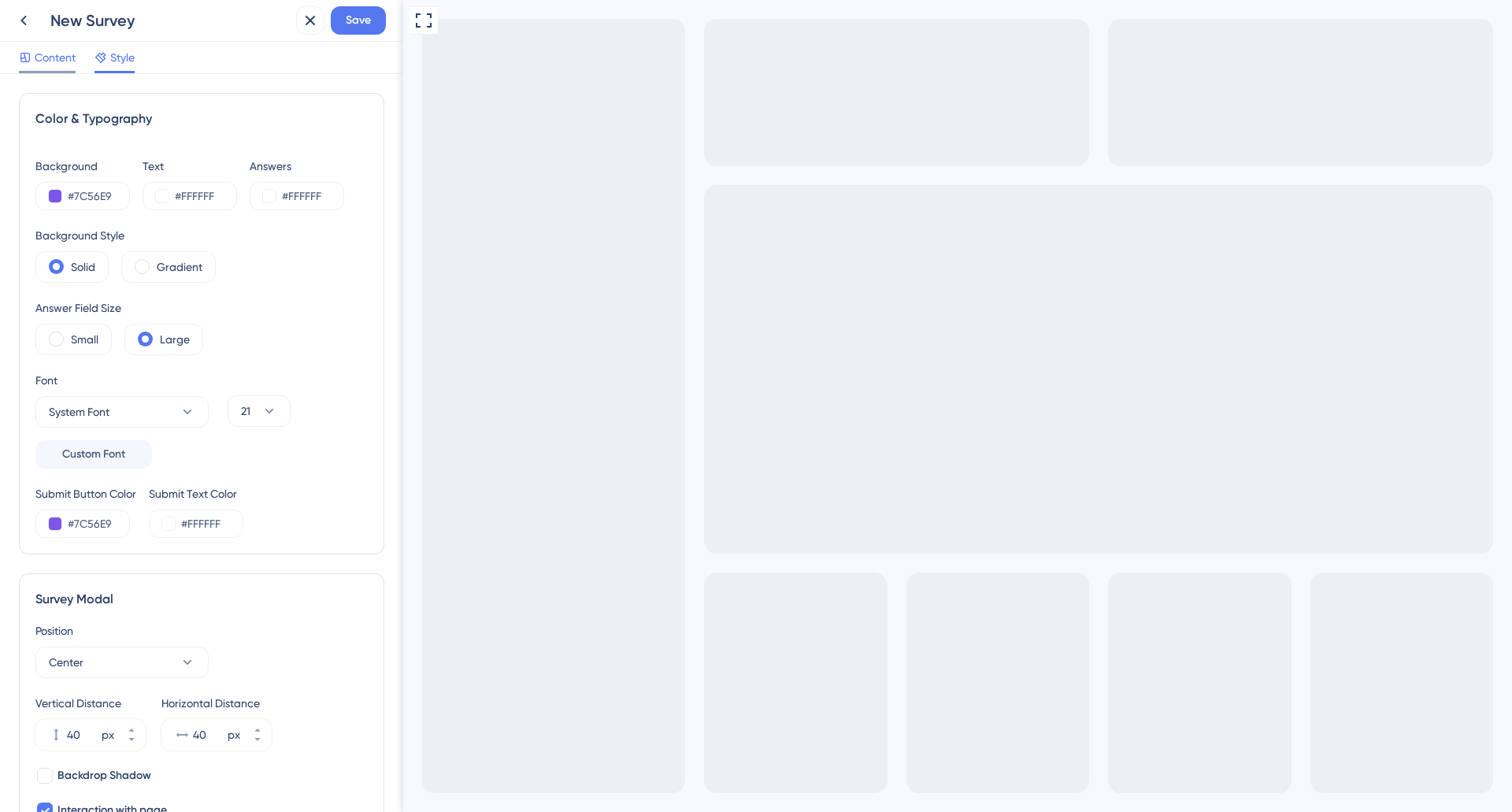
click at [69, 67] on div "Content" at bounding box center [47, 61] width 57 height 25
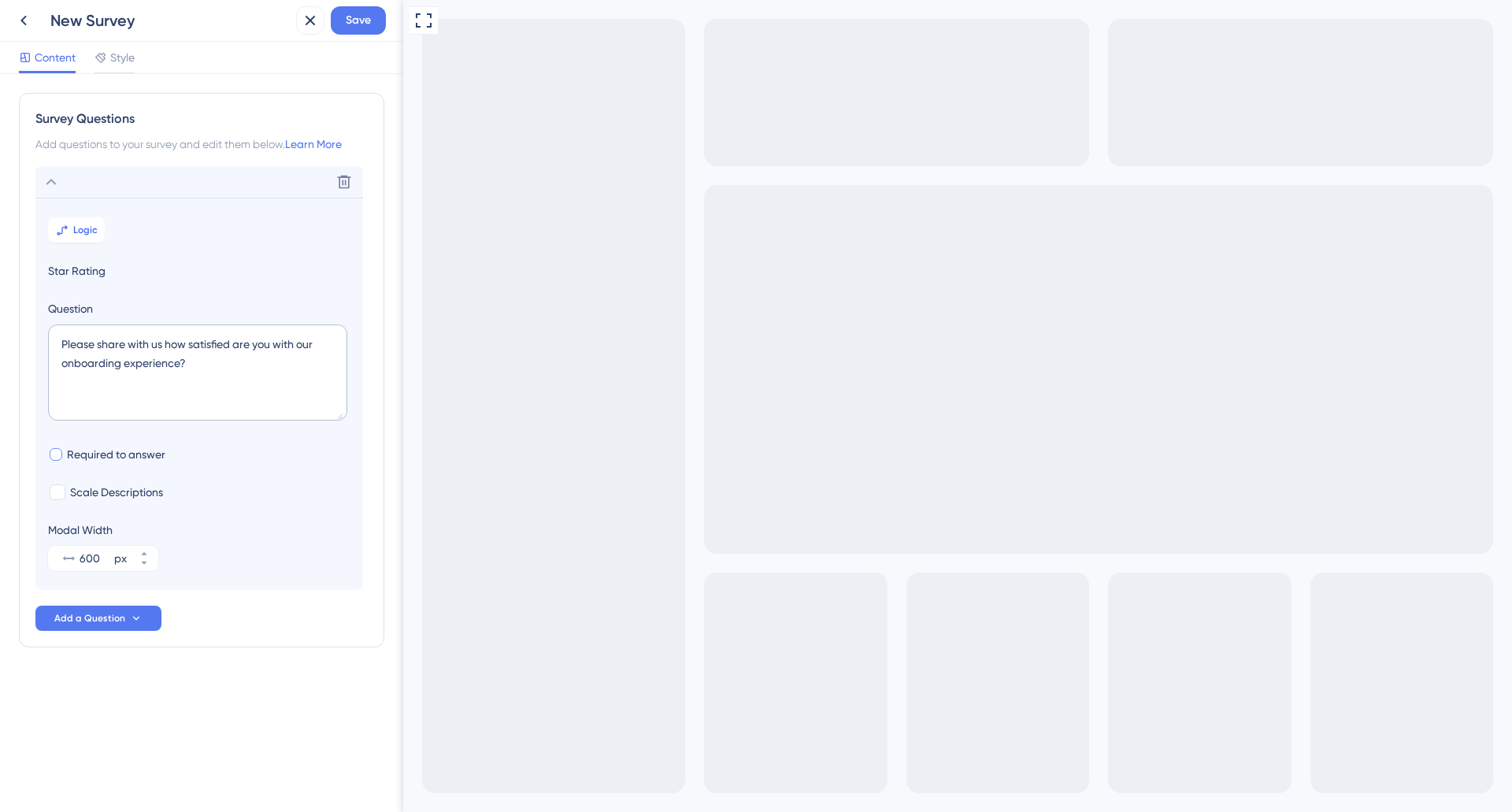
click at [151, 456] on span "Required to answer" at bounding box center [116, 454] width 99 height 19
checkbox input "false"
click at [140, 495] on span "Scale Descriptions" at bounding box center [116, 492] width 93 height 19
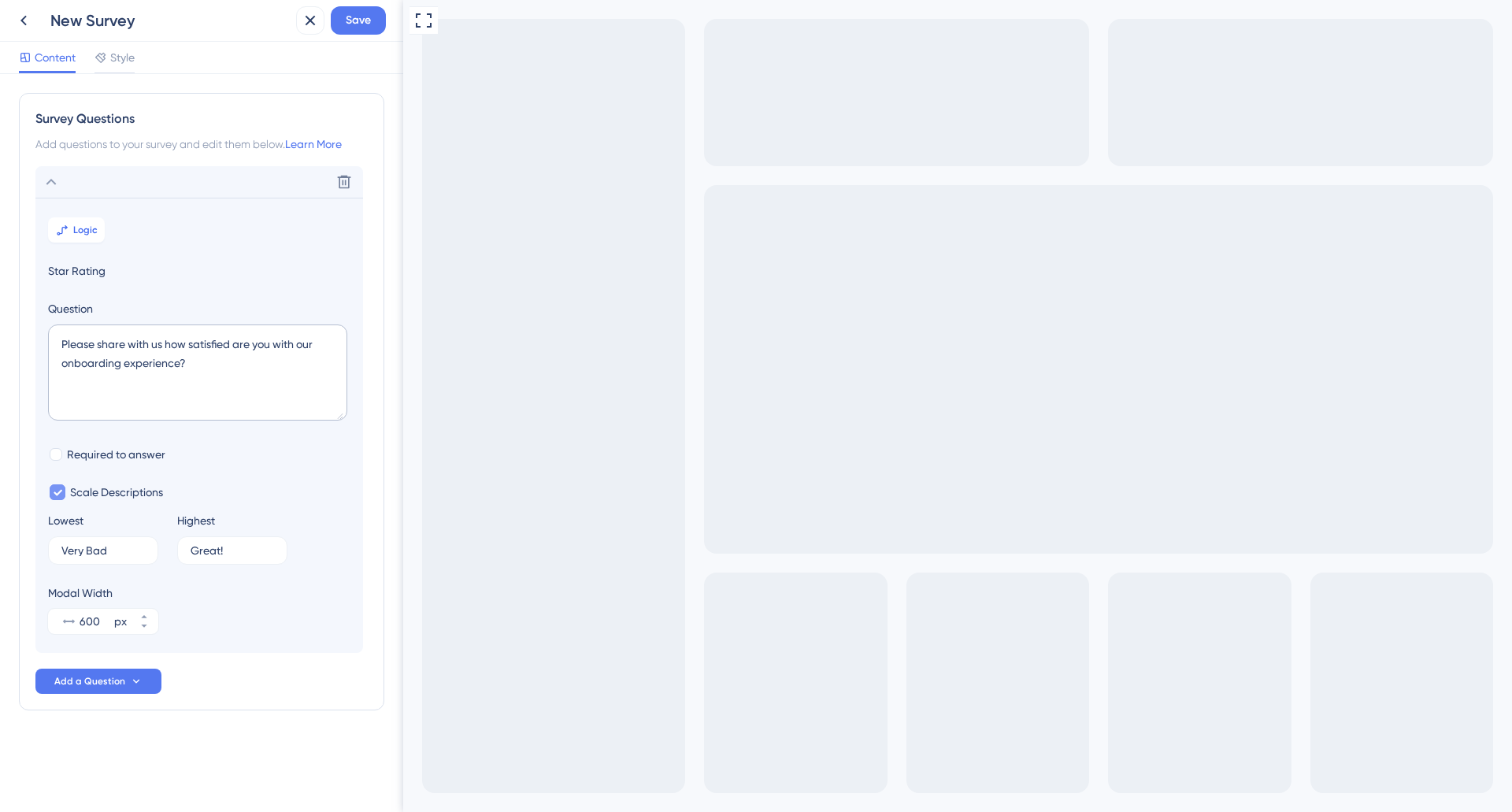
click at [59, 491] on icon at bounding box center [58, 492] width 10 height 11
checkbox input "false"
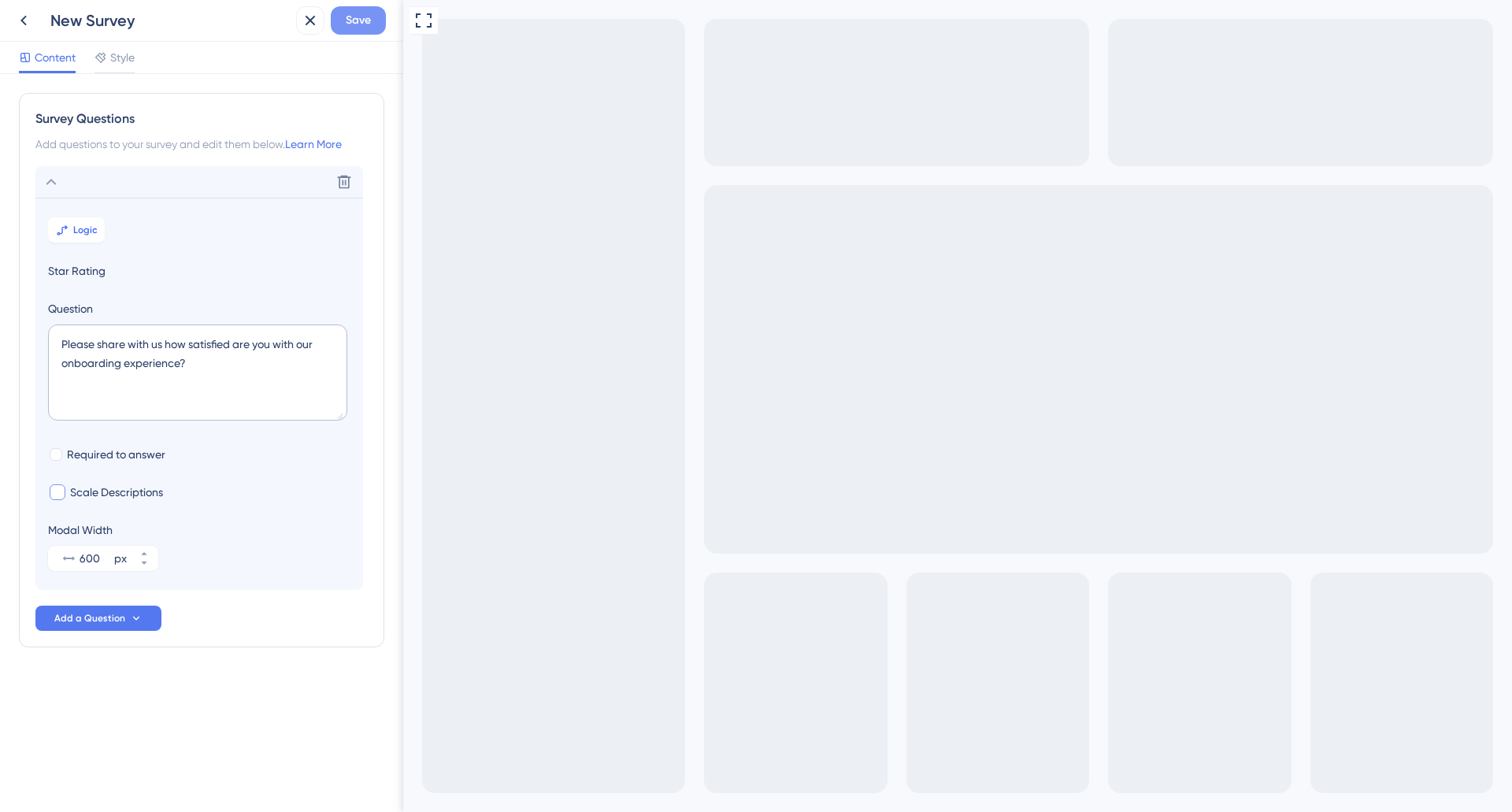
click at [357, 11] on span "Save" at bounding box center [358, 20] width 25 height 19
click at [34, 30] on button at bounding box center [23, 20] width 28 height 28
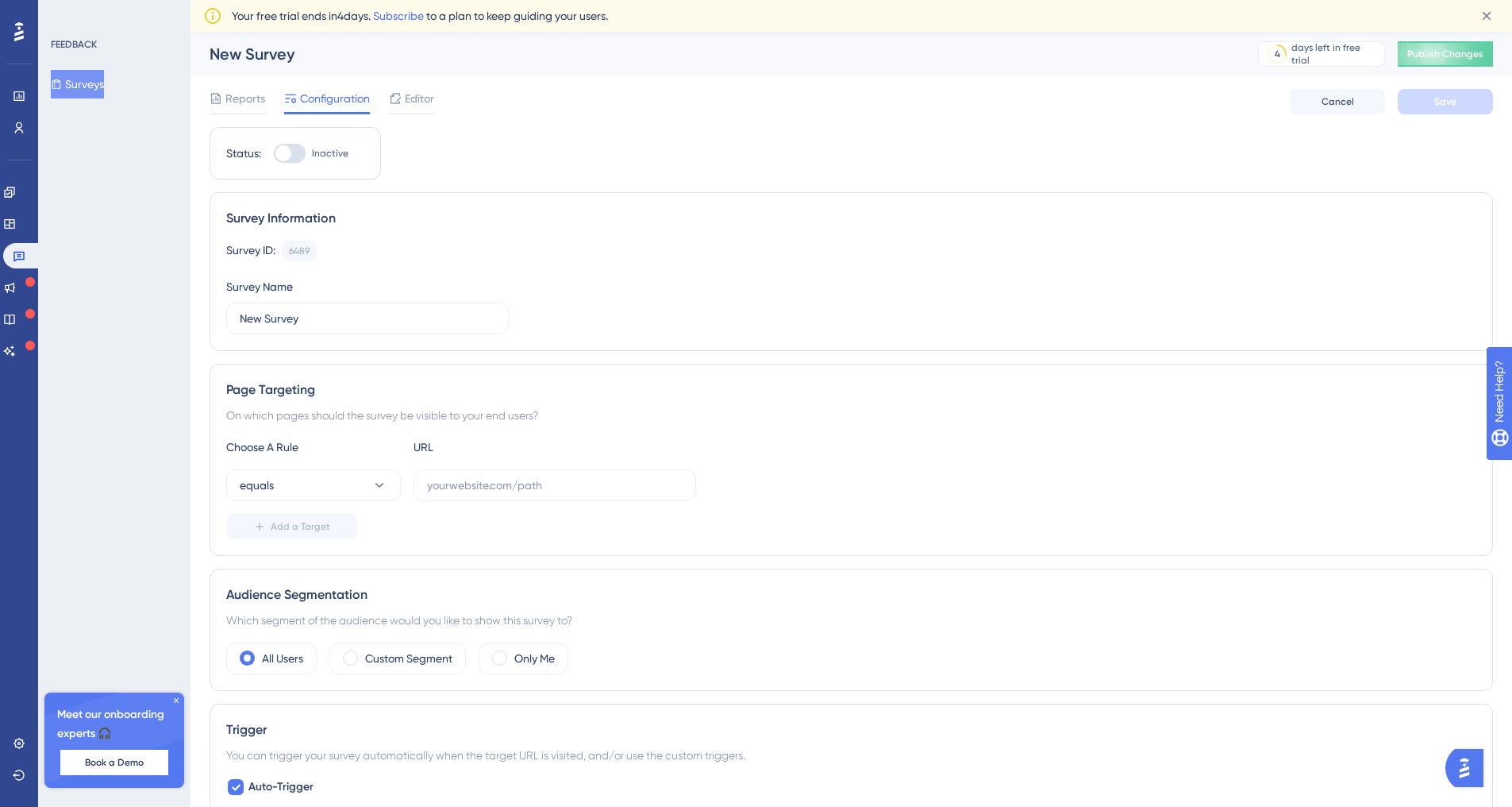
click at [285, 152] on div at bounding box center [283, 154] width 16 height 16
click at [273, 154] on input "Inactive" at bounding box center [273, 154] width 1 height 1
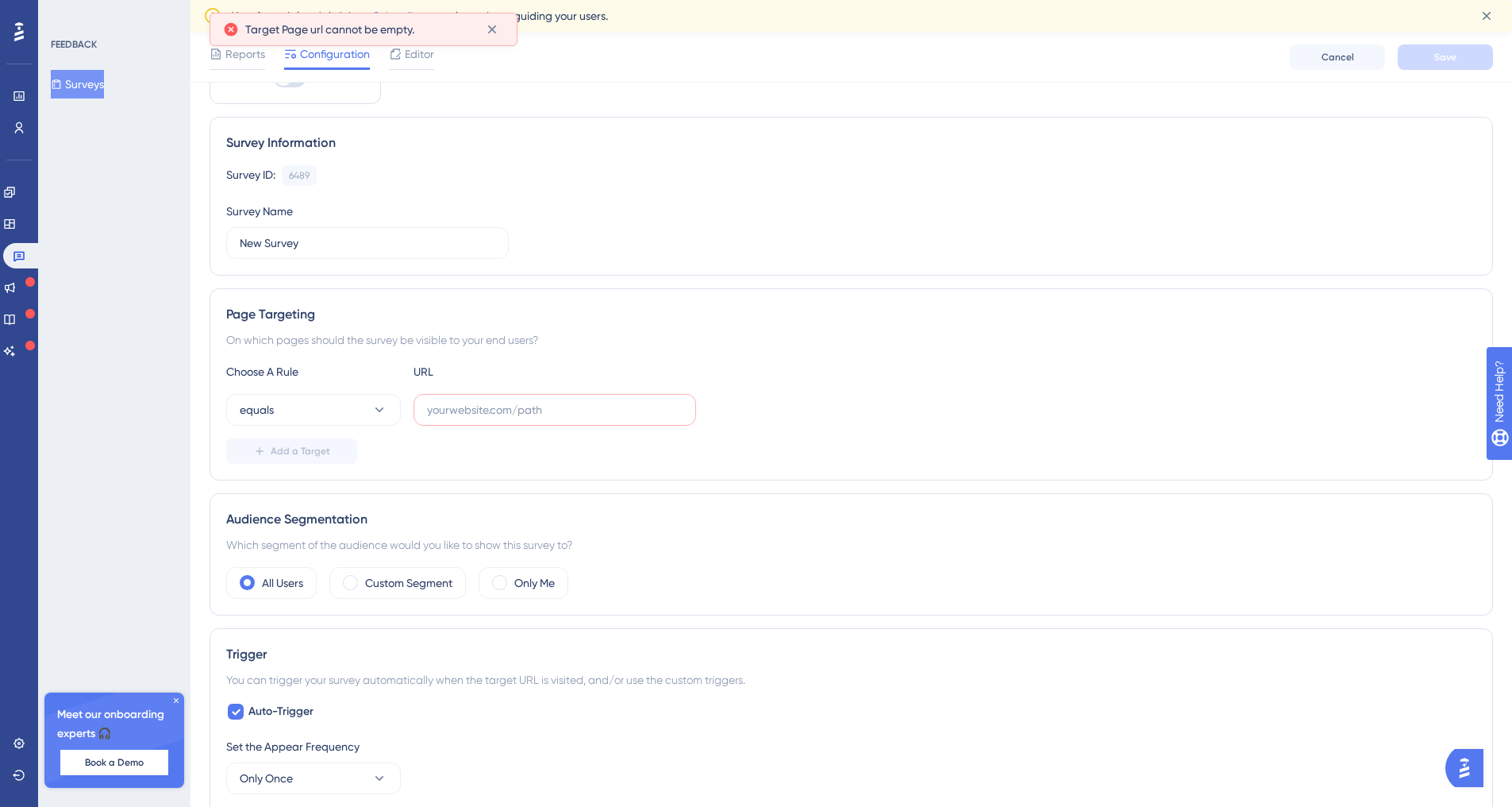
scroll to position [0, 12]
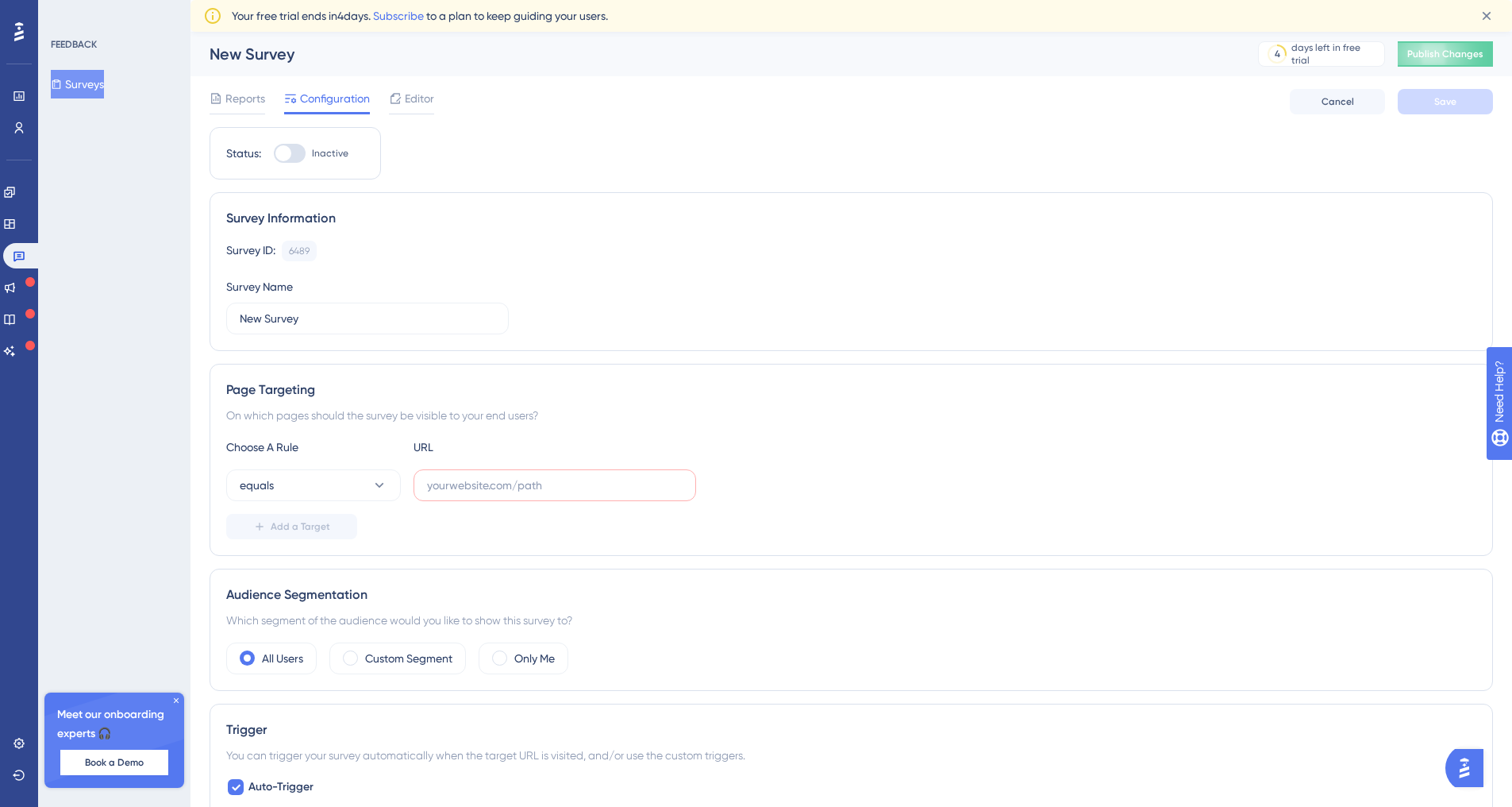
click at [279, 148] on div at bounding box center [289, 153] width 31 height 19
click at [273, 154] on input "Inactive" at bounding box center [273, 154] width 1 height 1
checkbox input "false"
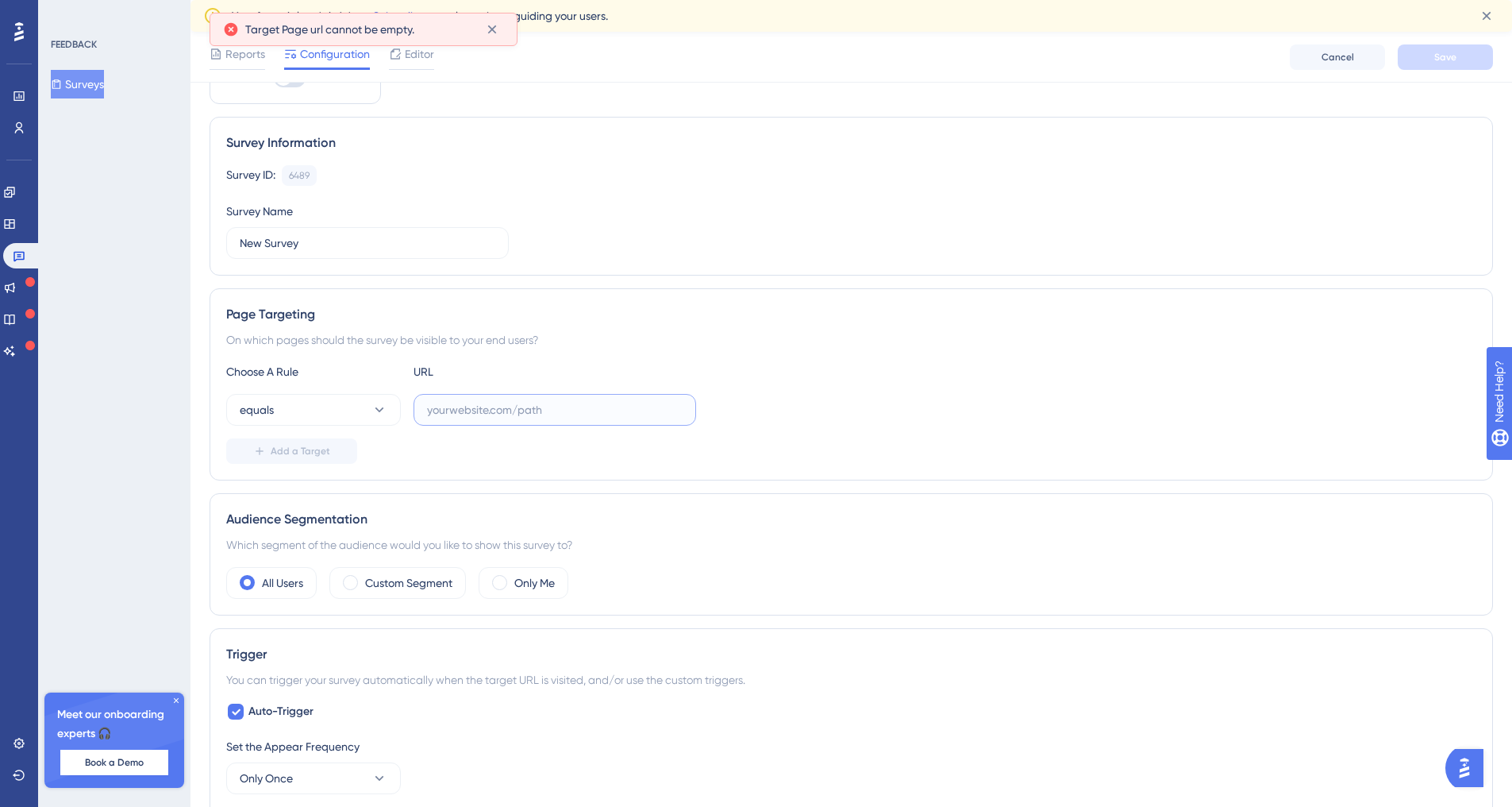
click at [474, 404] on input "text" at bounding box center [555, 409] width 256 height 18
paste input "[URL][DOMAIN_NAME]"
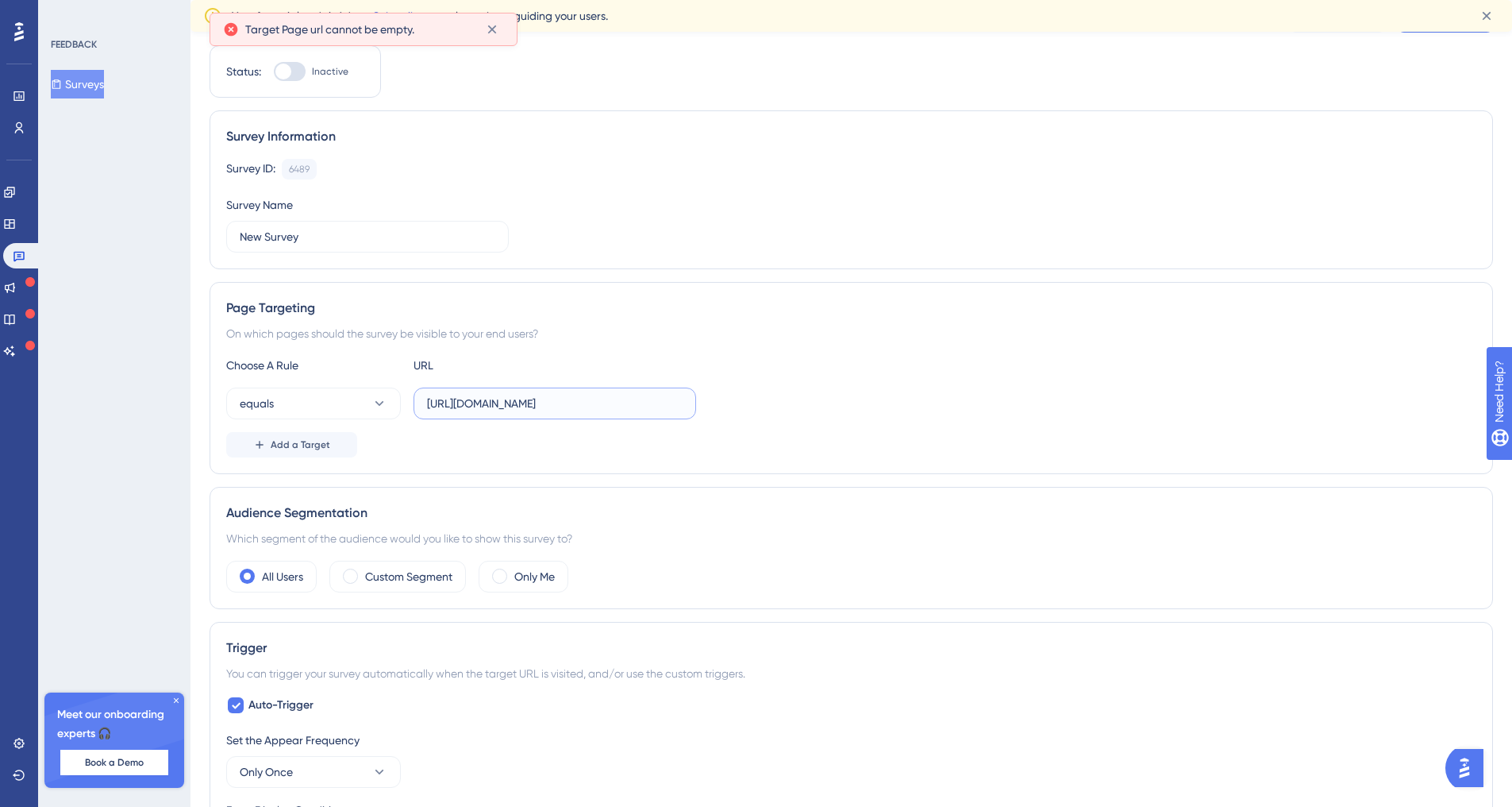
scroll to position [0, 12]
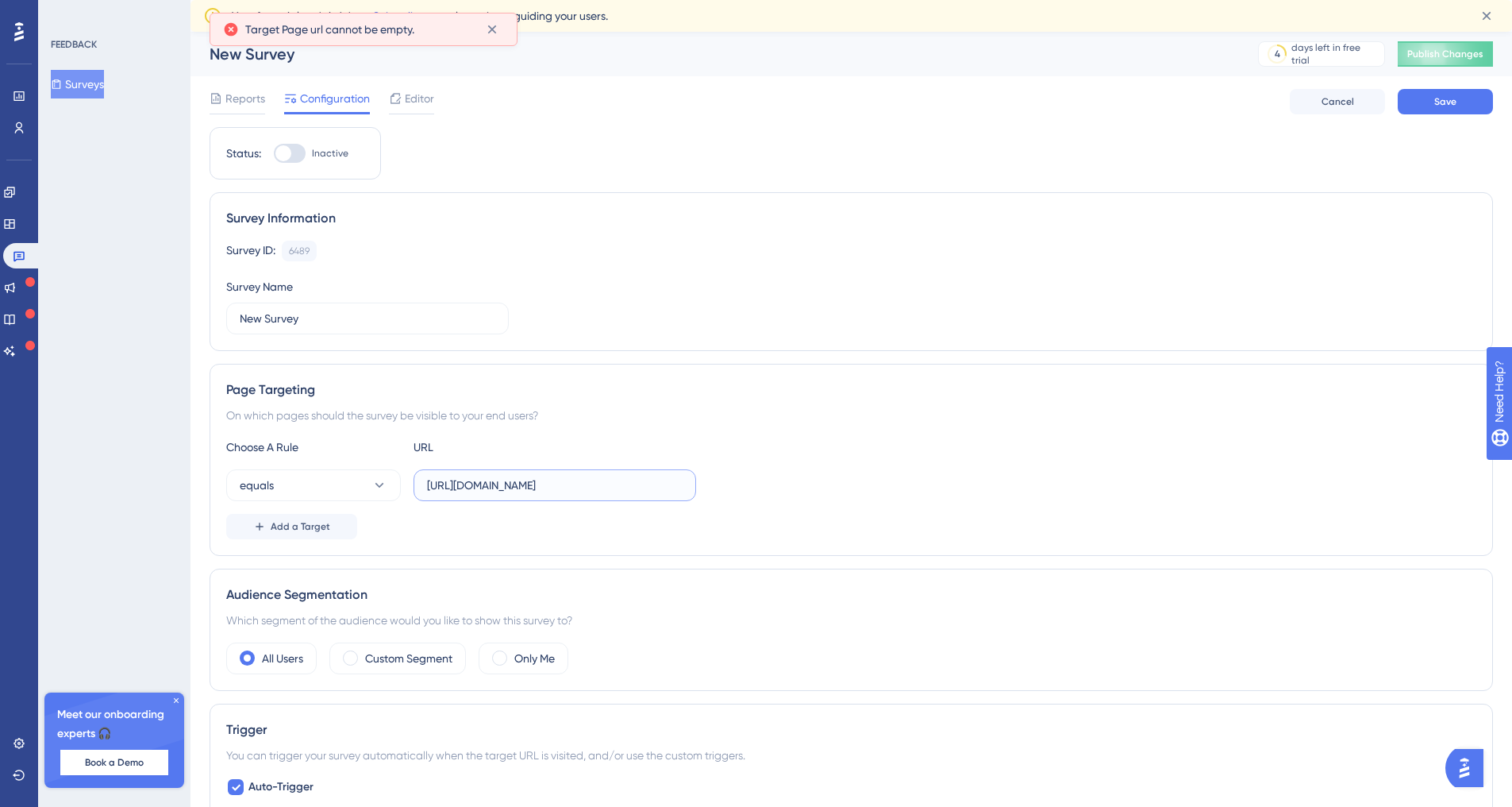
type input "[URL][DOMAIN_NAME]"
click at [279, 154] on div at bounding box center [289, 153] width 31 height 19
click at [273, 154] on input "Inactive" at bounding box center [273, 154] width 1 height 1
checkbox input "true"
click at [1398, 100] on button "Save" at bounding box center [1445, 101] width 95 height 26
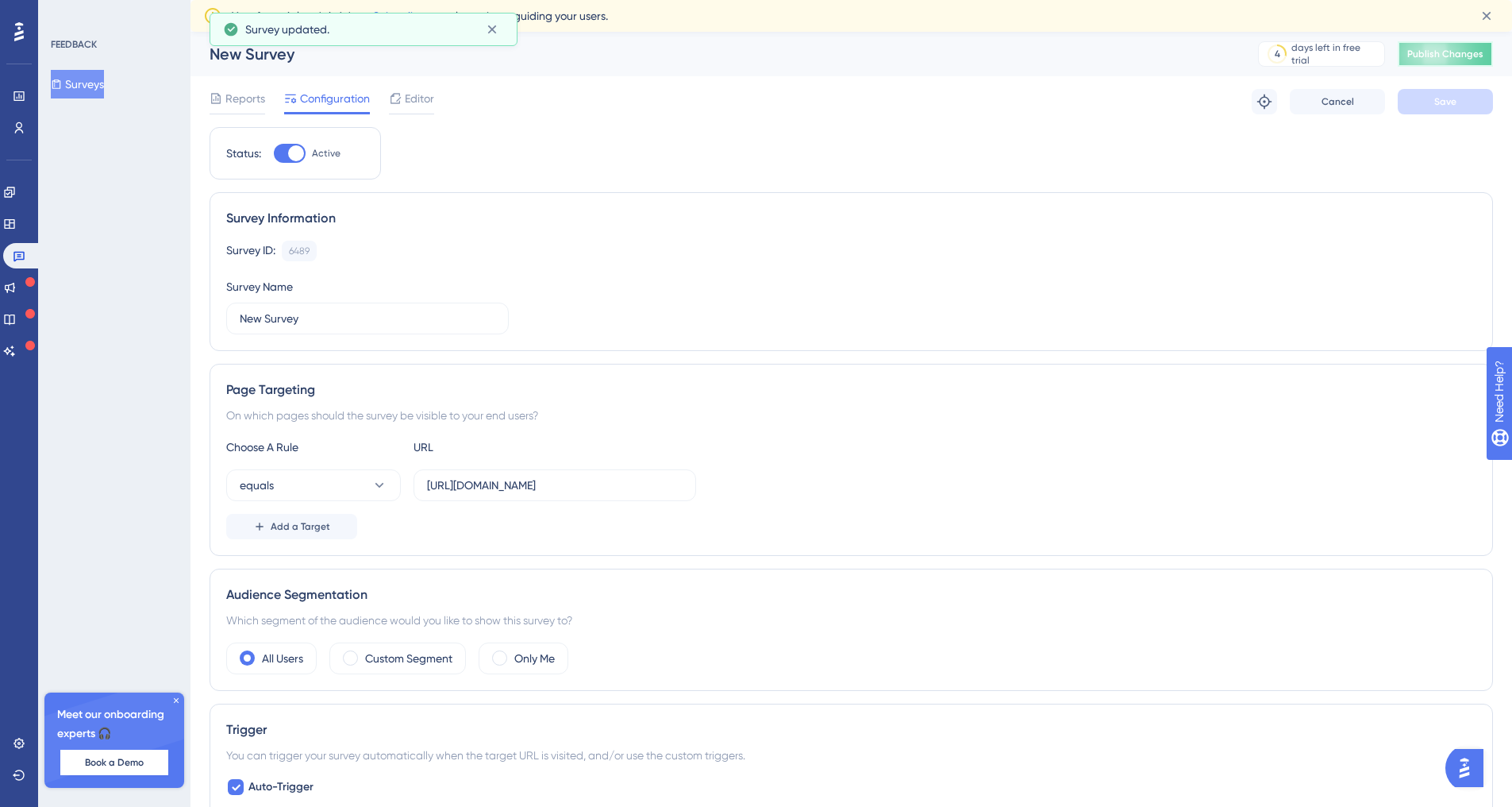
click at [1459, 52] on span "Publish Changes" at bounding box center [1444, 53] width 76 height 13
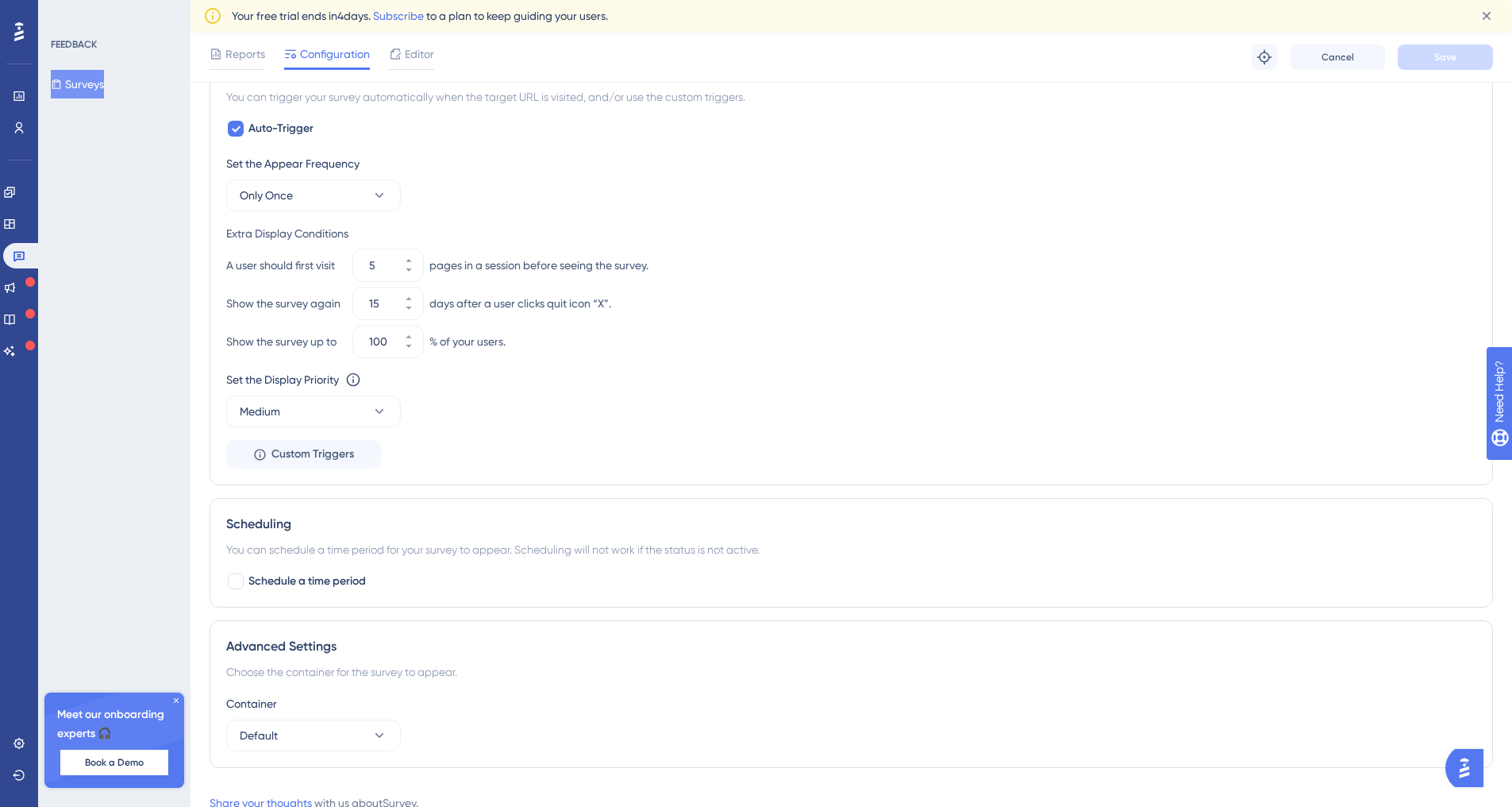
scroll to position [720, 12]
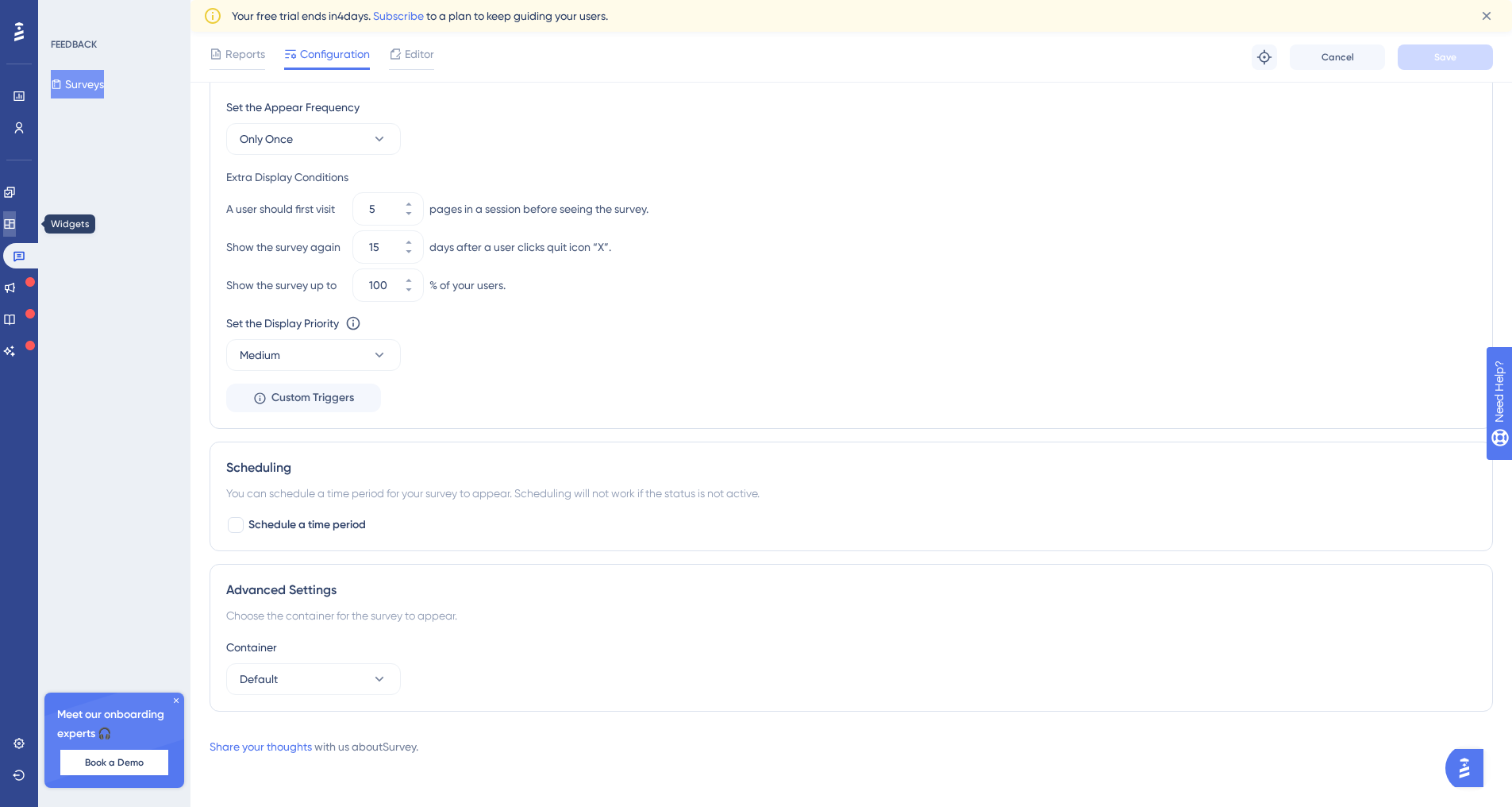
click at [15, 219] on icon at bounding box center [9, 224] width 10 height 10
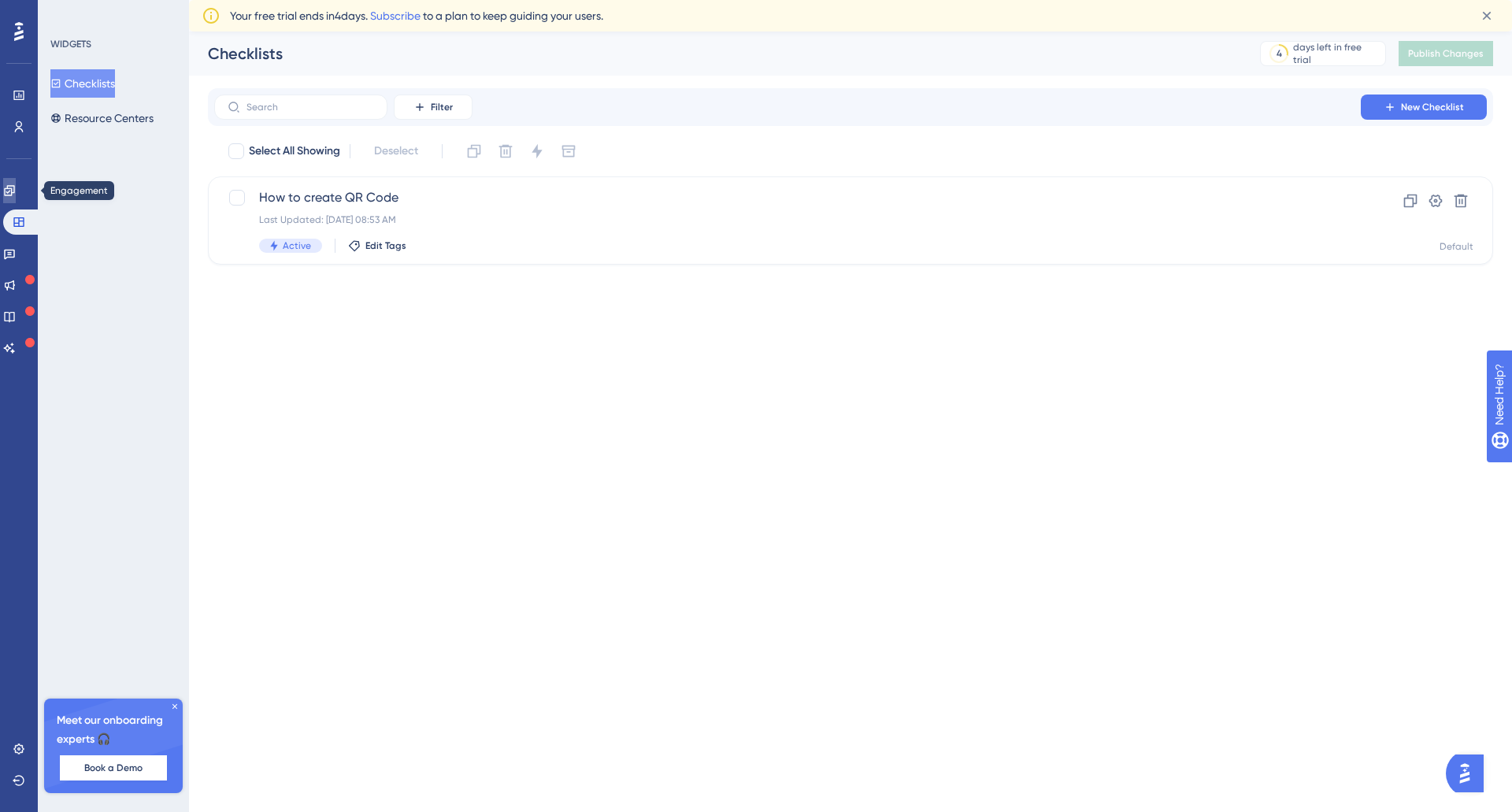
click at [16, 182] on link at bounding box center [9, 190] width 13 height 25
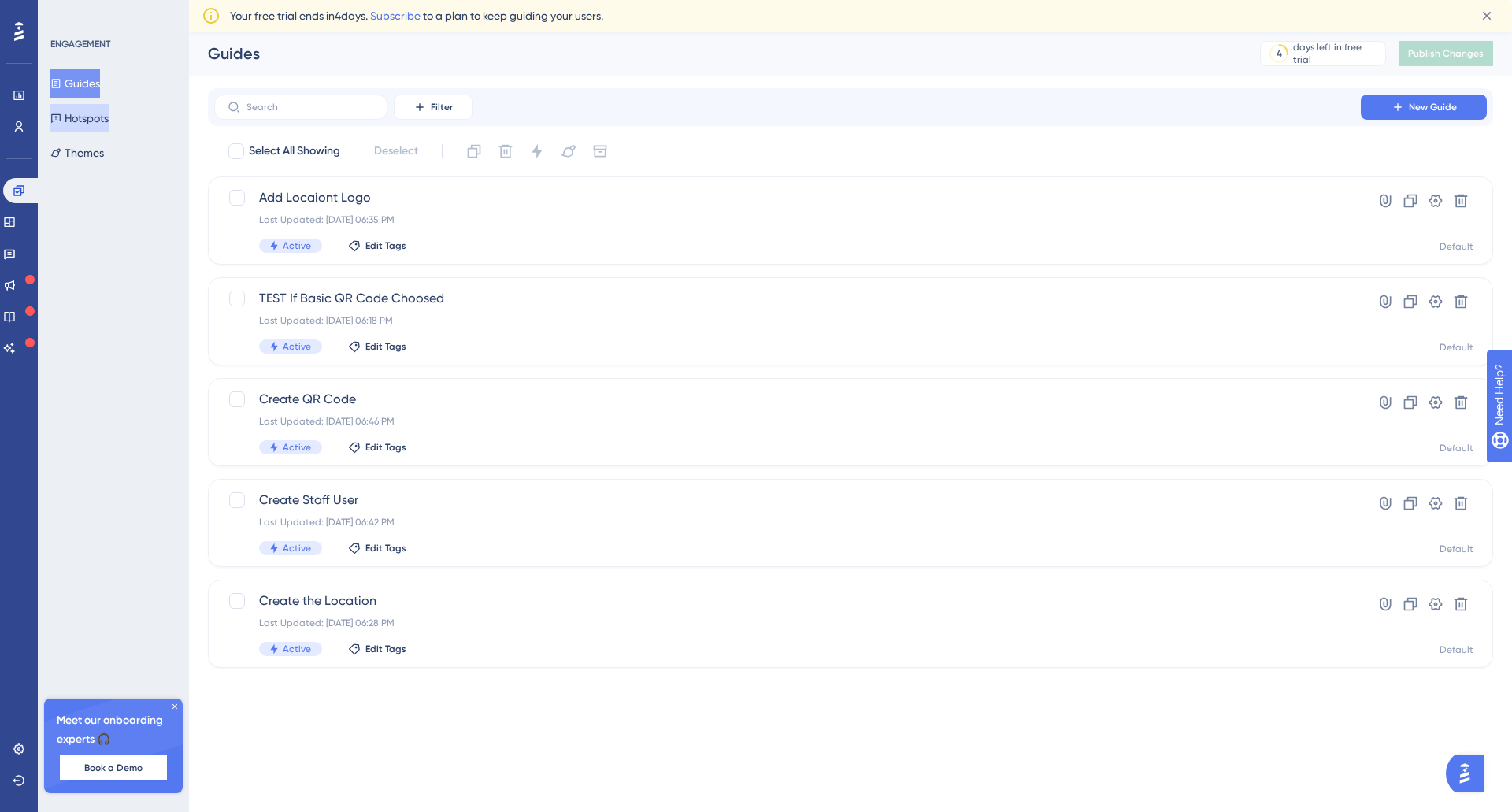
click at [98, 124] on button "Hotspots" at bounding box center [80, 117] width 59 height 28
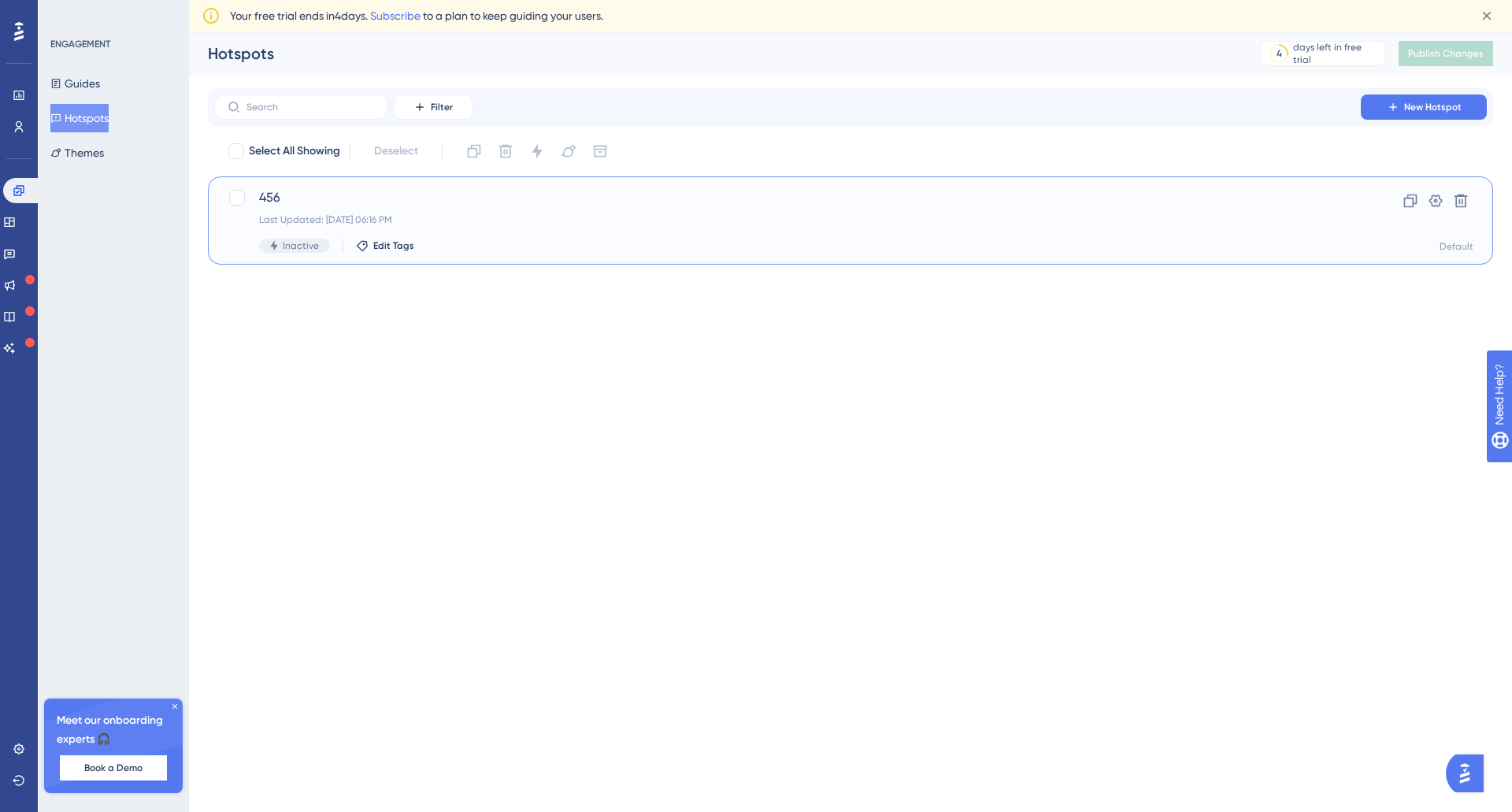
click at [430, 212] on div "456 Last Updated: [DATE] 06:16 PM Inactive Edit Tags" at bounding box center [787, 221] width 1057 height 64
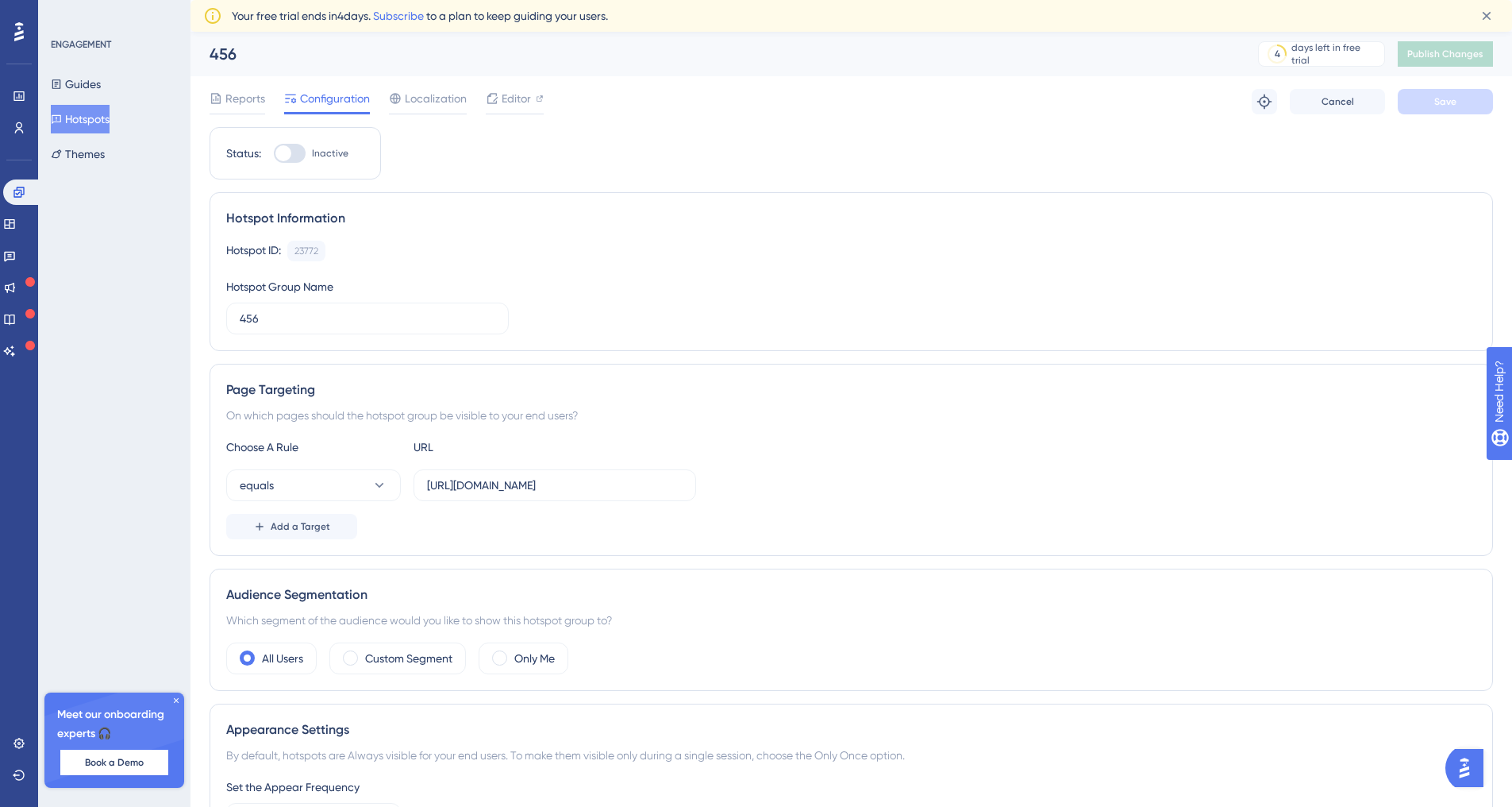
click at [231, 35] on div "456 4 days left in free trial Click to see upgrade options Publish Changes" at bounding box center [851, 53] width 1321 height 44
click at [228, 53] on div "456" at bounding box center [713, 54] width 1008 height 23
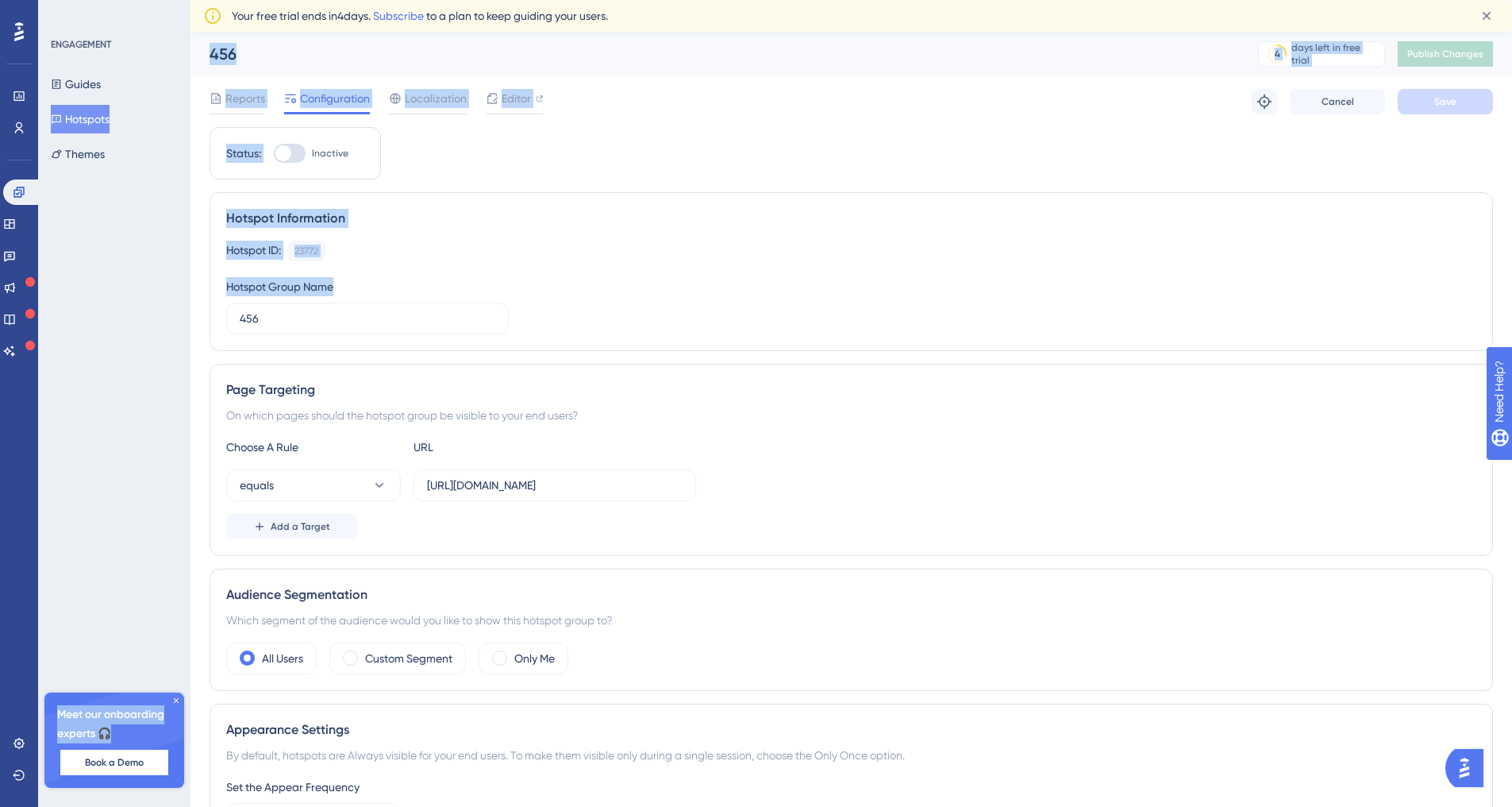
drag, startPoint x: 324, startPoint y: 304, endPoint x: 153, endPoint y: 275, distance: 173.4
click at [191, 275] on div "Performance Users Engagement Widgets Feedback Product Updates Knowledge Base AI…" at bounding box center [851, 625] width 1321 height 1188
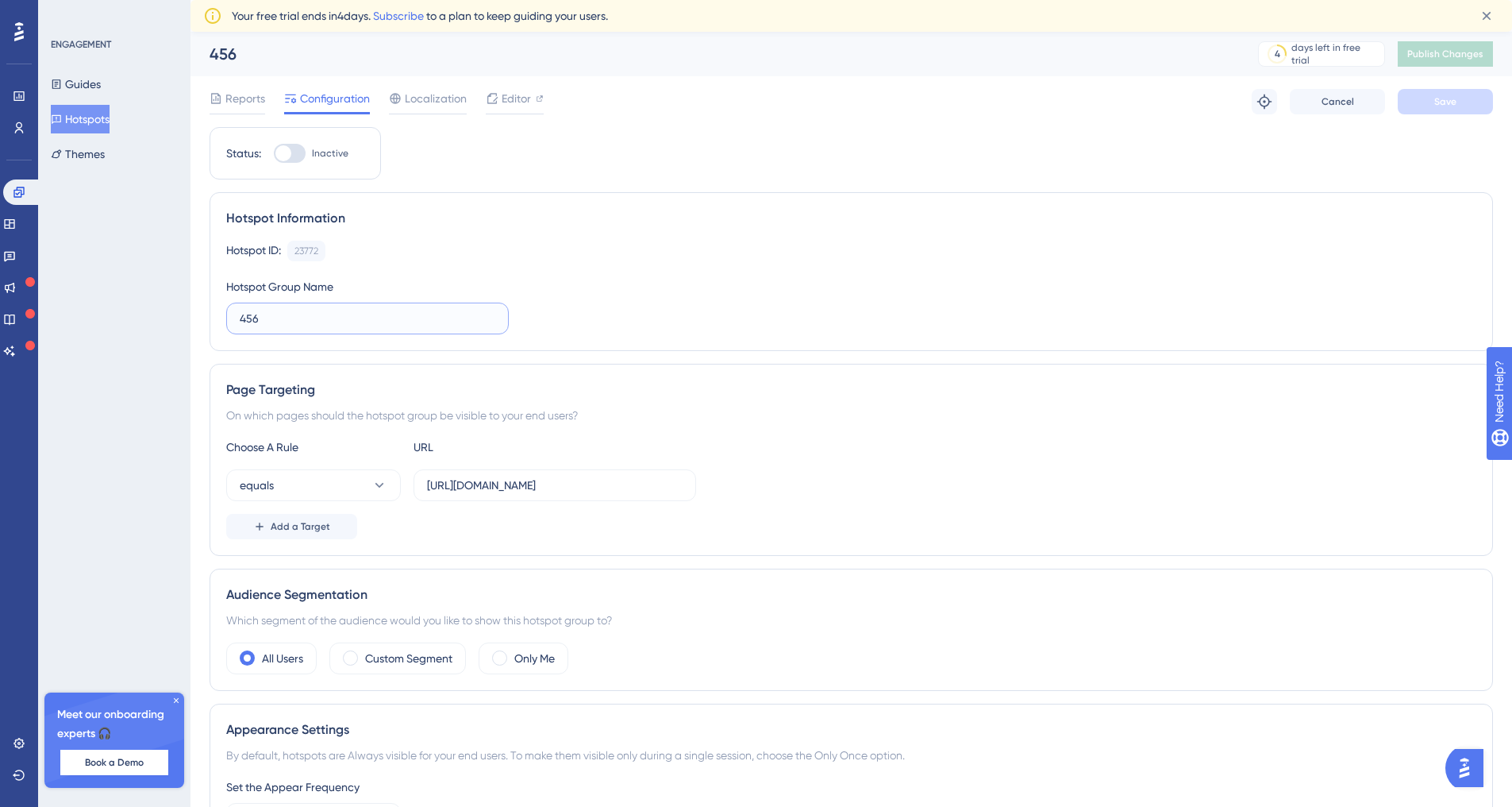
click at [261, 317] on input "456" at bounding box center [368, 319] width 256 height 18
drag, startPoint x: 309, startPoint y: 341, endPoint x: 193, endPoint y: 317, distance: 118.5
click at [193, 317] on div "Performance Users Engagement Widgets Feedback Product Updates Knowledge Base AI…" at bounding box center [851, 625] width 1321 height 1188
click at [247, 318] on input "456" at bounding box center [368, 319] width 256 height 18
drag, startPoint x: 277, startPoint y: 318, endPoint x: 130, endPoint y: 295, distance: 148.8
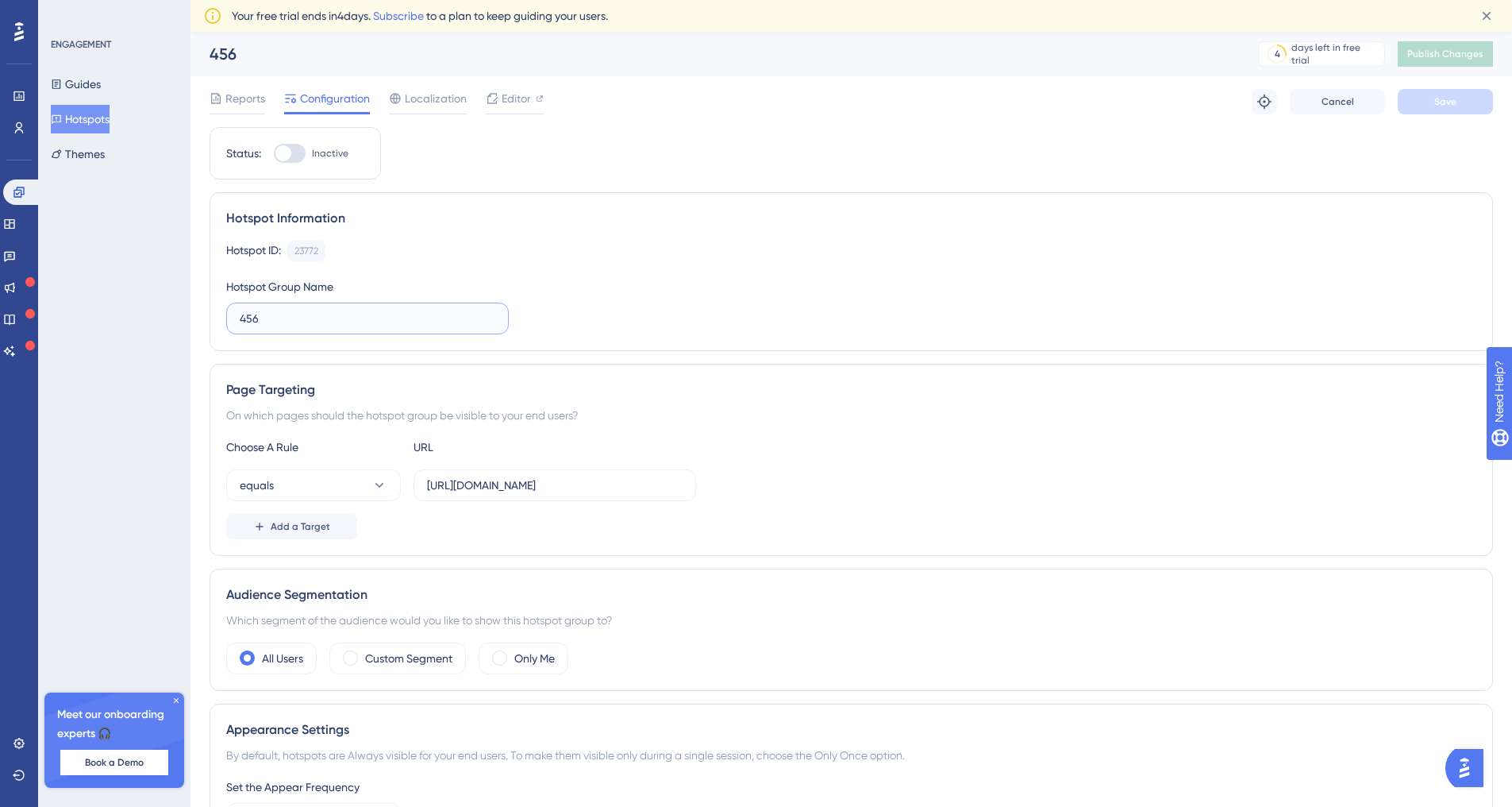
click at [191, 295] on div "Performance Users Engagement Widgets Feedback Product Updates Knowledge Base AI…" at bounding box center [851, 625] width 1321 height 1188
type input "Location"
click at [300, 152] on div at bounding box center [289, 153] width 31 height 19
click at [273, 154] on input "Inactive" at bounding box center [273, 154] width 1 height 1
checkbox input "true"
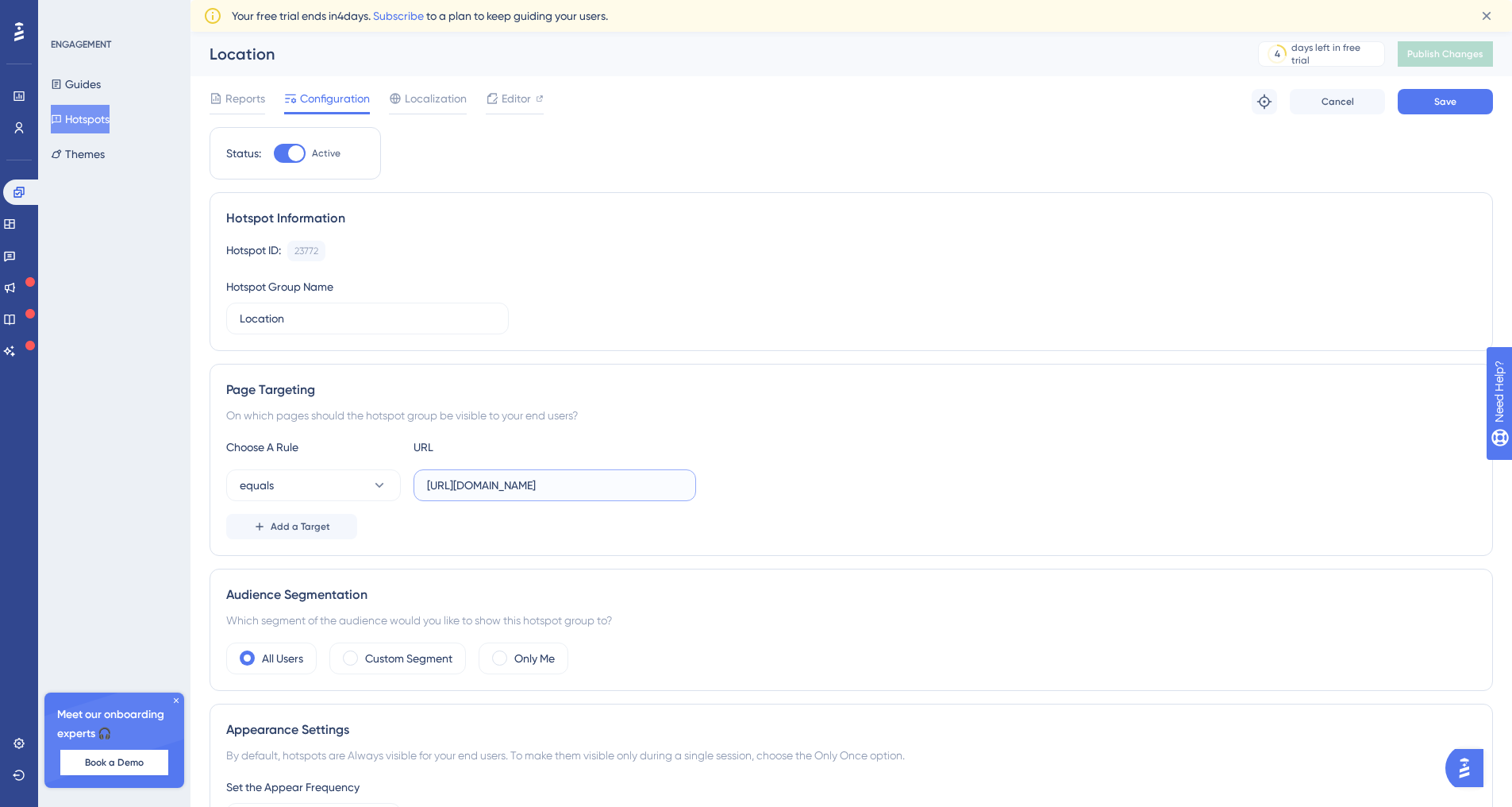
drag, startPoint x: 664, startPoint y: 497, endPoint x: 403, endPoint y: 487, distance: 261.2
click at [403, 487] on div "equals [URL][DOMAIN_NAME]" at bounding box center [461, 485] width 470 height 31
paste input "business/listps://[DOMAIN_NAME][URL]"
paste input "business/list"
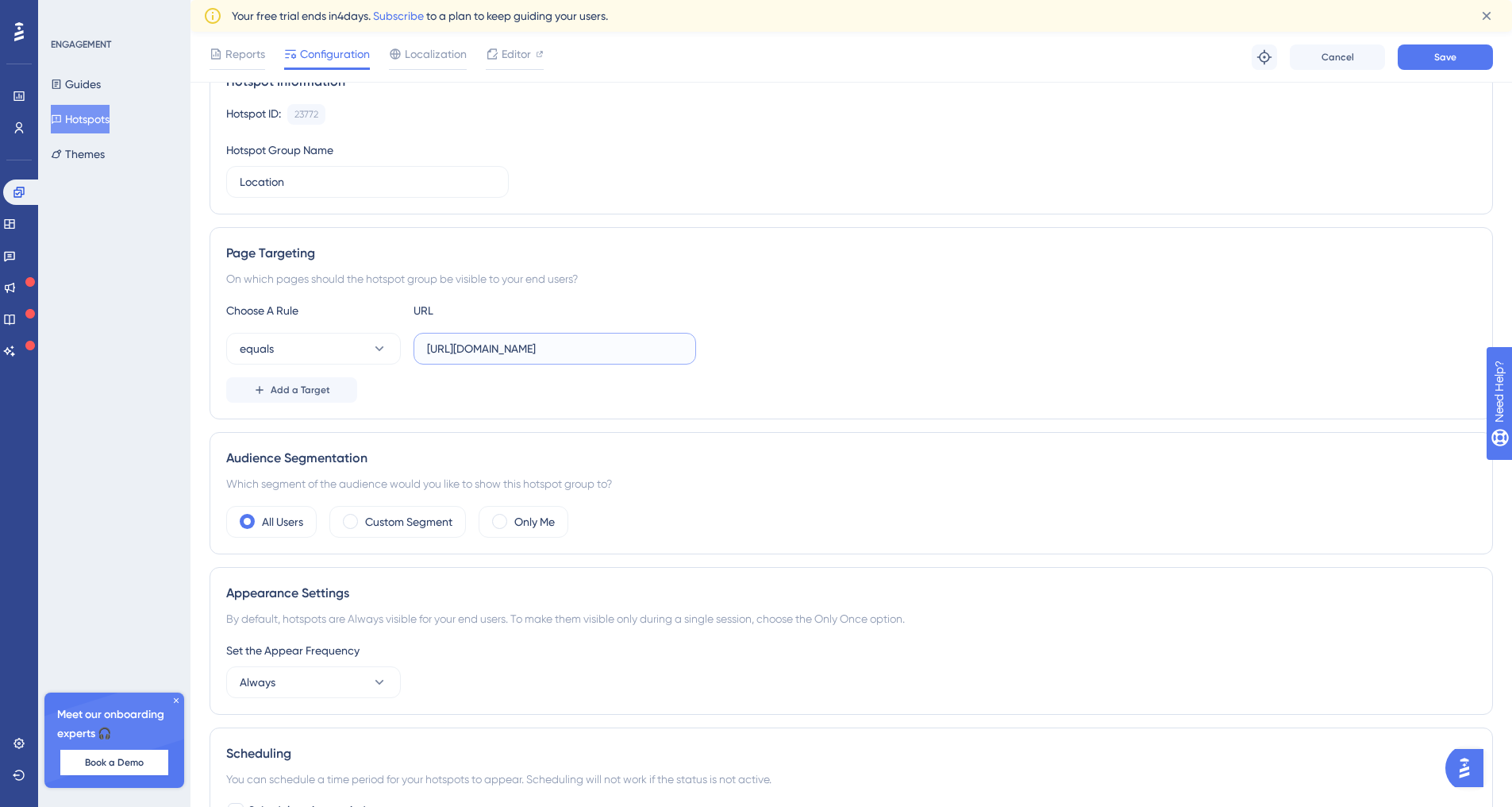
scroll to position [144, 0]
type input "[URL][DOMAIN_NAME]"
click at [1440, 51] on span "Save" at bounding box center [1445, 57] width 23 height 13
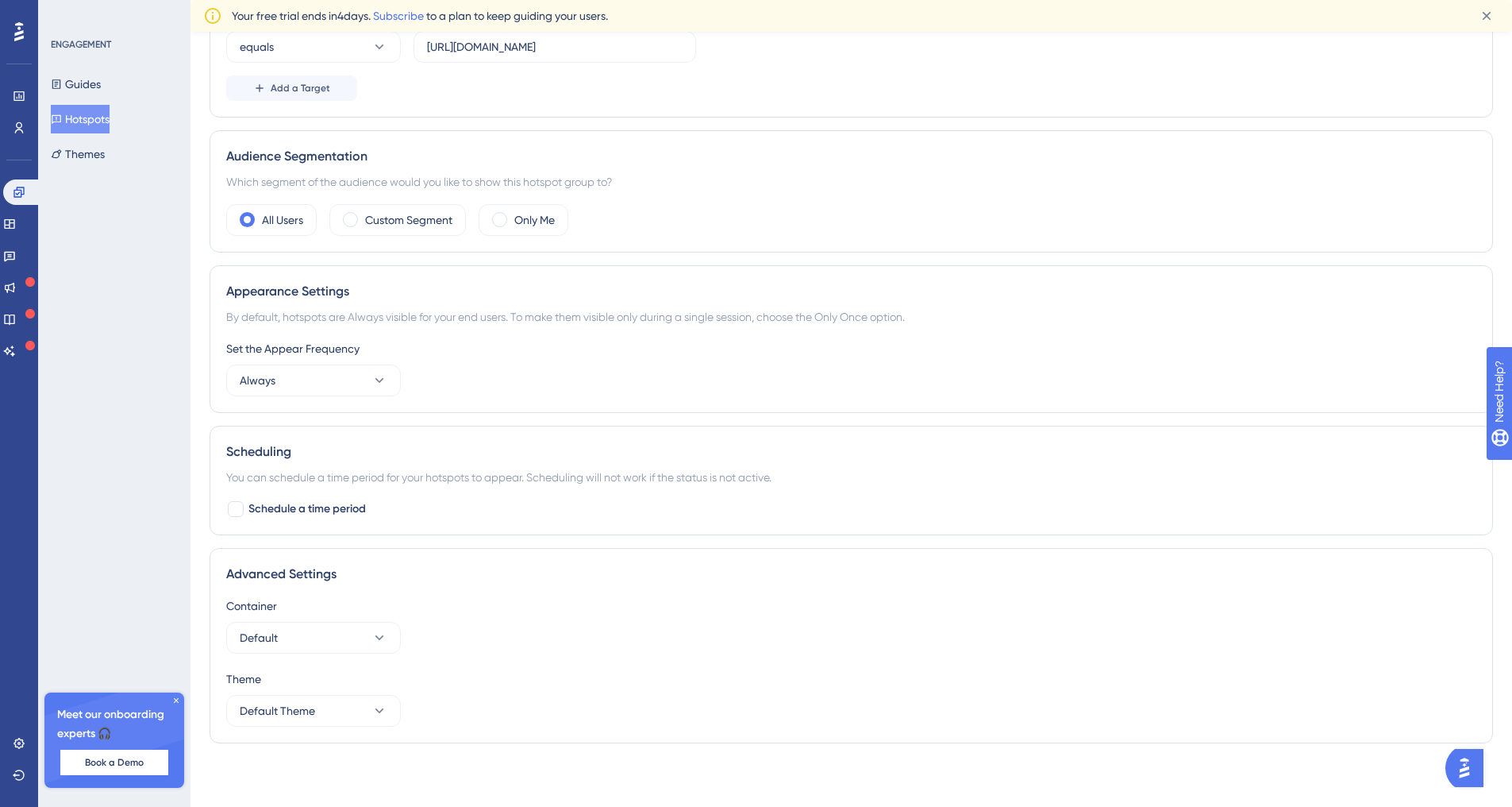
scroll to position [0, 0]
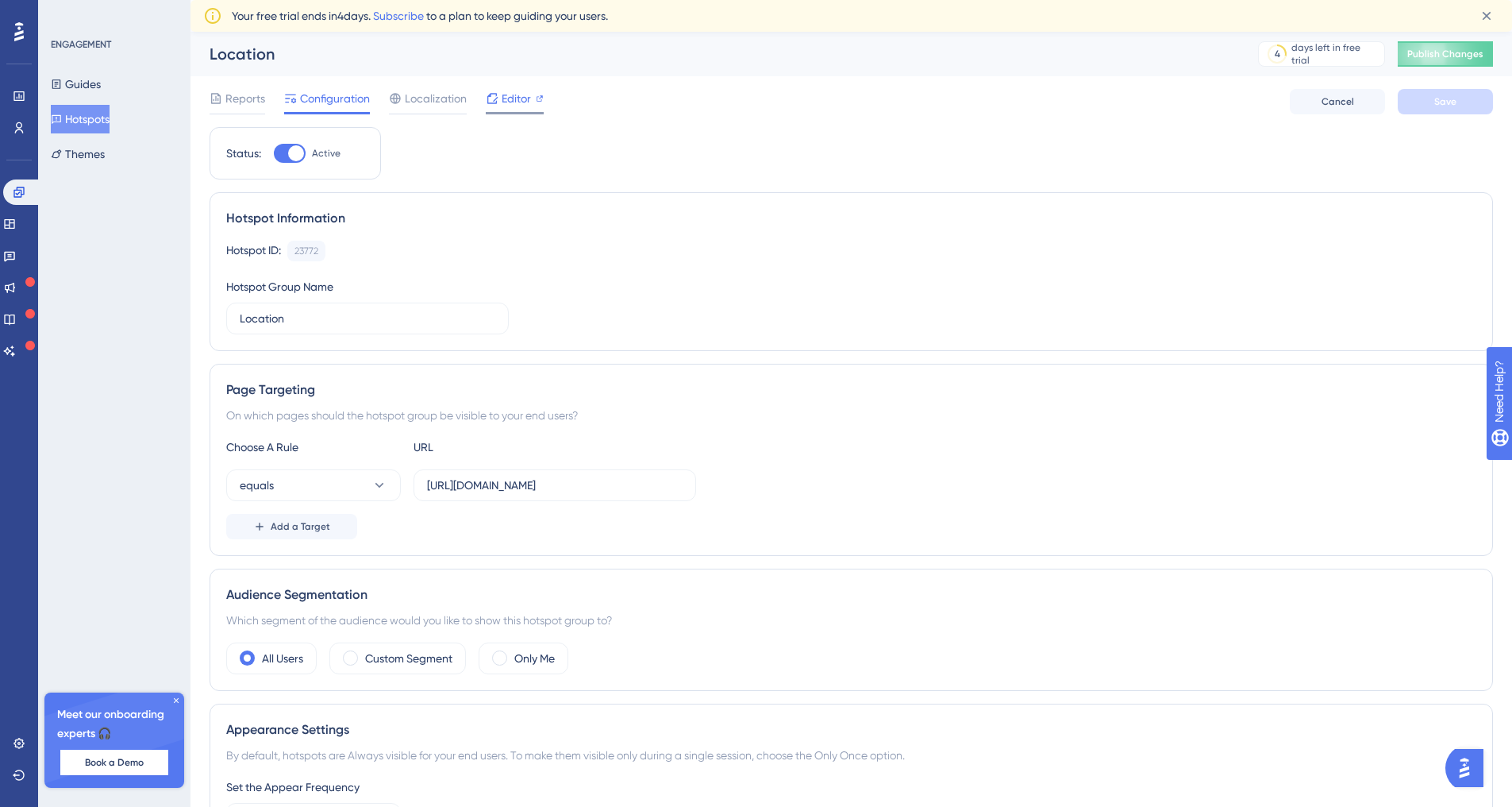
click at [517, 93] on span "Editor" at bounding box center [516, 97] width 30 height 19
